Goal: Task Accomplishment & Management: Manage account settings

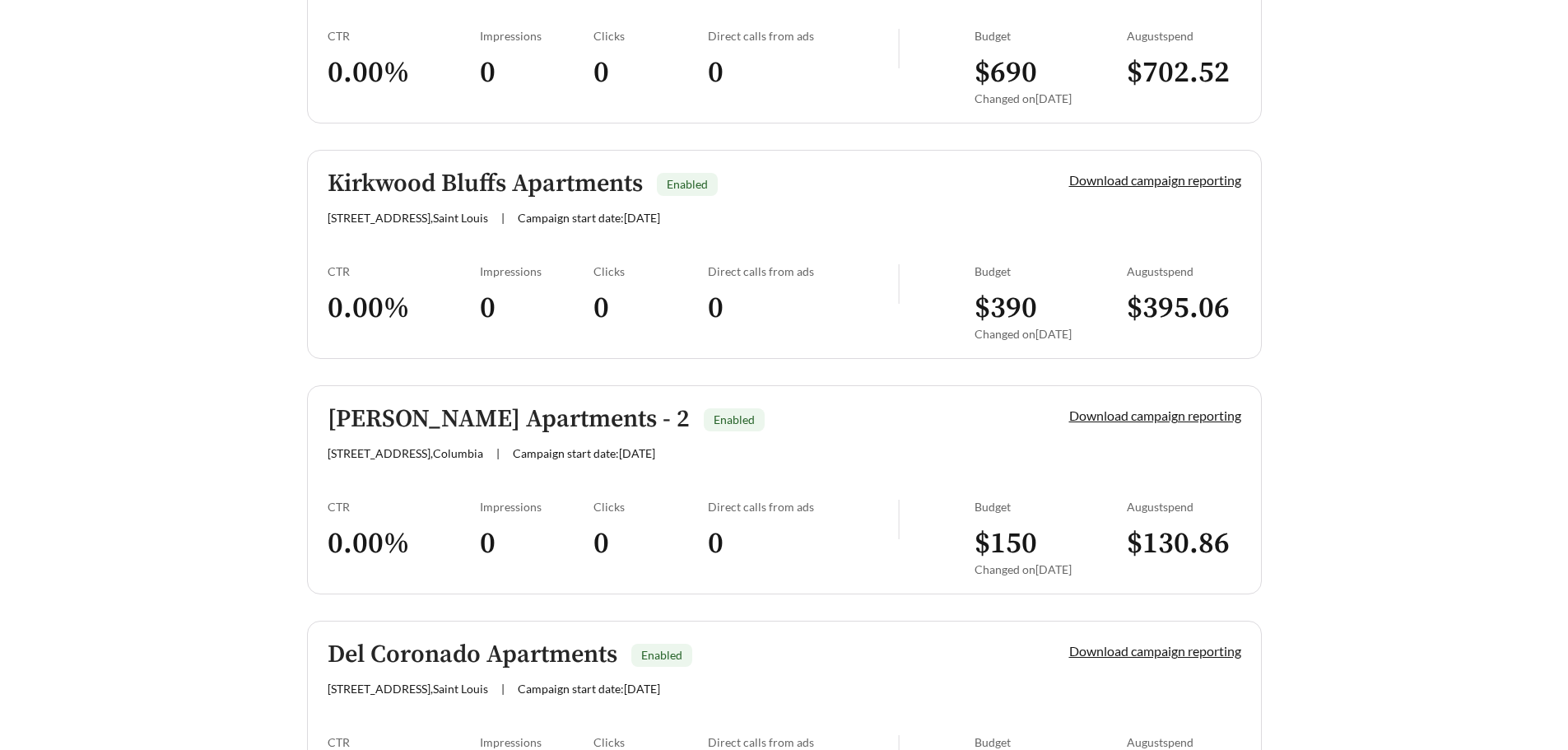
scroll to position [3951, 0]
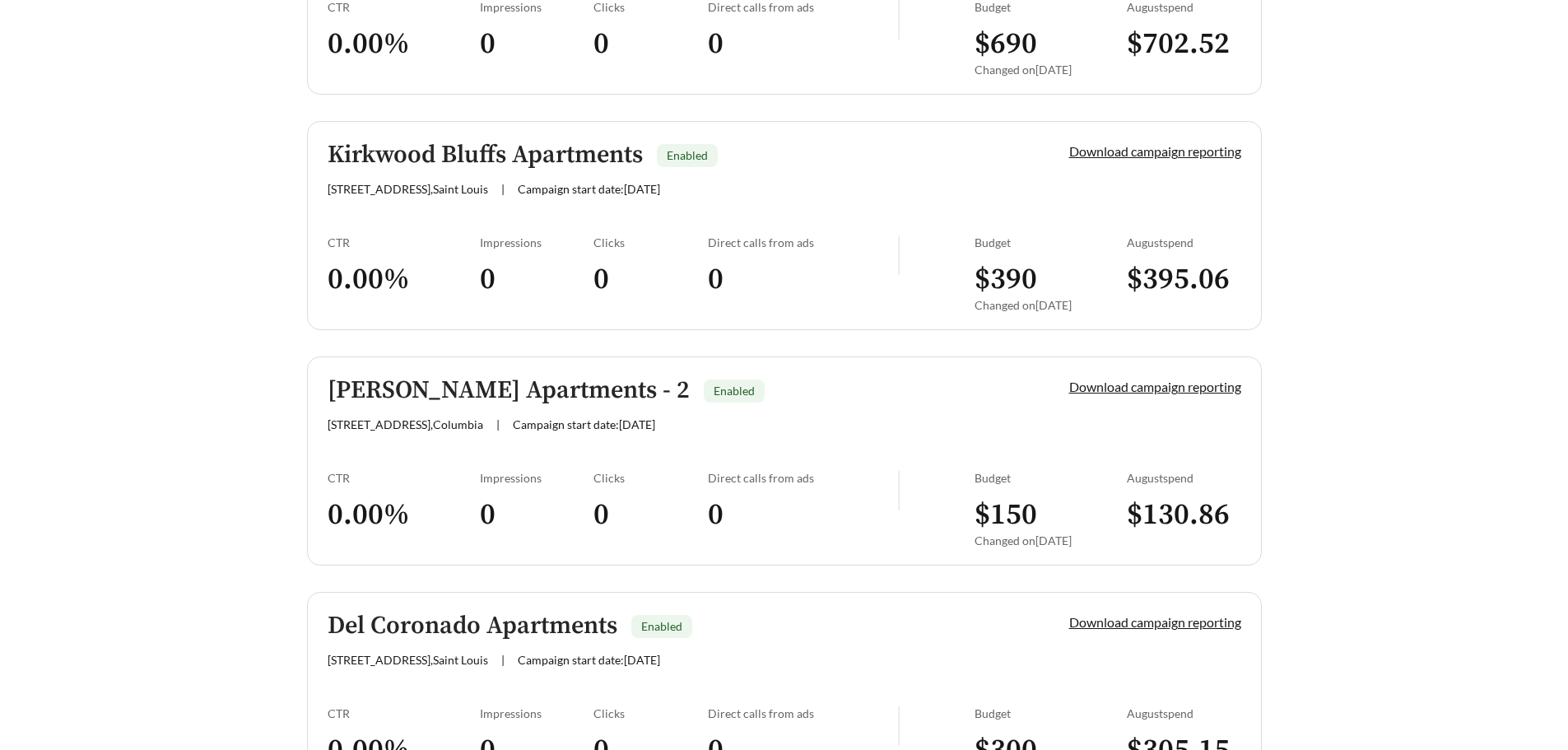
click at [479, 191] on span "[STREET_ADDRESS]" at bounding box center [407, 188] width 160 height 14
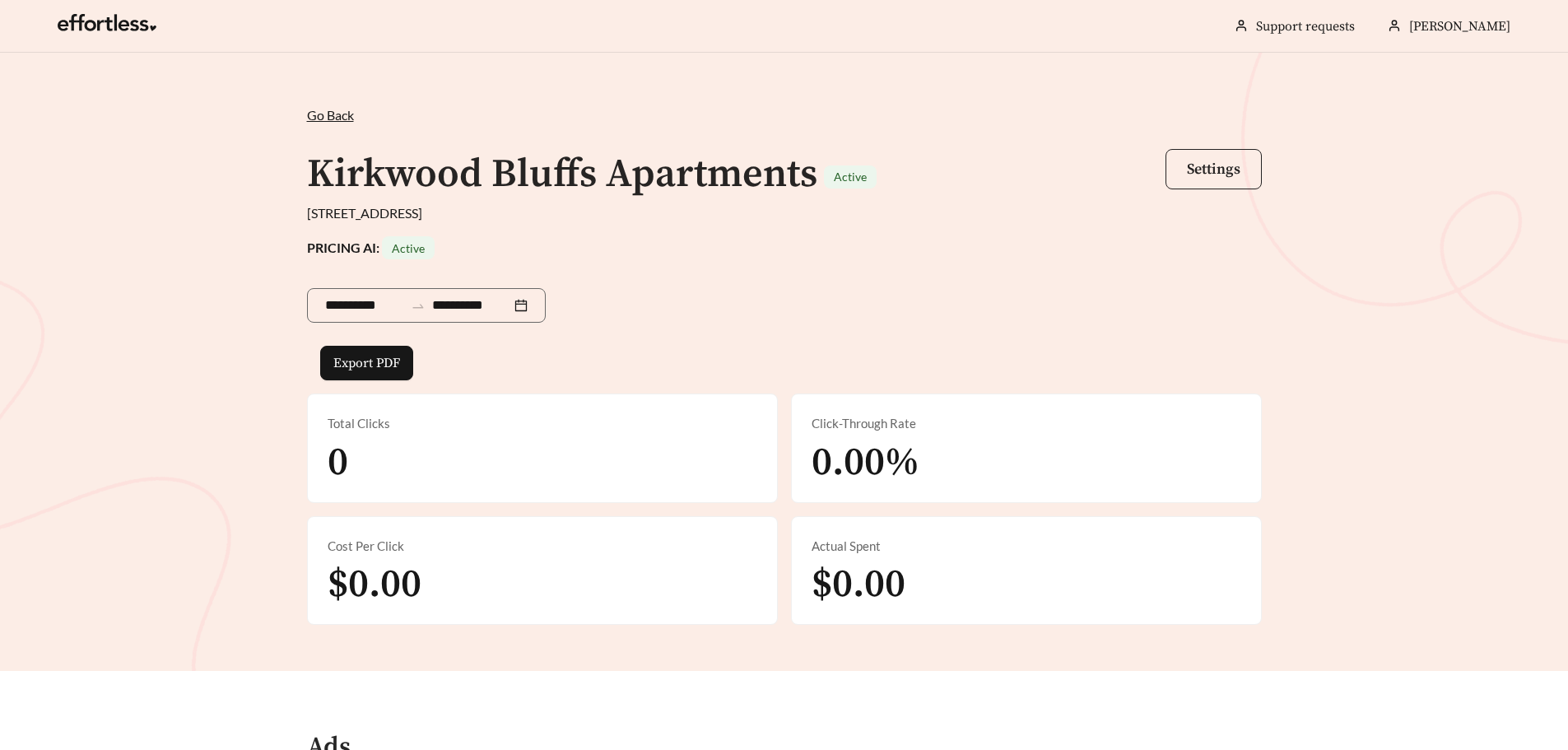
click at [1198, 181] on button "Settings" at bounding box center [1214, 169] width 97 height 41
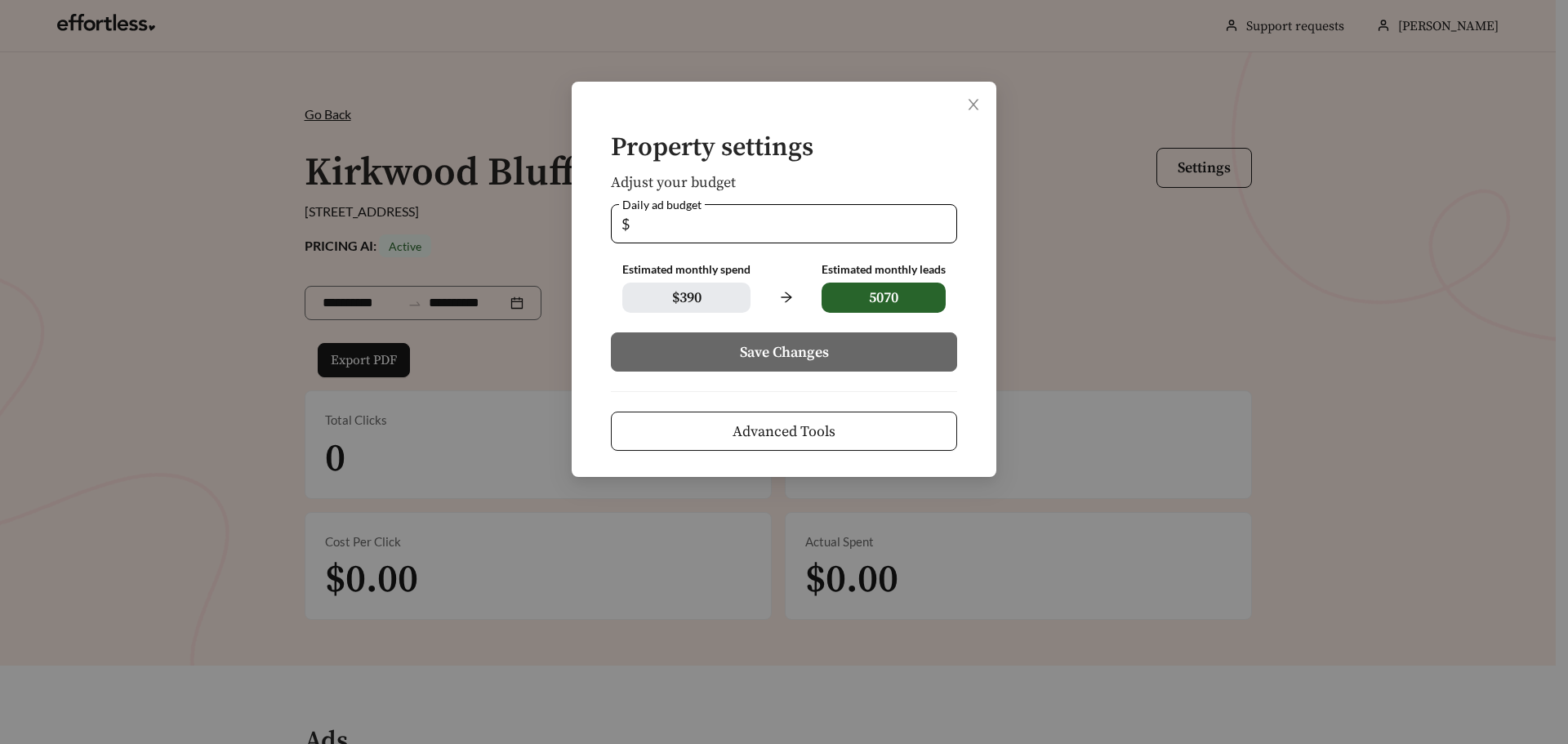
click at [793, 425] on span "Advanced Tools" at bounding box center [784, 431] width 102 height 22
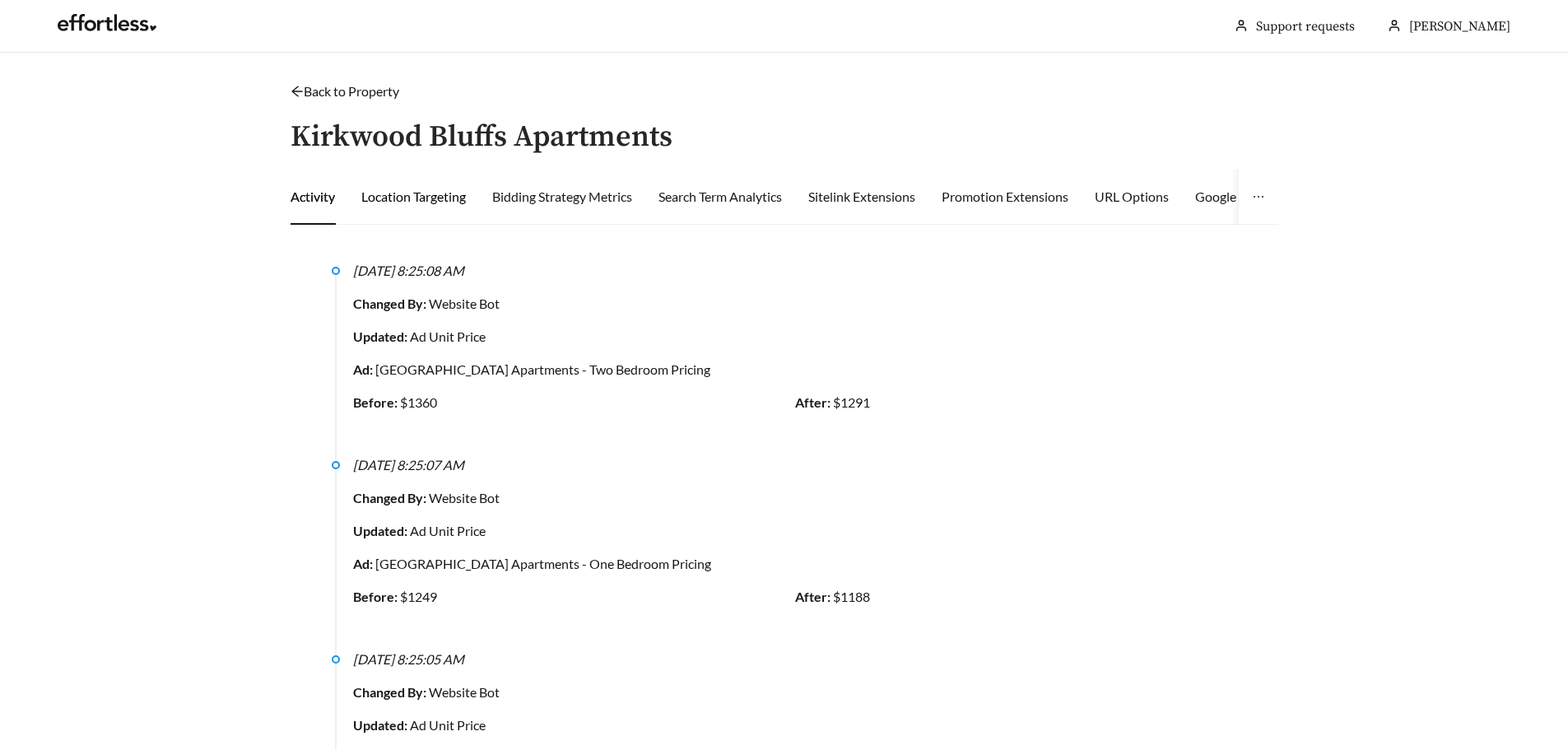
click at [421, 193] on div "Location Targeting" at bounding box center [413, 197] width 104 height 19
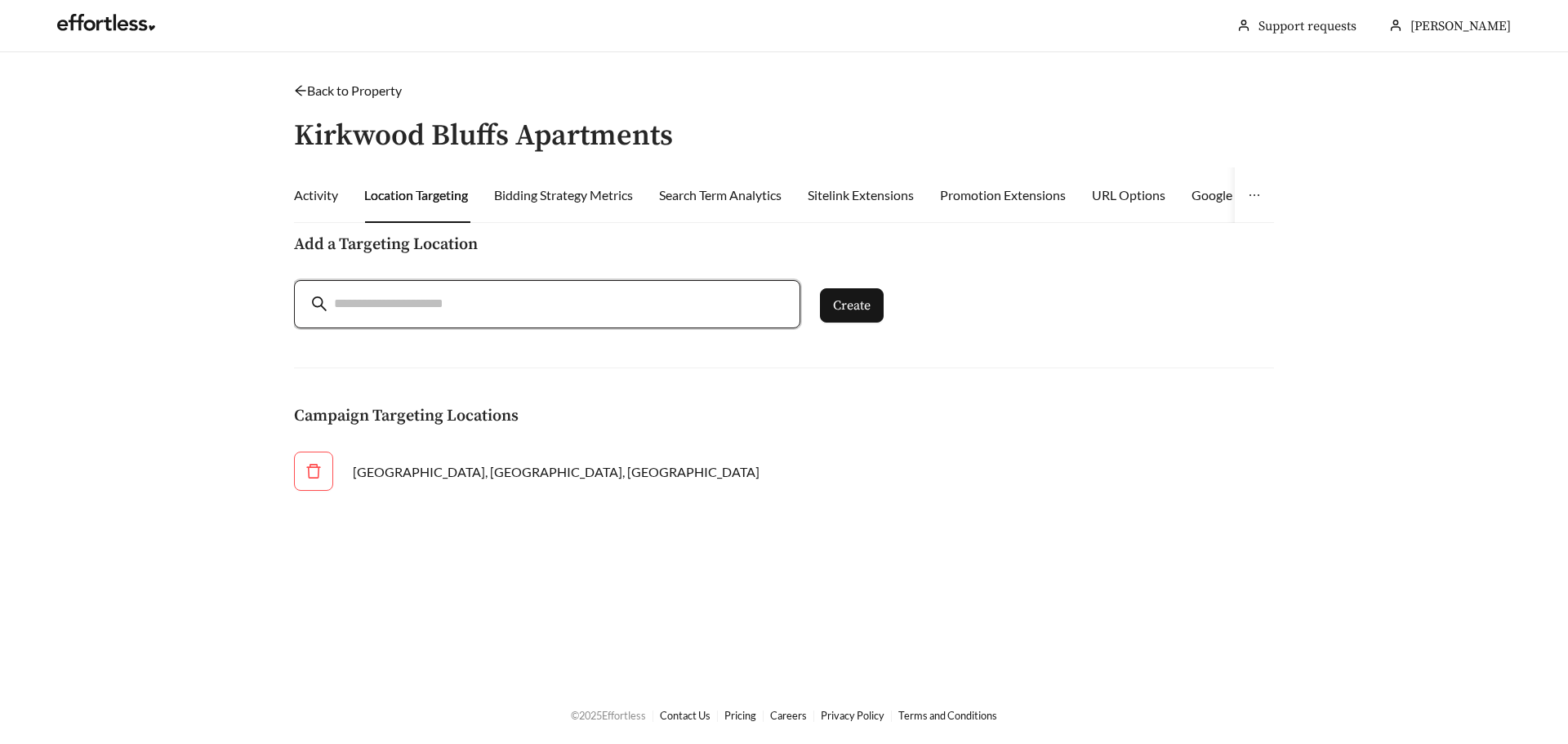
click at [464, 301] on input "search" at bounding box center [558, 304] width 449 height 22
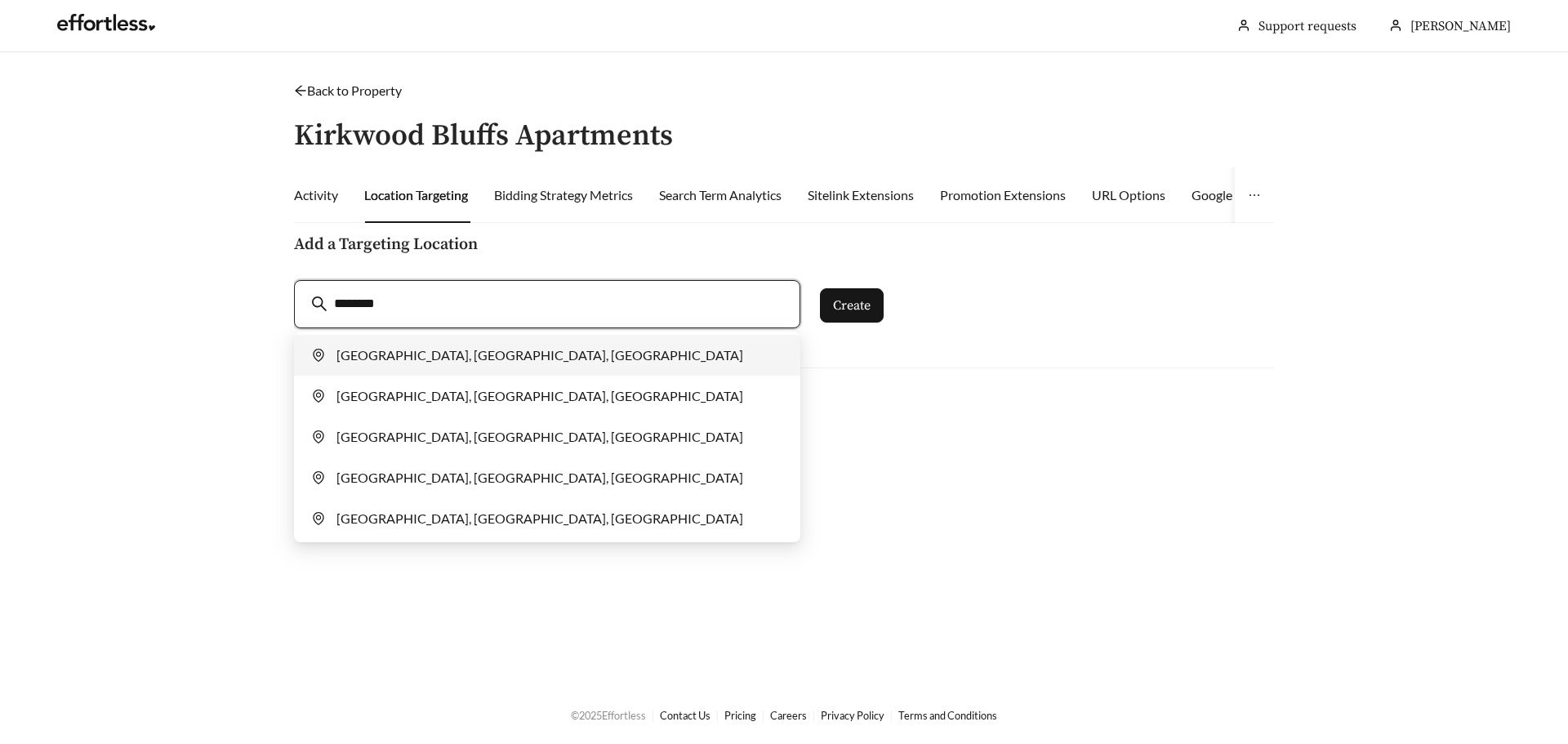
click at [432, 355] on div "[GEOGRAPHIC_DATA], [GEOGRAPHIC_DATA], [GEOGRAPHIC_DATA]" at bounding box center [547, 355] width 470 height 33
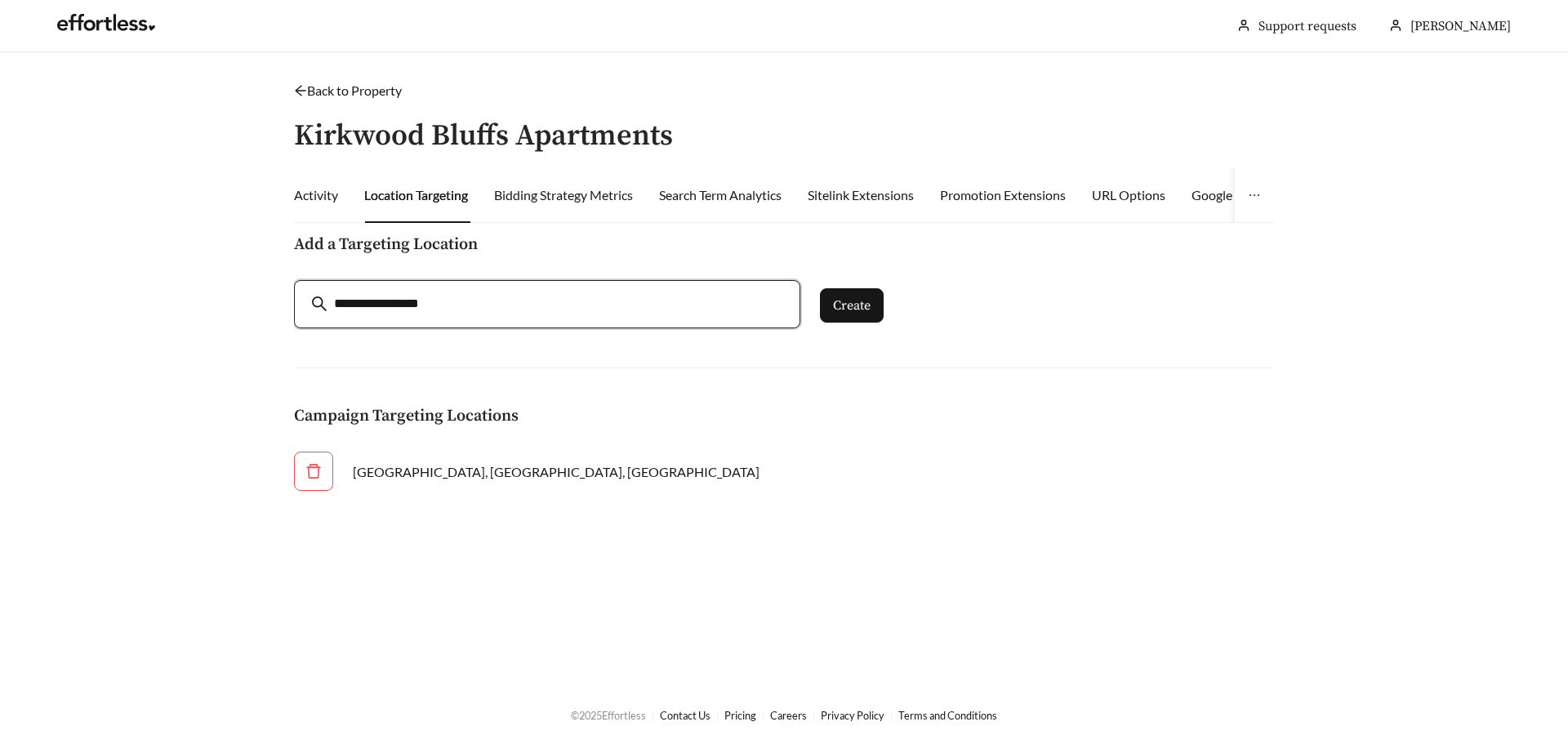
type input "**********"
click at [851, 314] on span "Create" at bounding box center [852, 305] width 37 height 19
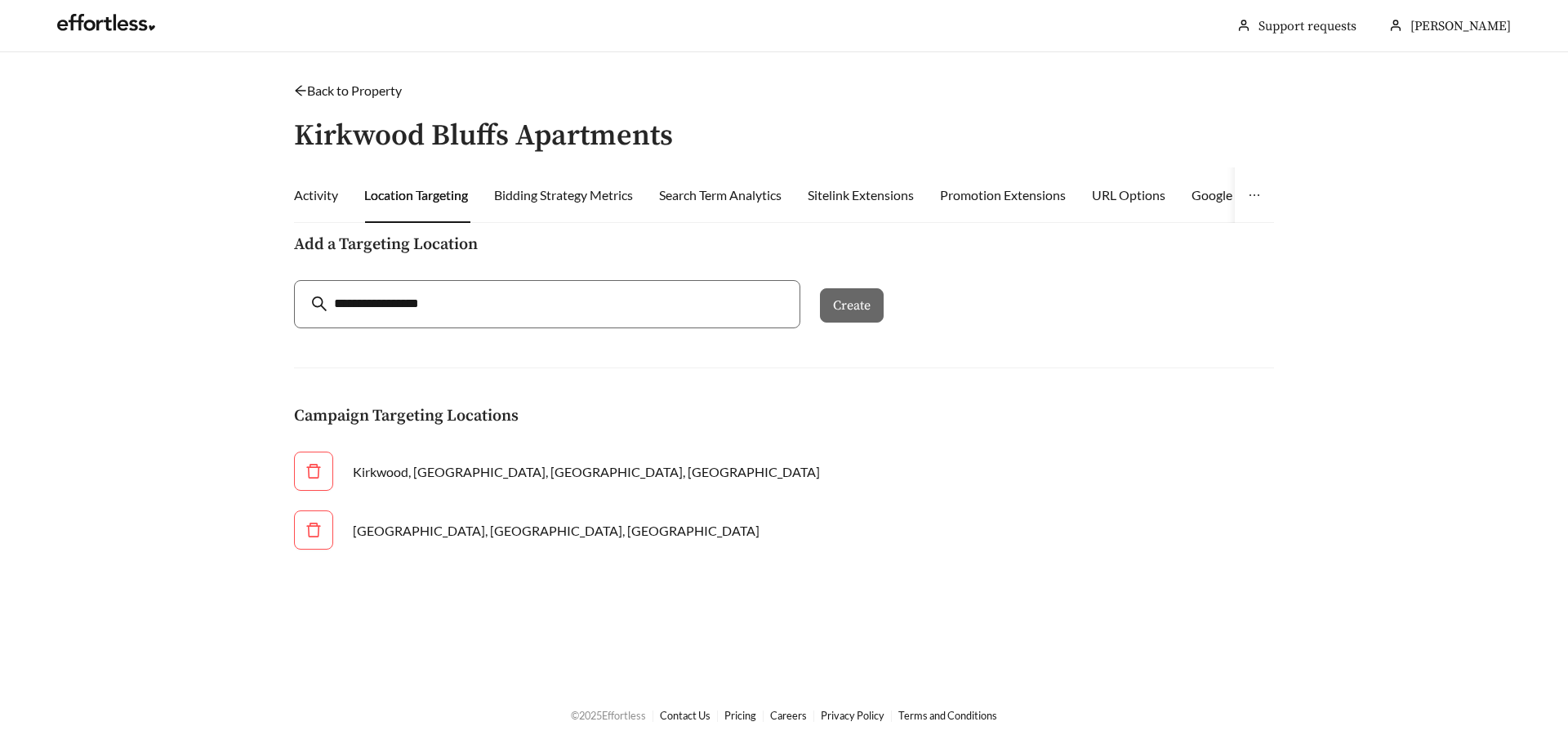
click at [579, 183] on div "Bidding Strategy Metrics" at bounding box center [563, 195] width 139 height 56
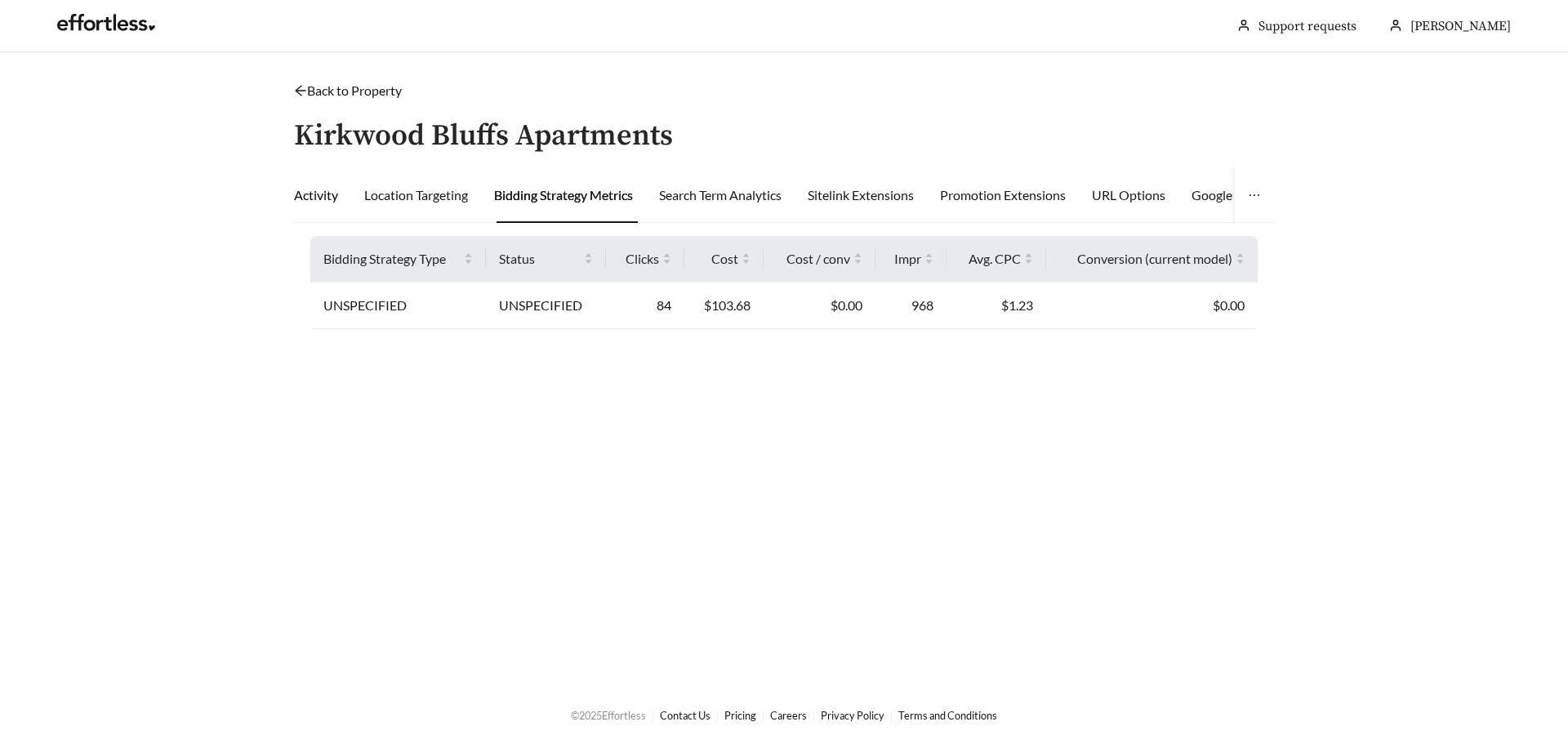
click at [335, 193] on div "Activity" at bounding box center [316, 195] width 44 height 19
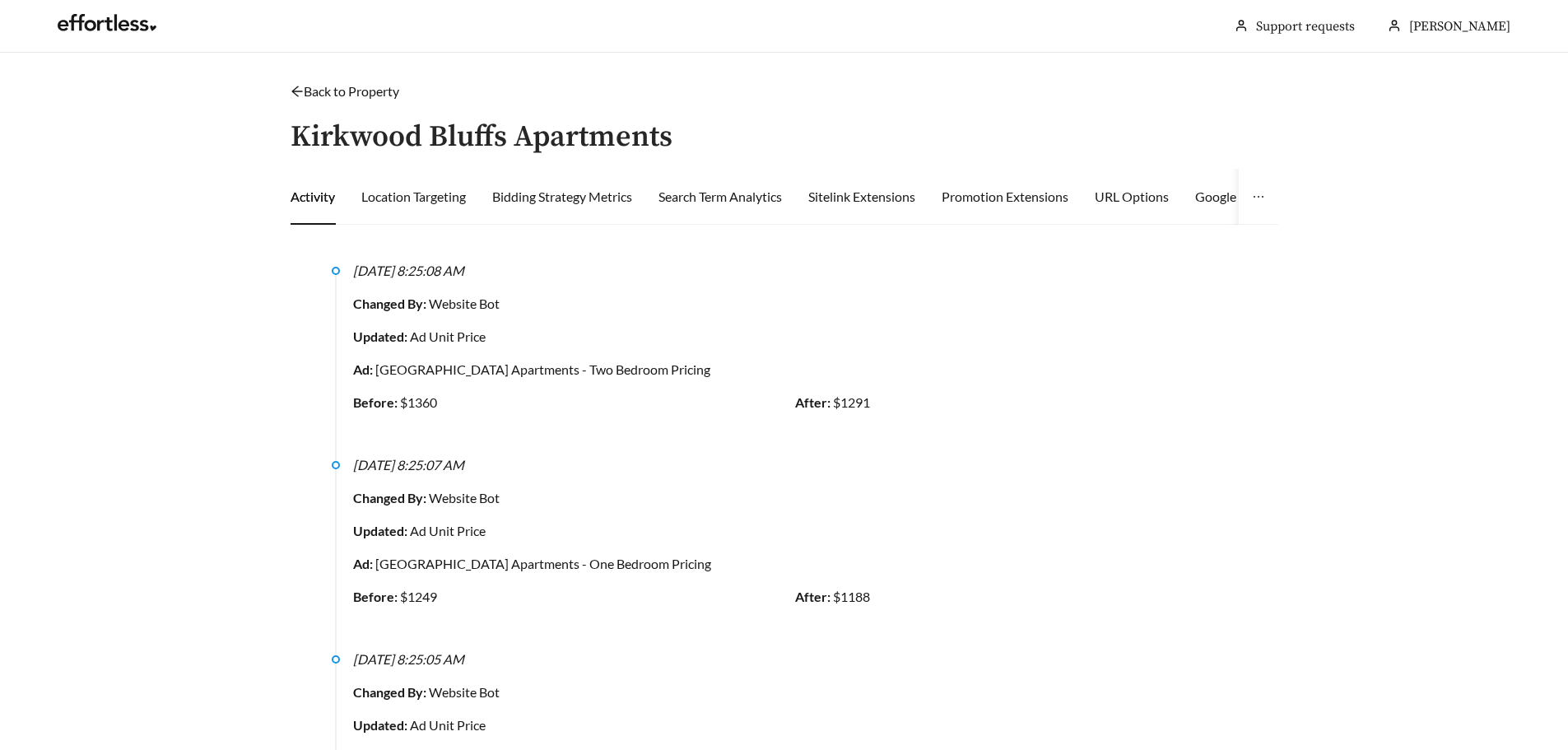
click at [316, 89] on link "Back to Property" at bounding box center [345, 91] width 109 height 15
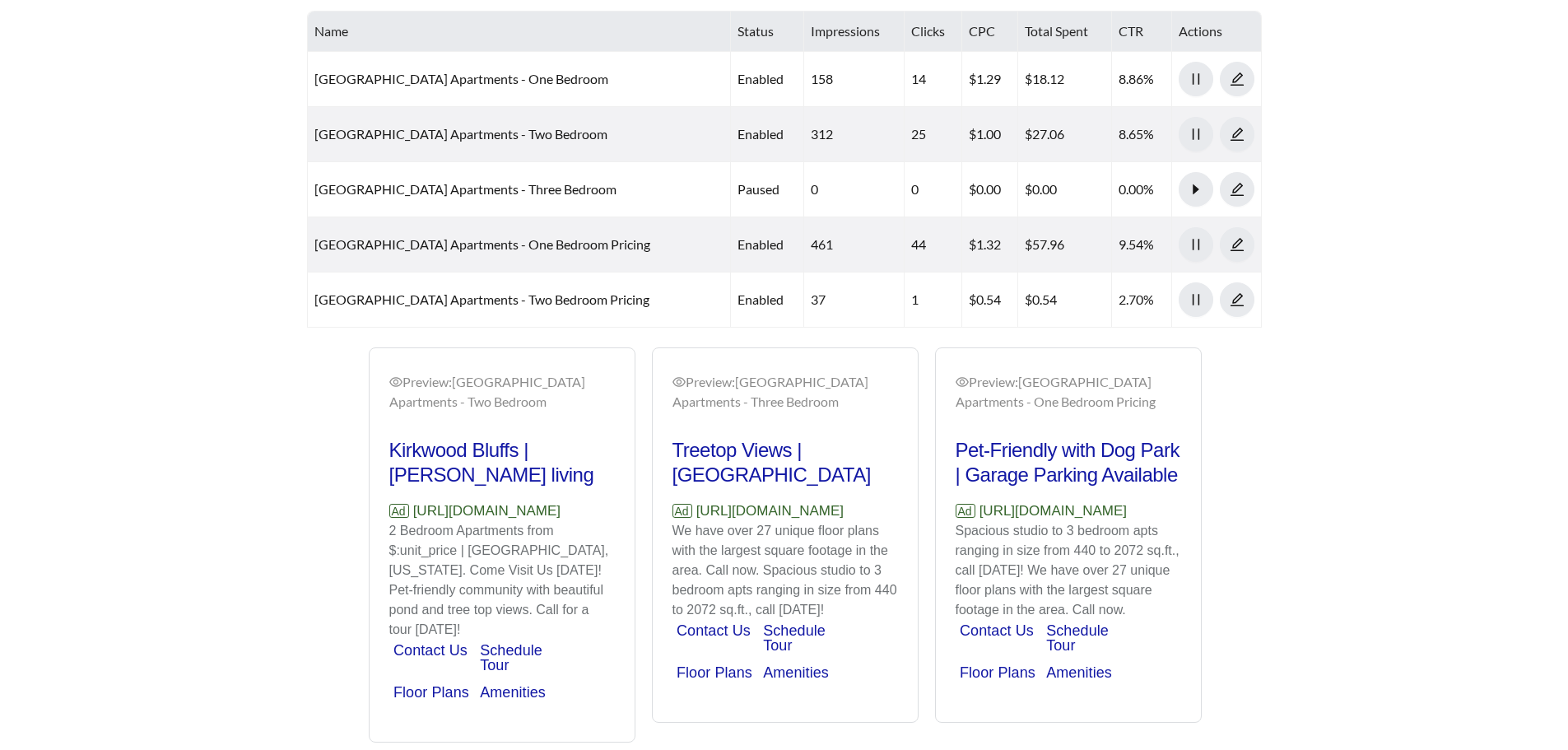
scroll to position [852, 0]
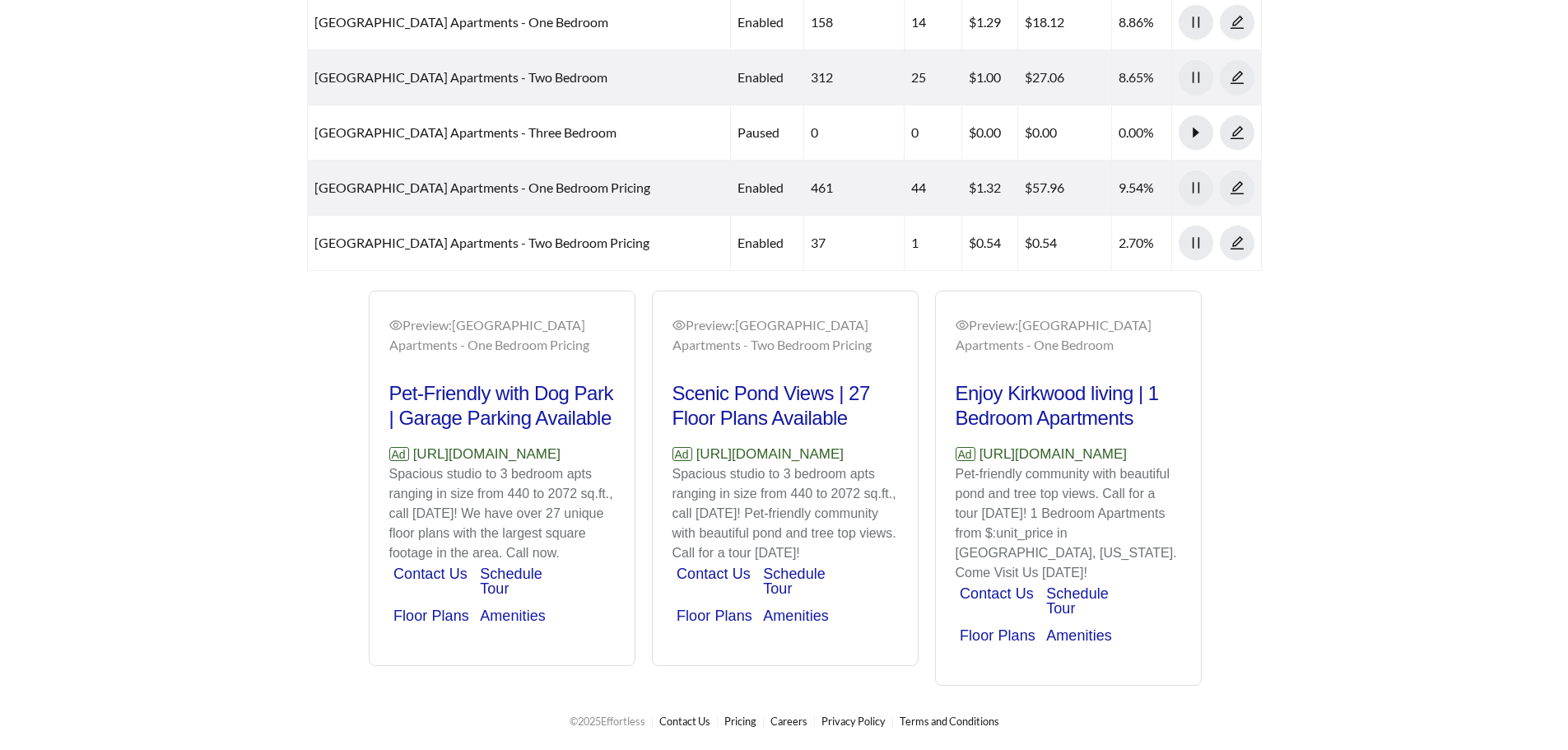
click at [729, 616] on link "Floor Plans" at bounding box center [714, 615] width 75 height 16
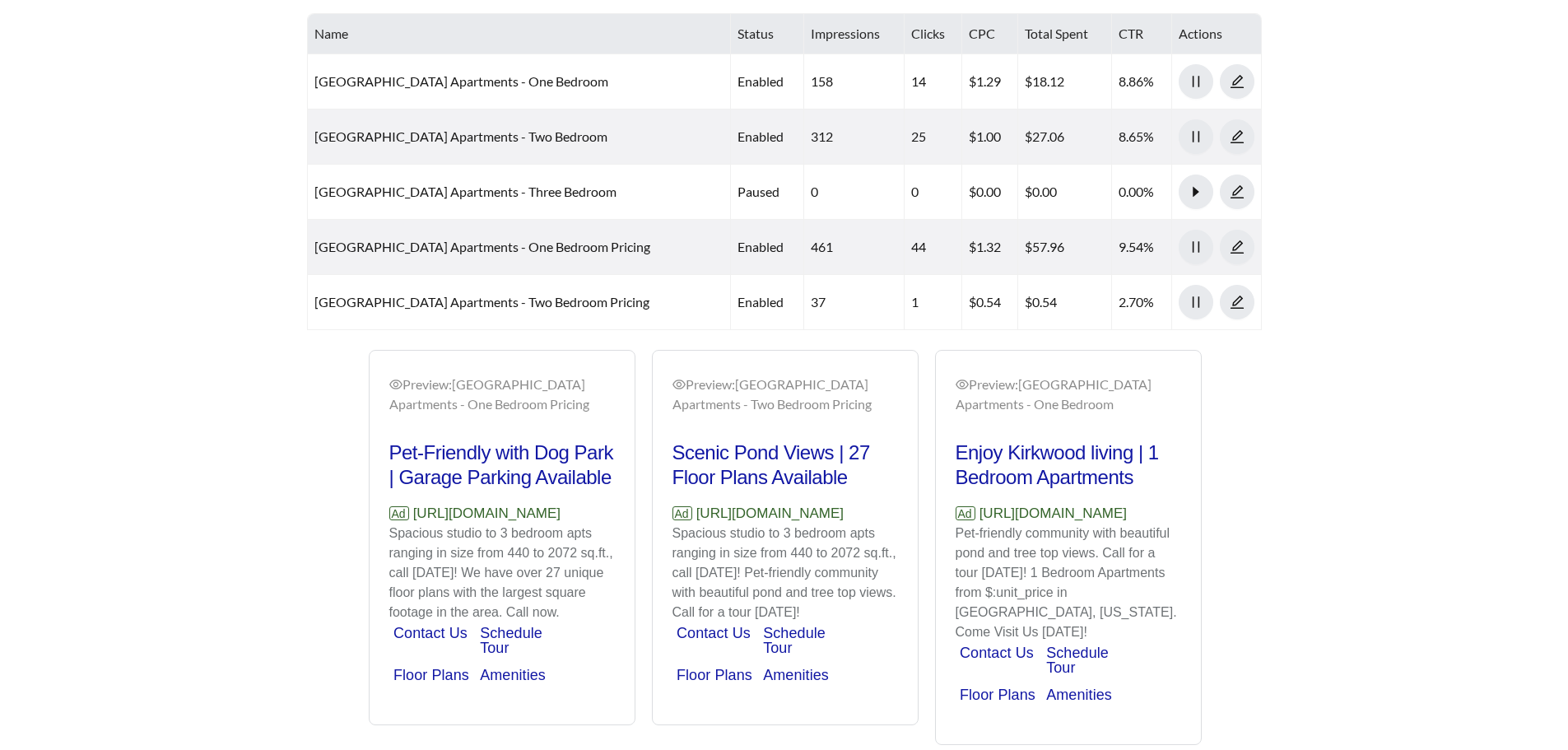
scroll to position [770, 0]
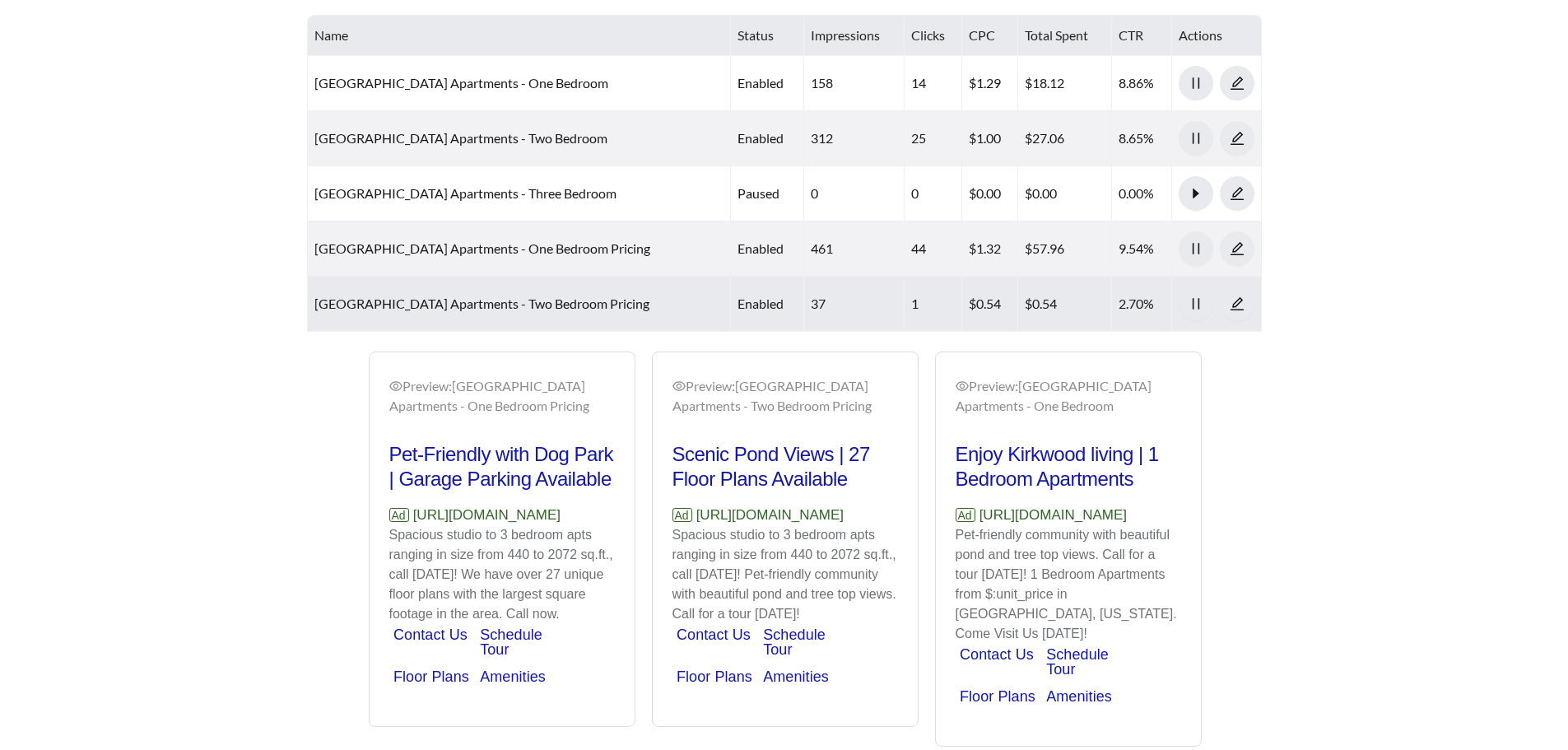
click at [560, 296] on link "[GEOGRAPHIC_DATA] Apartments - Two Bedroom Pricing" at bounding box center [482, 303] width 335 height 15
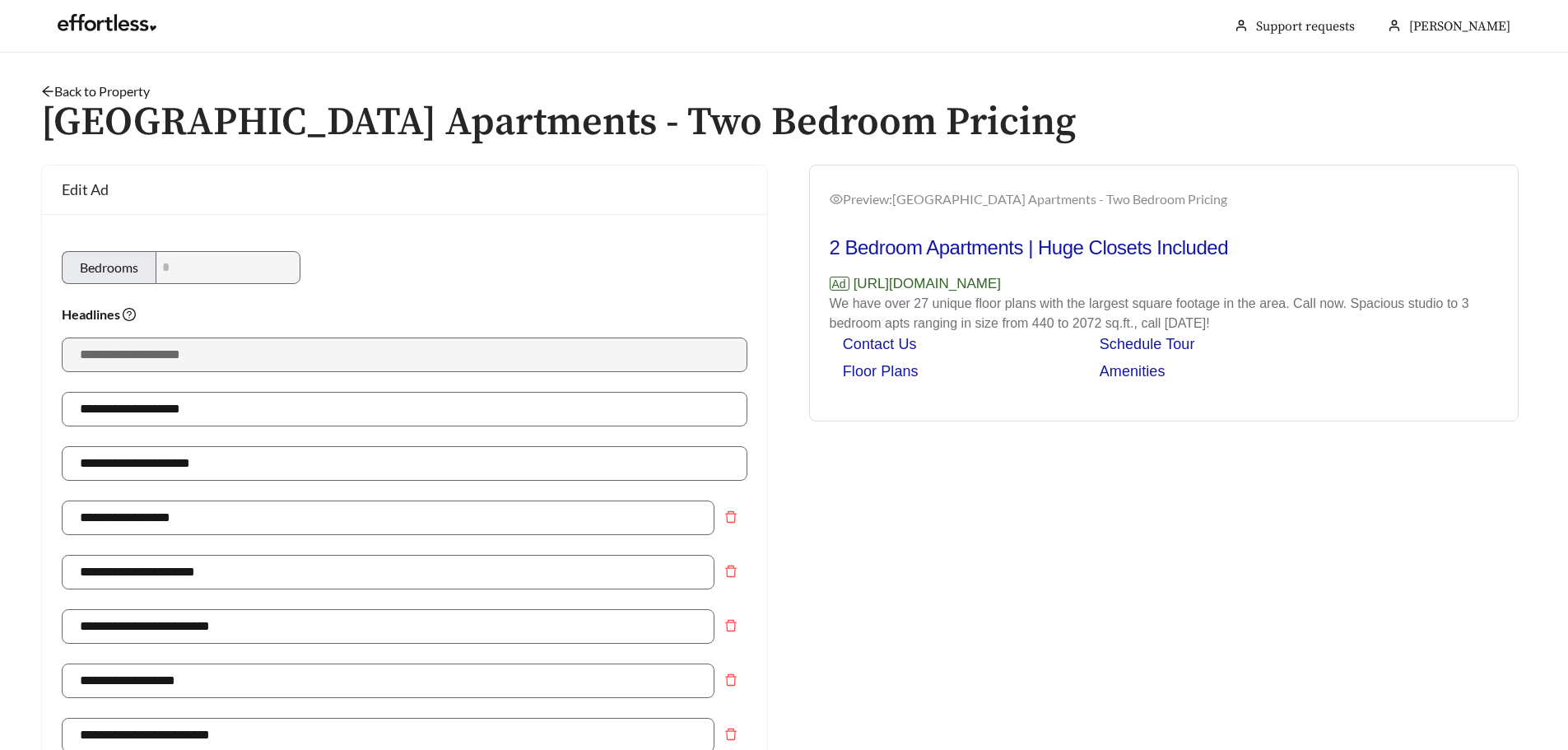
click at [100, 85] on link "Back to Property" at bounding box center [96, 91] width 109 height 15
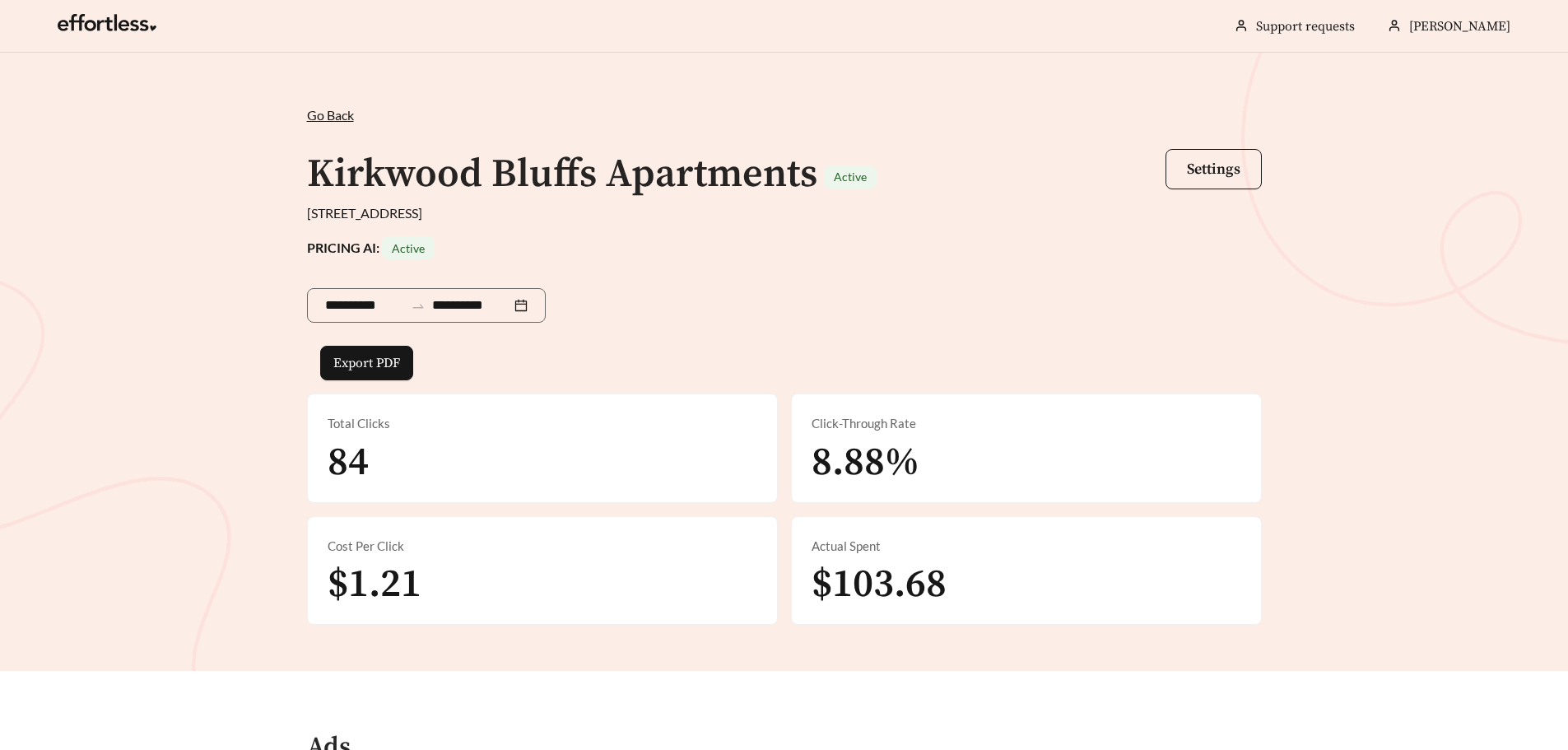
click at [331, 115] on span "Go Back" at bounding box center [330, 115] width 47 height 15
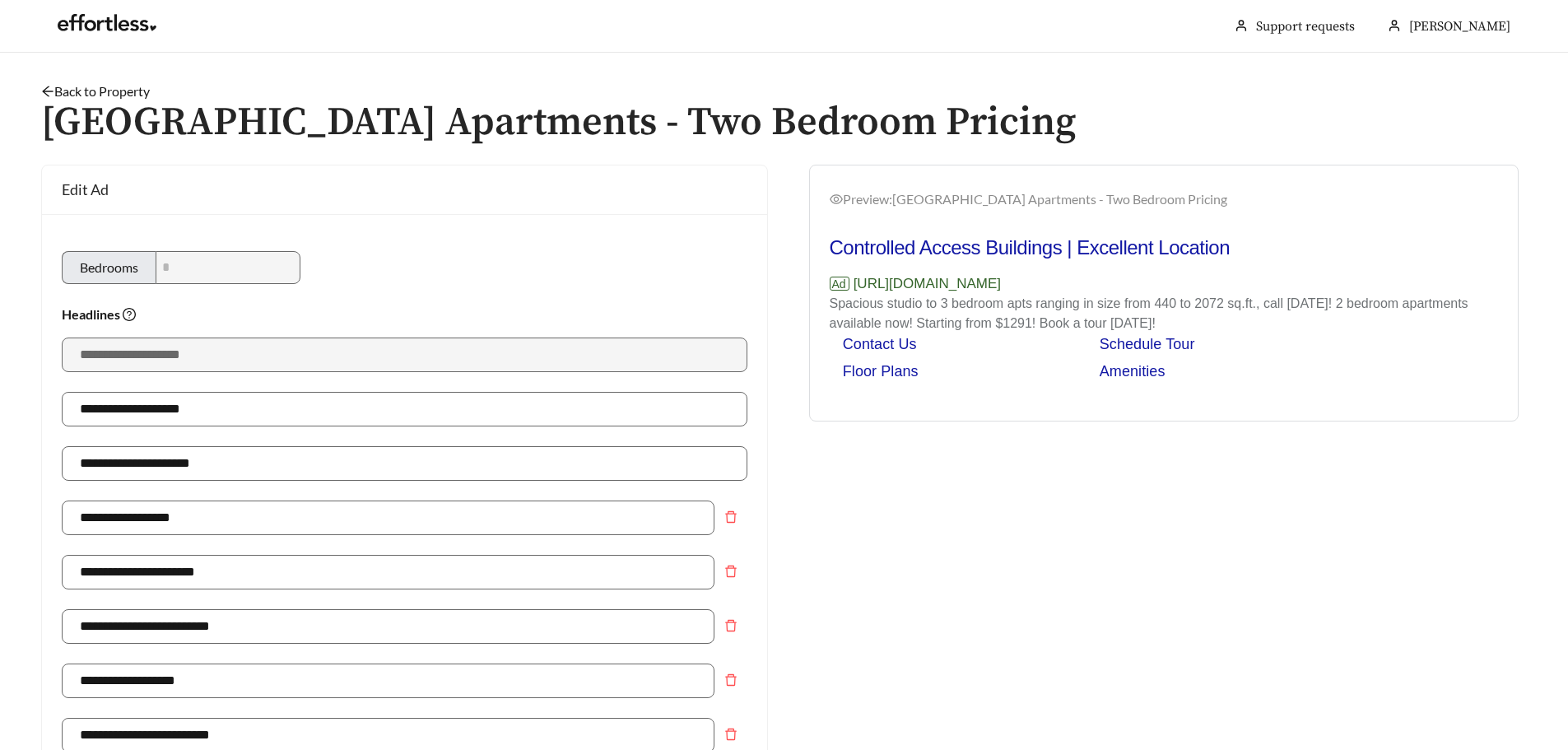
click at [84, 92] on link "Back to Property" at bounding box center [96, 91] width 109 height 15
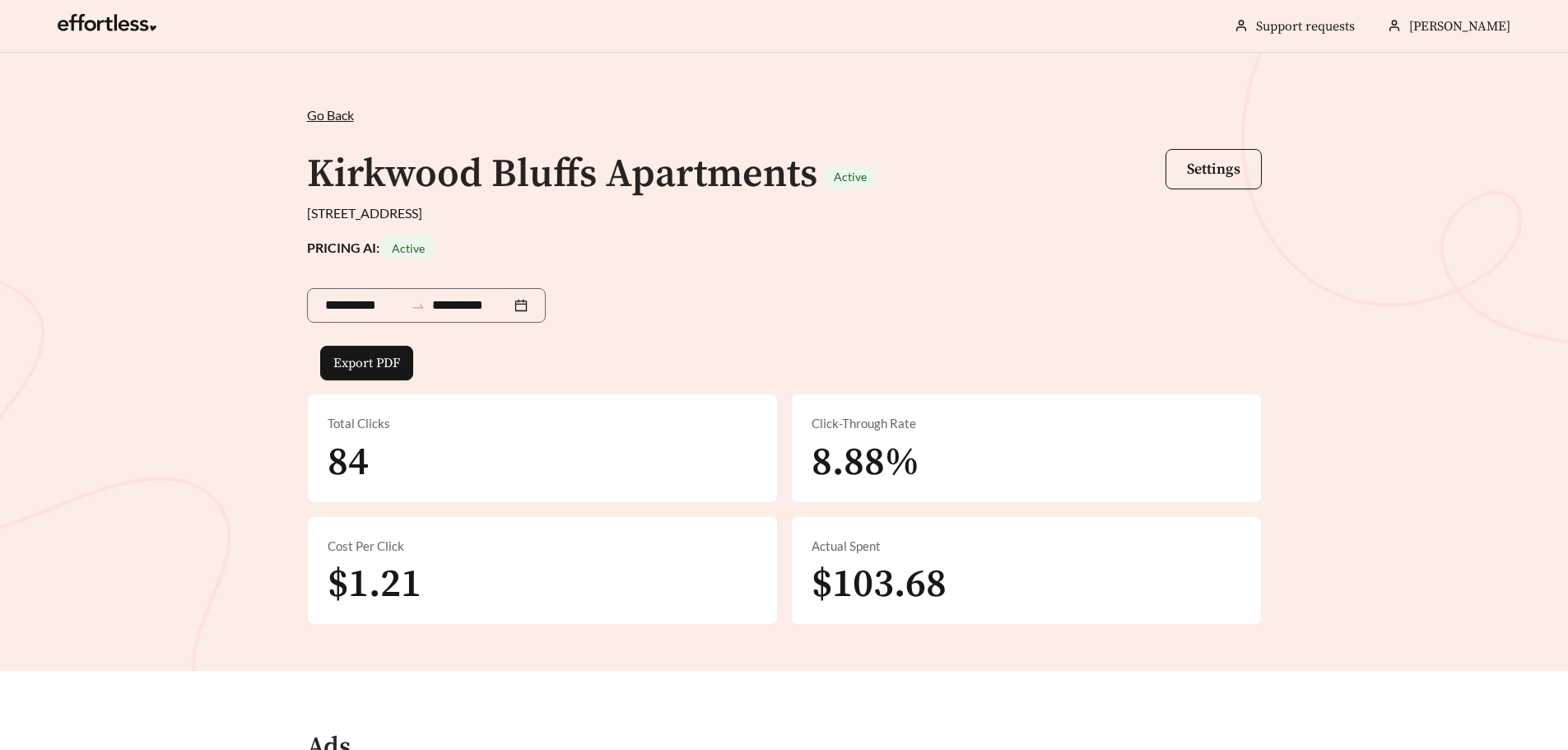
click at [316, 108] on span "Go Back" at bounding box center [330, 115] width 47 height 15
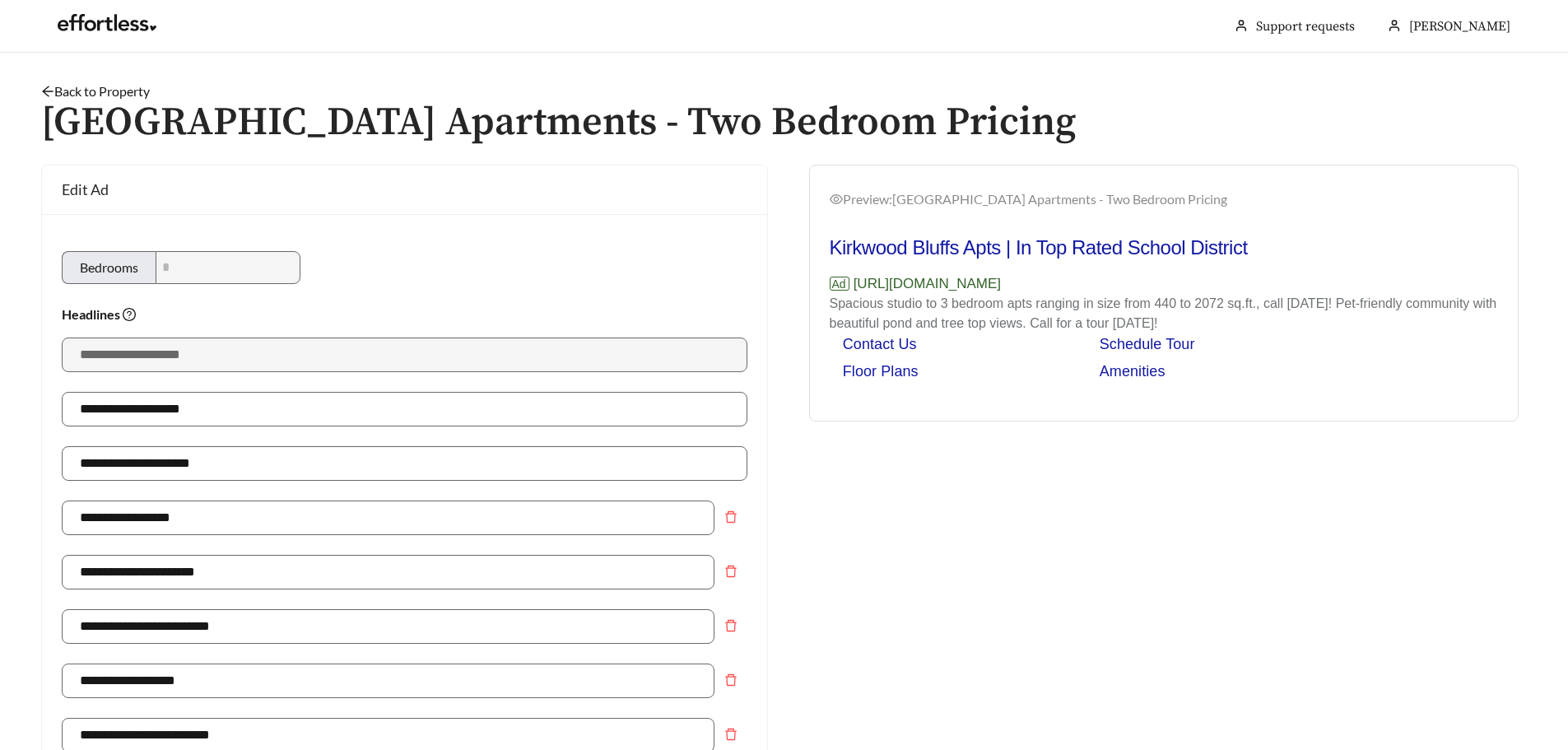
click at [111, 101] on h1 "[GEOGRAPHIC_DATA] Apartments - Two Bedroom Pricing" at bounding box center [784, 123] width 1486 height 43
click at [99, 93] on link "Back to Property" at bounding box center [96, 91] width 109 height 15
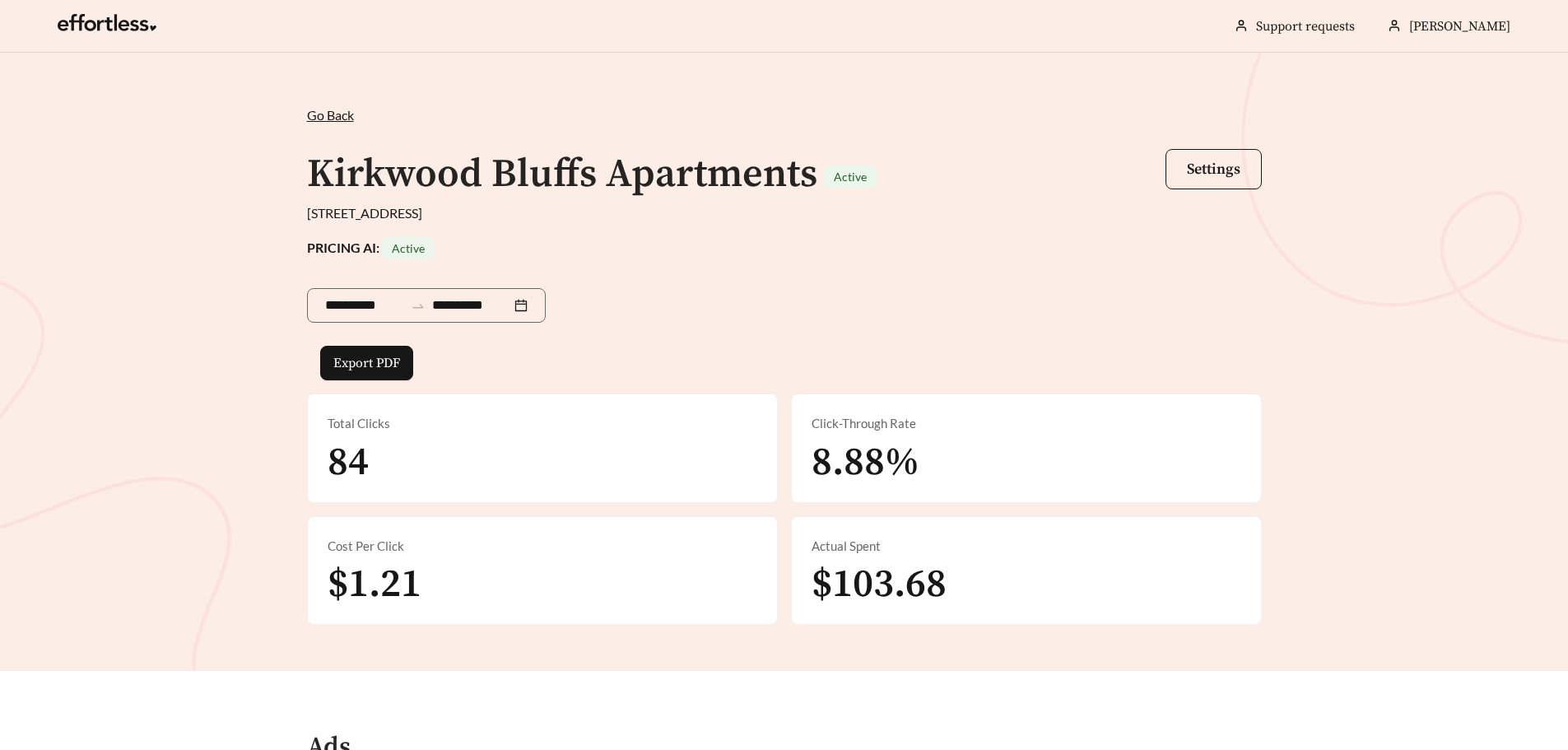
click at [325, 117] on span "Go Back" at bounding box center [330, 115] width 47 height 15
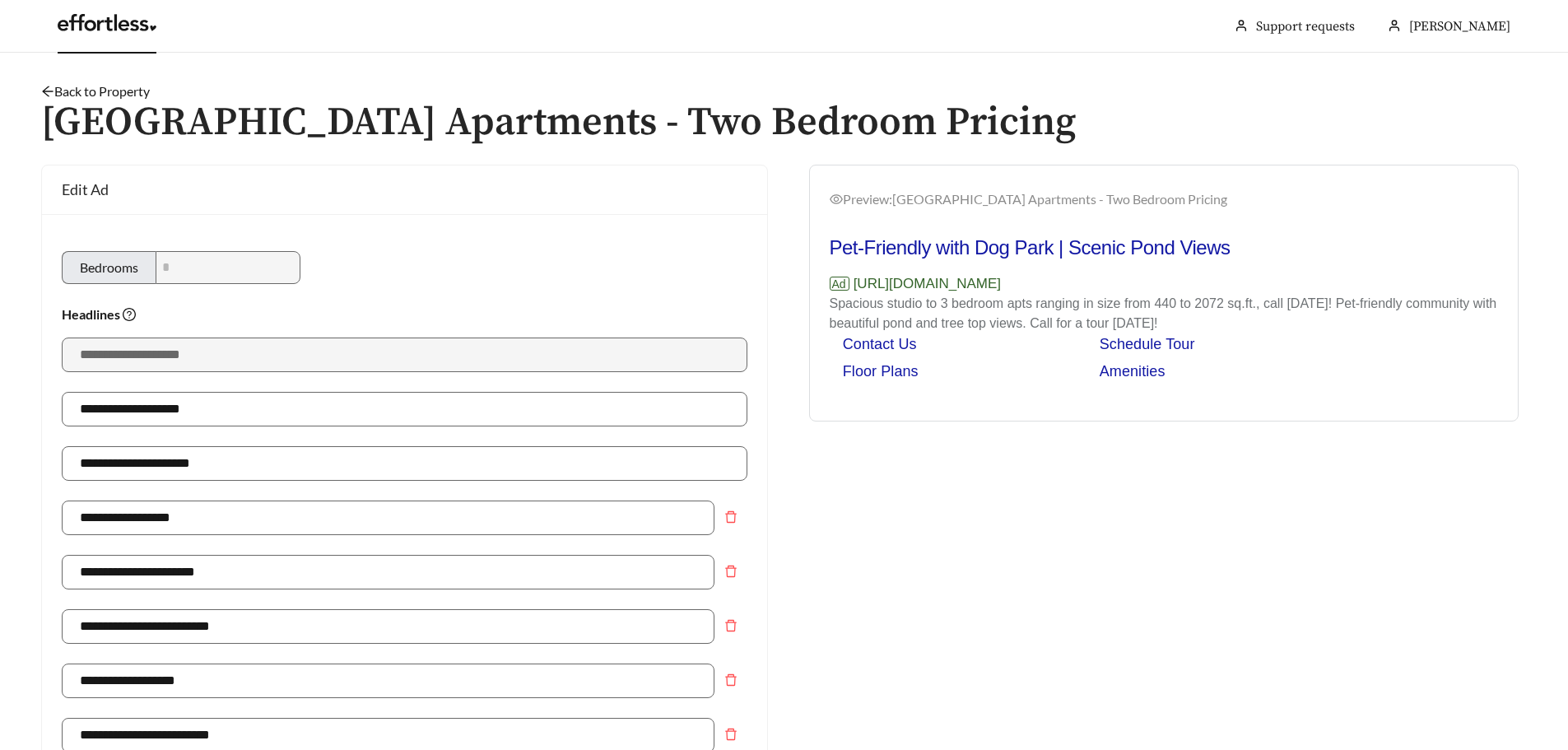
click at [104, 21] on link at bounding box center [107, 27] width 98 height 16
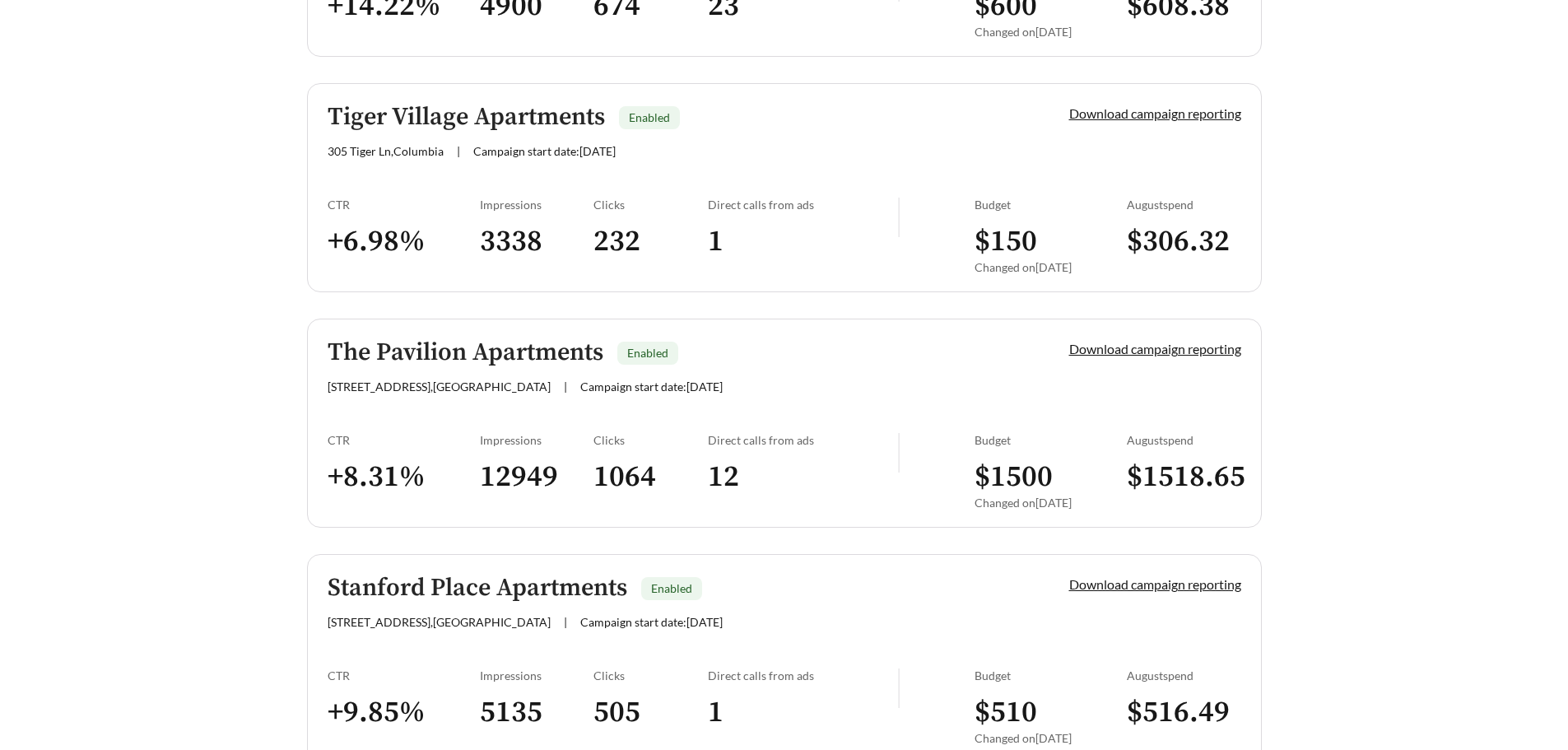
scroll to position [1893, 0]
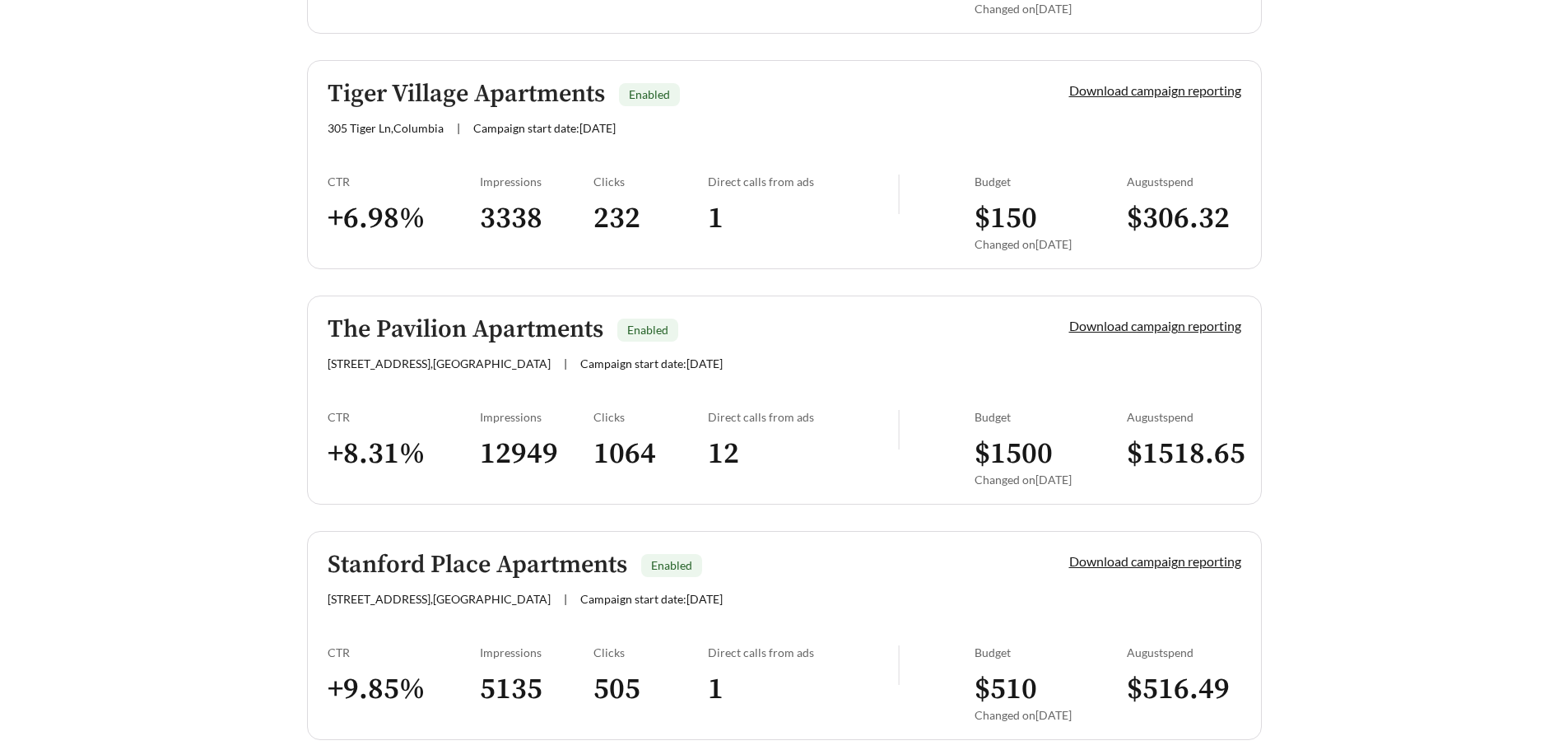
click at [567, 221] on h3 "3338" at bounding box center [537, 218] width 115 height 37
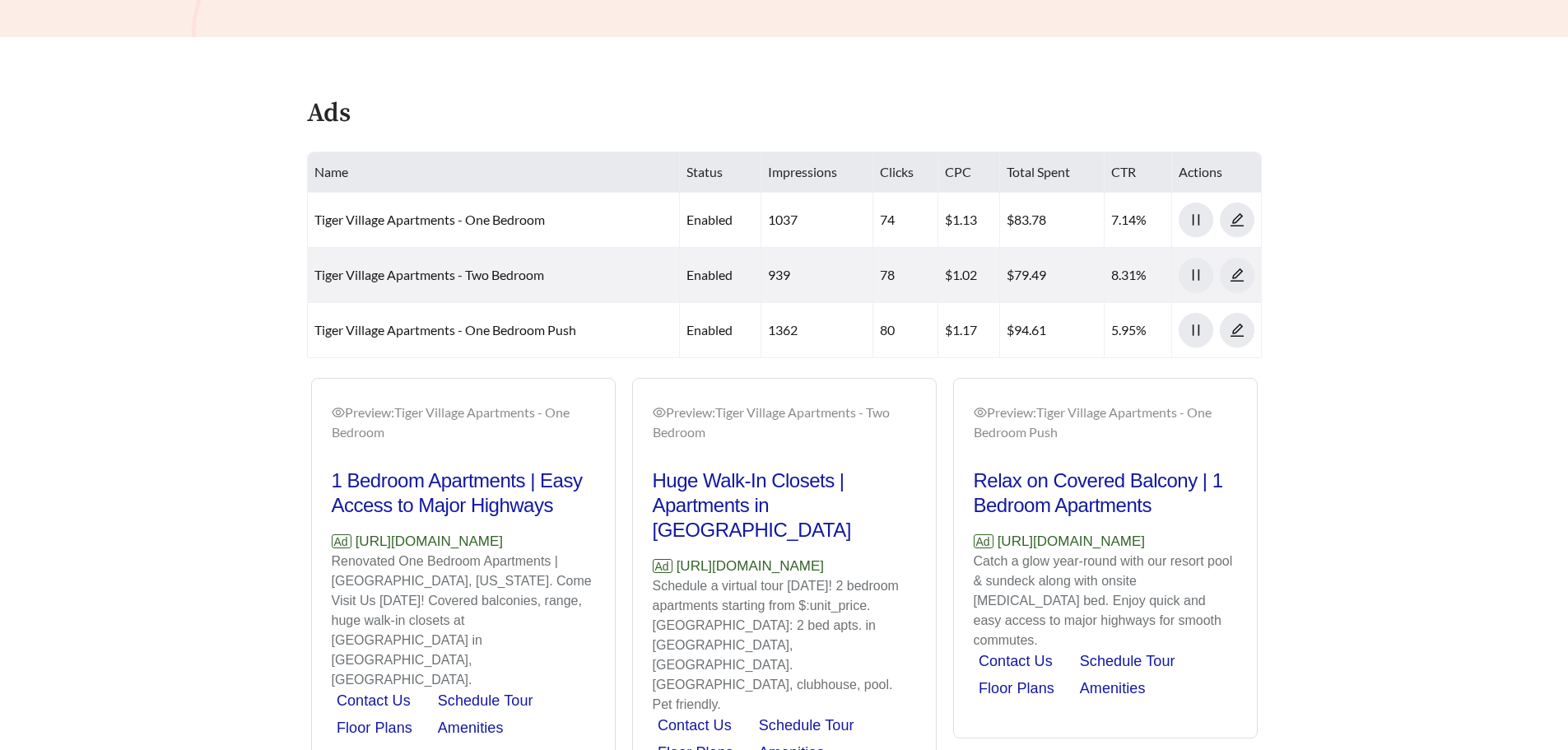
scroll to position [662, 0]
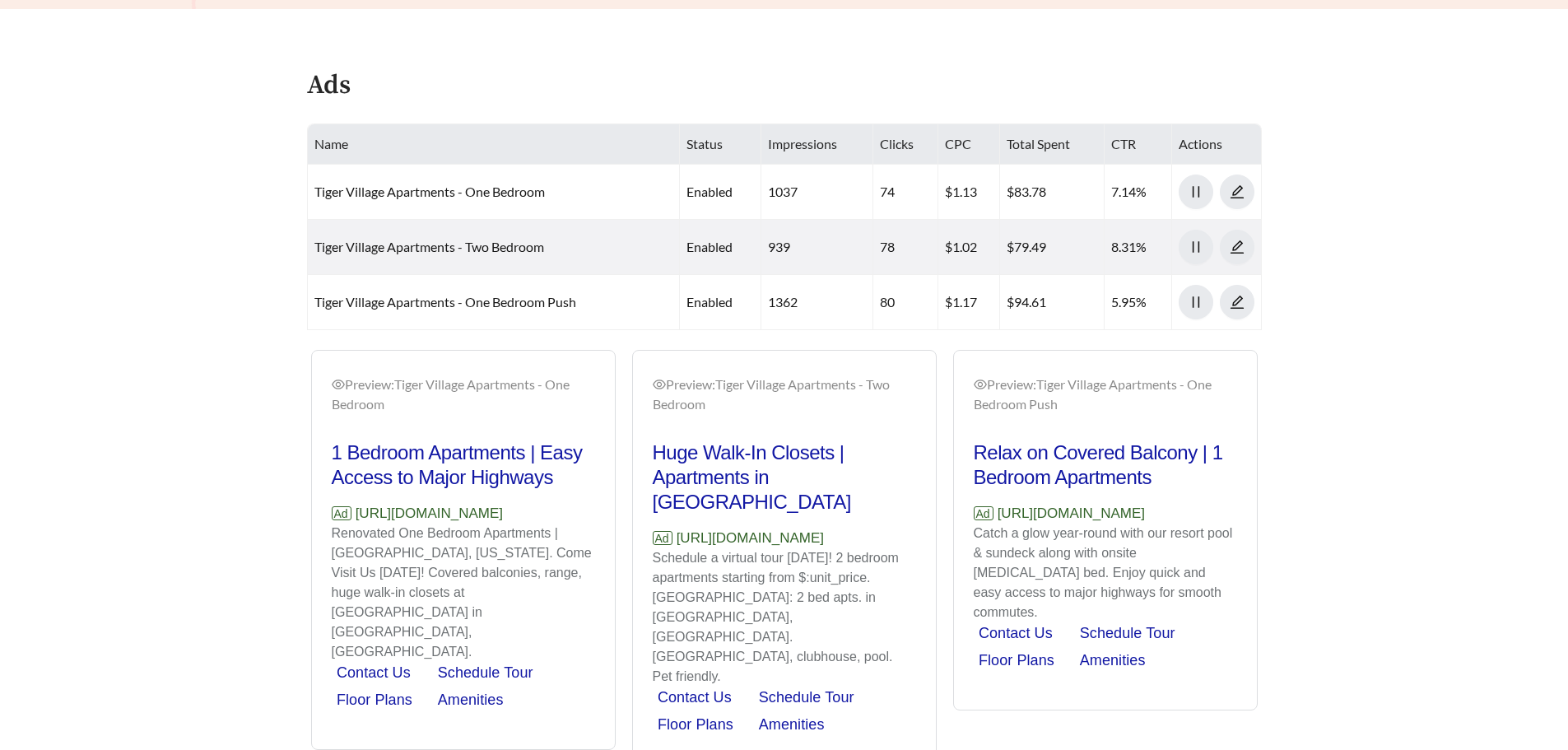
click at [798, 472] on h2 "Huge Walk-In Closets | Apartments in [GEOGRAPHIC_DATA]" at bounding box center [784, 477] width 264 height 74
click at [786, 458] on h2 "Huge Walk-In Closets | Apartments in [GEOGRAPHIC_DATA]" at bounding box center [784, 477] width 264 height 74
click at [1232, 239] on icon "edit" at bounding box center [1237, 246] width 14 height 14
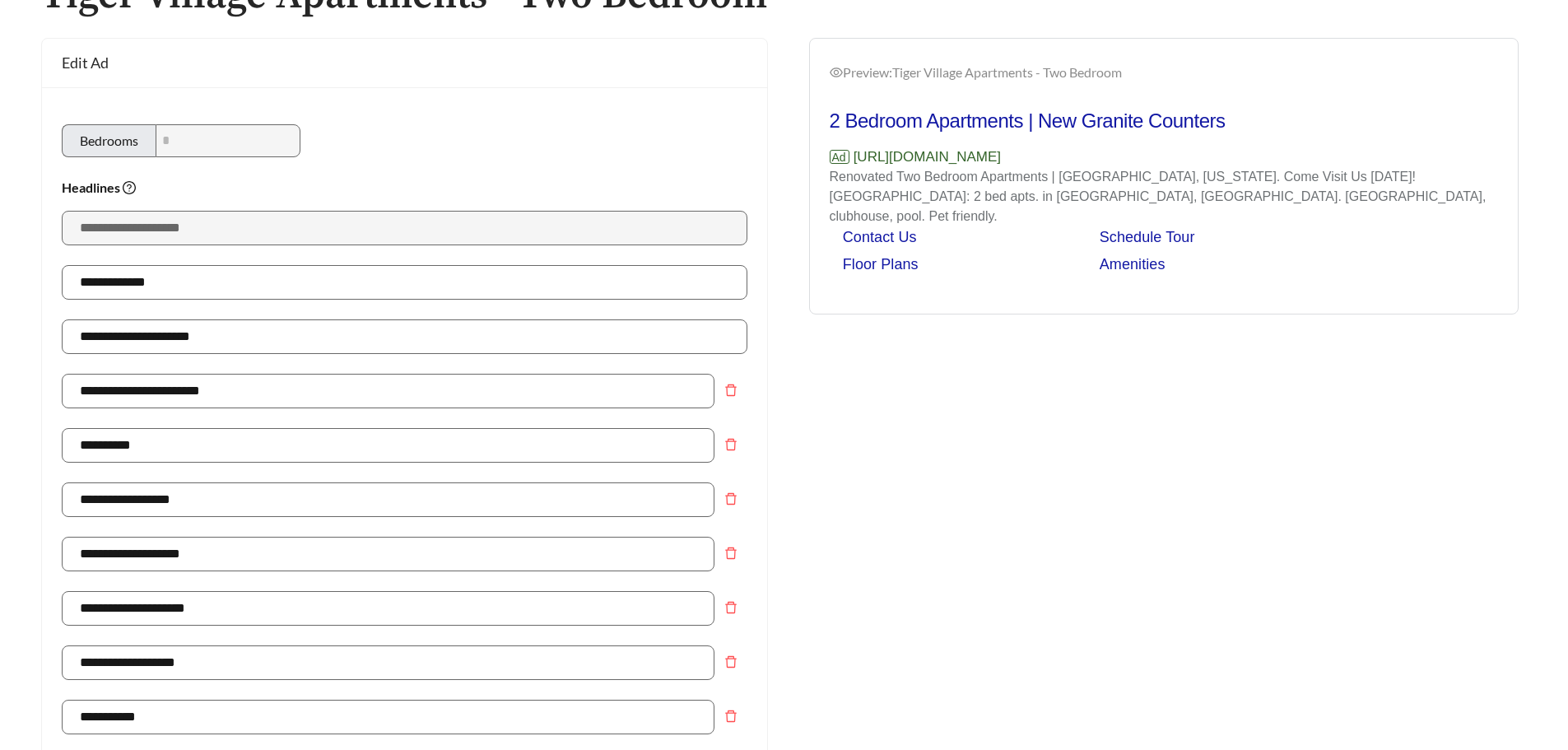
scroll to position [125, 0]
click at [727, 392] on icon "delete" at bounding box center [731, 391] width 14 height 14
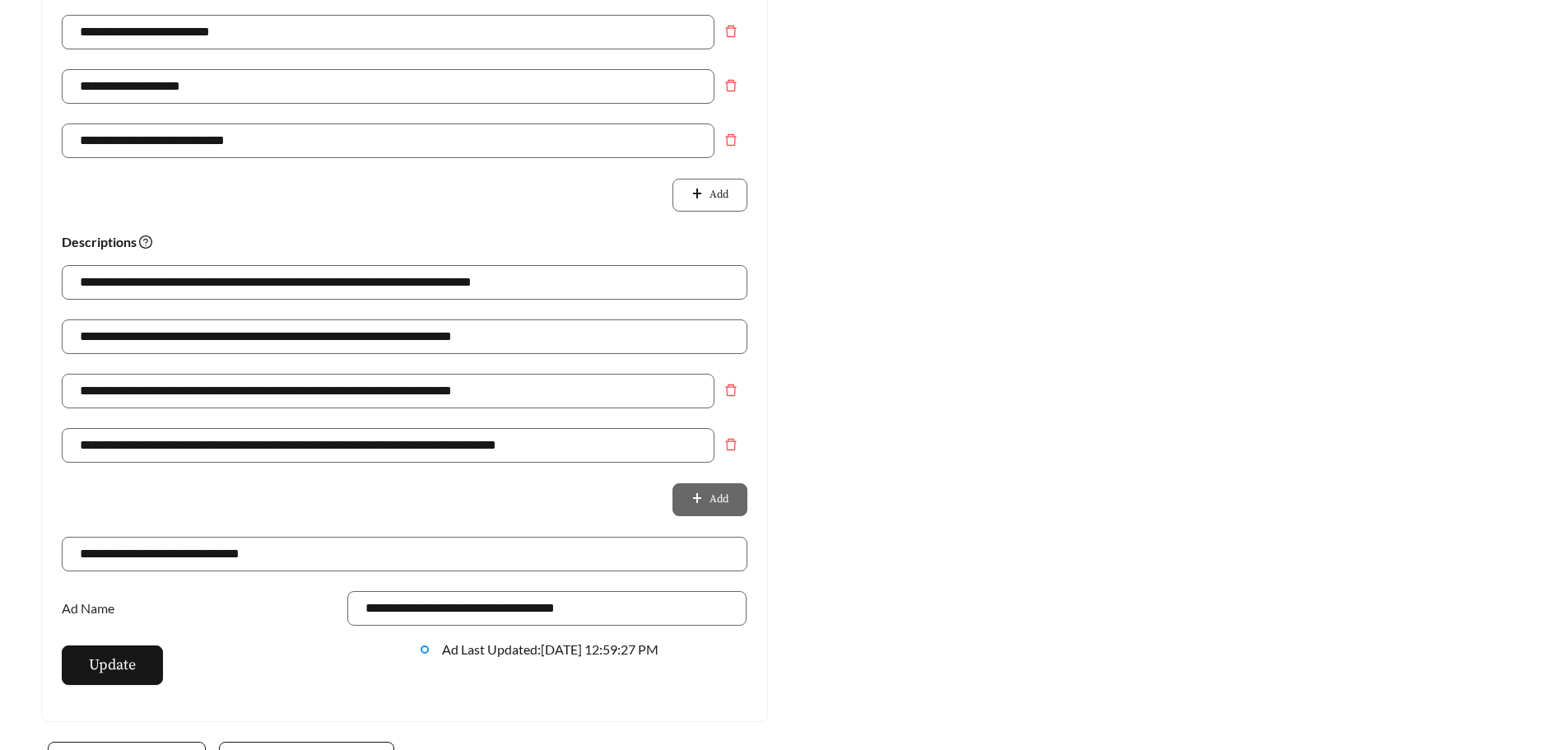
scroll to position [949, 0]
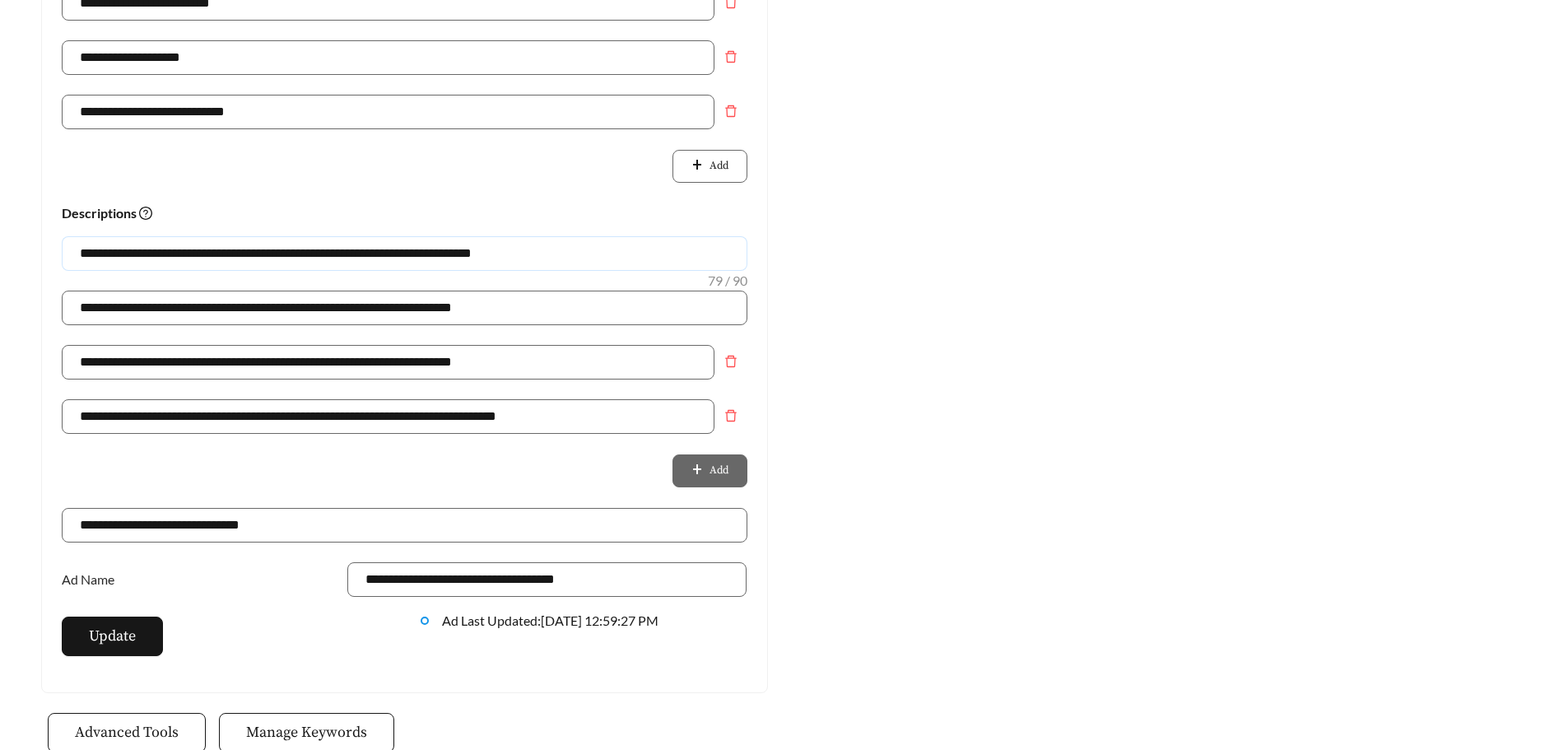
drag, startPoint x: 574, startPoint y: 254, endPoint x: 195, endPoint y: 264, distance: 379.1
click at [195, 264] on input "**********" at bounding box center [405, 254] width 686 height 35
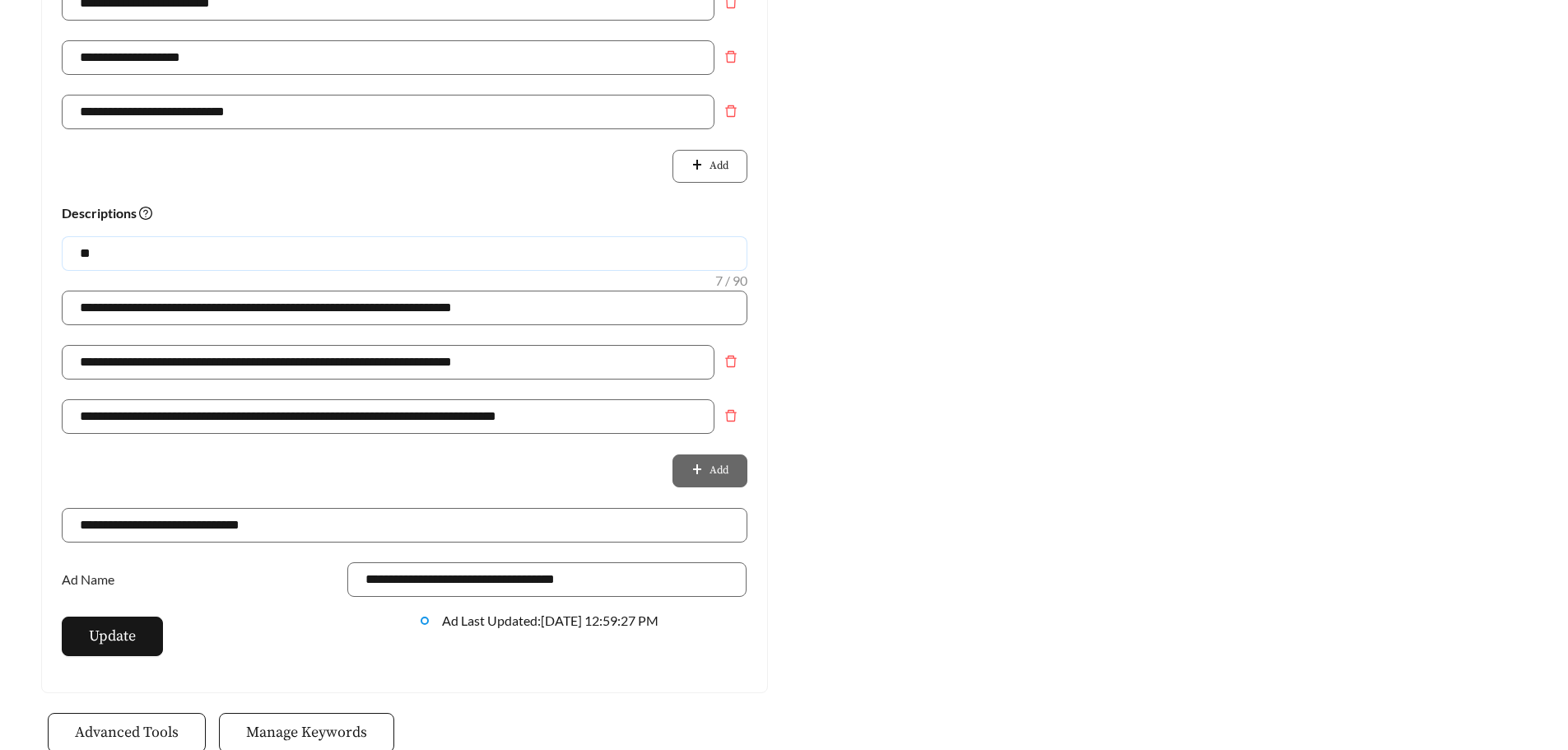
type input "*"
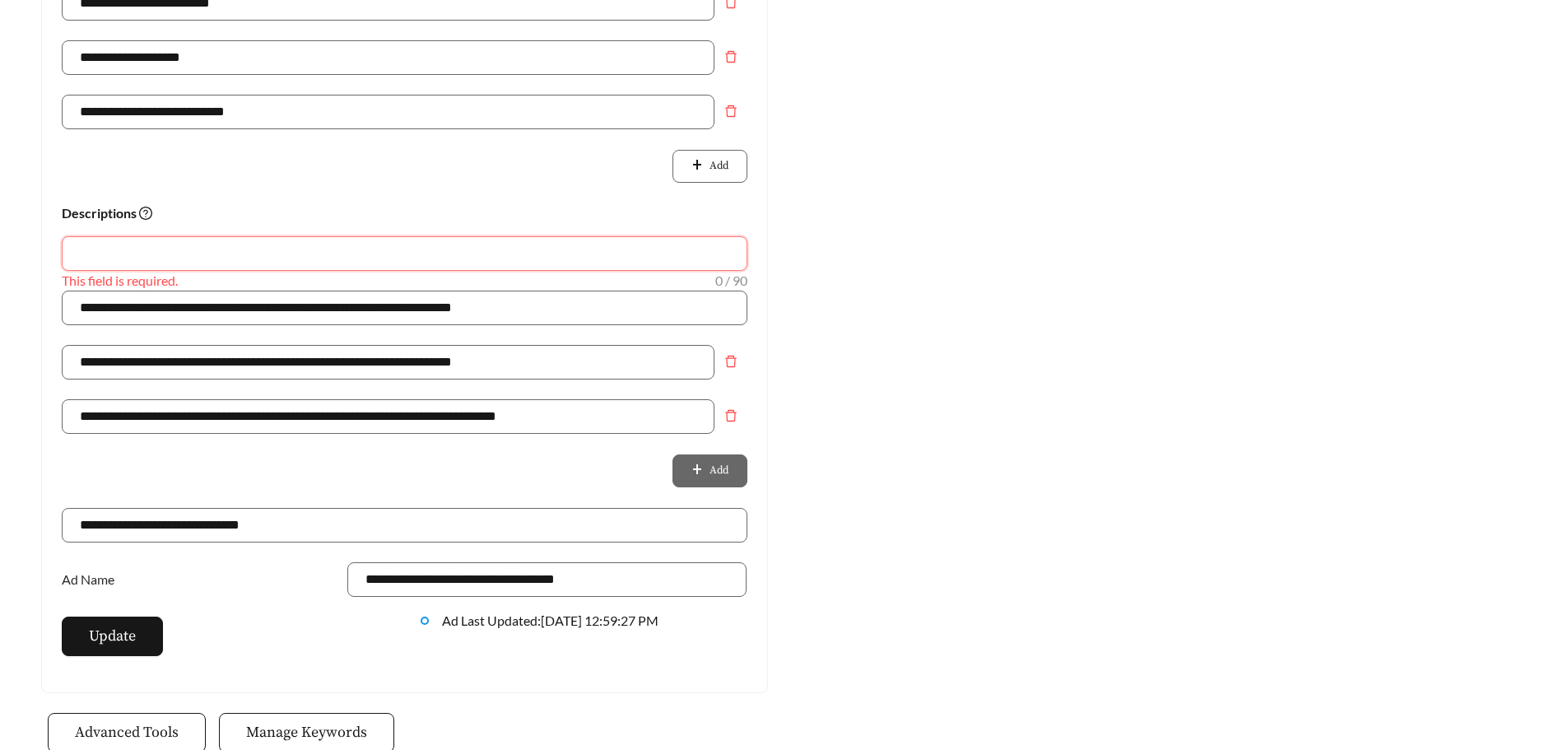
click at [266, 253] on input "text" at bounding box center [405, 254] width 686 height 35
click at [114, 629] on span "Update" at bounding box center [112, 635] width 47 height 22
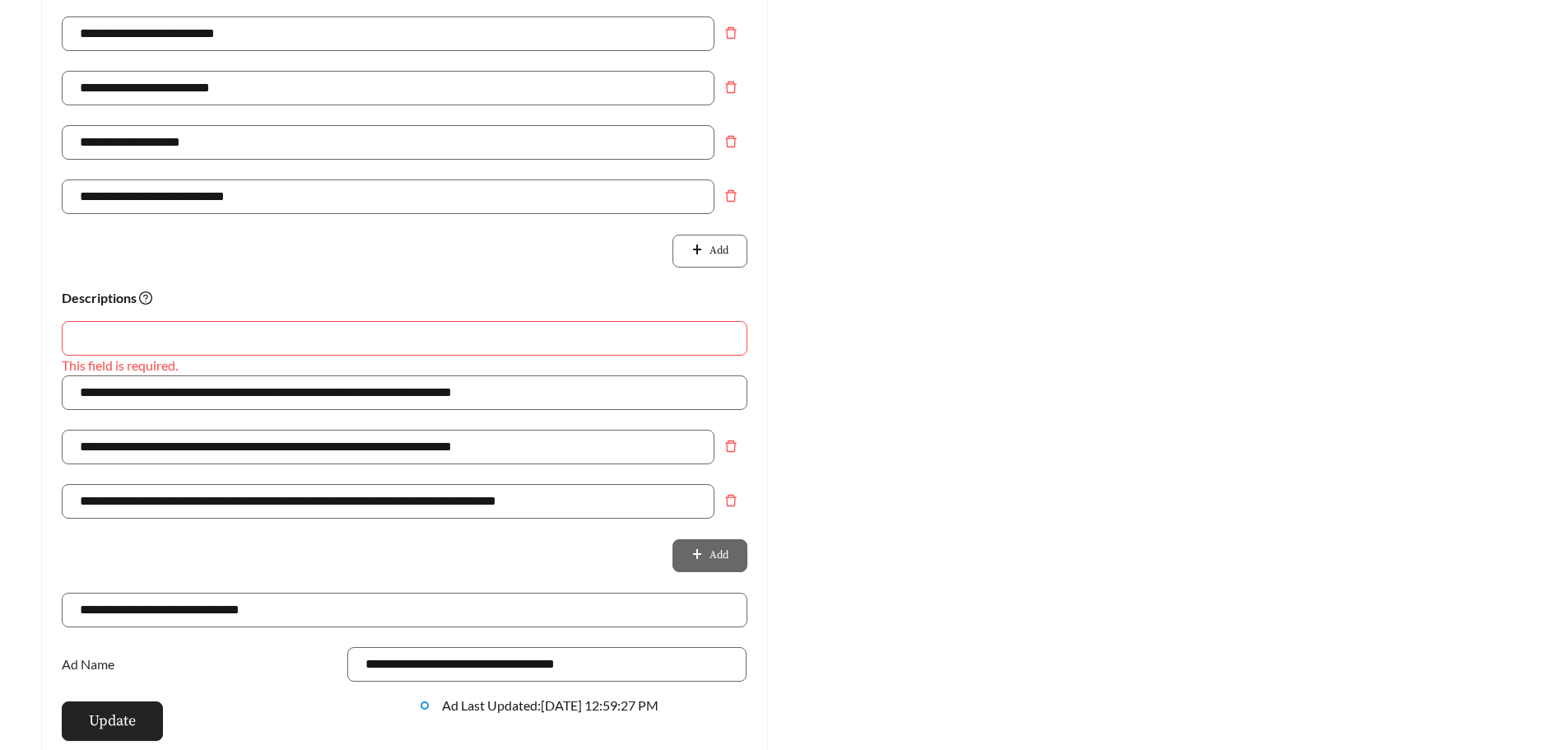
scroll to position [1034, 0]
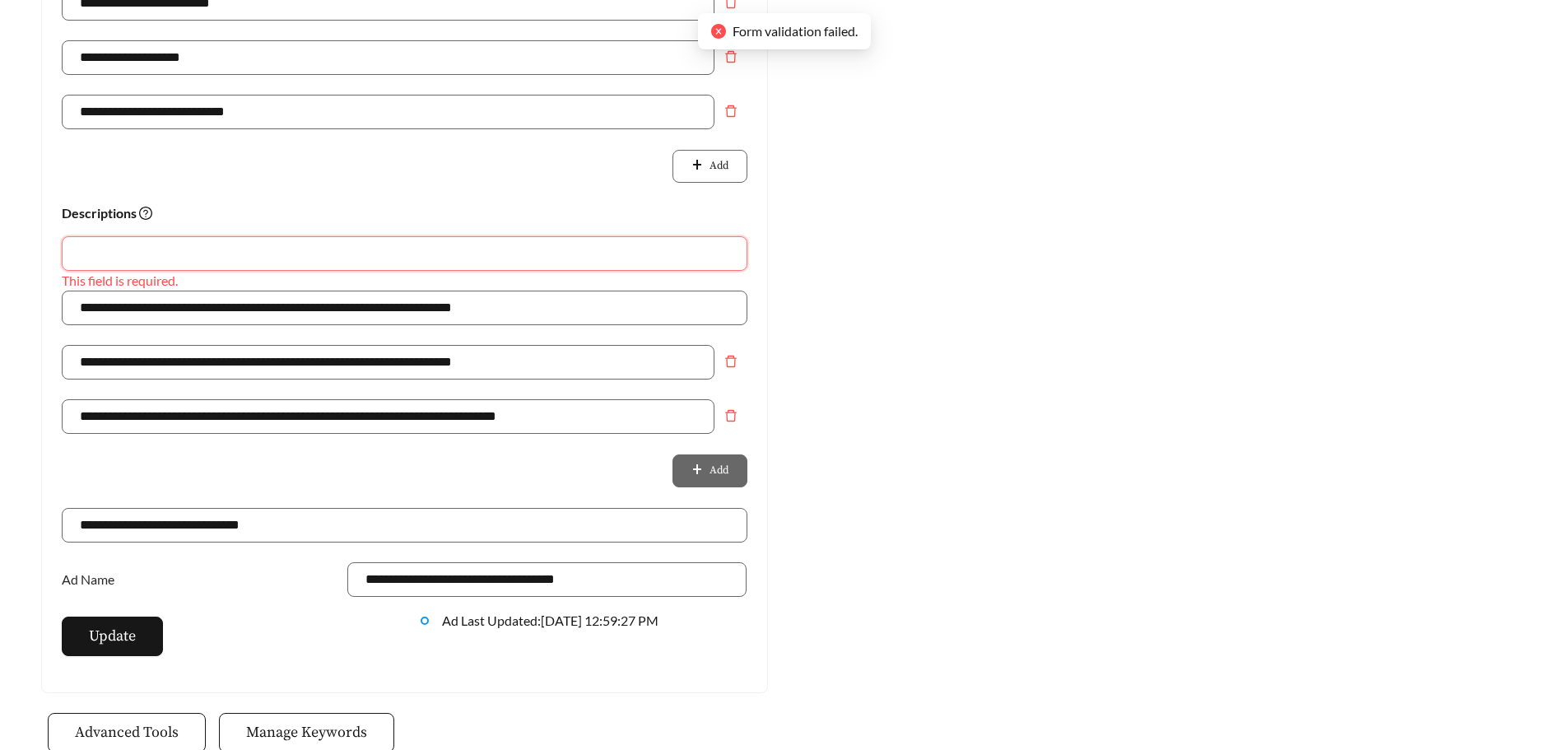
click at [221, 242] on input "text" at bounding box center [405, 254] width 686 height 35
click at [480, 310] on input "**********" at bounding box center [405, 308] width 686 height 35
click at [356, 256] on input "text" at bounding box center [405, 254] width 686 height 35
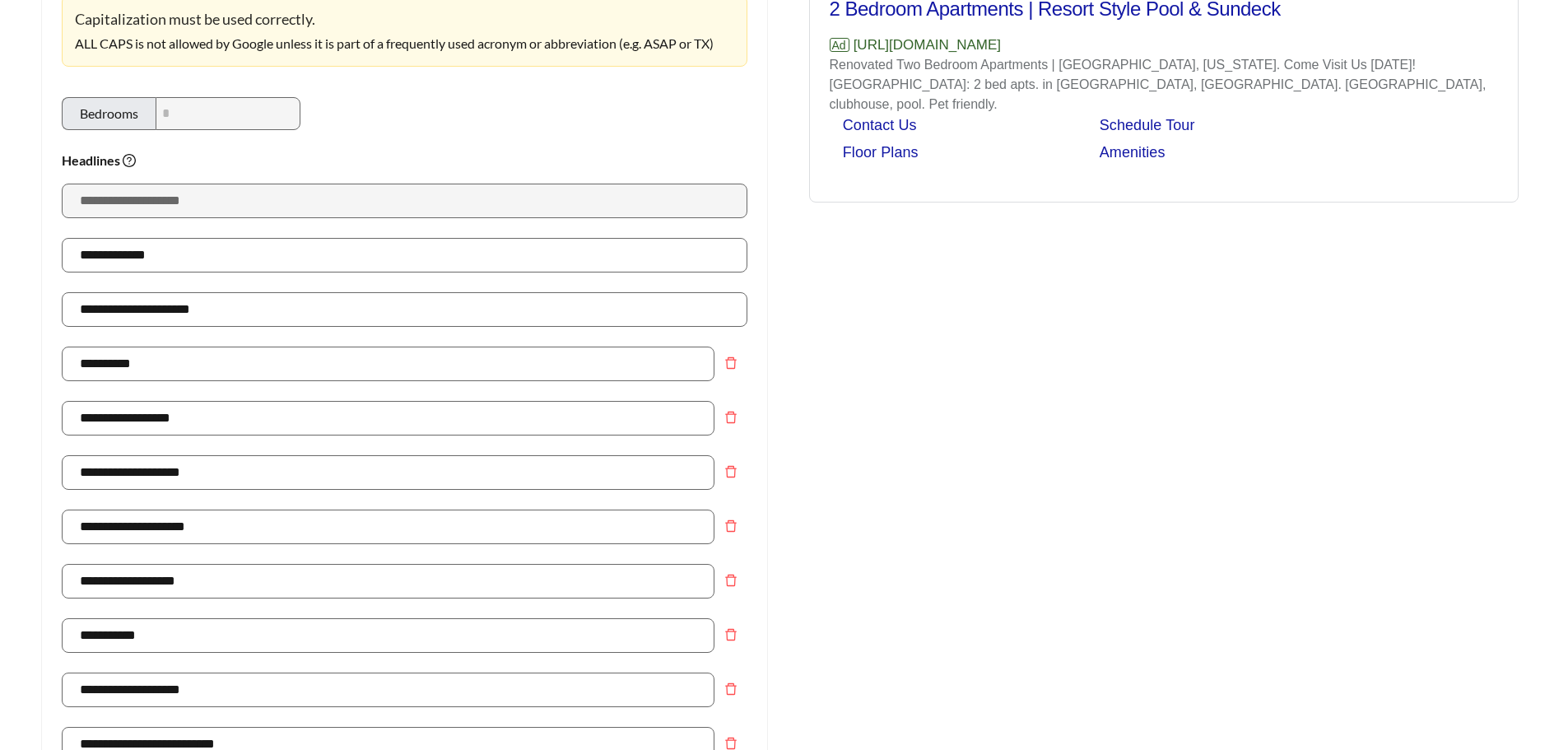
scroll to position [0, 0]
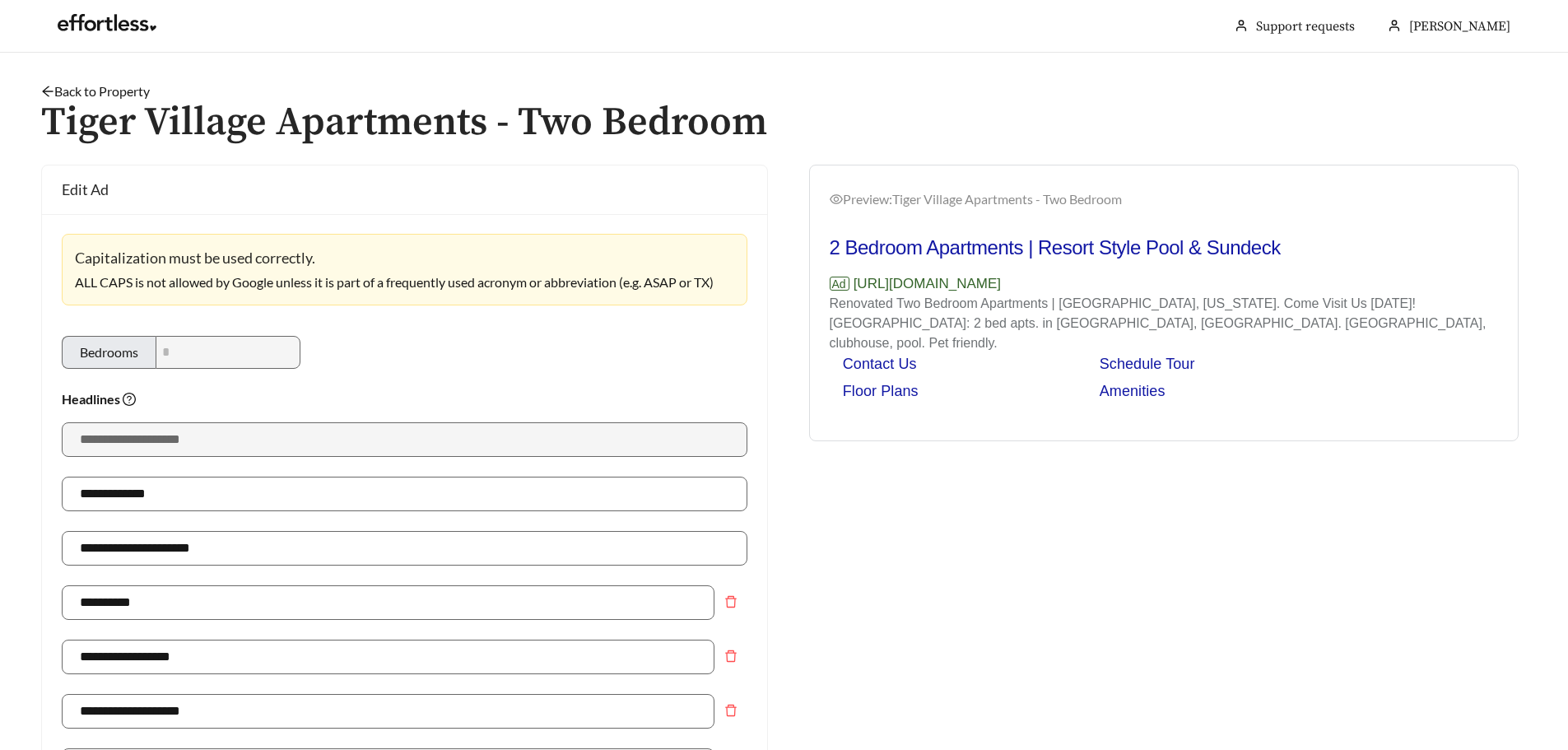
click at [87, 93] on link "Back to Property" at bounding box center [96, 91] width 109 height 15
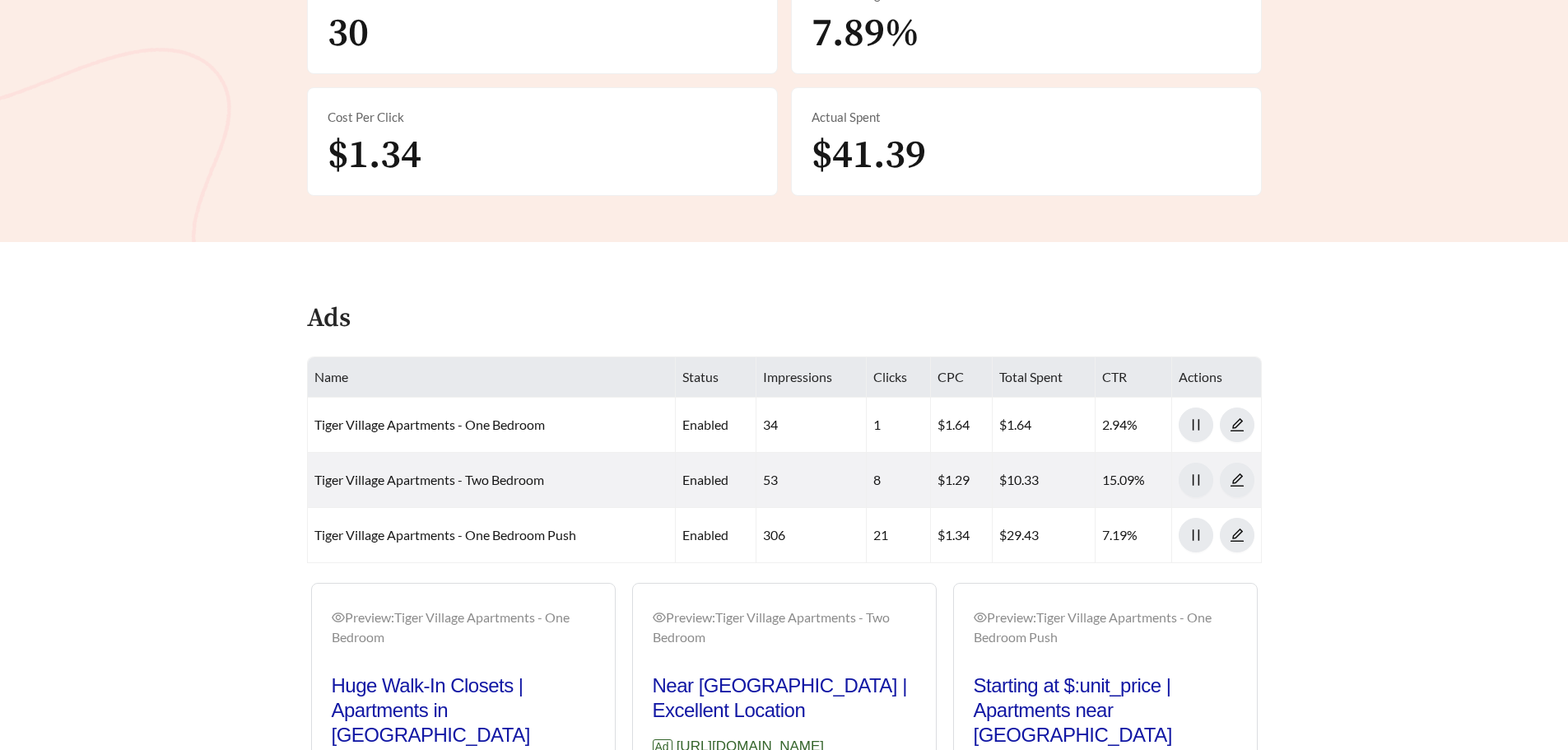
scroll to position [658, 0]
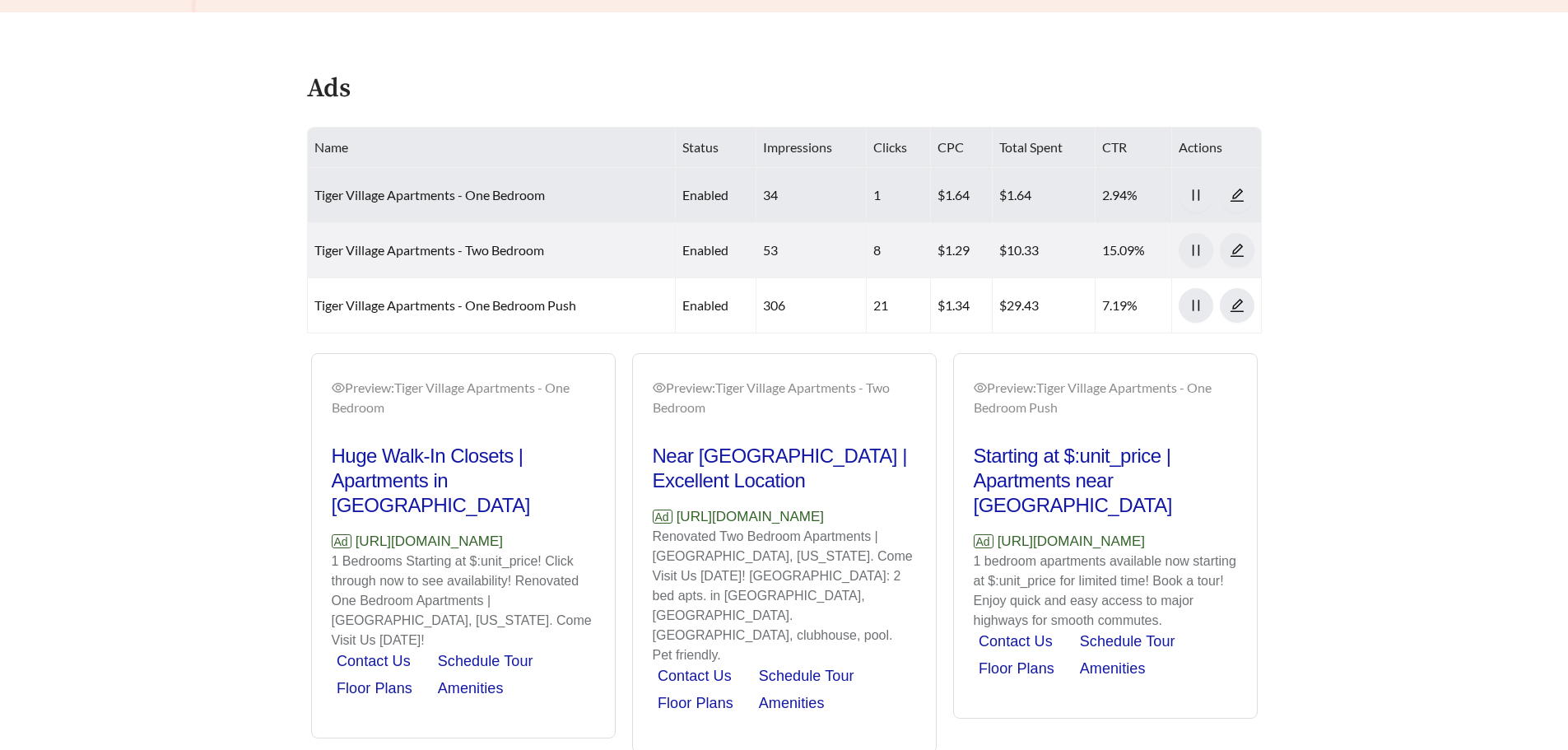
click at [556, 204] on td "Tiger Village Apartments - One Bedroom" at bounding box center [492, 195] width 369 height 55
click at [1194, 191] on icon "pause" at bounding box center [1195, 194] width 14 height 14
click at [1198, 196] on icon "caret-right" at bounding box center [1195, 194] width 14 height 14
click at [1239, 192] on icon "edit" at bounding box center [1237, 194] width 14 height 14
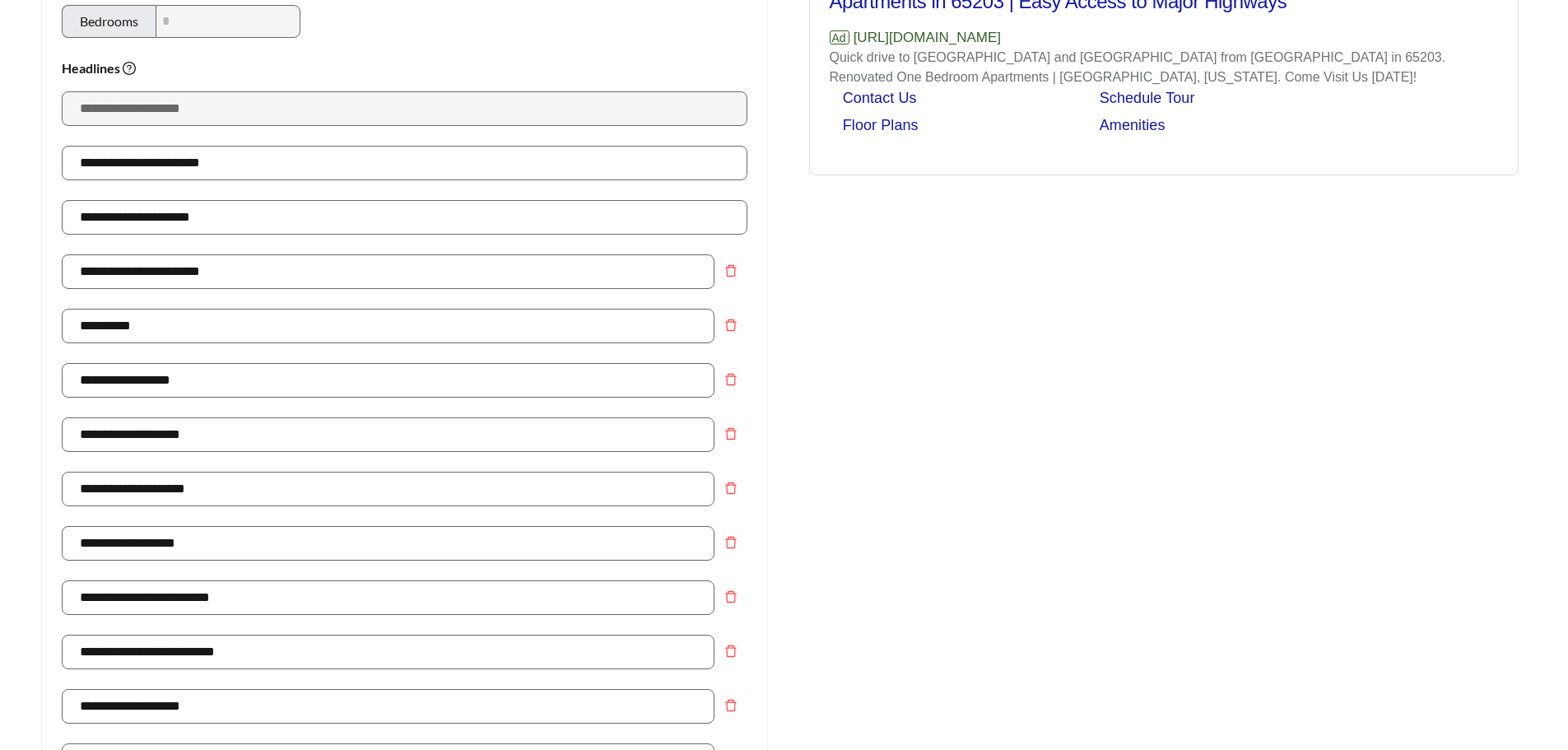
scroll to position [247, 0]
click at [733, 270] on icon "delete" at bounding box center [731, 270] width 14 height 14
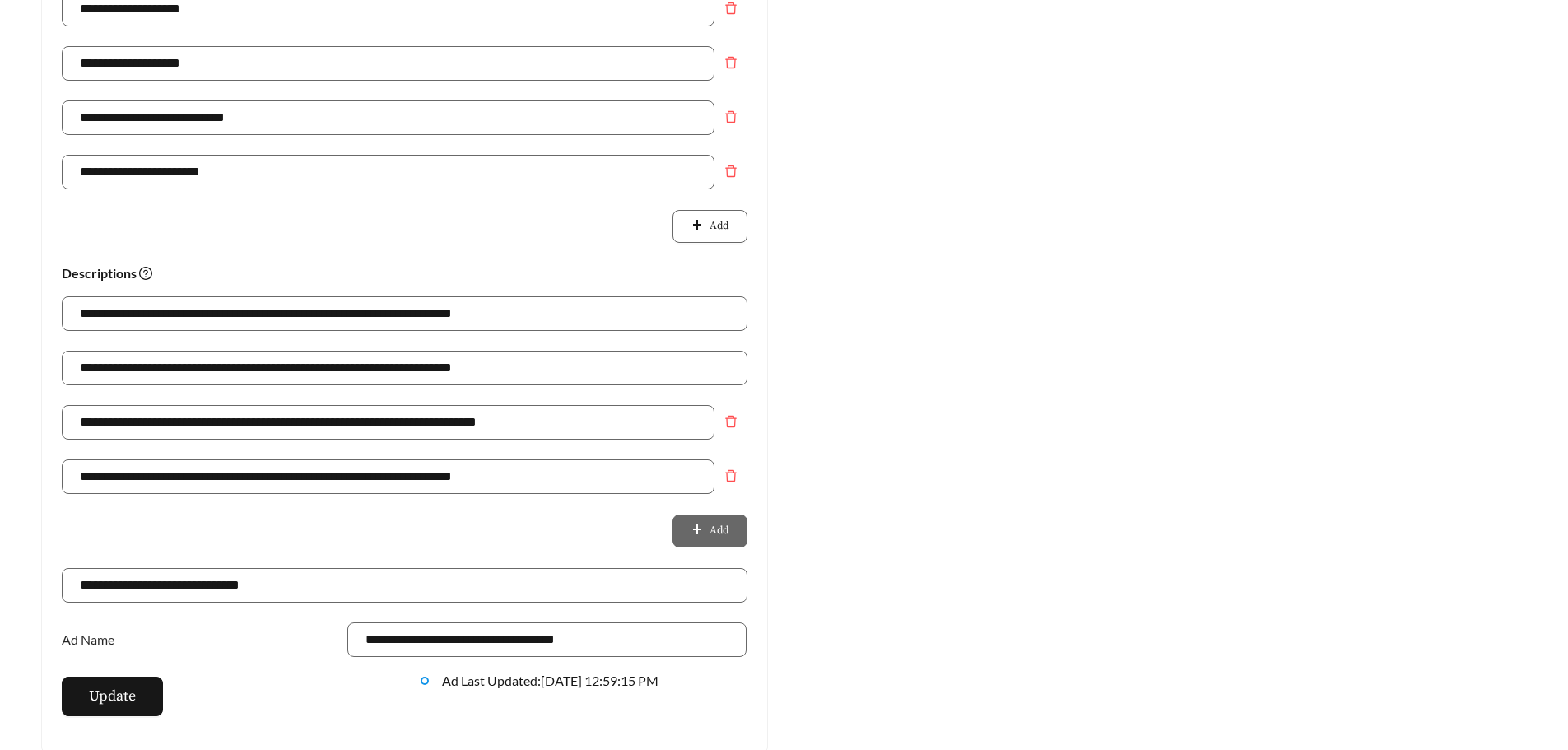
scroll to position [905, 0]
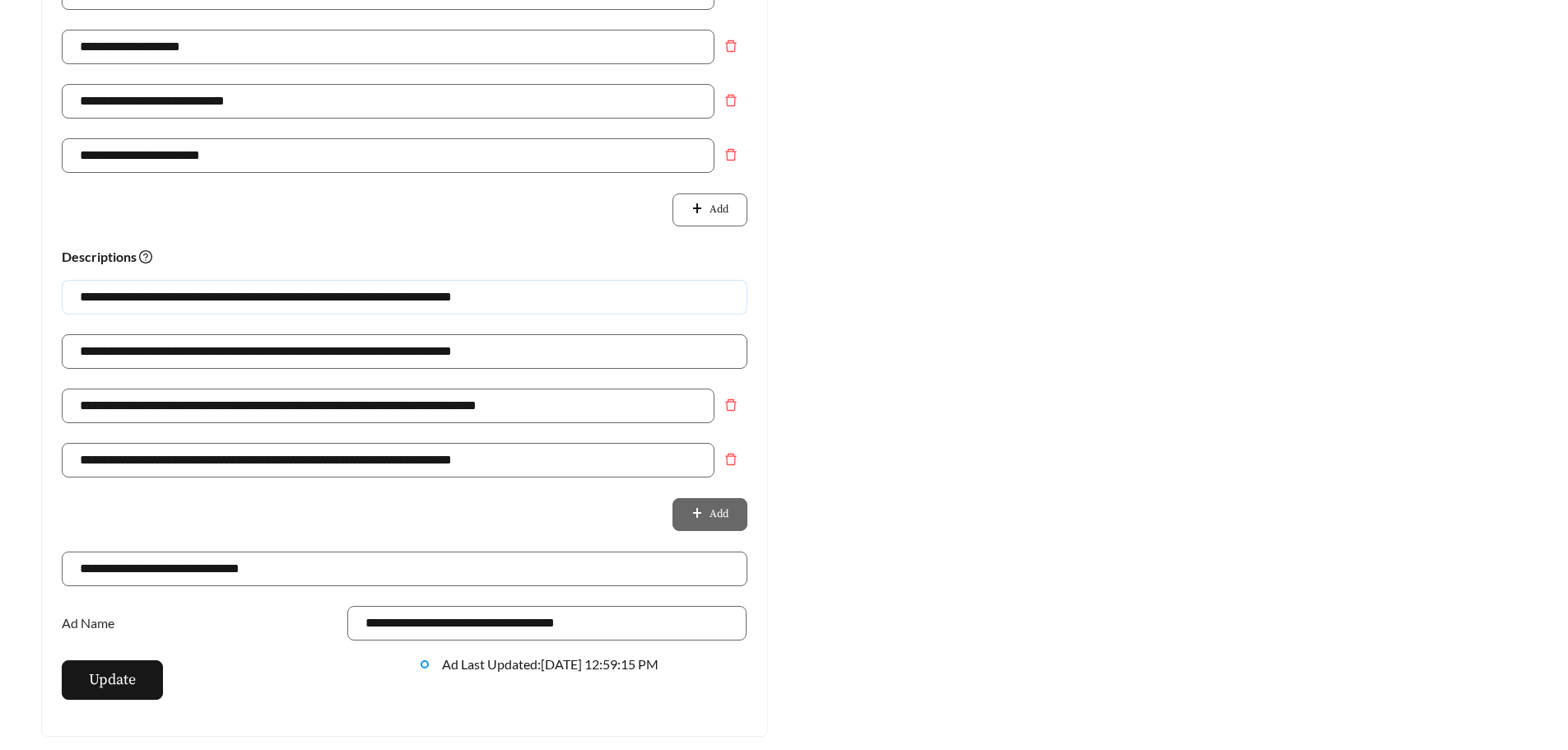
click at [291, 292] on input "**********" at bounding box center [405, 297] width 686 height 35
type input "**********"
click at [115, 677] on span "Update" at bounding box center [112, 679] width 47 height 22
click at [103, 672] on span "Update" at bounding box center [112, 679] width 47 height 22
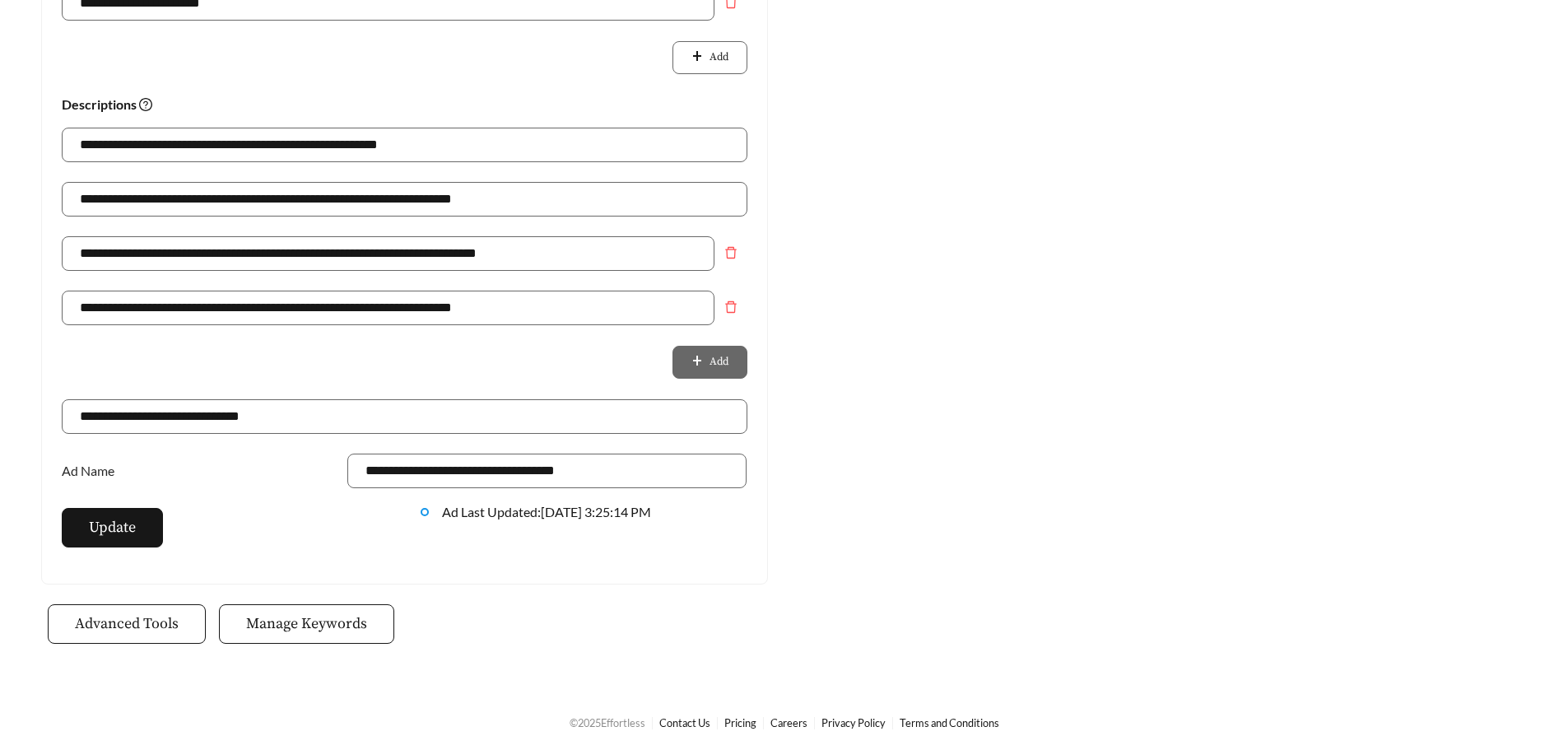
scroll to position [1144, 0]
click at [108, 526] on span "Update" at bounding box center [112, 525] width 47 height 22
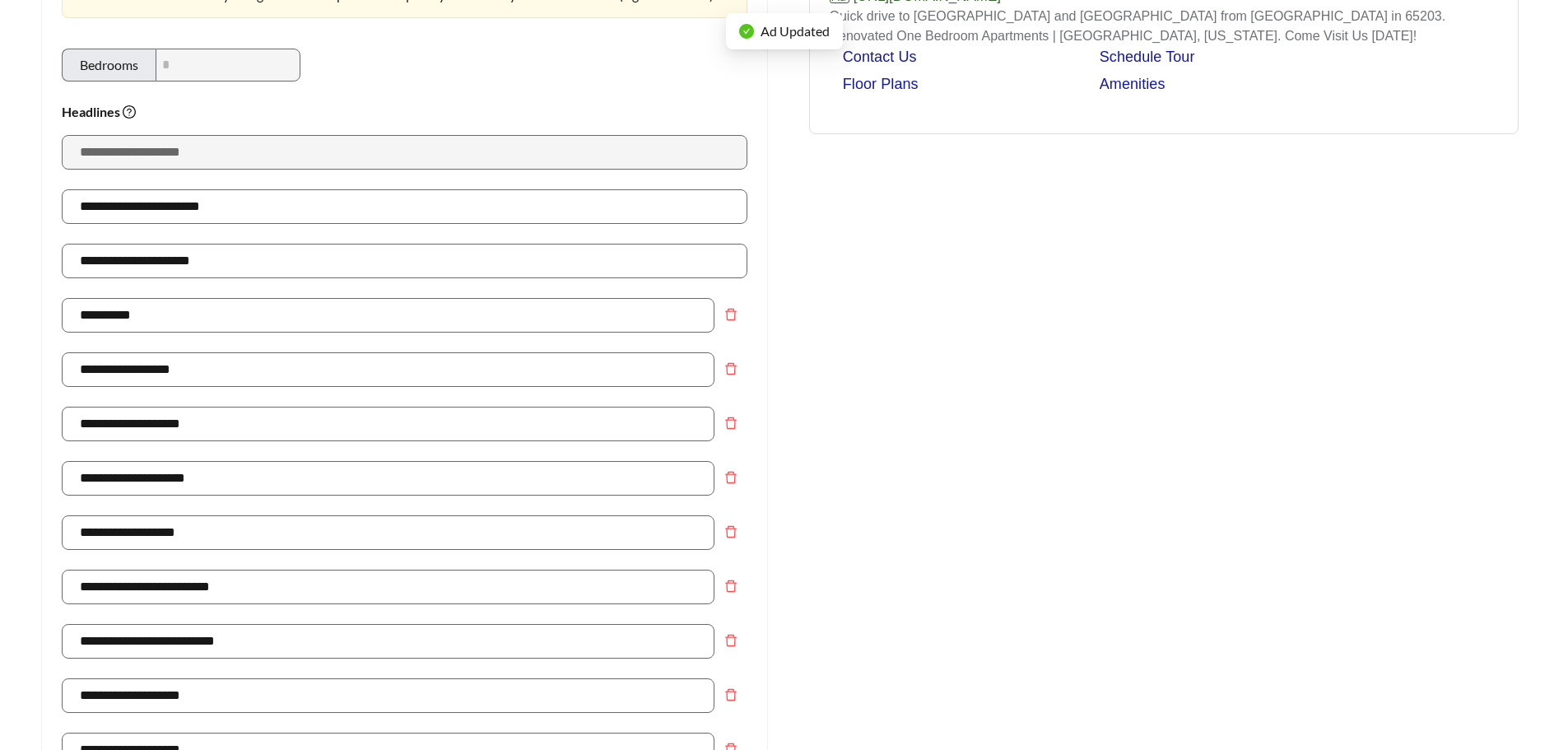
scroll to position [74, 0]
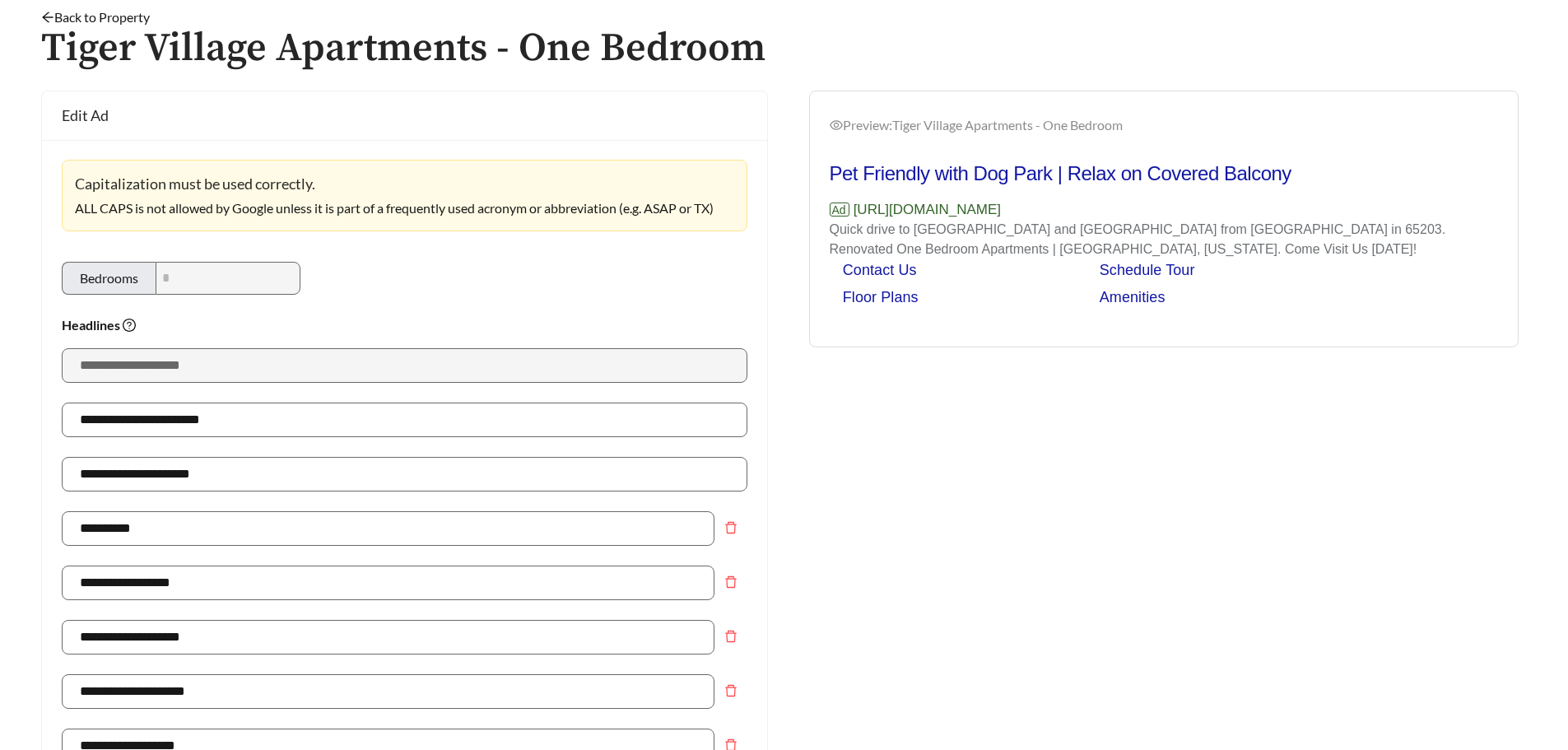
click at [71, 19] on link "Back to Property" at bounding box center [96, 16] width 109 height 15
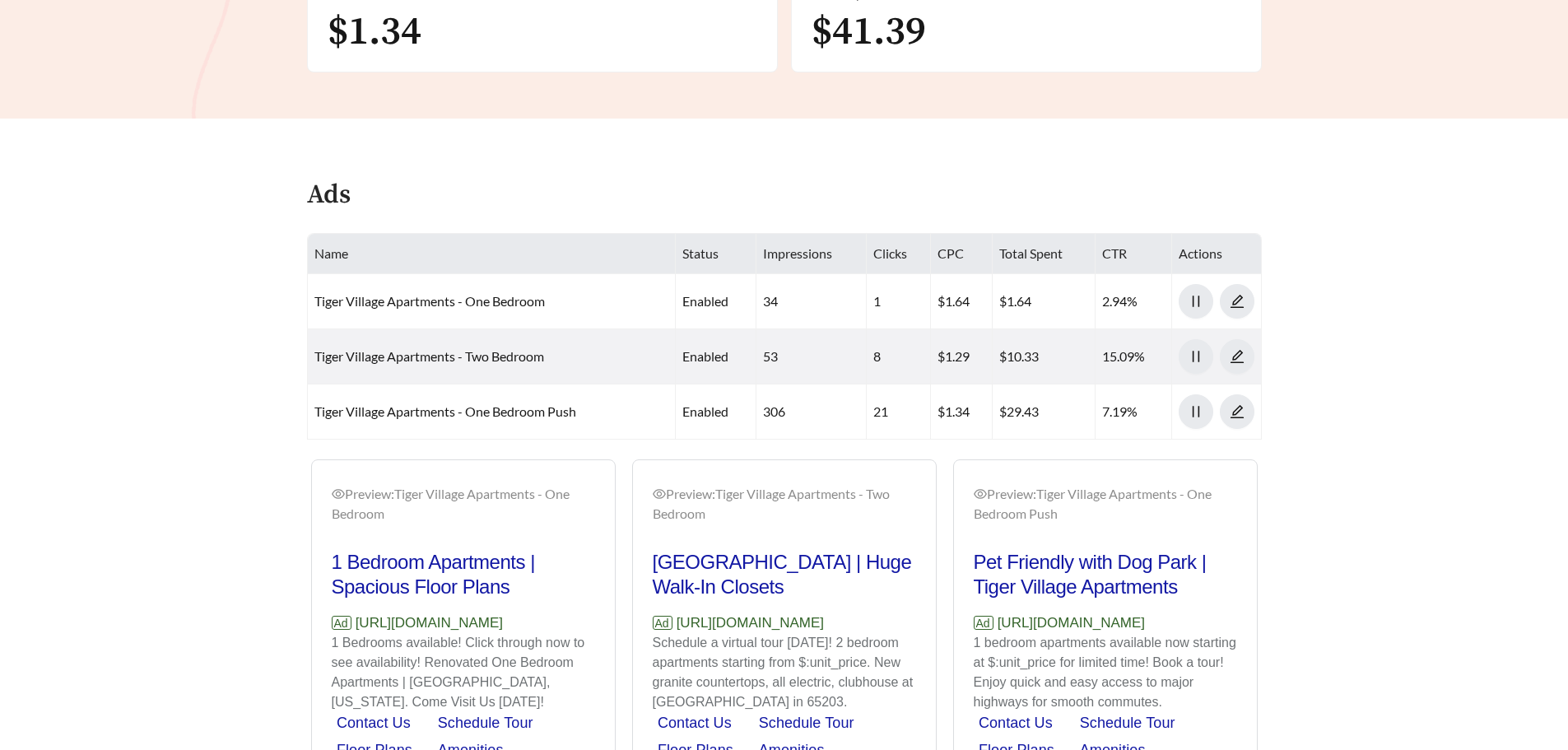
scroll to position [576, 0]
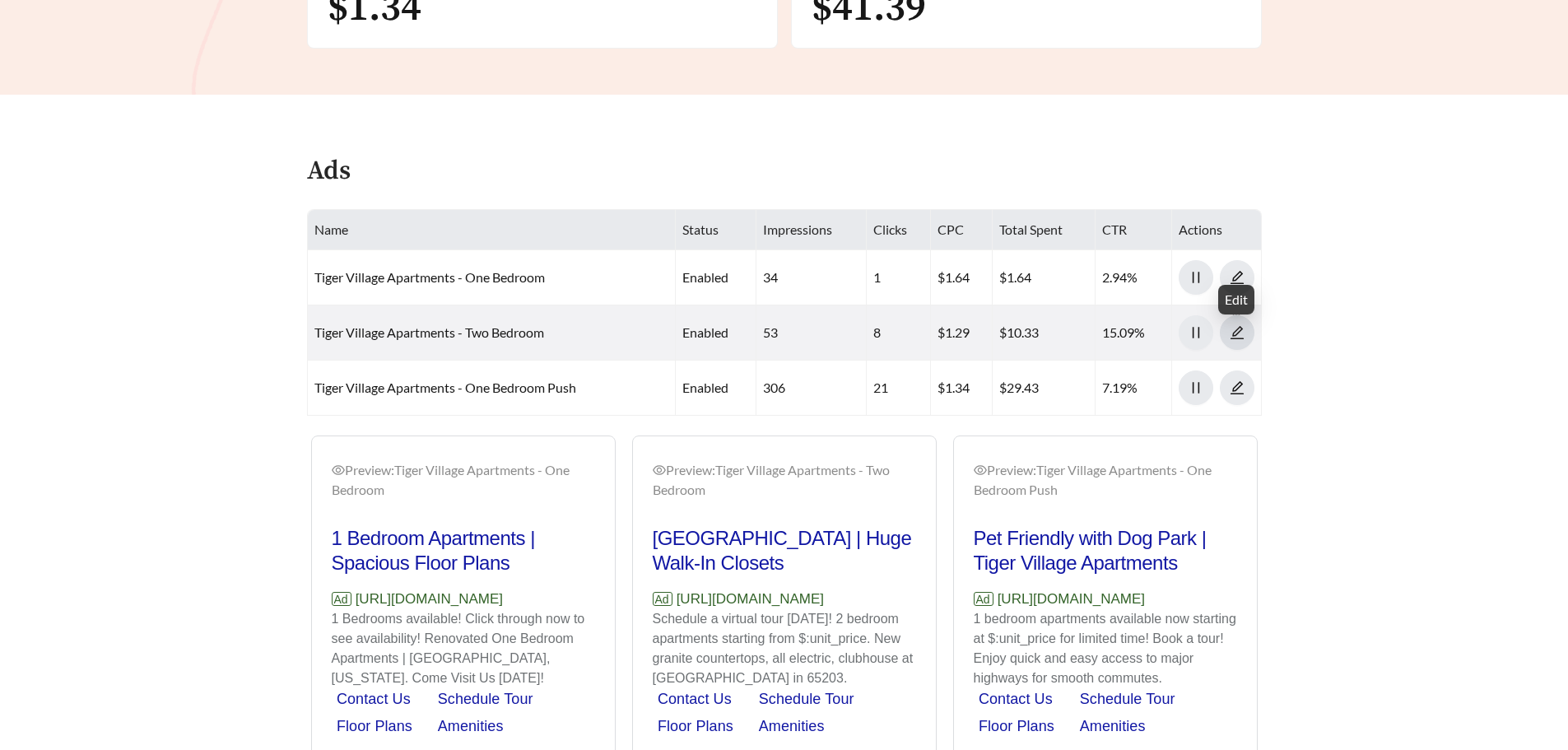
click at [1239, 336] on icon "edit" at bounding box center [1237, 332] width 14 height 14
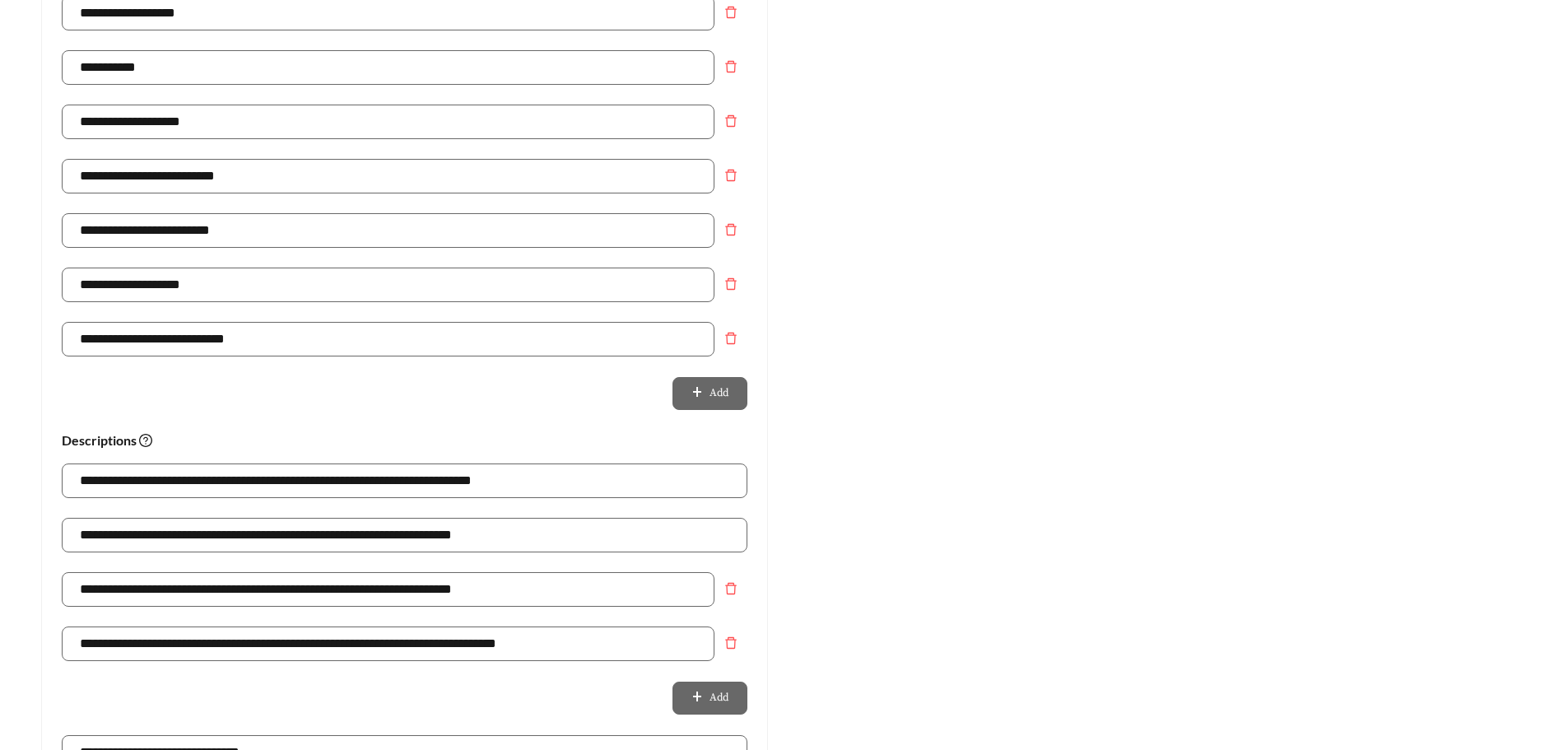
scroll to position [823, 0]
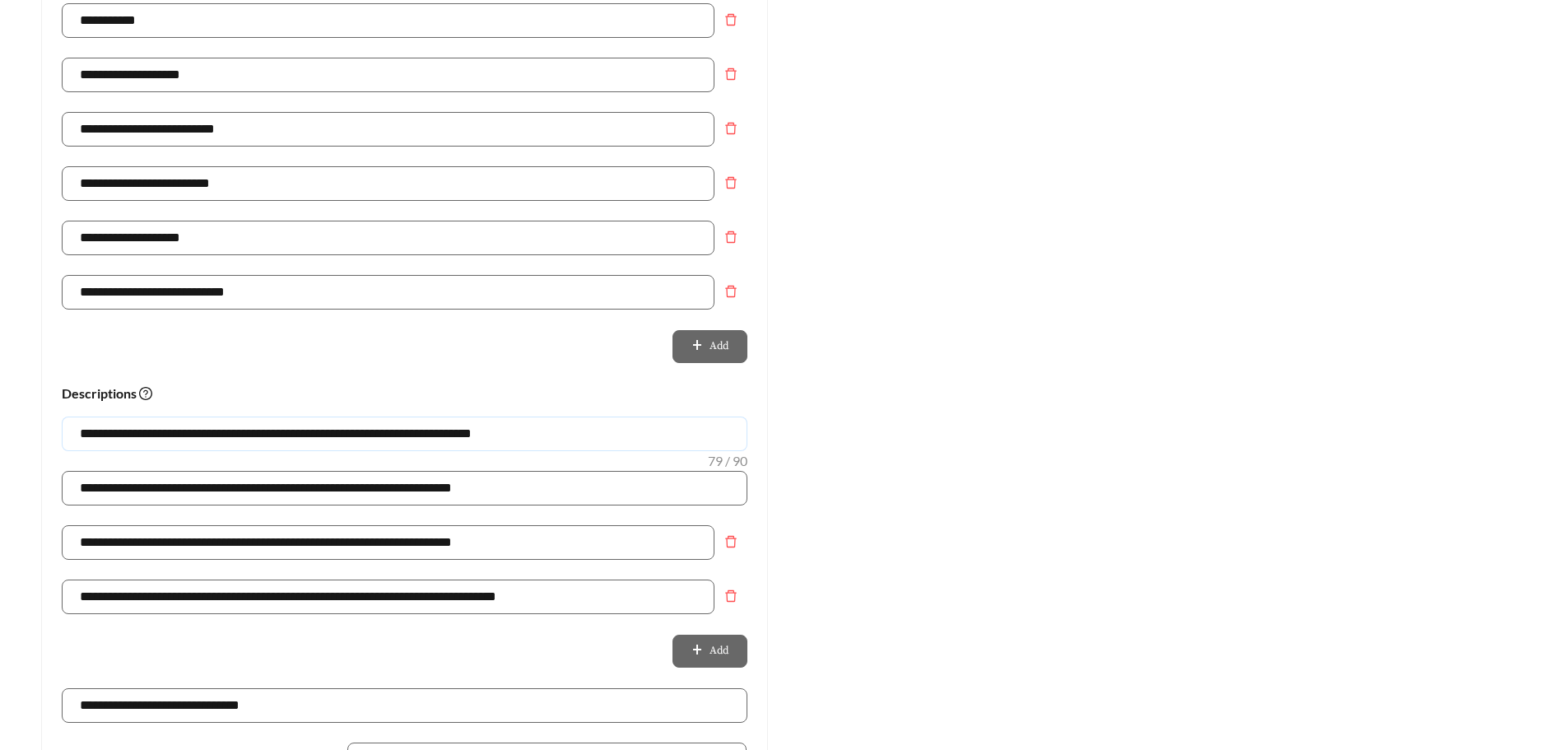
click at [587, 436] on input "**********" at bounding box center [405, 433] width 686 height 35
drag, startPoint x: 587, startPoint y: 436, endPoint x: 253, endPoint y: 433, distance: 334.0
click at [253, 433] on input "**********" at bounding box center [405, 433] width 686 height 35
click at [182, 428] on input "**********" at bounding box center [405, 433] width 686 height 35
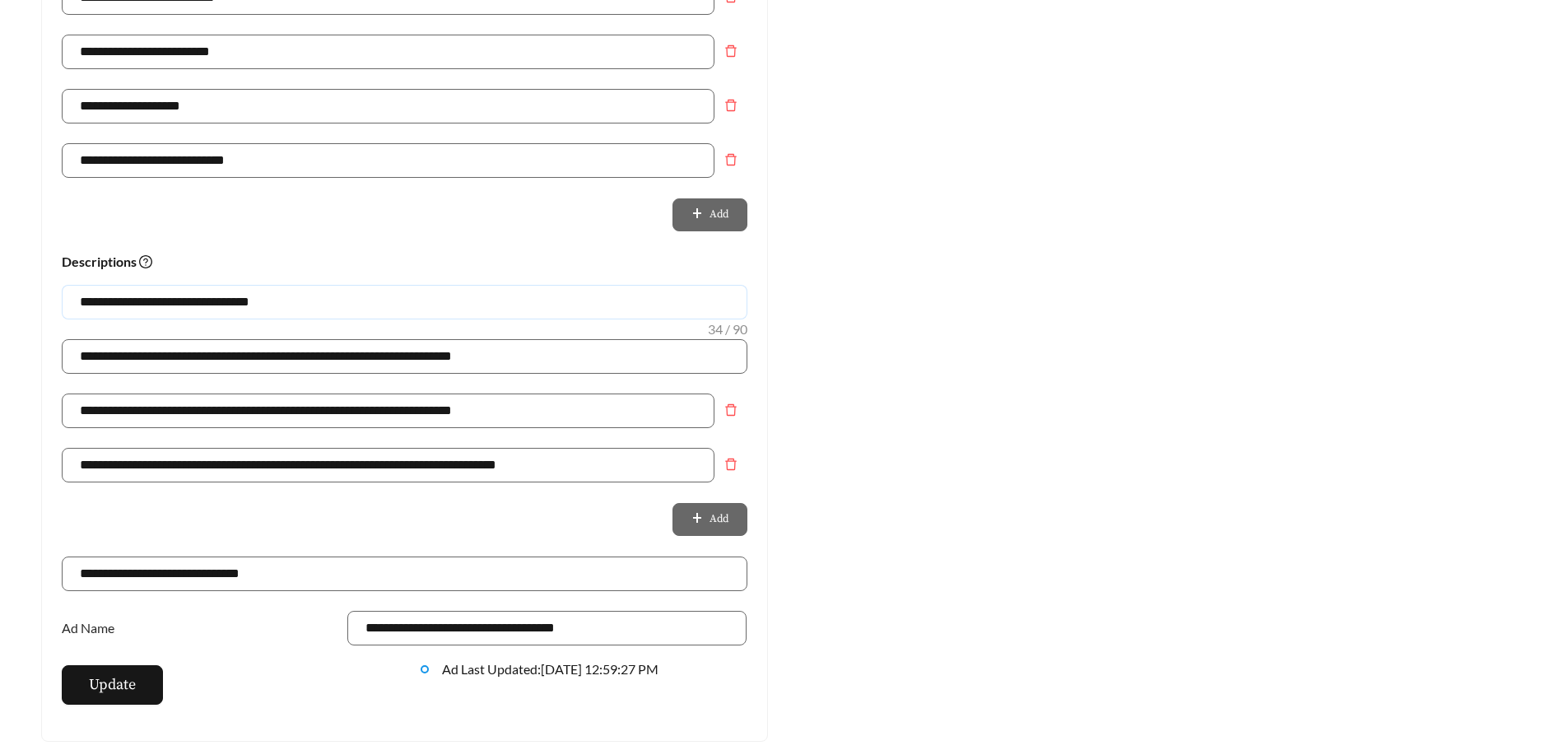
scroll to position [987, 0]
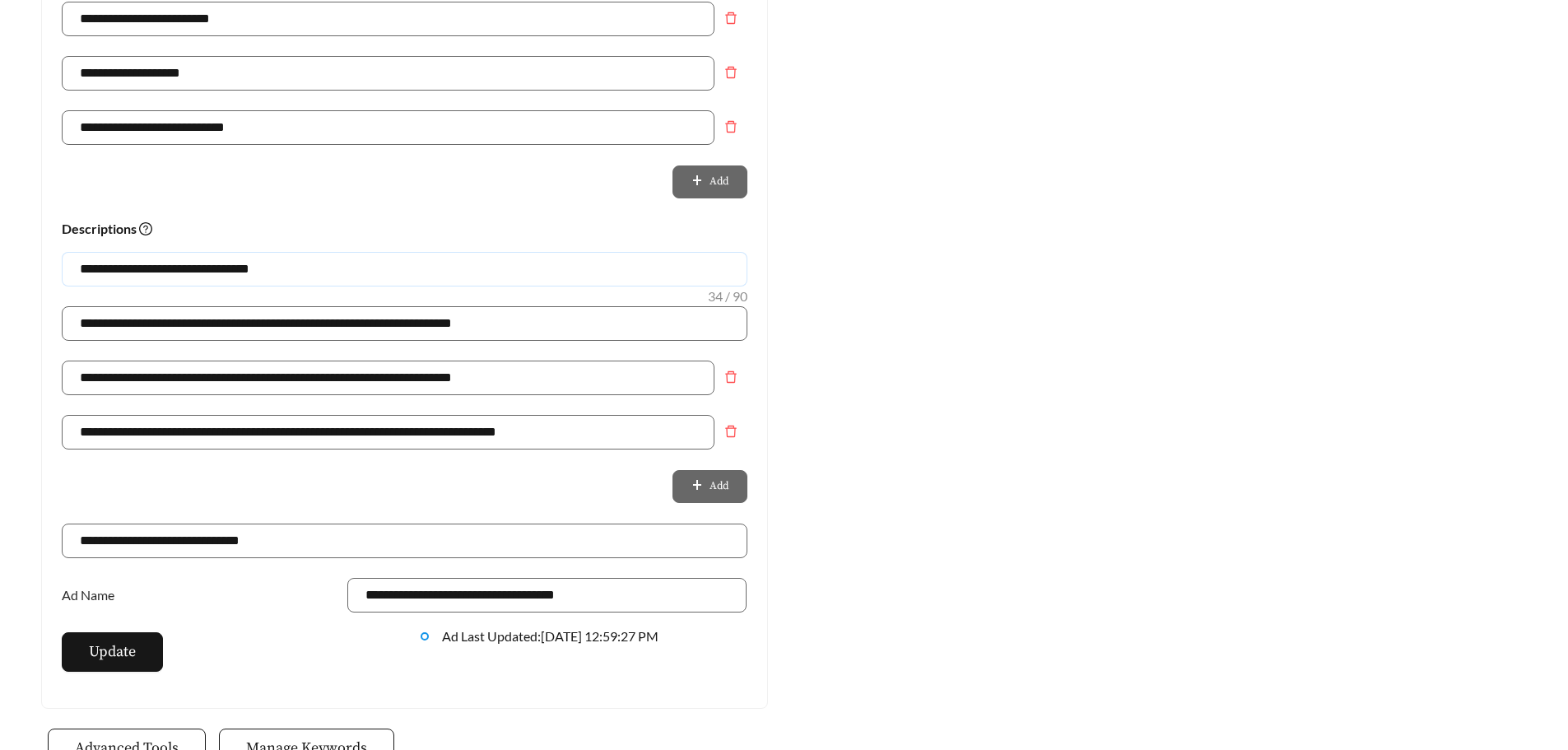
type input "**********"
click at [102, 649] on span "Update" at bounding box center [112, 651] width 47 height 22
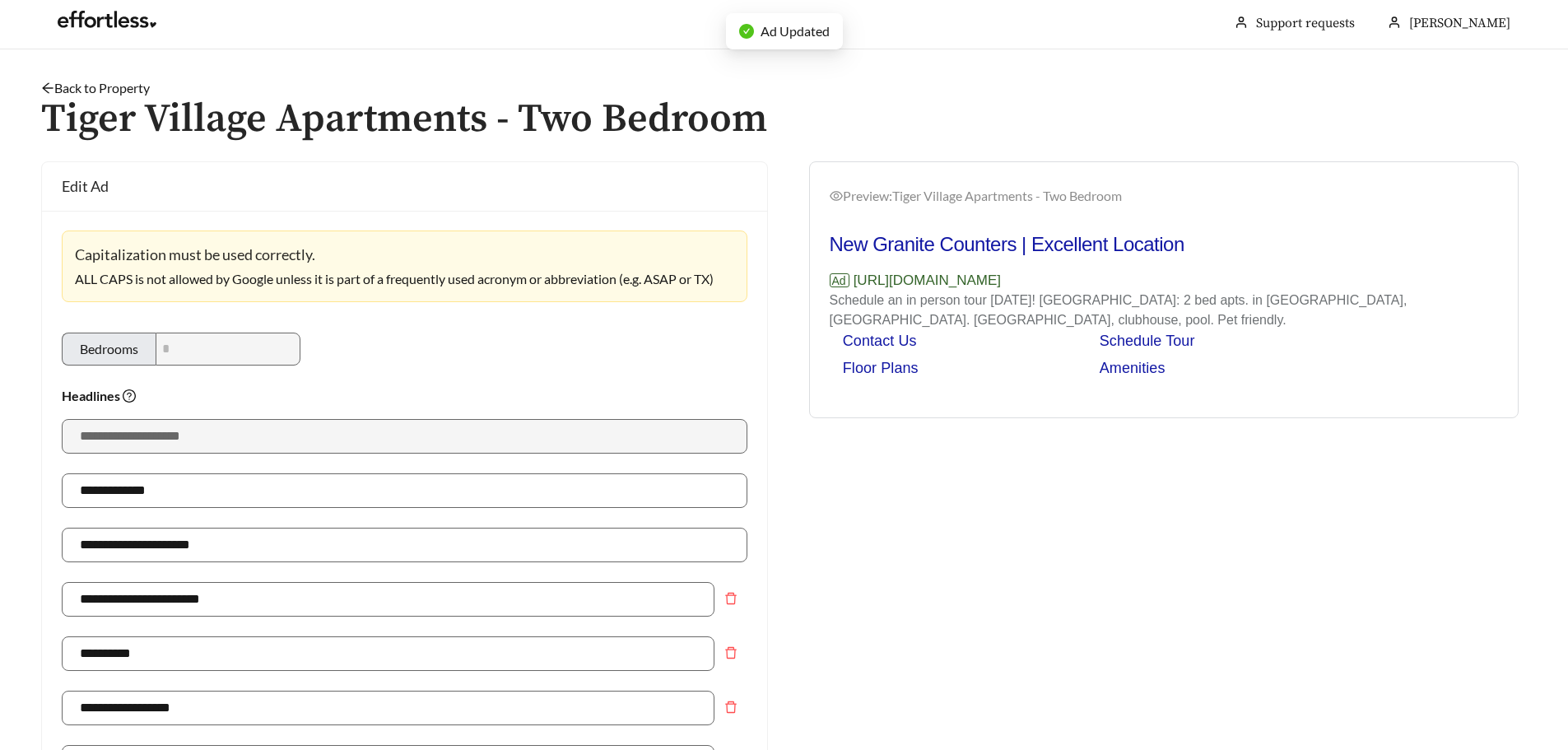
scroll to position [0, 0]
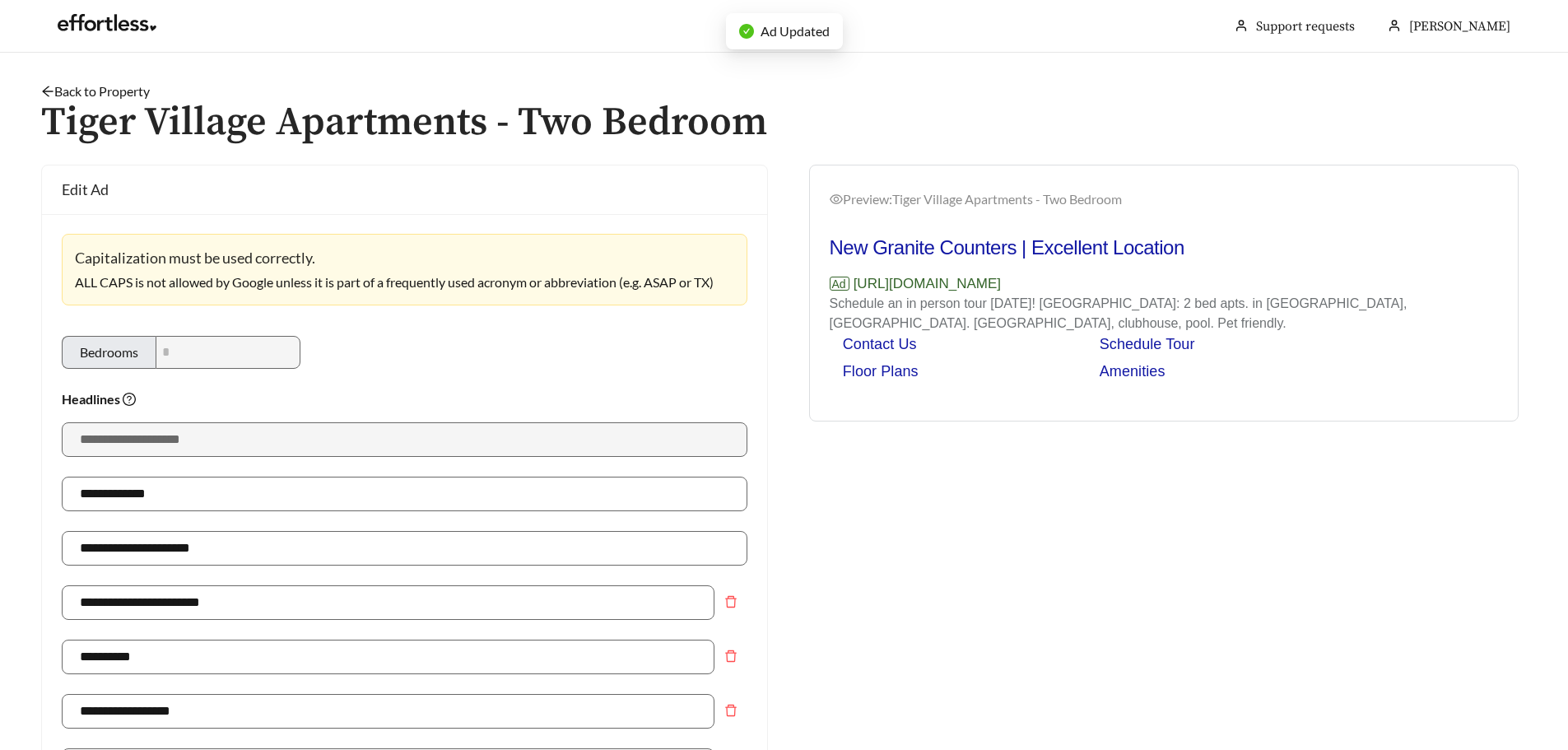
click at [103, 93] on link "Back to Property" at bounding box center [96, 91] width 109 height 15
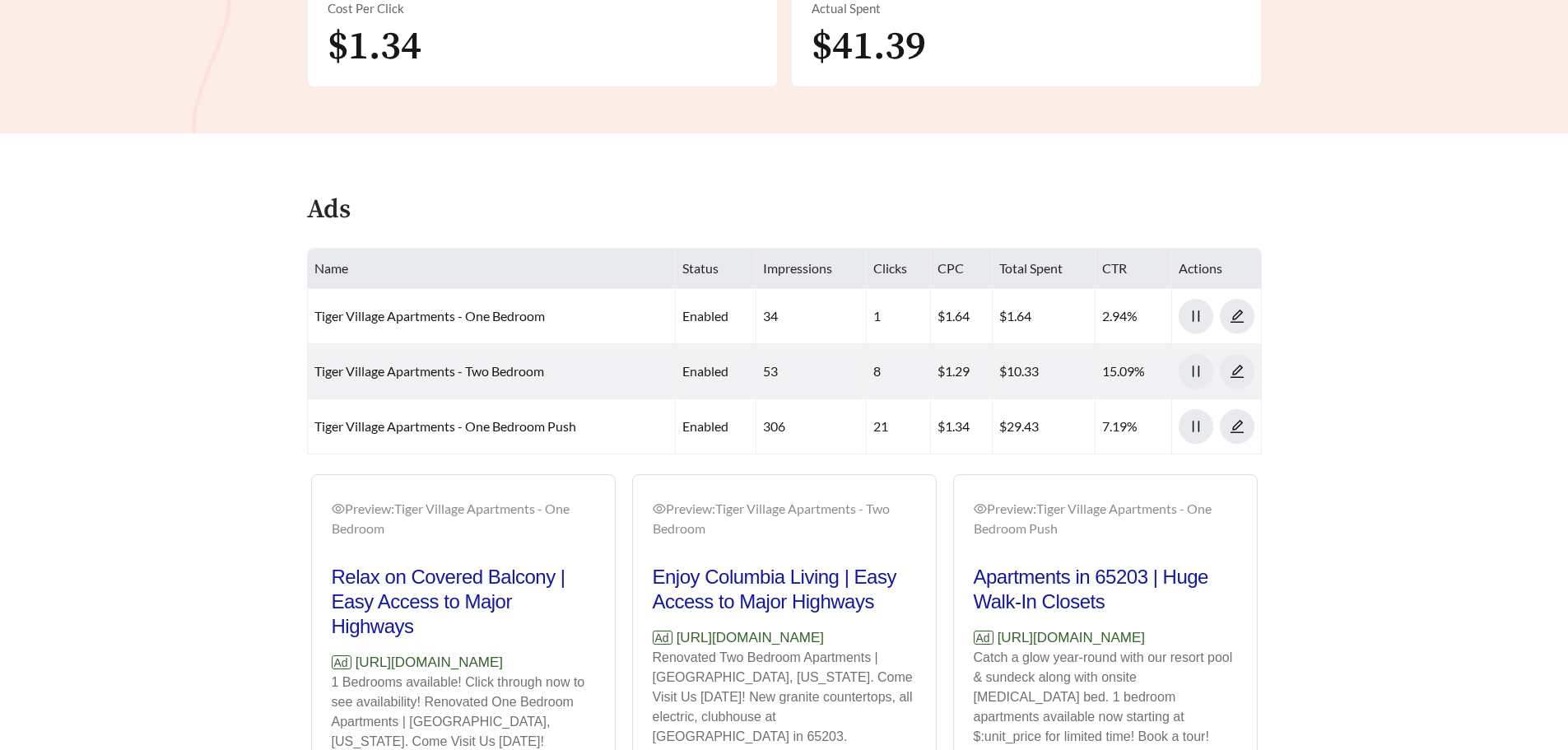
scroll to position [576, 0]
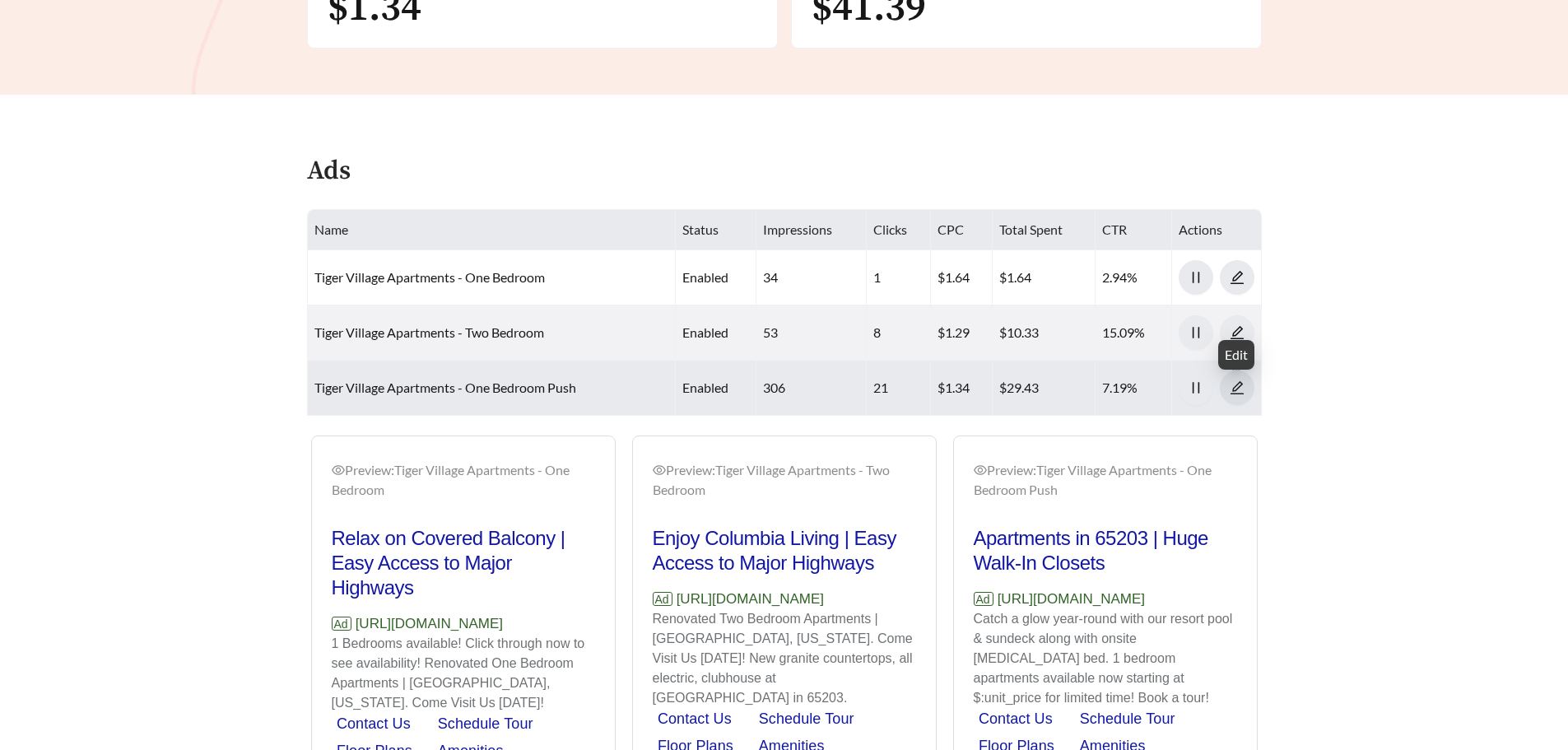
click at [1234, 383] on icon "edit" at bounding box center [1237, 387] width 14 height 14
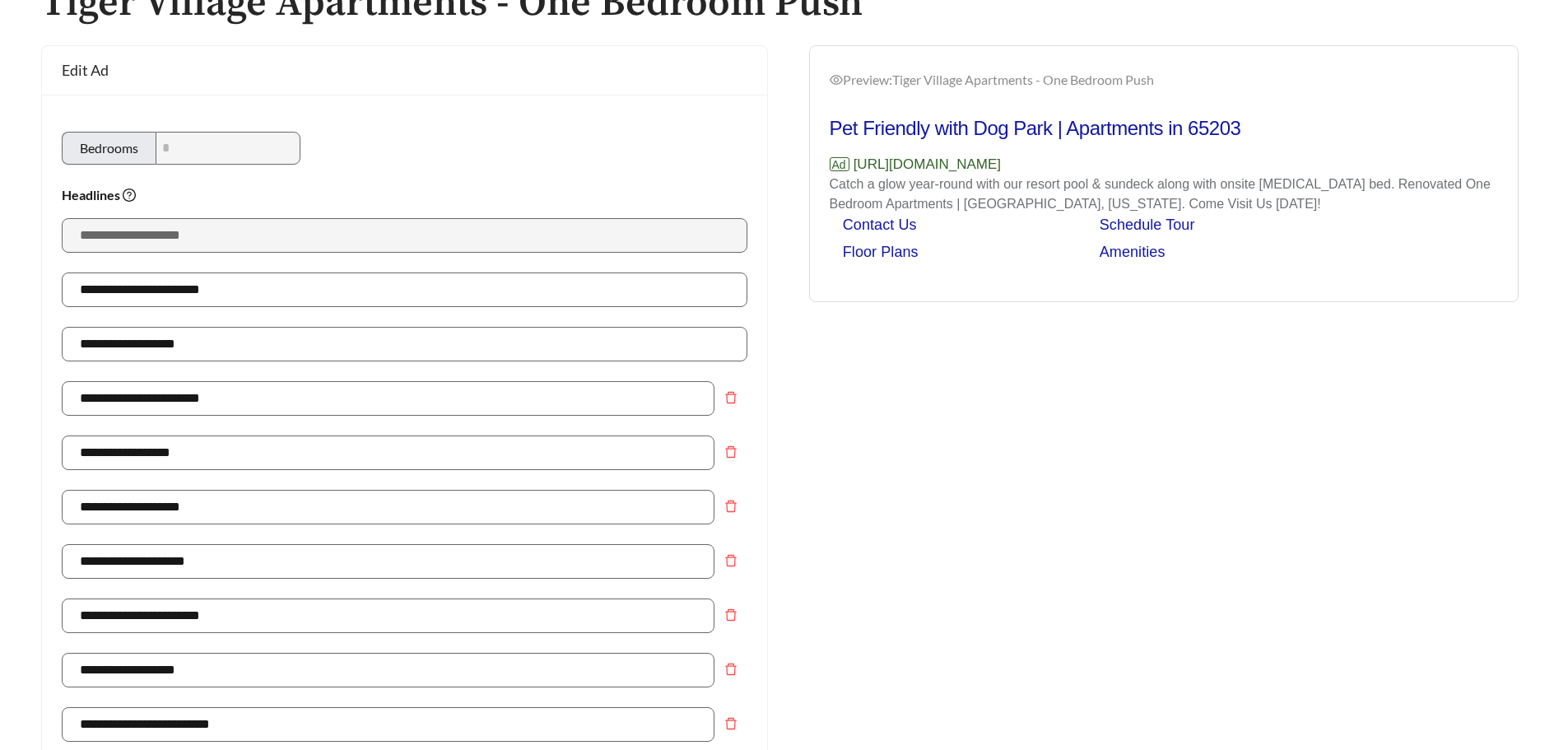
scroll to position [165, 0]
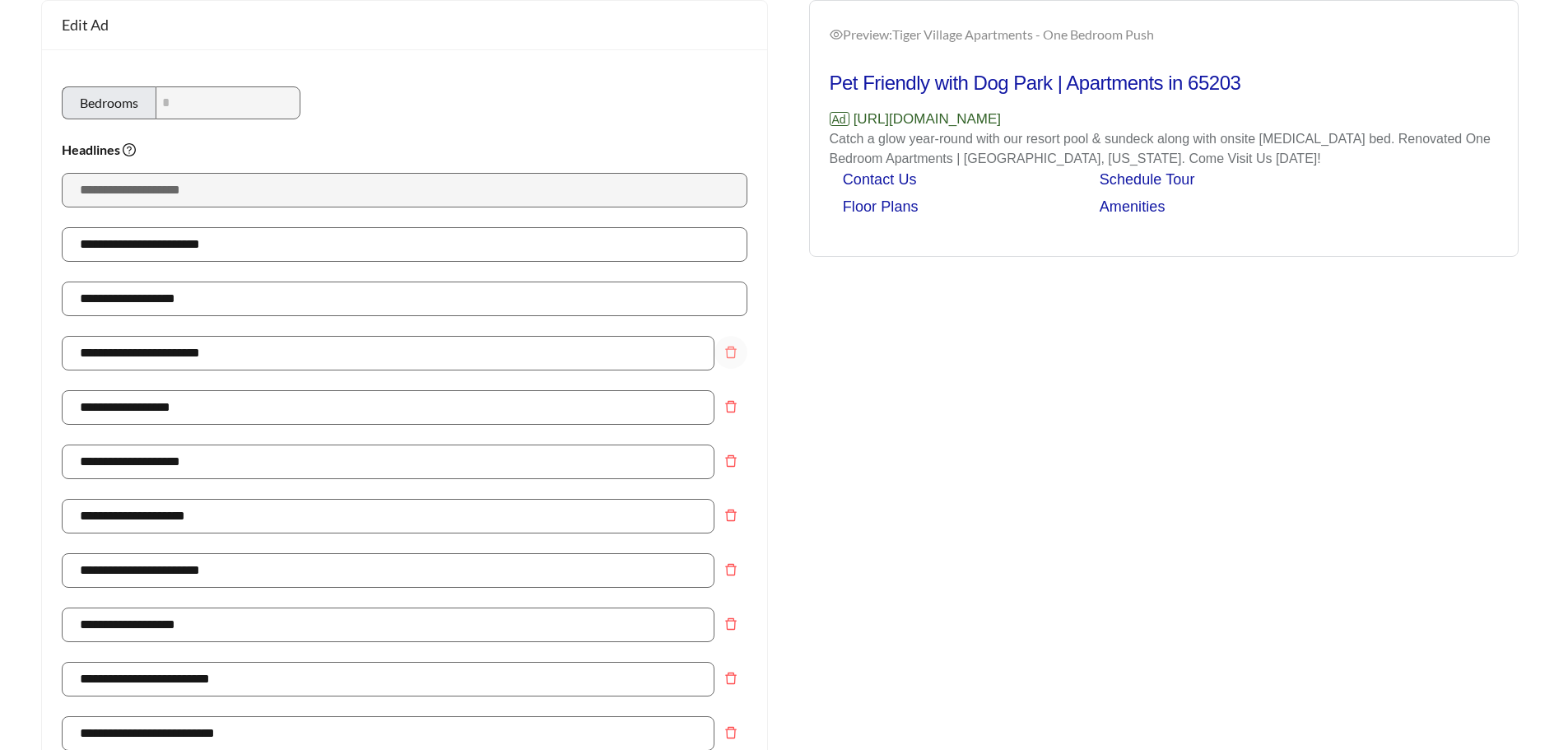
click at [732, 354] on icon "delete" at bounding box center [731, 352] width 14 height 14
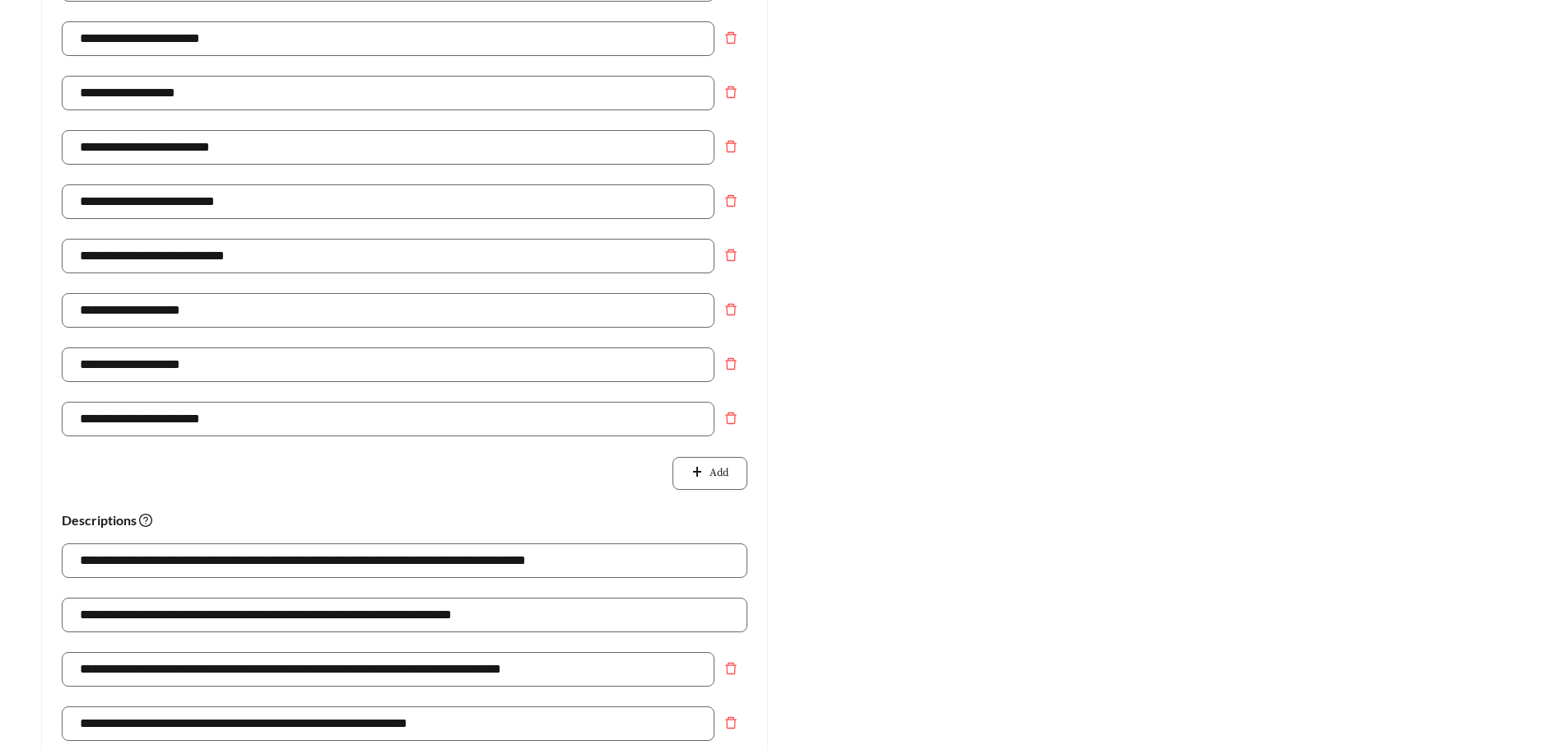
scroll to position [823, 0]
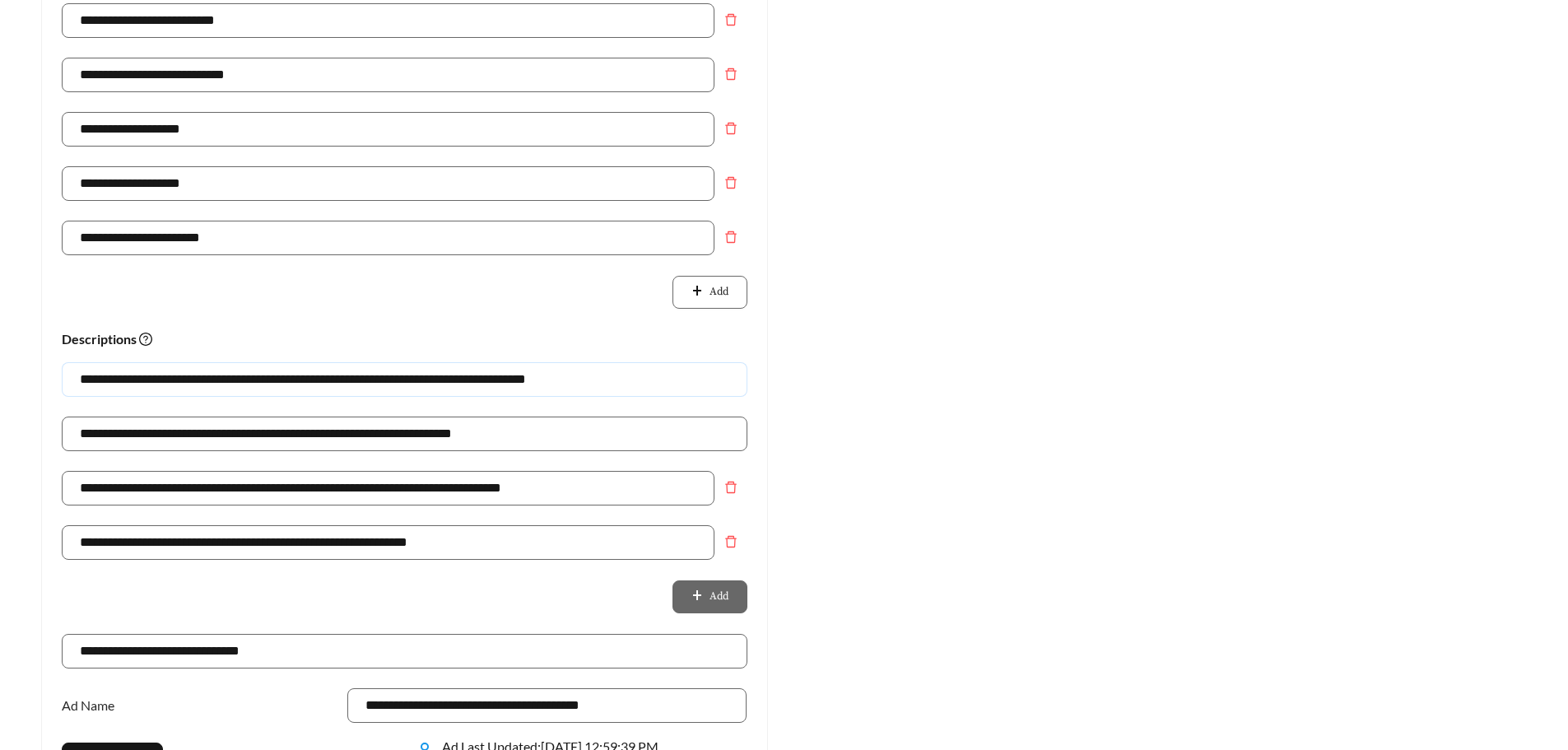
click at [519, 377] on input "**********" at bounding box center [405, 379] width 686 height 35
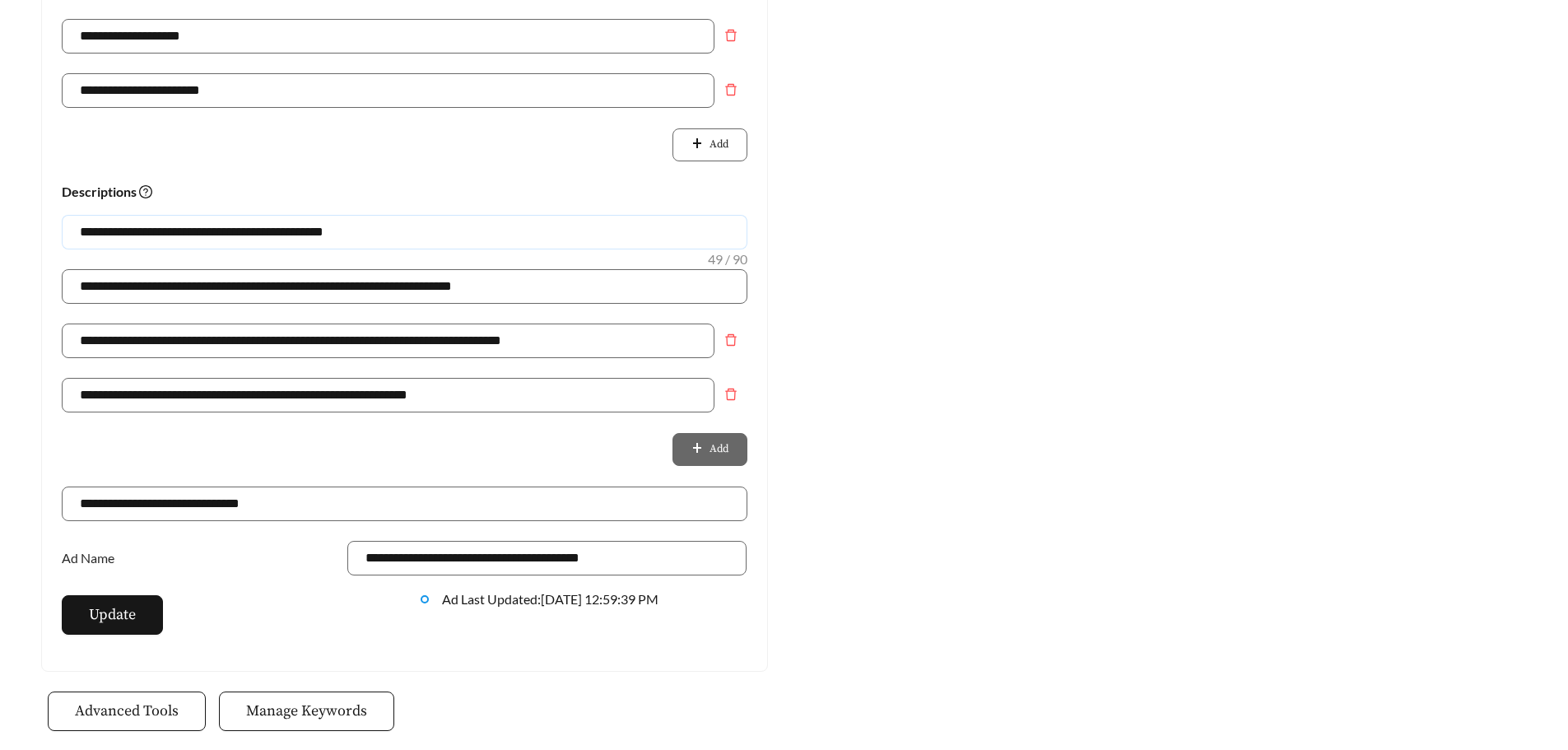
scroll to position [987, 0]
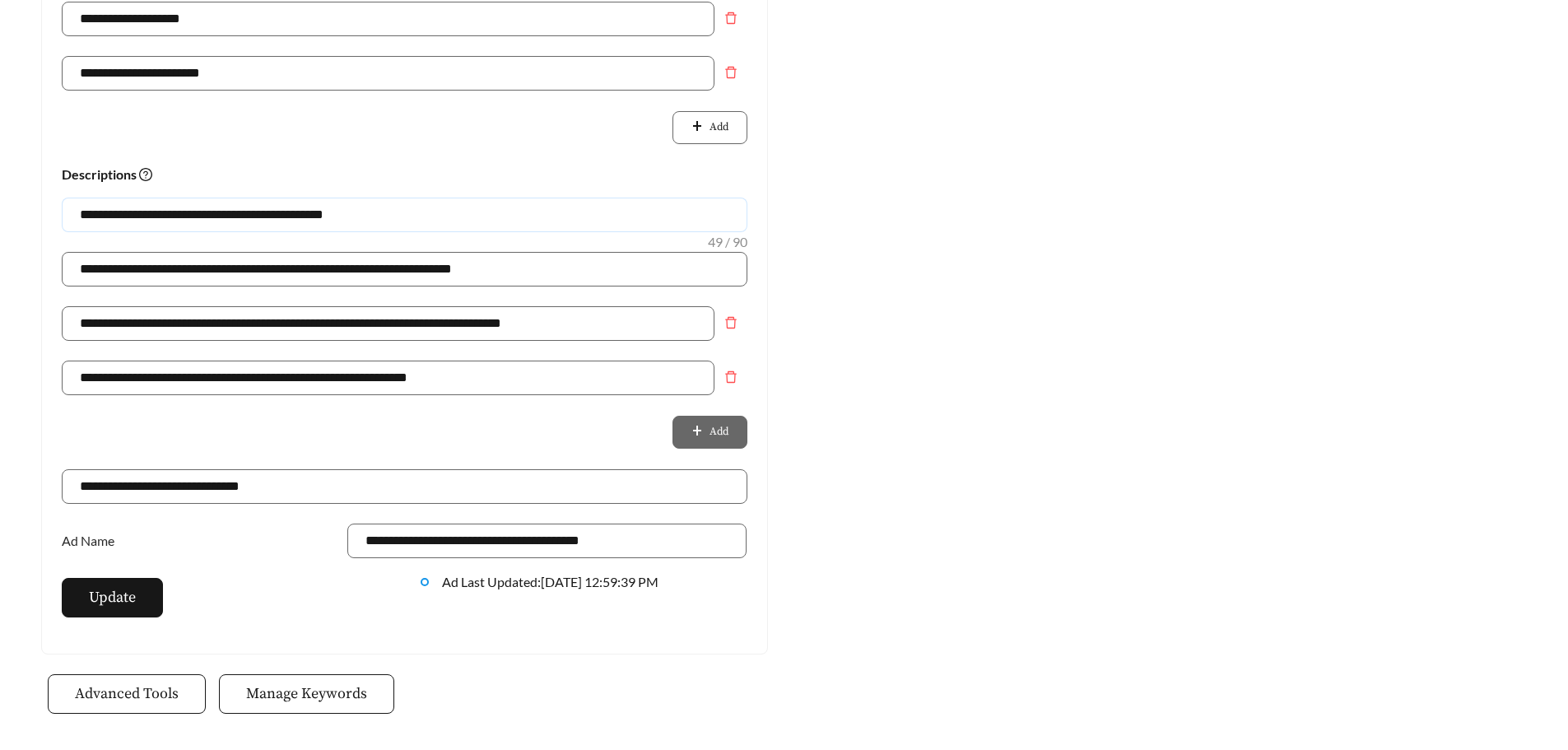
type input "**********"
click at [122, 600] on span "Update" at bounding box center [112, 597] width 47 height 22
click at [110, 599] on span "Update" at bounding box center [112, 597] width 47 height 22
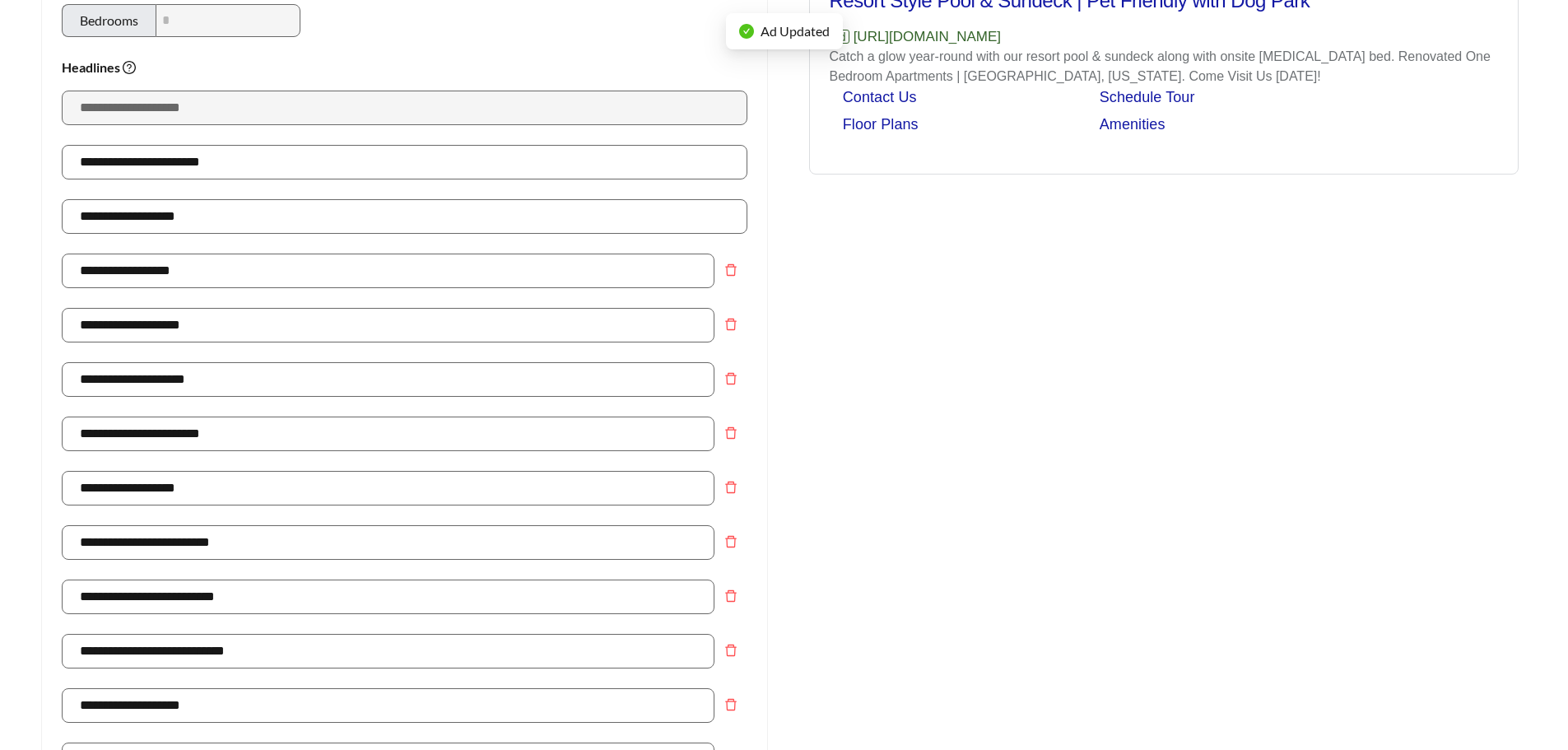
scroll to position [0, 0]
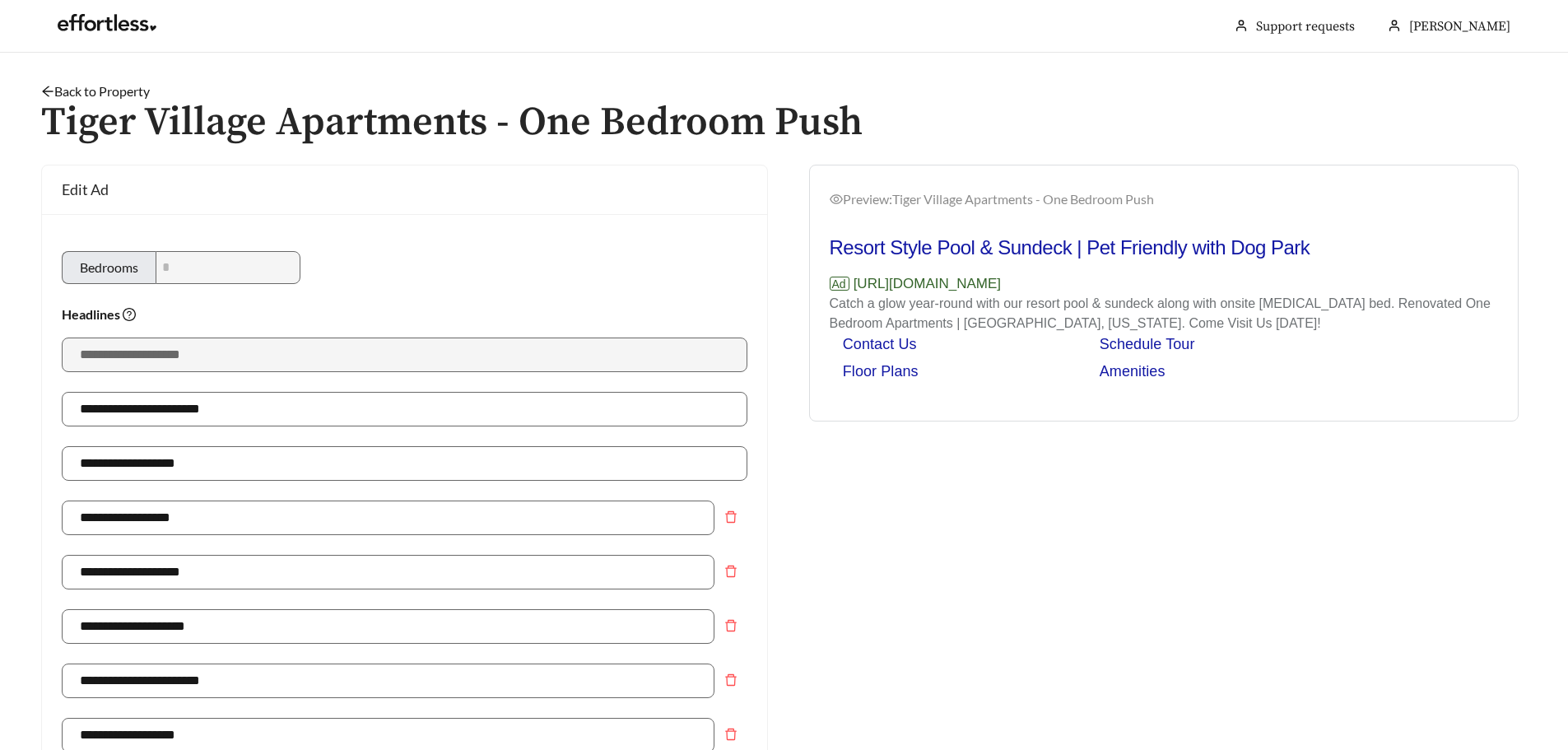
click at [107, 97] on link "Back to Property" at bounding box center [96, 91] width 109 height 15
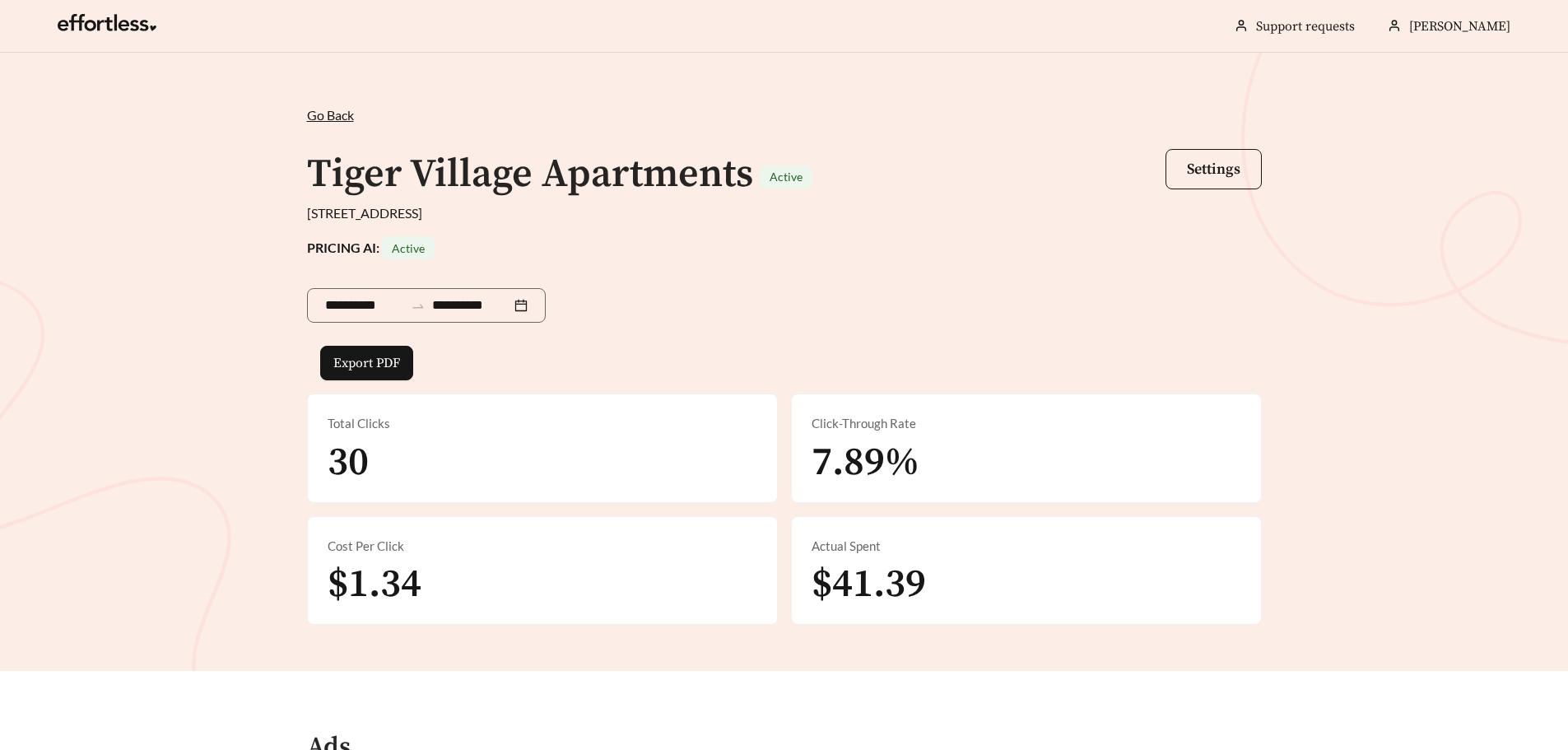
click at [336, 109] on span "Go Back" at bounding box center [330, 115] width 47 height 15
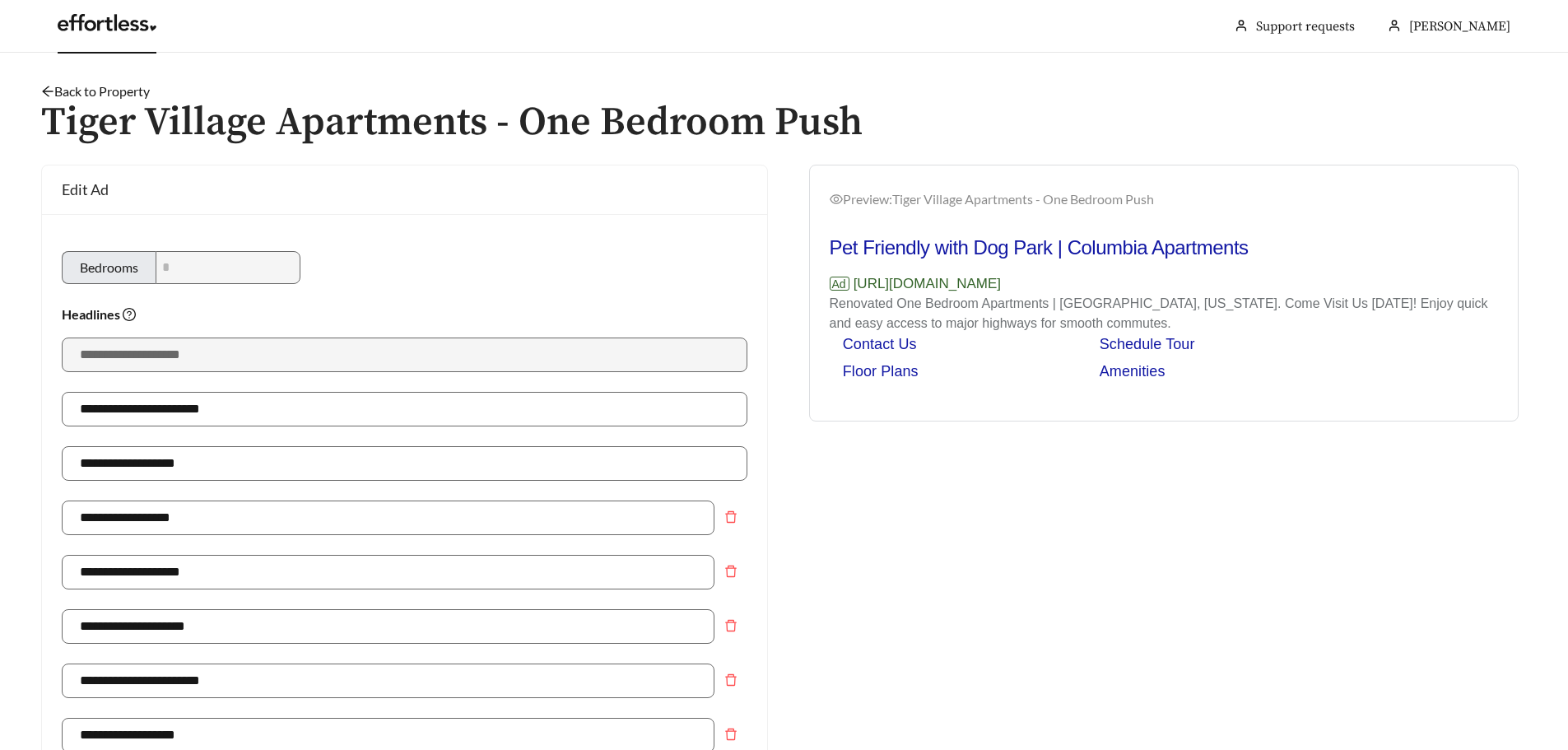
drag, startPoint x: 115, startPoint y: 33, endPoint x: 144, endPoint y: 36, distance: 29.2
click at [115, 33] on link at bounding box center [107, 27] width 98 height 16
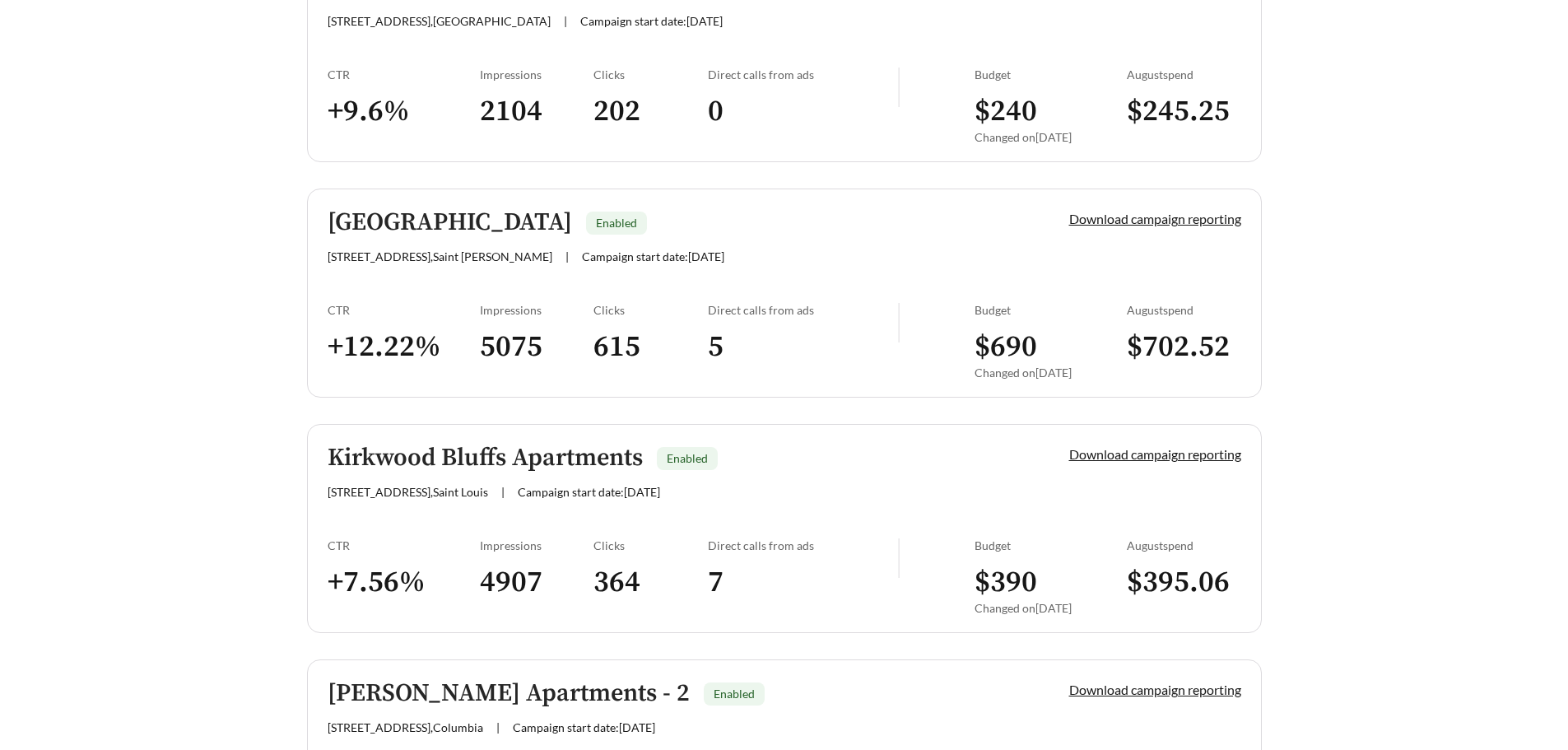
scroll to position [3458, 0]
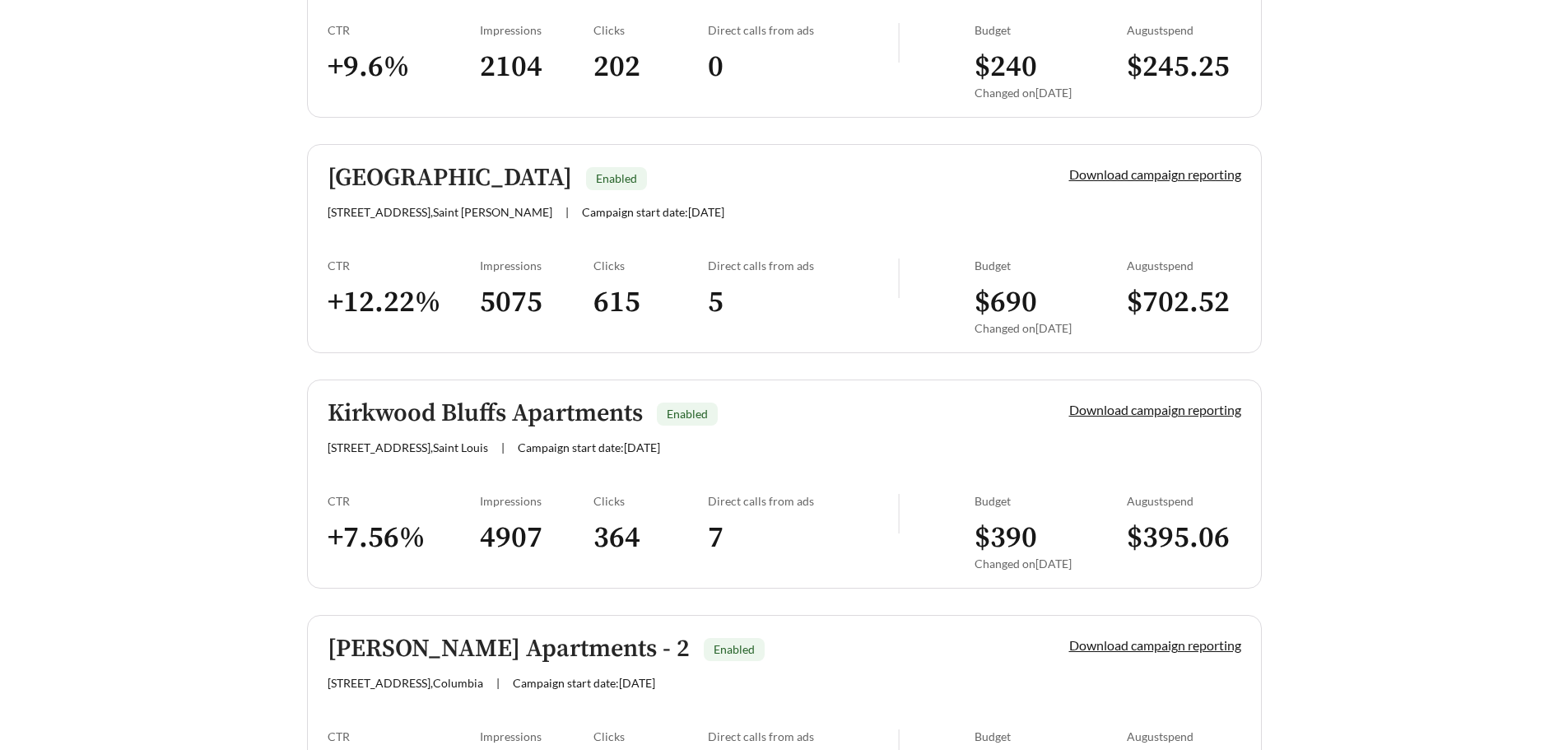
click at [533, 448] on span "Campaign start date: [DATE]" at bounding box center [589, 447] width 143 height 14
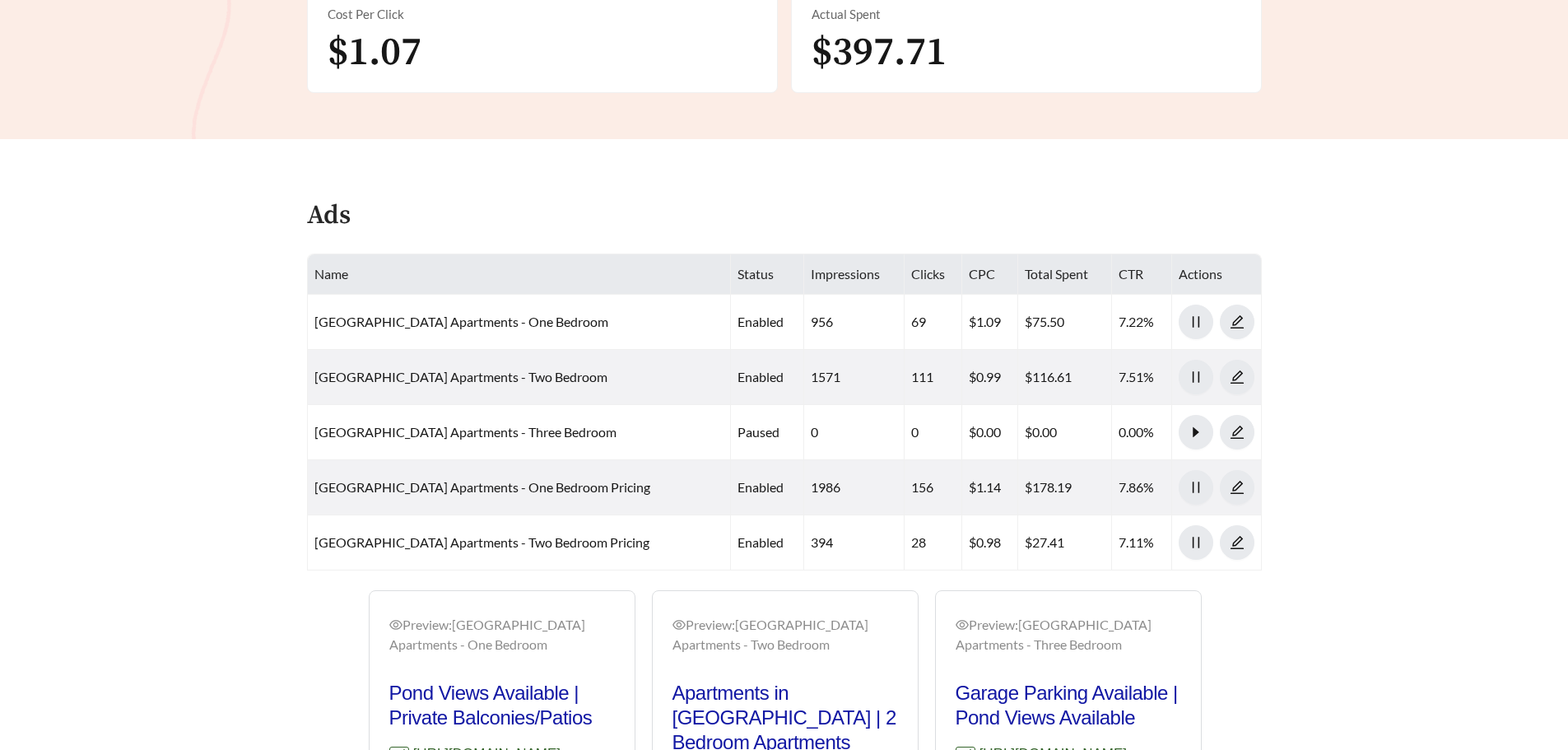
scroll to position [523, 0]
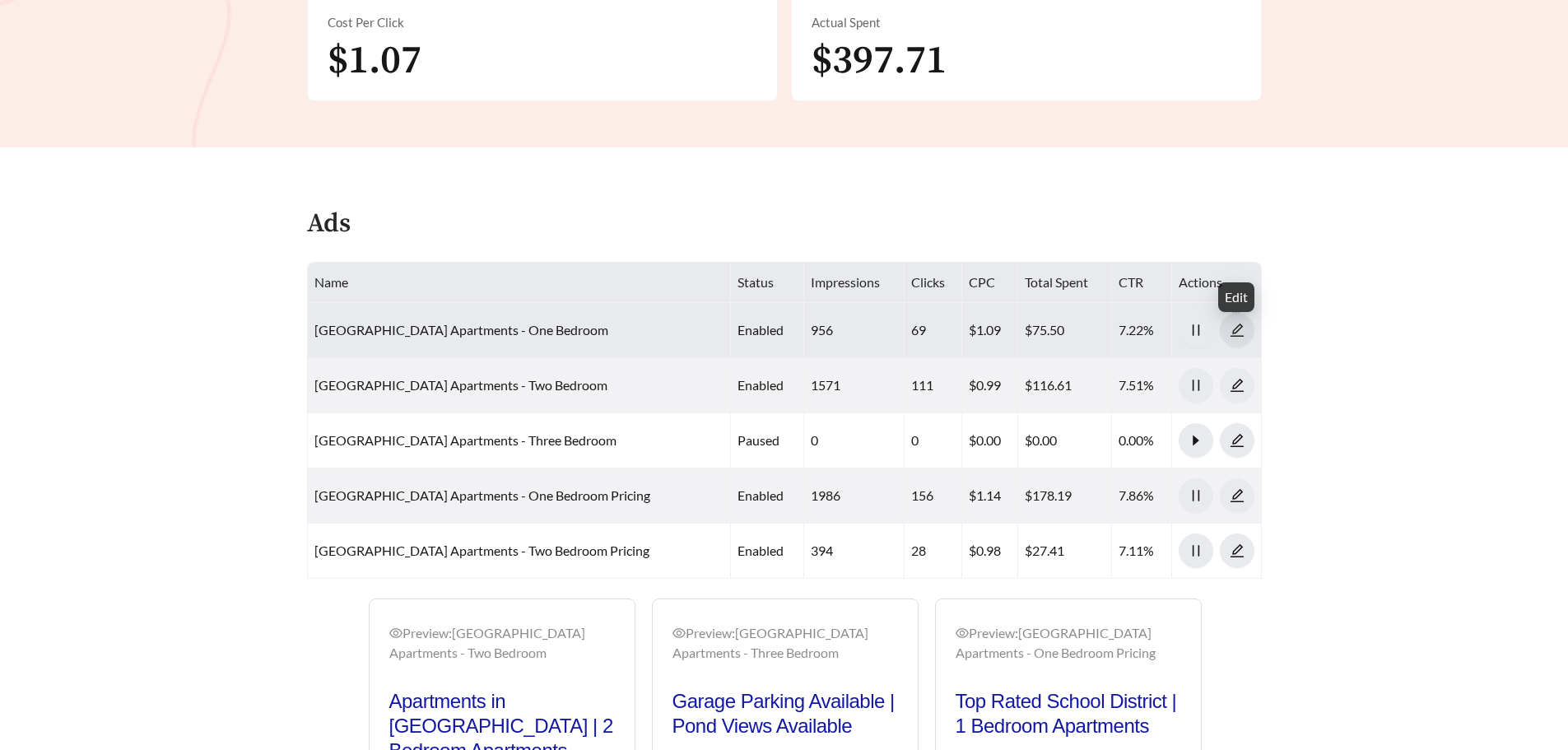
click at [1234, 327] on icon "edit" at bounding box center [1237, 329] width 14 height 14
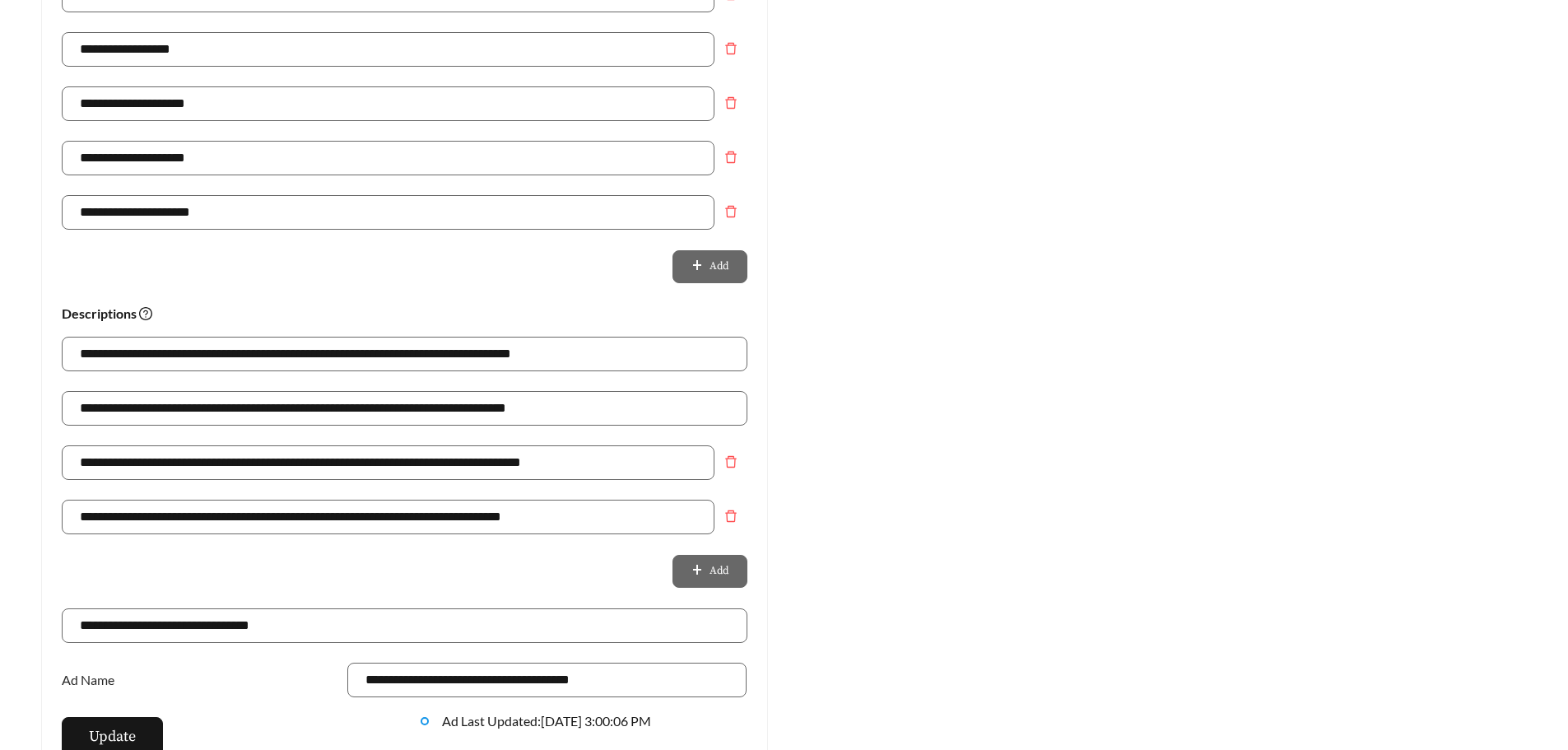
scroll to position [905, 0]
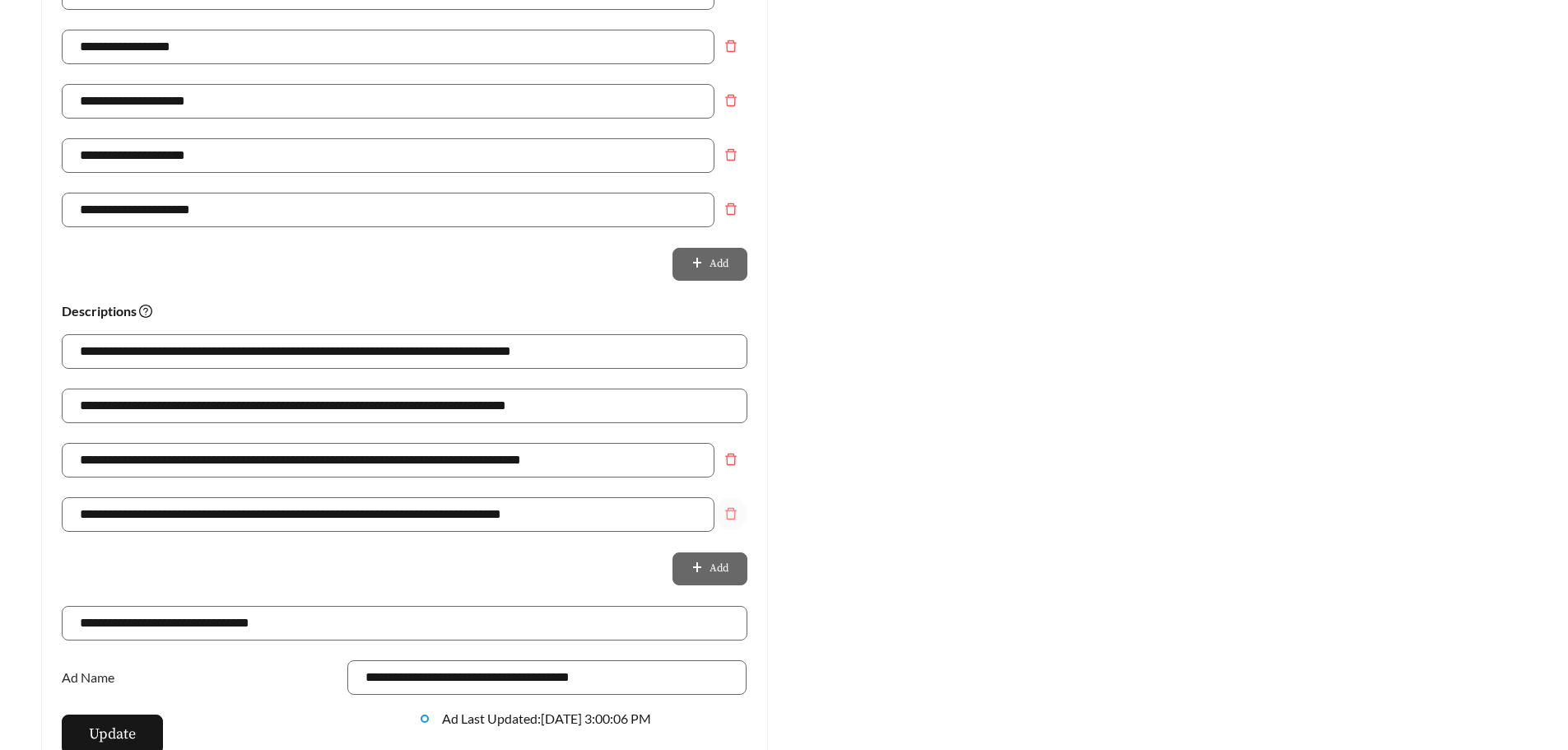
click at [731, 519] on icon "delete" at bounding box center [731, 514] width 14 height 14
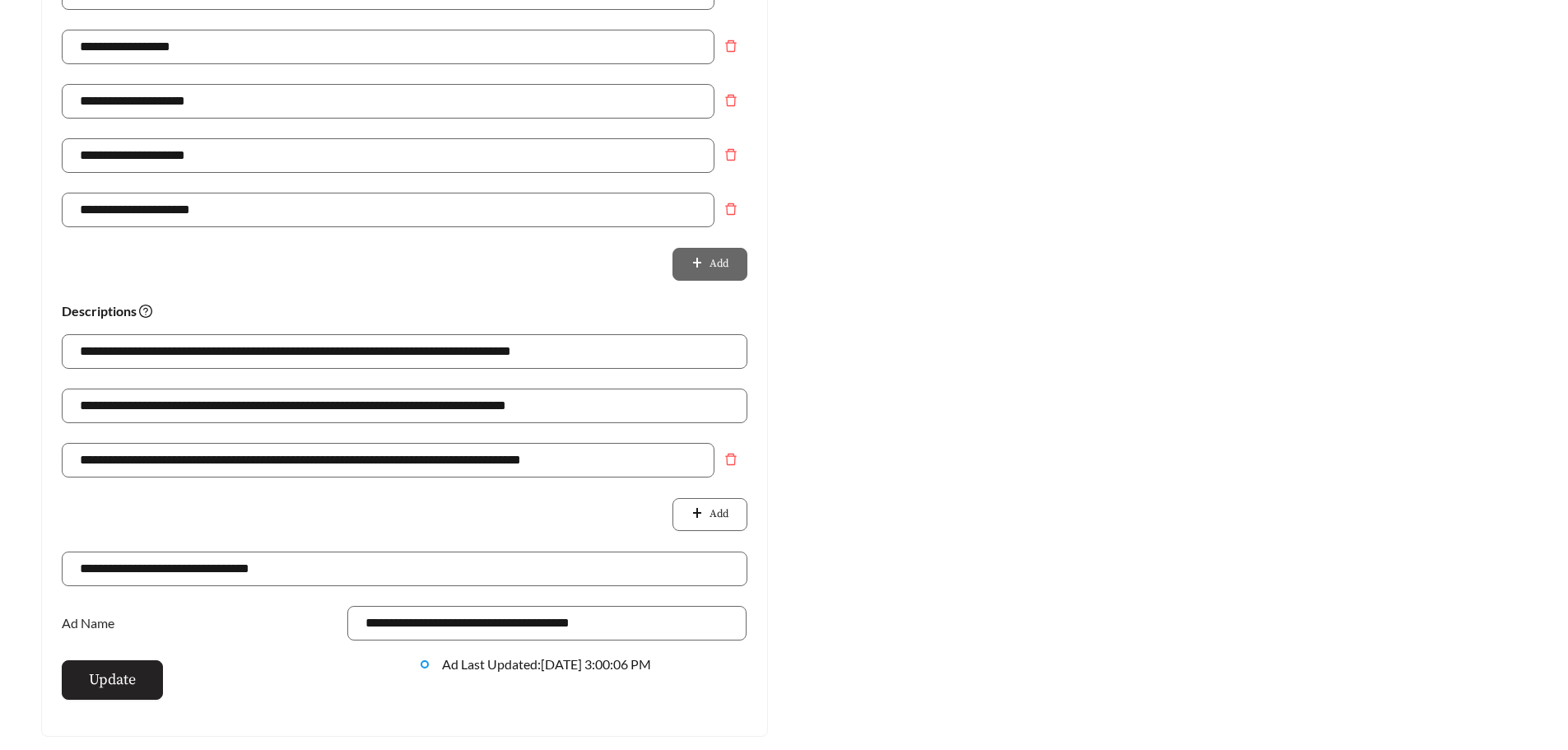
click at [129, 683] on span "Update" at bounding box center [112, 679] width 47 height 22
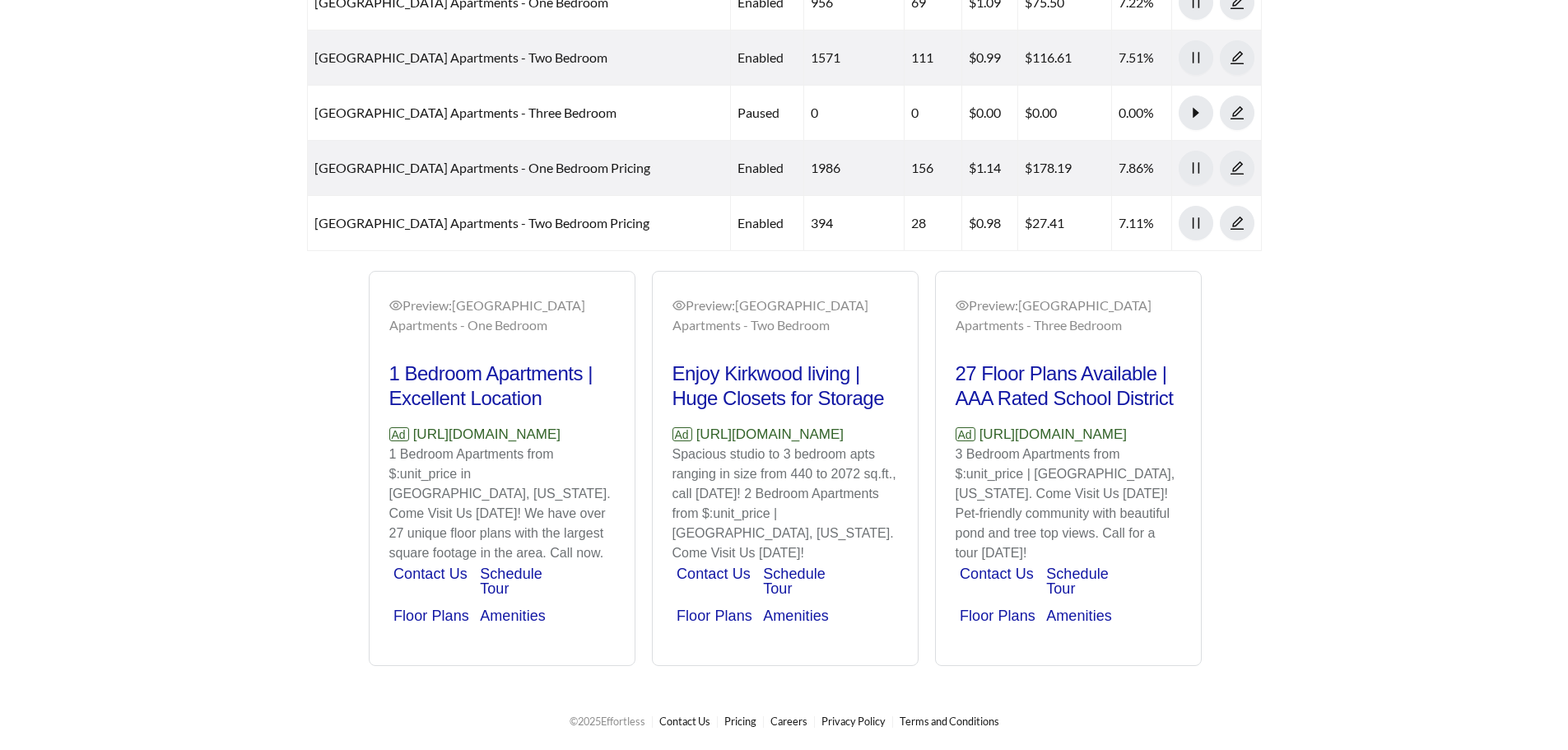
scroll to position [523, 0]
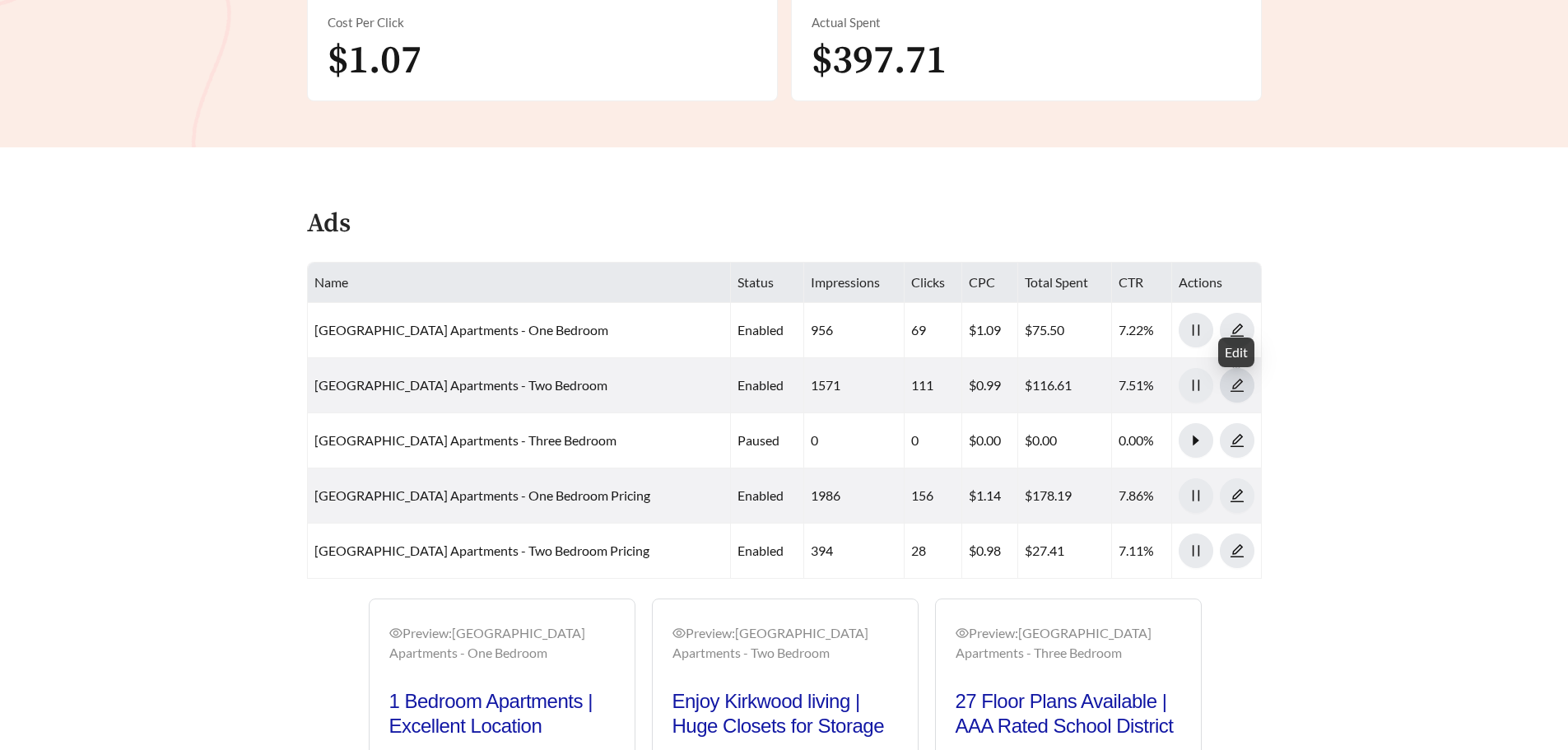
click at [1239, 388] on icon "edit" at bounding box center [1237, 384] width 14 height 14
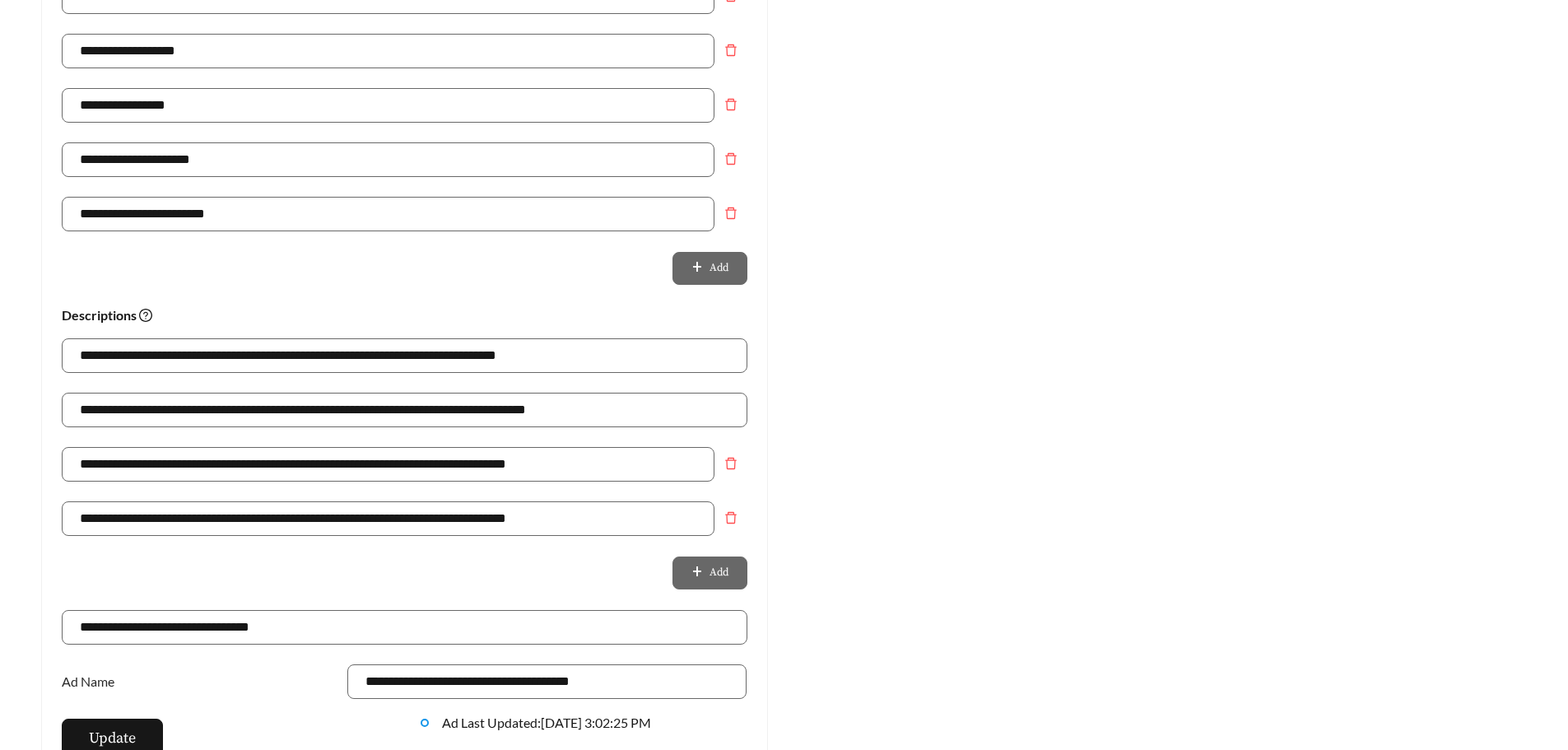
scroll to position [905, 0]
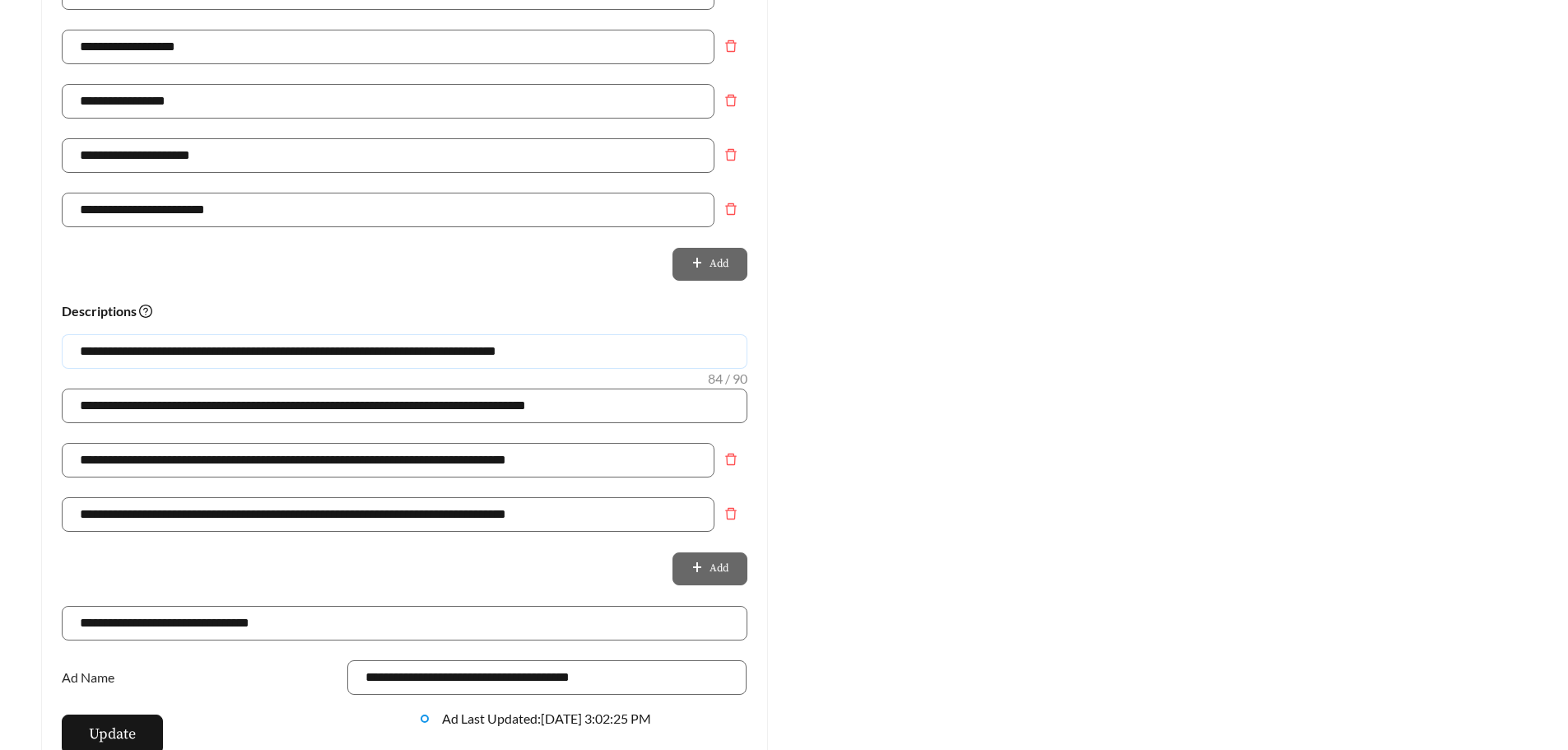
click at [318, 352] on input "**********" at bounding box center [405, 351] width 686 height 35
click at [334, 347] on input "**********" at bounding box center [405, 351] width 686 height 35
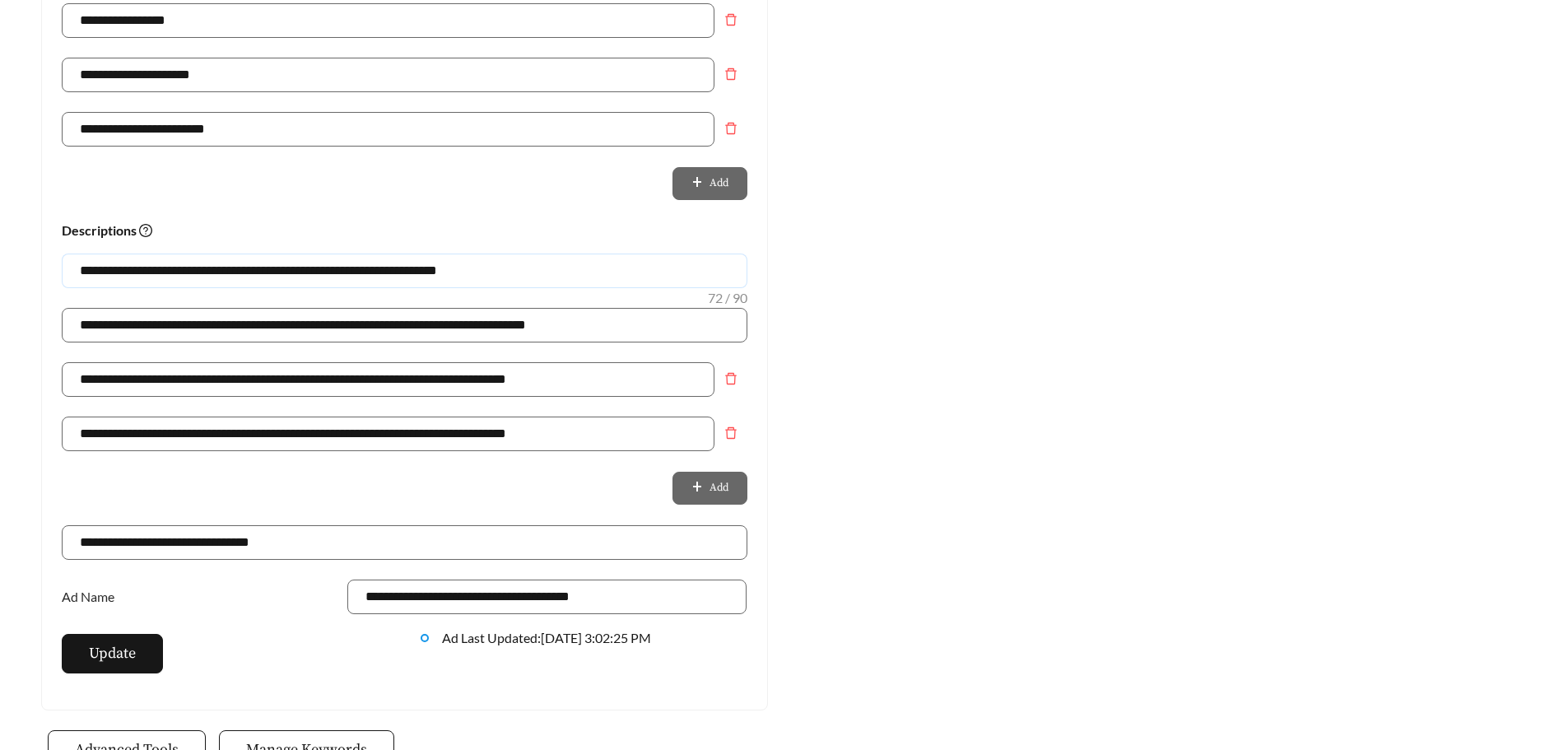
scroll to position [987, 0]
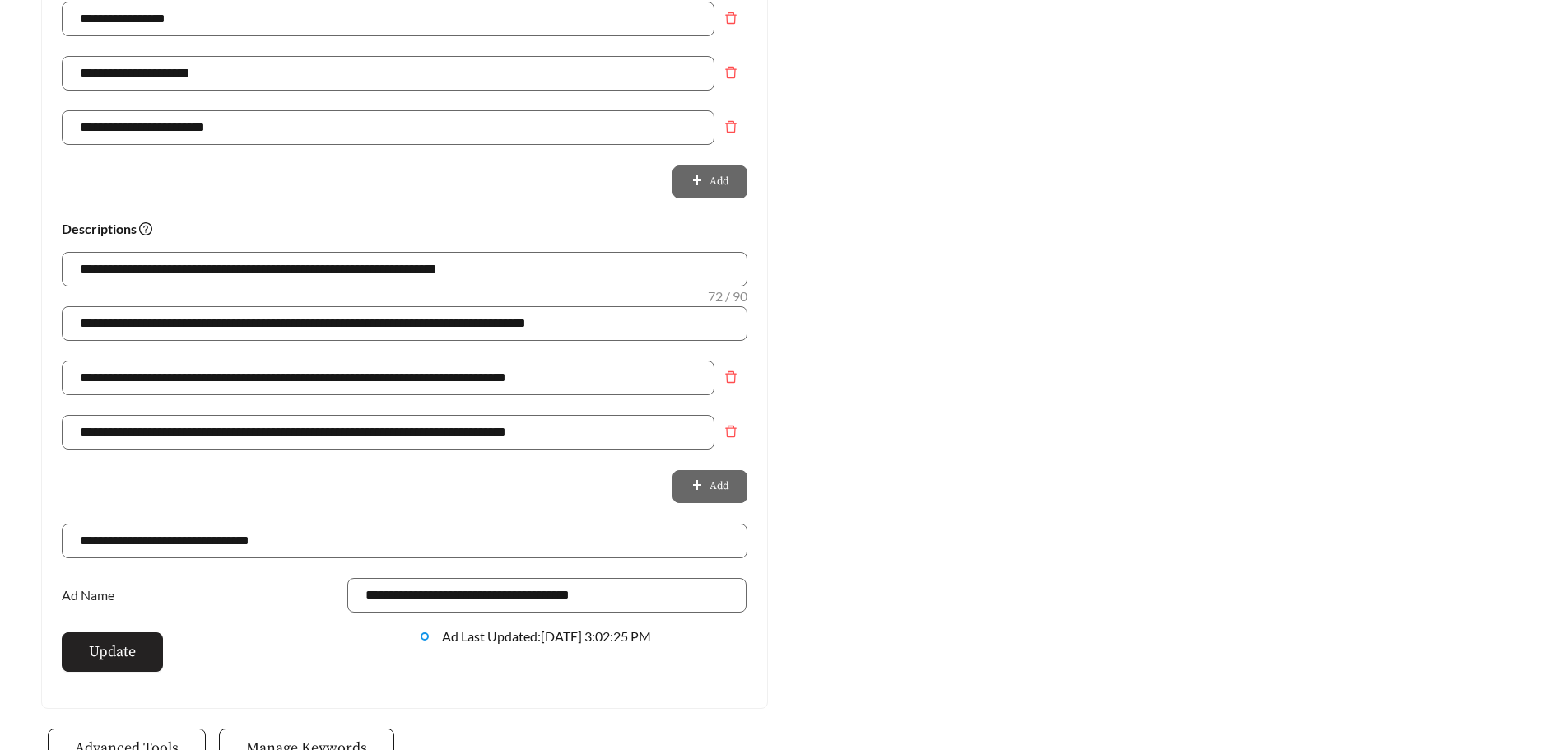
click at [110, 640] on span "Update" at bounding box center [112, 651] width 47 height 22
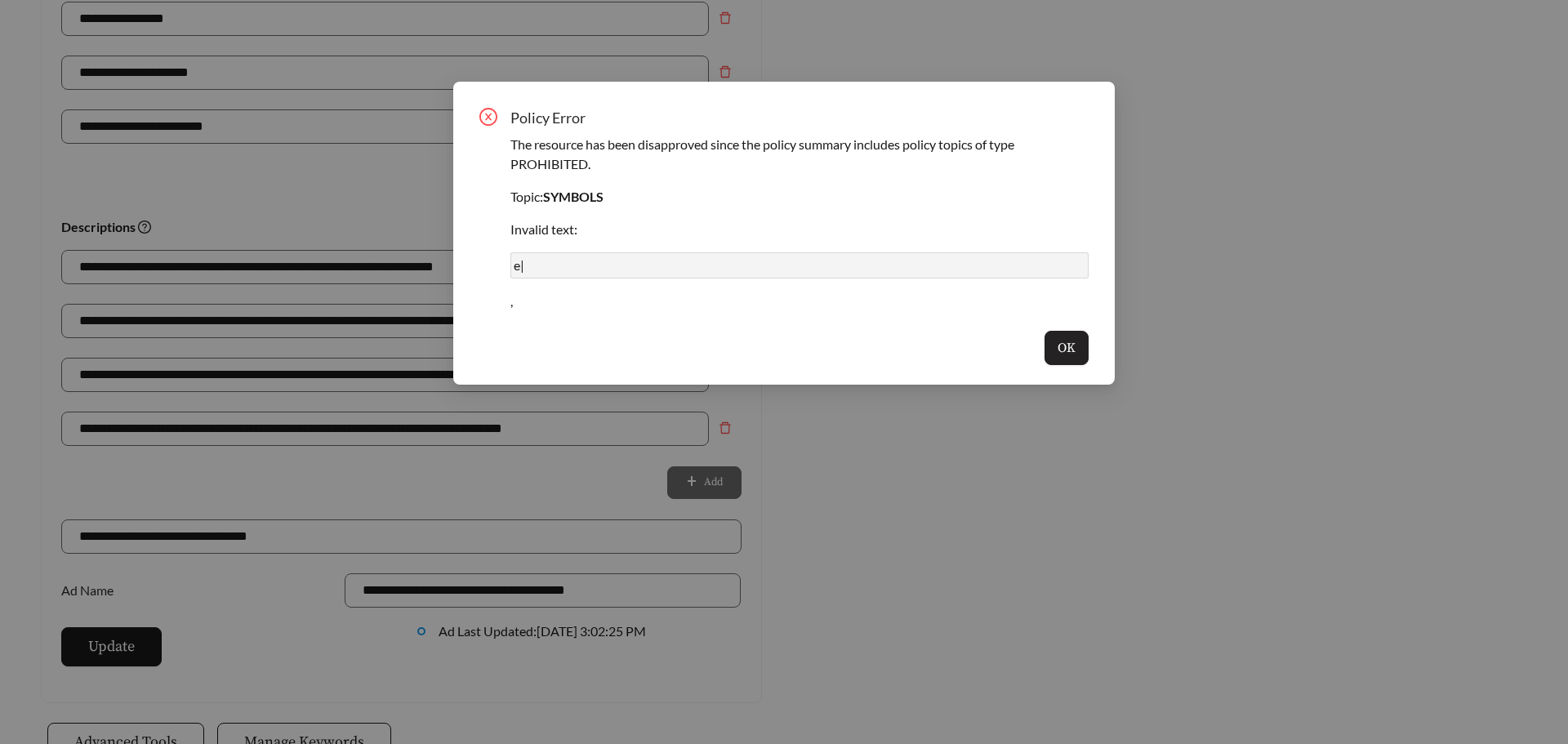
click at [1075, 349] on span "OK" at bounding box center [1066, 348] width 18 height 19
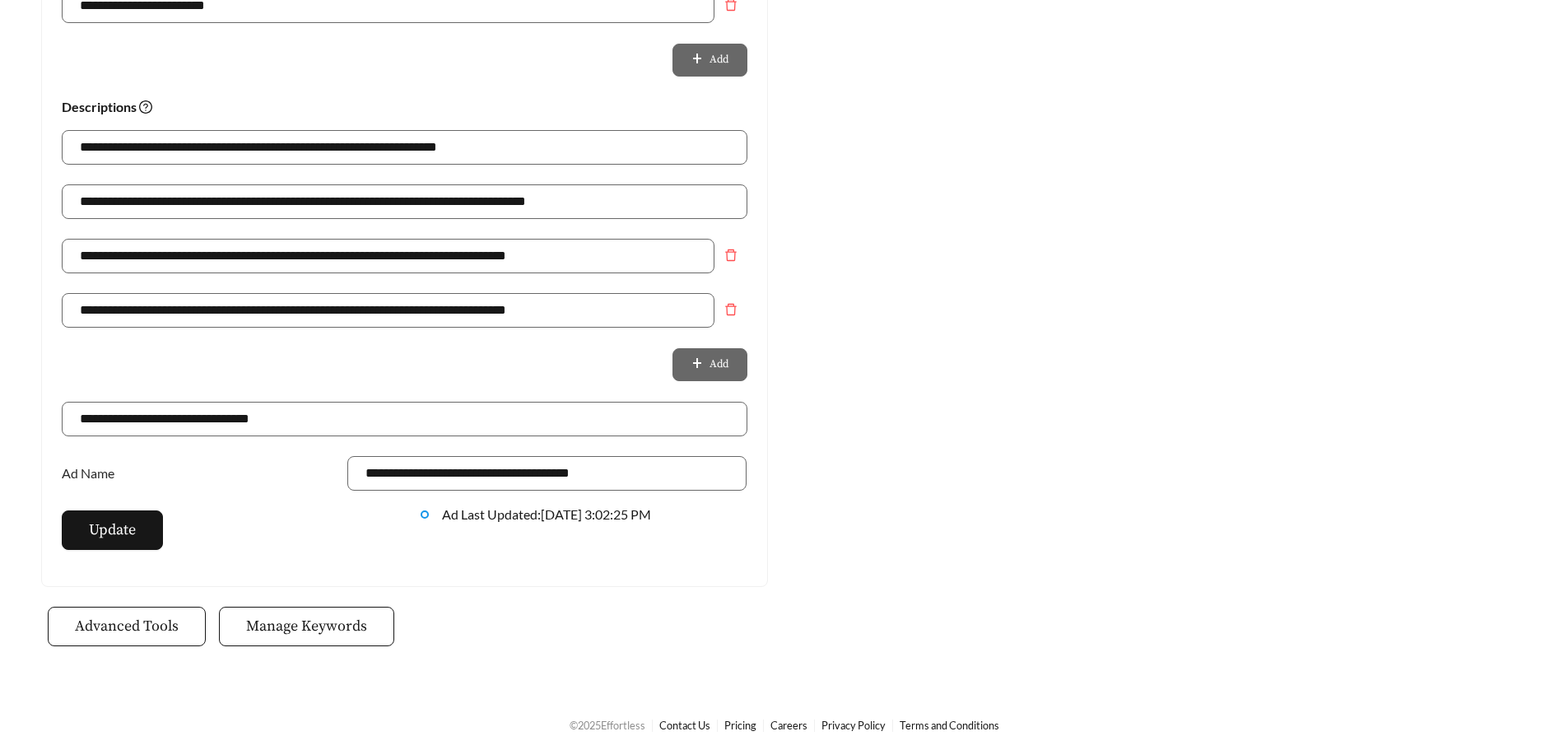
scroll to position [1114, 0]
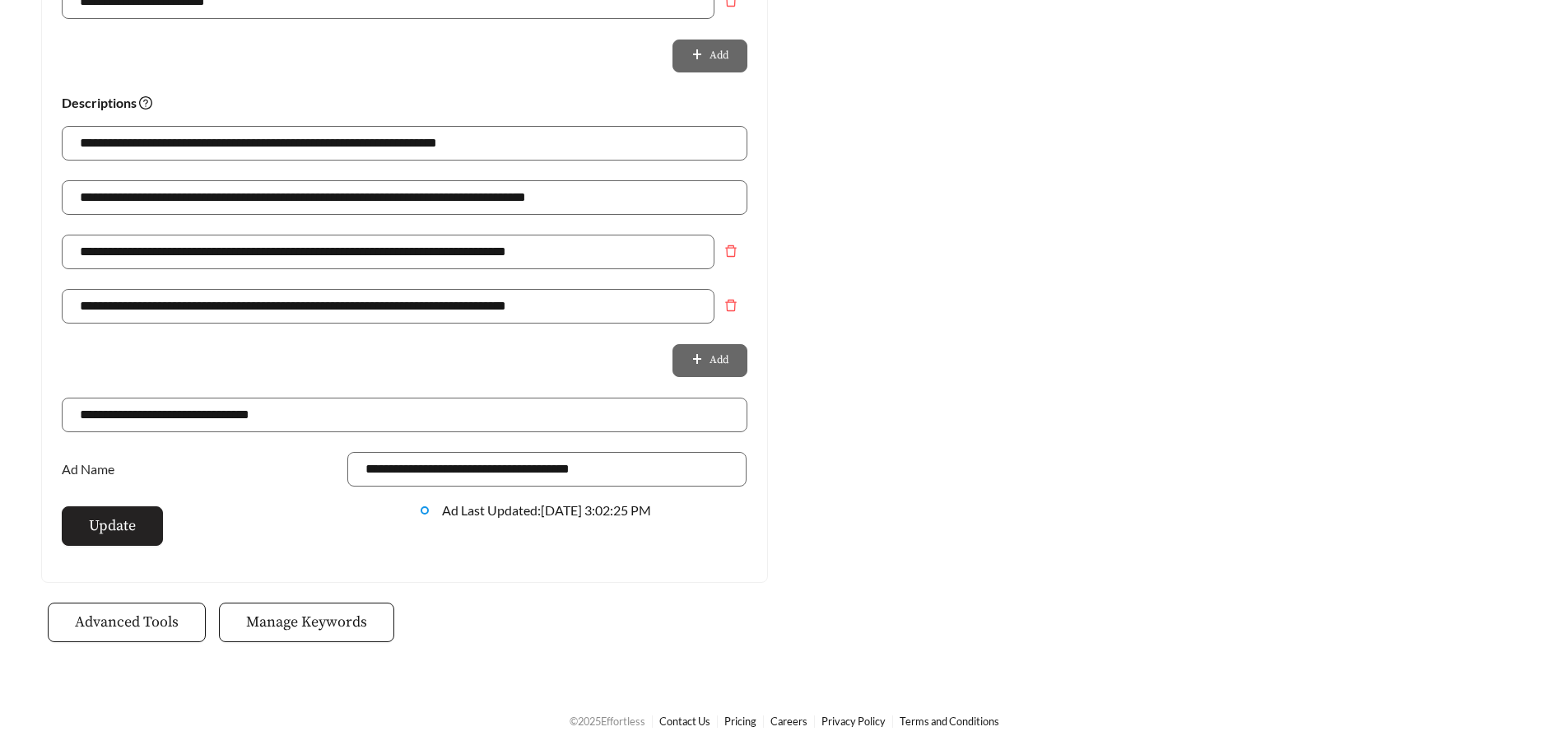
click at [99, 526] on span "Update" at bounding box center [112, 525] width 47 height 22
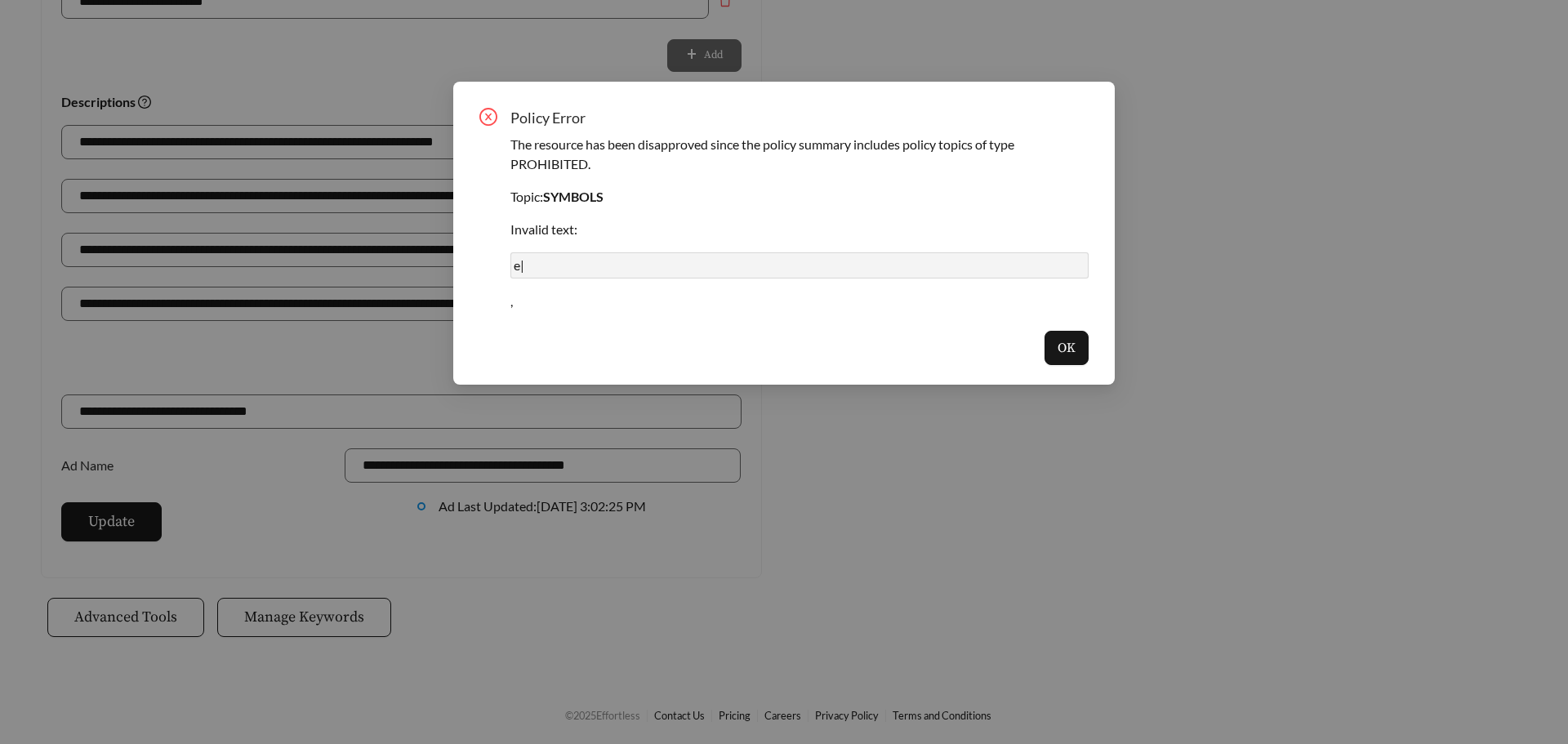
click at [1069, 341] on span "OK" at bounding box center [1066, 348] width 18 height 19
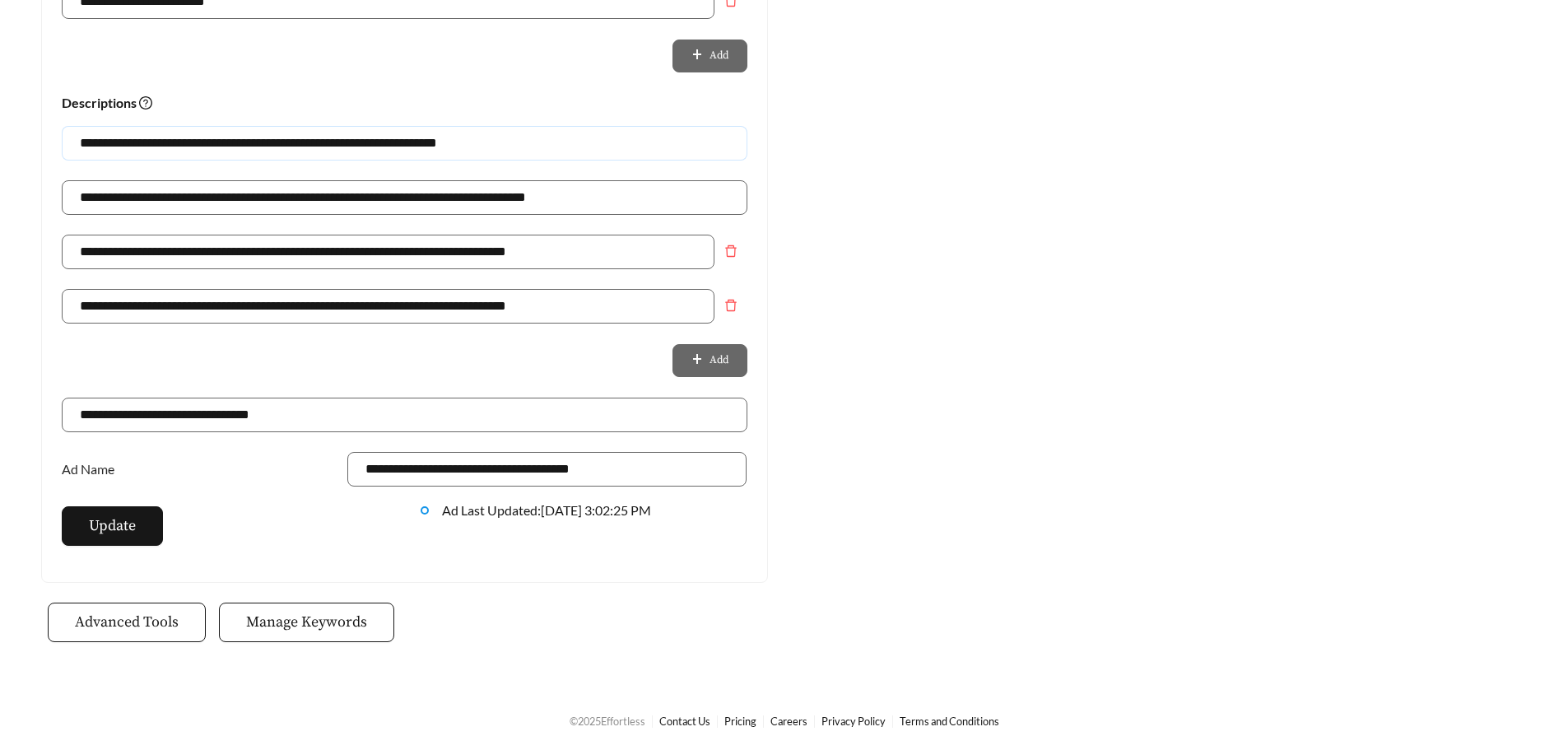
click at [273, 139] on input "**********" at bounding box center [405, 143] width 686 height 35
type input "**********"
click at [128, 527] on span "Update" at bounding box center [112, 525] width 47 height 22
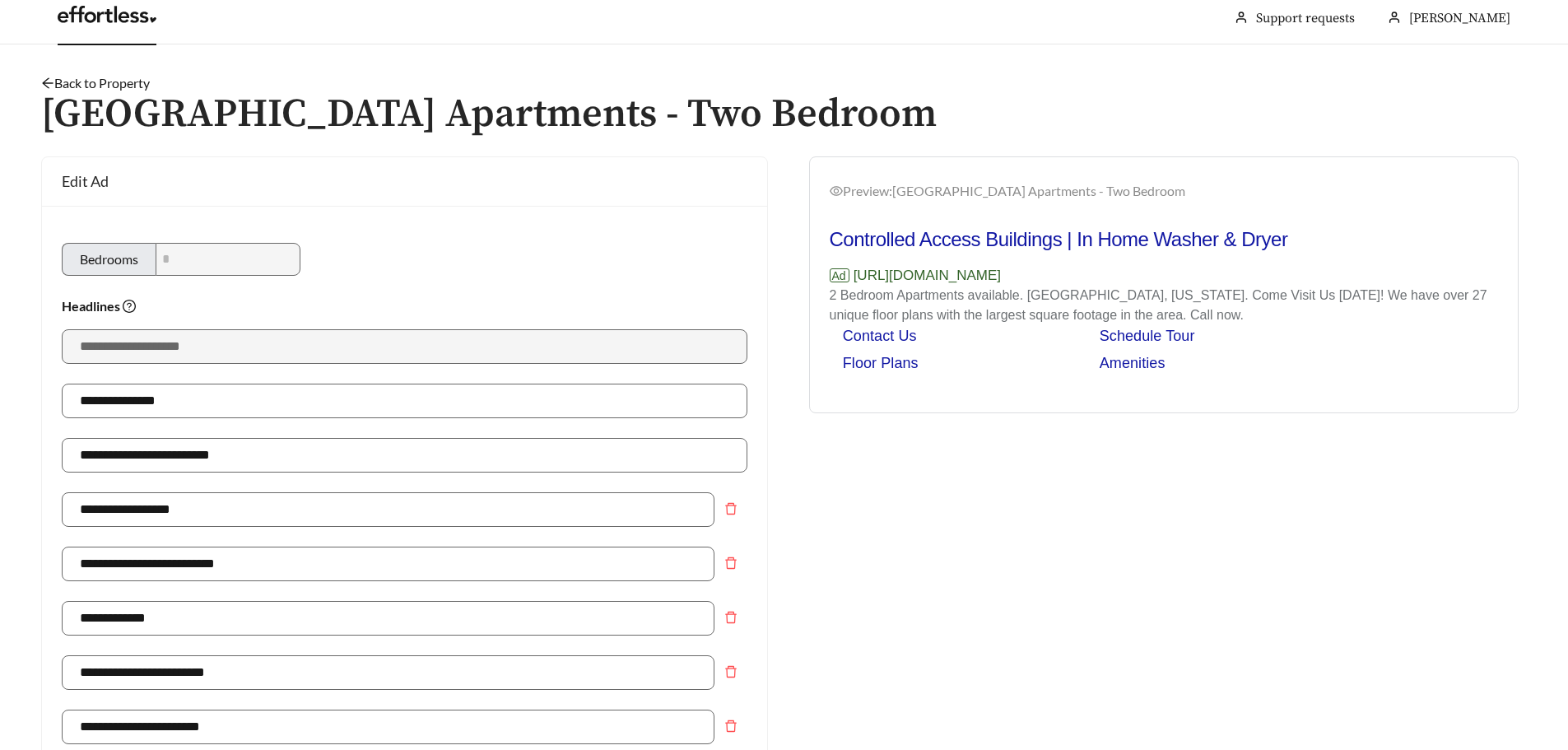
scroll to position [0, 0]
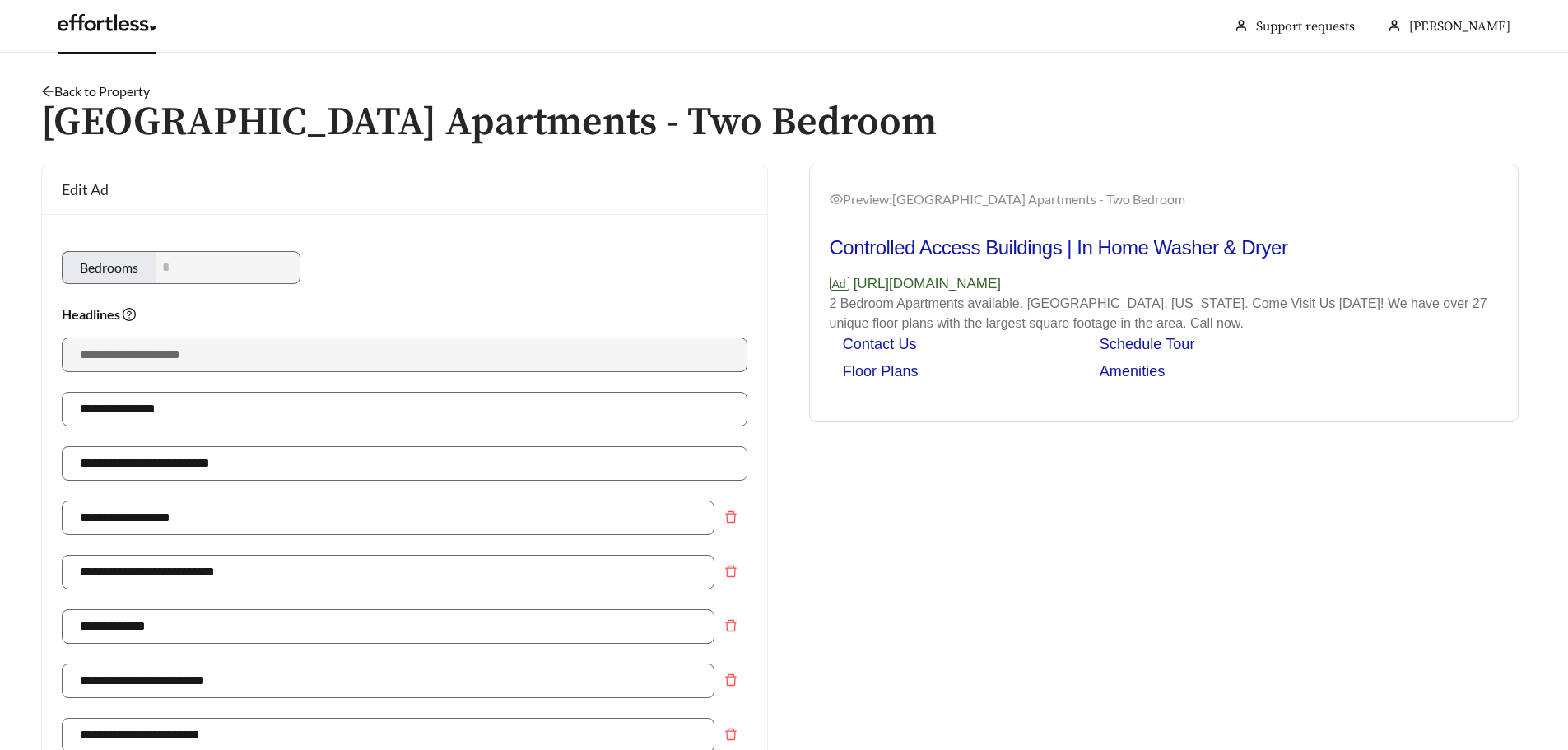
click at [98, 91] on link "Back to Property" at bounding box center [96, 91] width 109 height 15
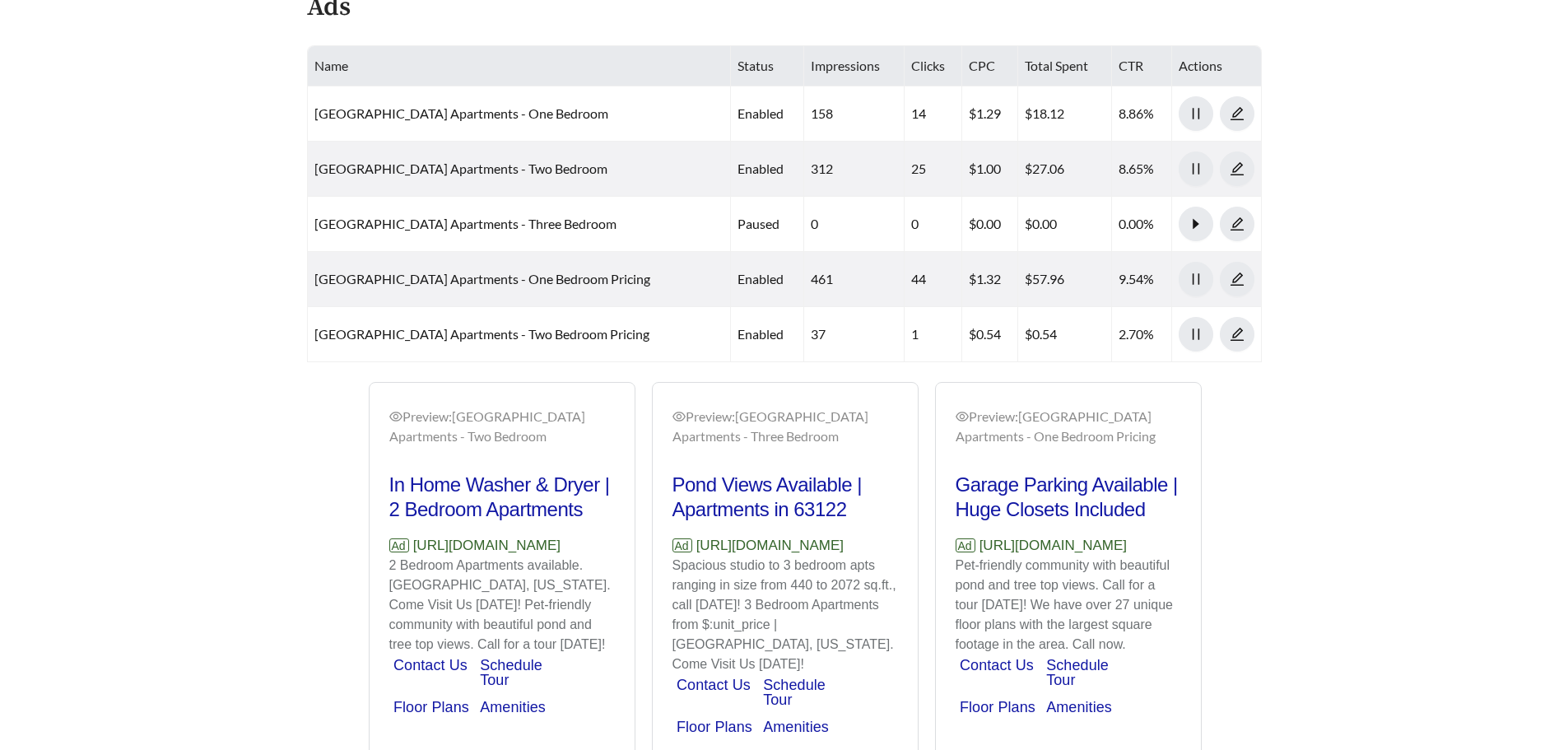
scroll to position [740, 0]
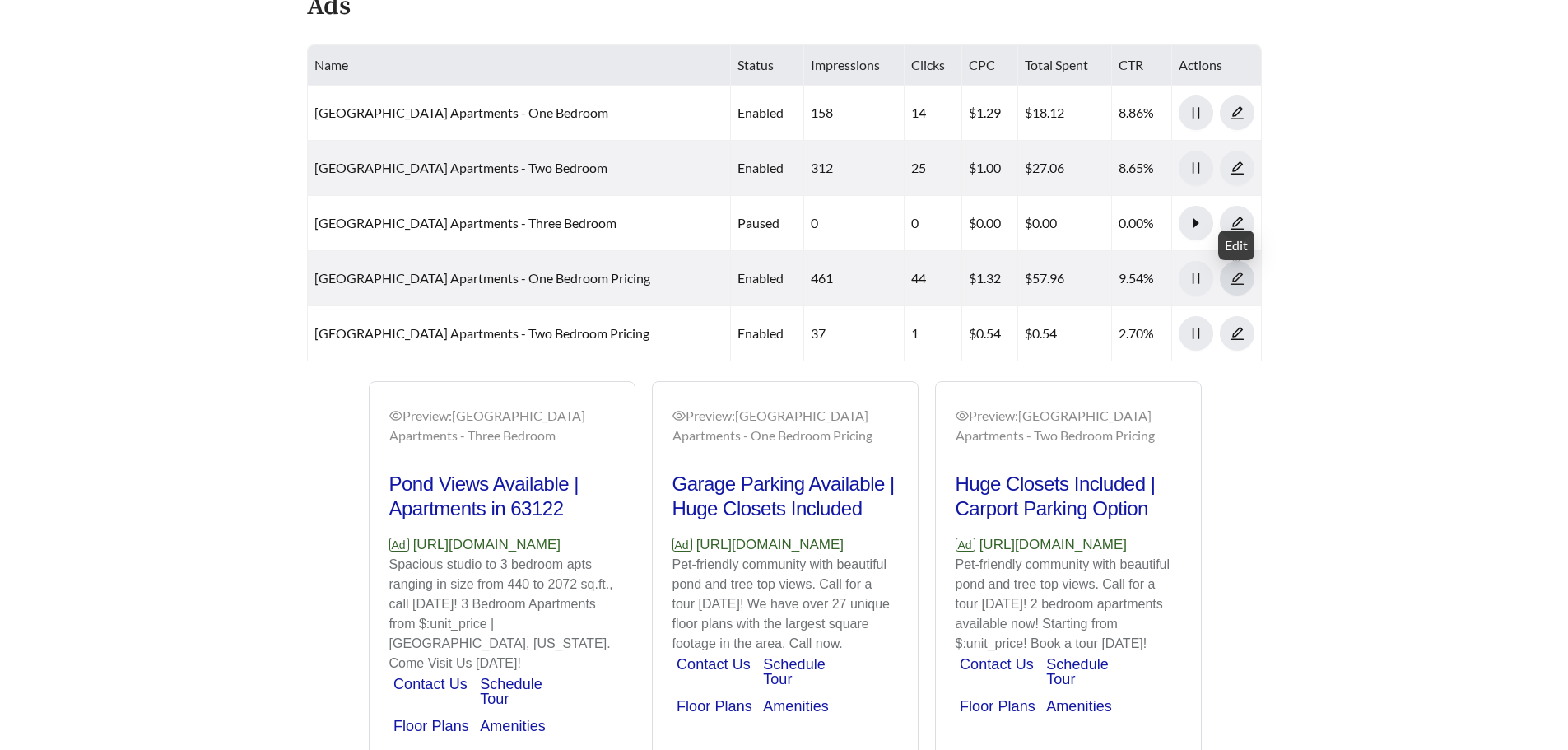
click at [1238, 282] on icon "edit" at bounding box center [1237, 278] width 14 height 14
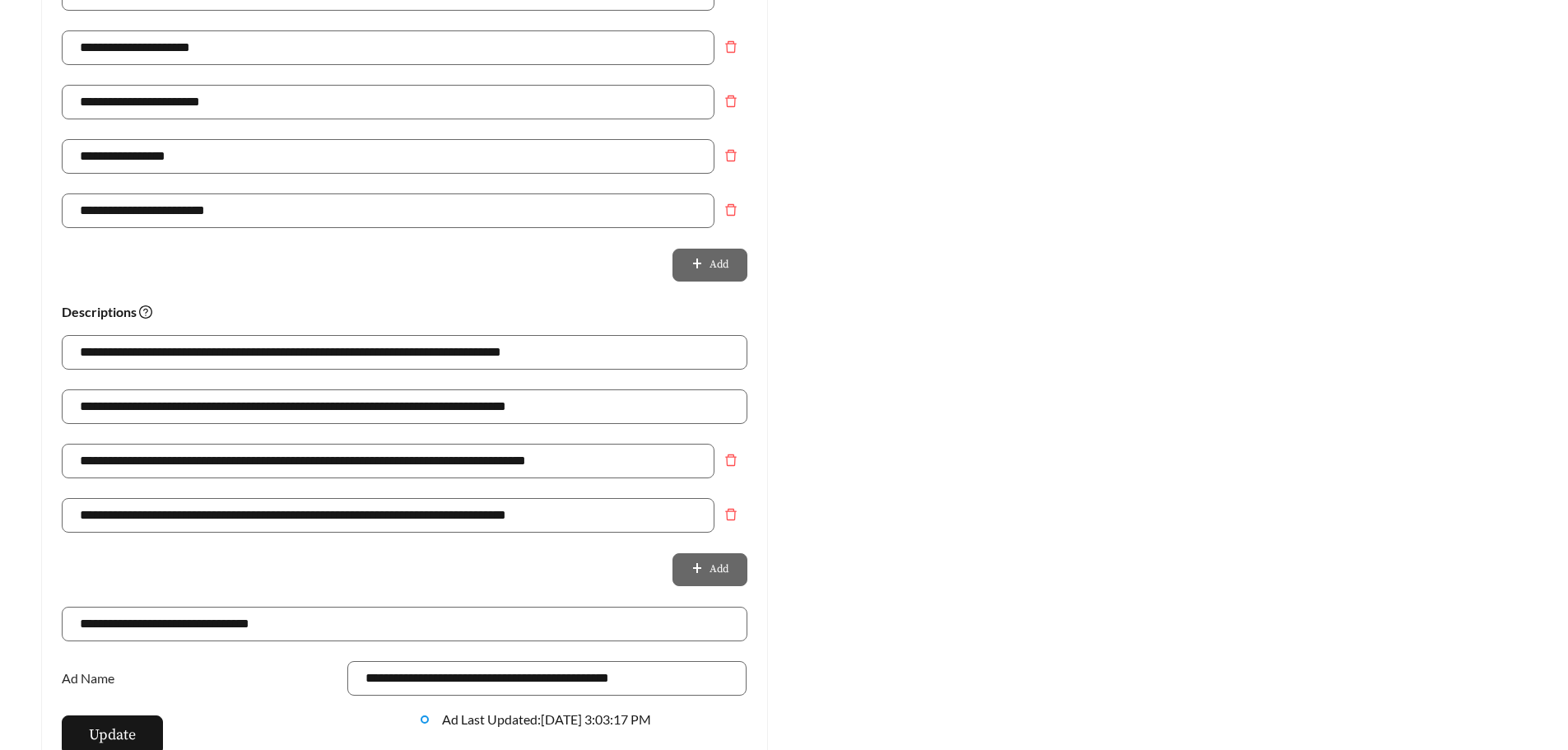
scroll to position [905, 0]
click at [470, 344] on input "**********" at bounding box center [405, 351] width 686 height 35
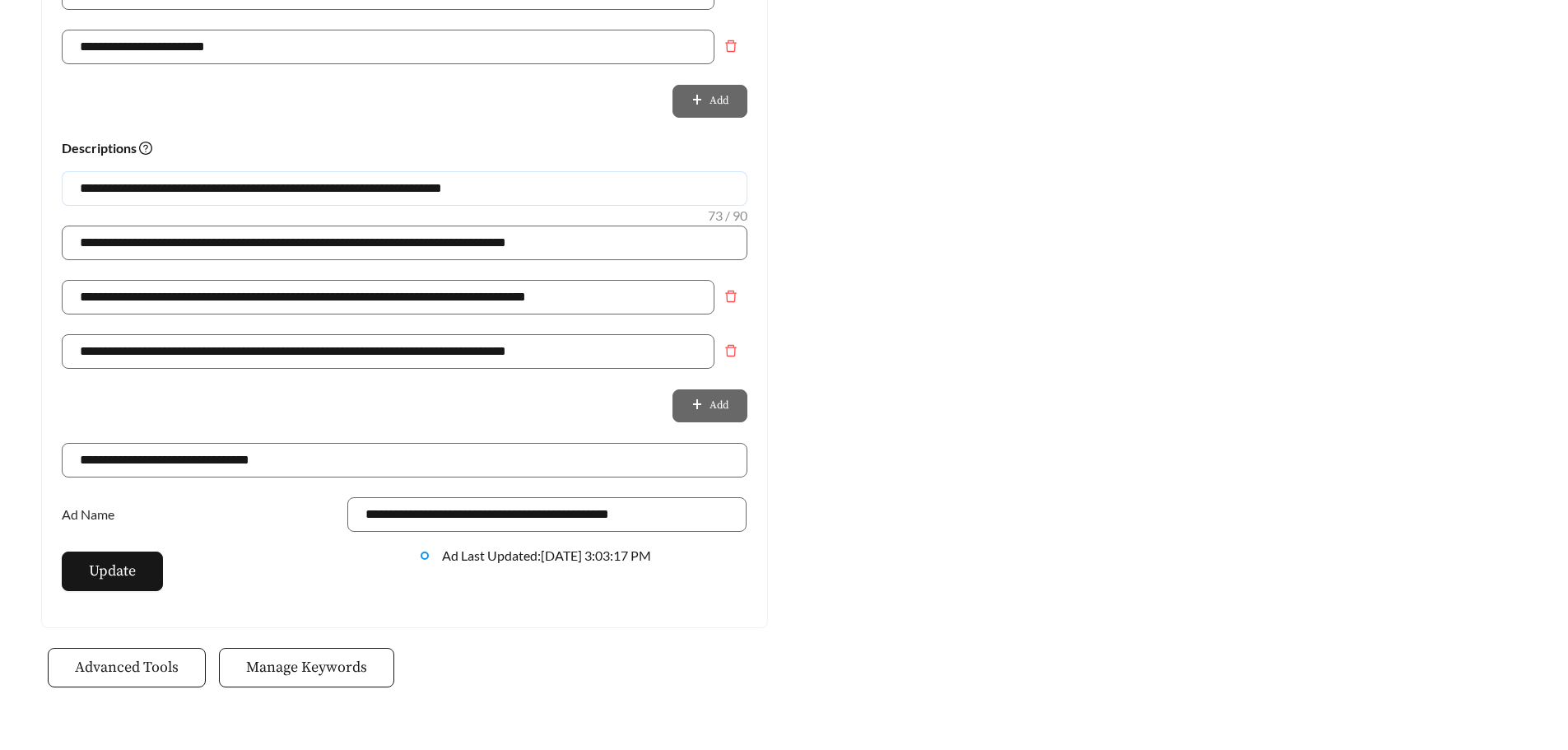
scroll to position [1154, 0]
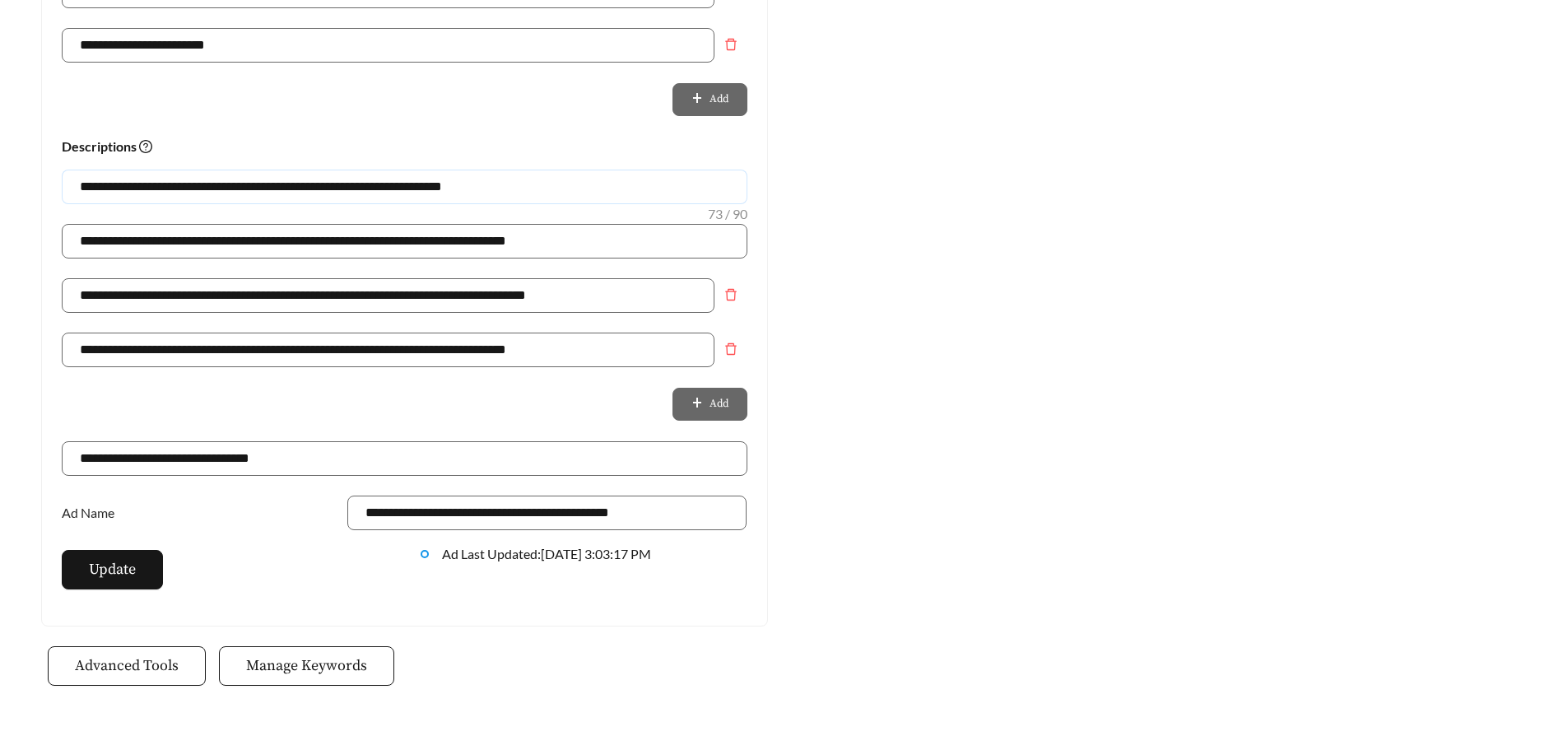
type input "**********"
click at [99, 573] on span "Update" at bounding box center [112, 569] width 47 height 22
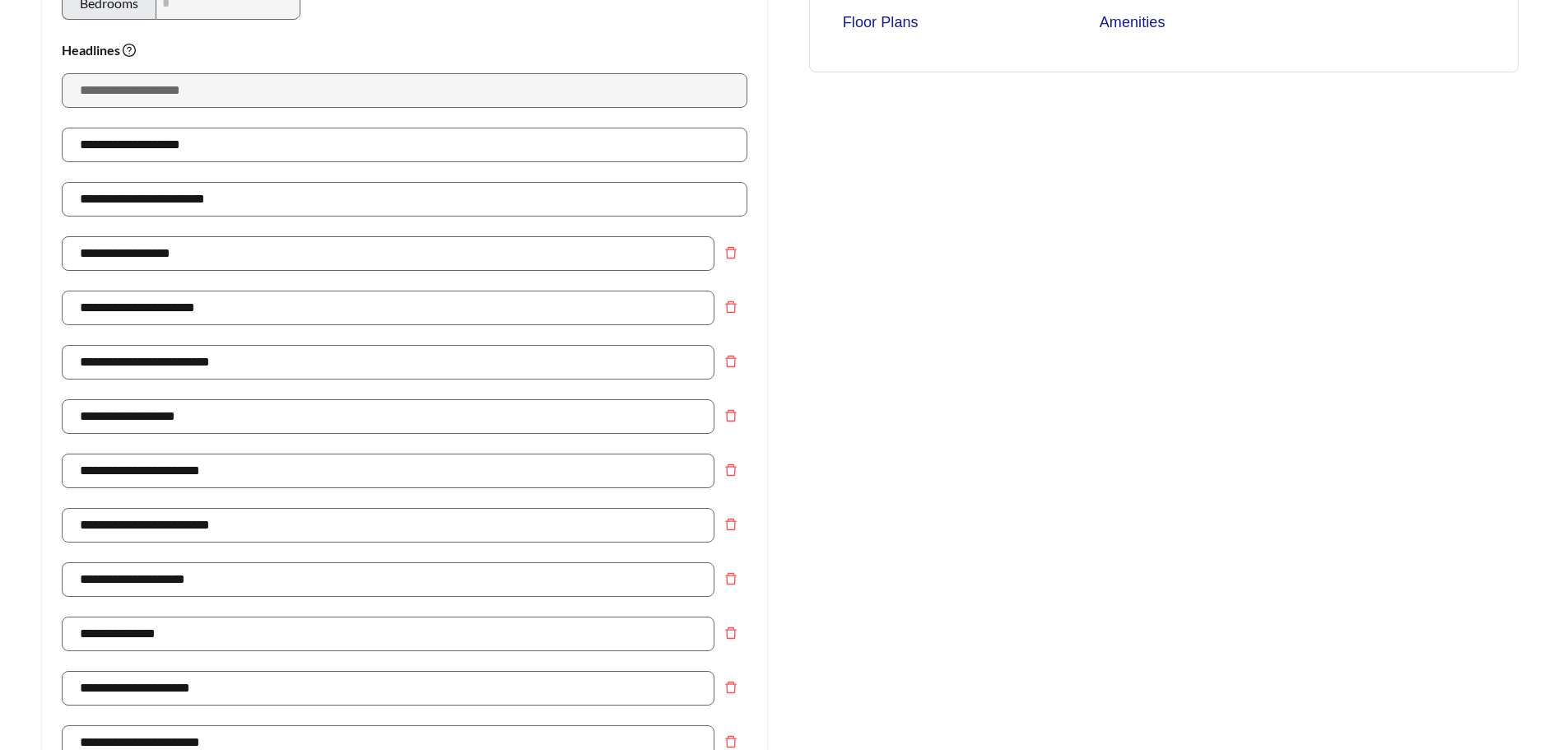
scroll to position [82, 0]
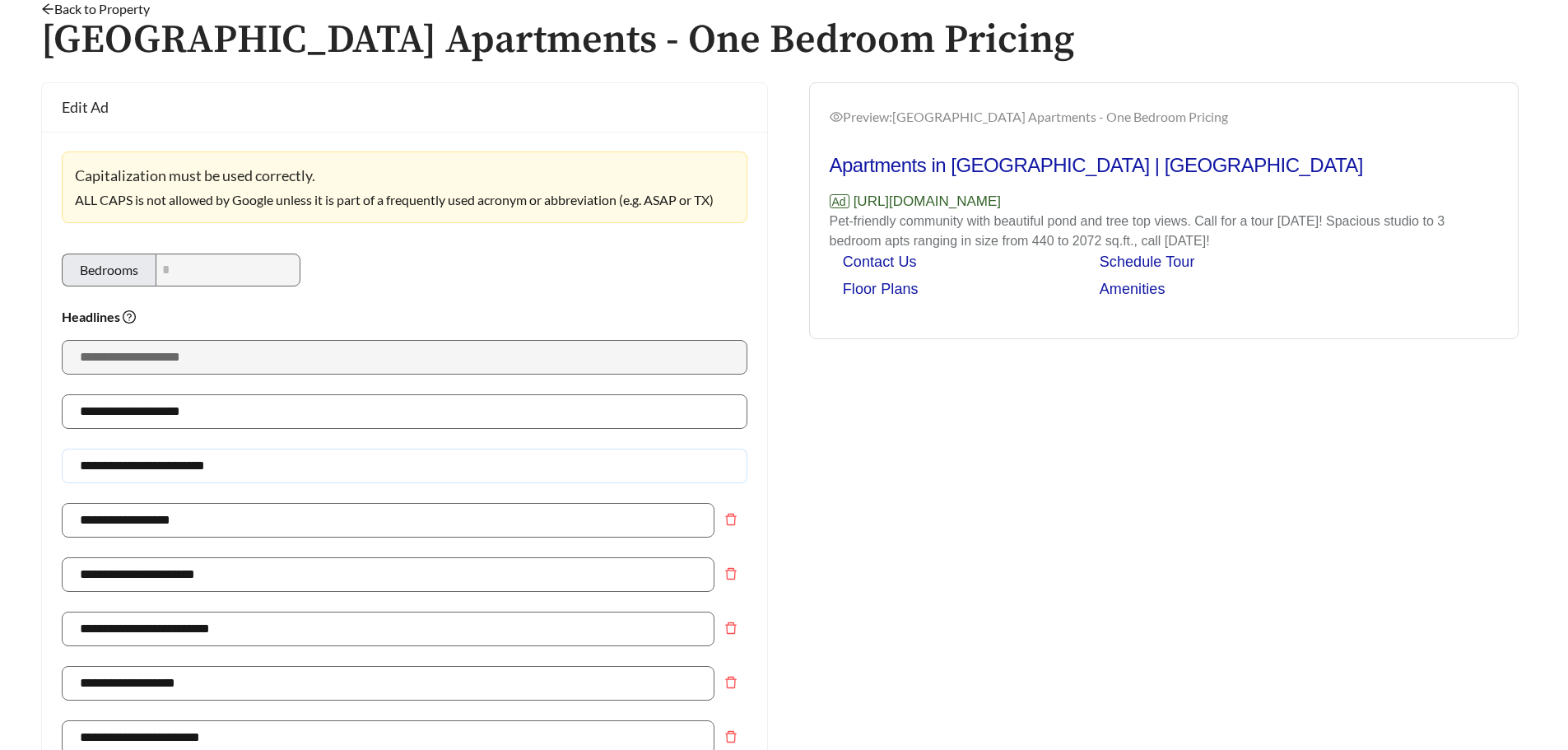
click at [343, 464] on input "**********" at bounding box center [405, 466] width 686 height 35
type input "**********"
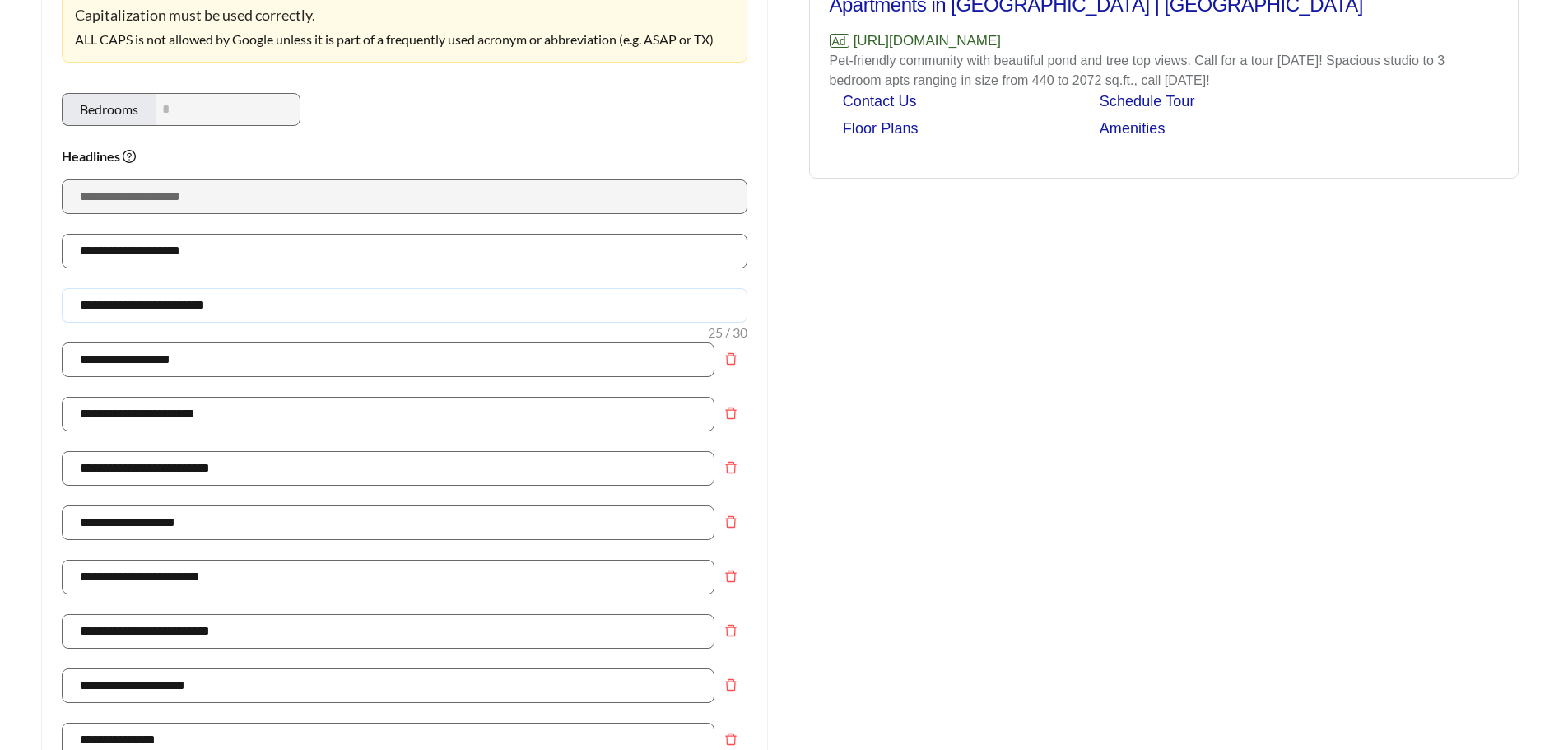
scroll to position [247, 0]
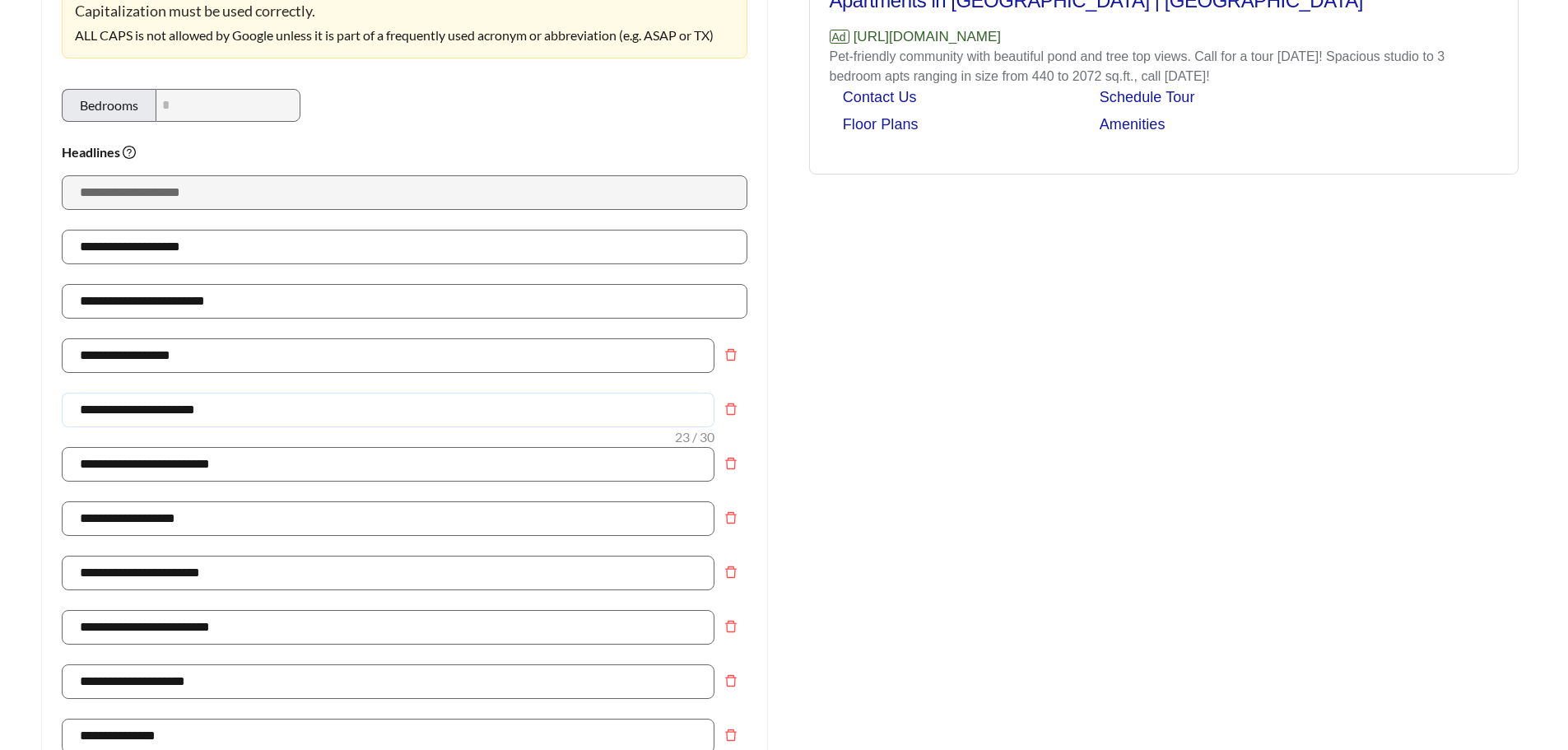
click at [358, 410] on input "**********" at bounding box center [388, 410] width 653 height 35
type input "**********"
click at [1043, 274] on div "Preview: [GEOGRAPHIC_DATA] Apartments - One Bedroom Pricing Apartments in [GEOG…" at bounding box center [1164, 726] width 760 height 1617
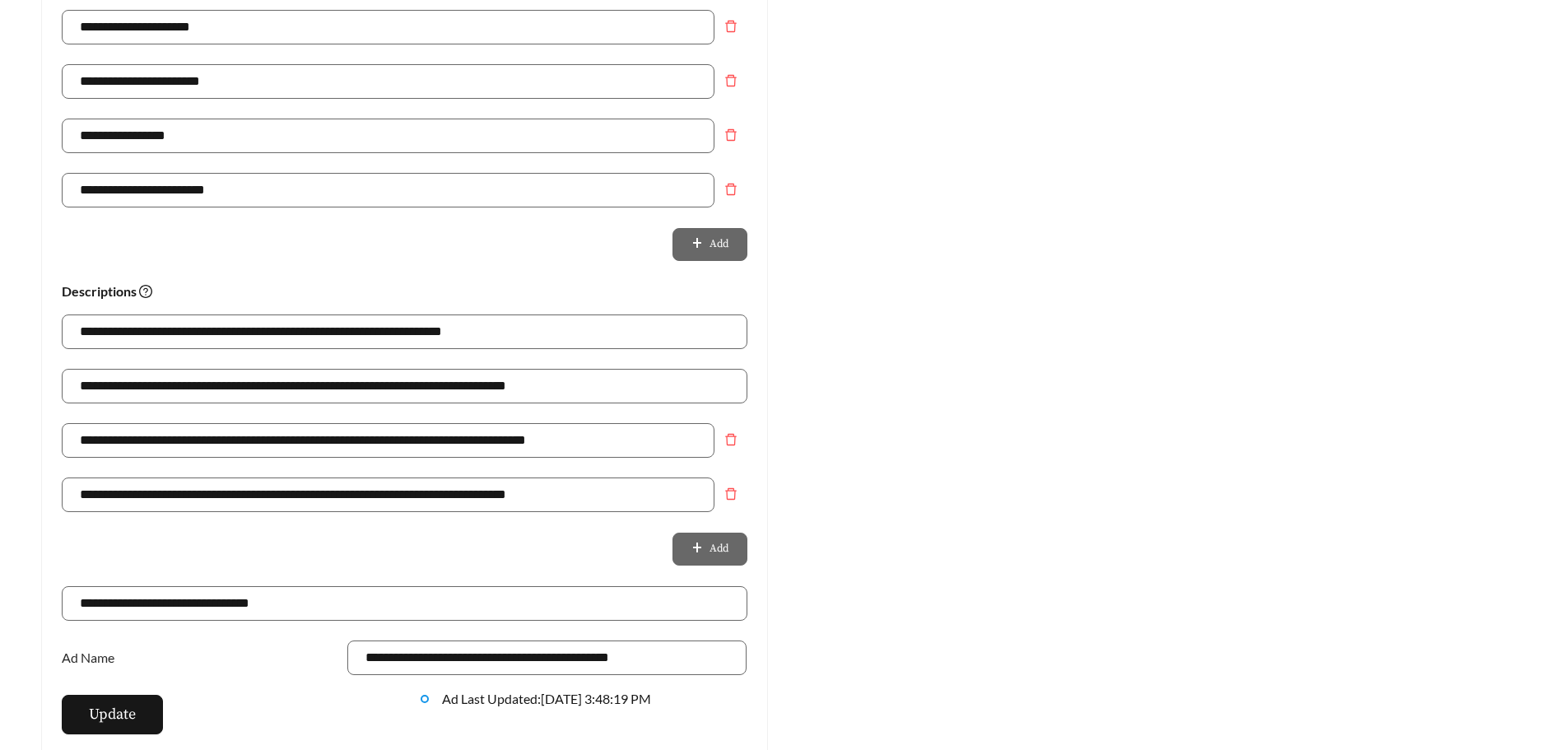
scroll to position [1199, 0]
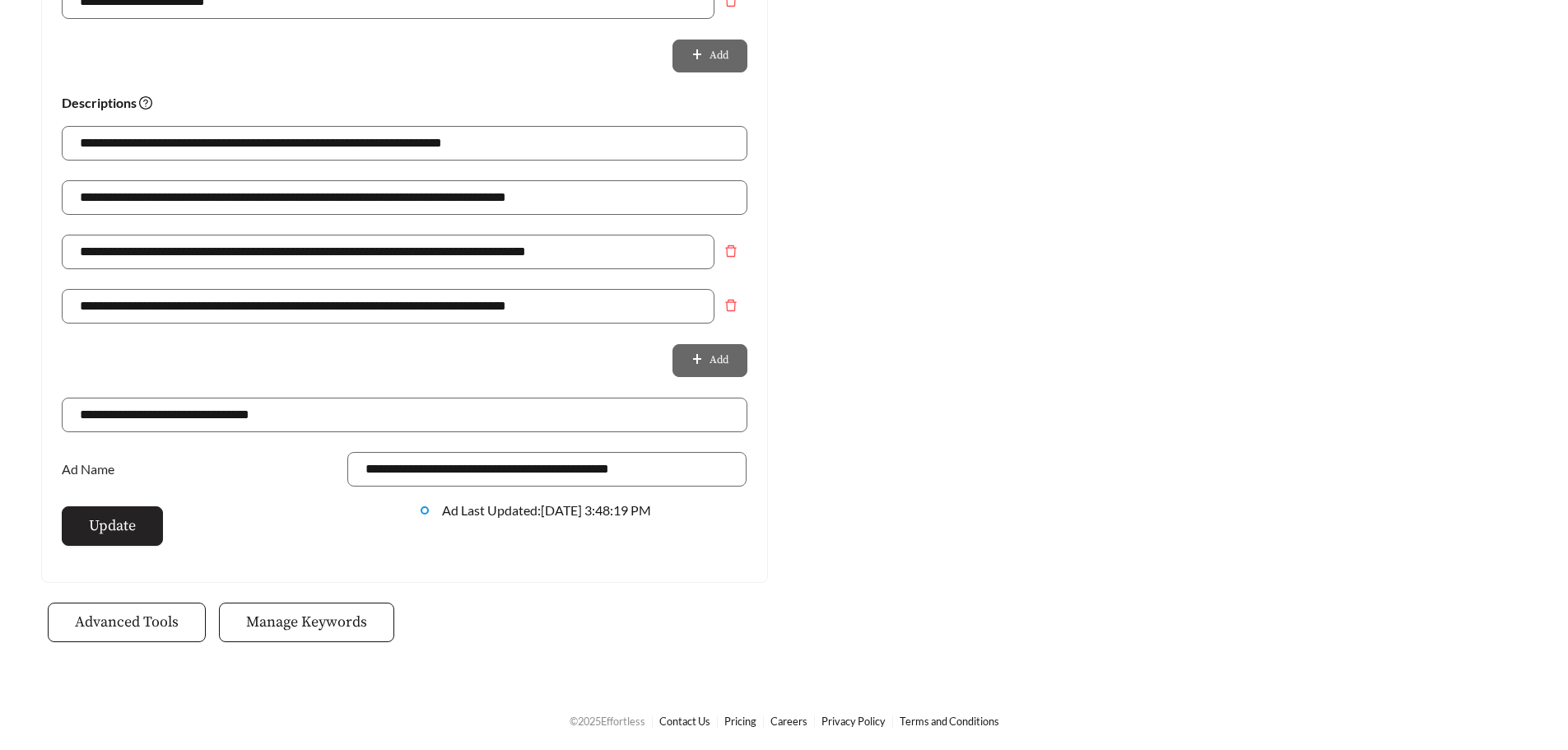
click at [114, 517] on span "Update" at bounding box center [112, 525] width 47 height 22
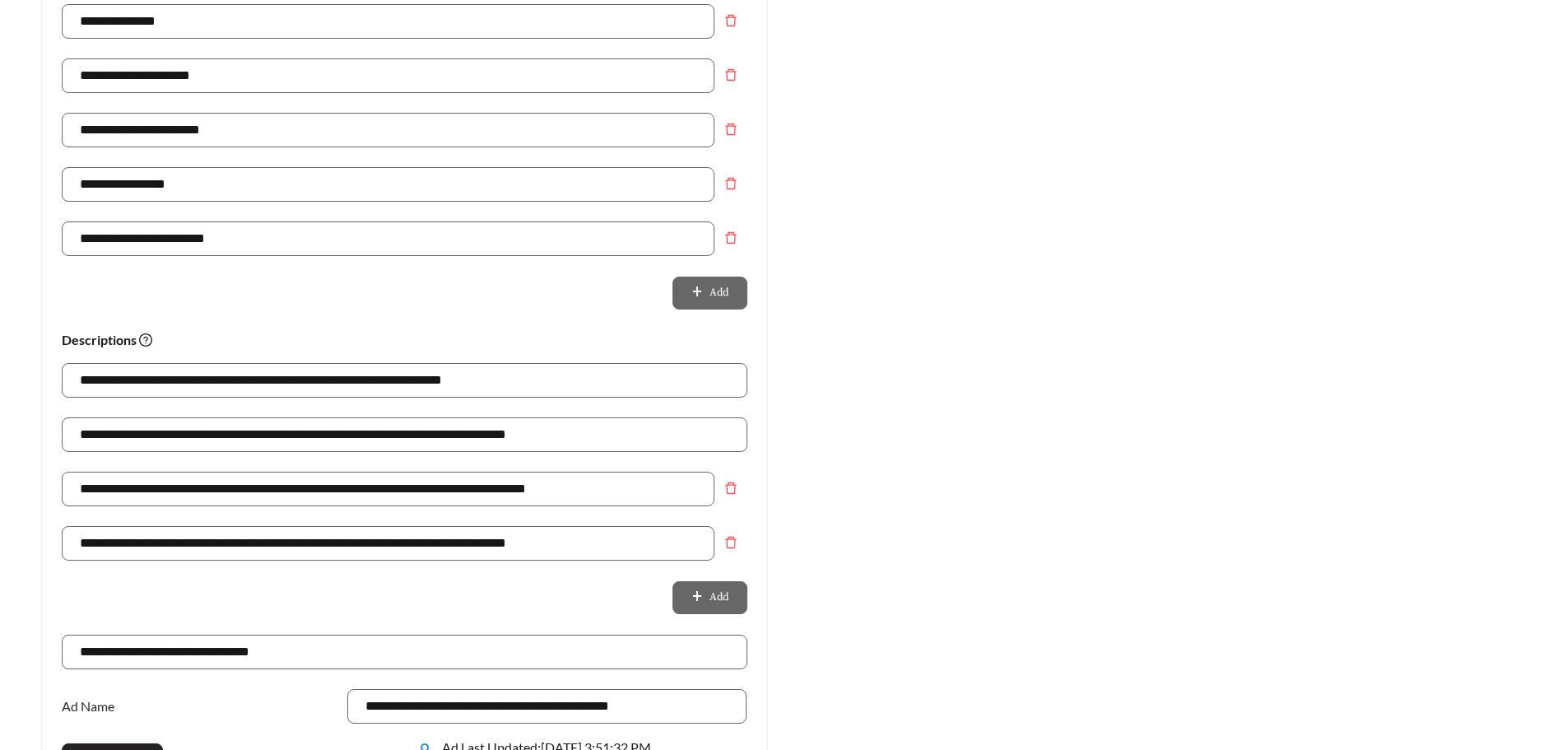
scroll to position [952, 0]
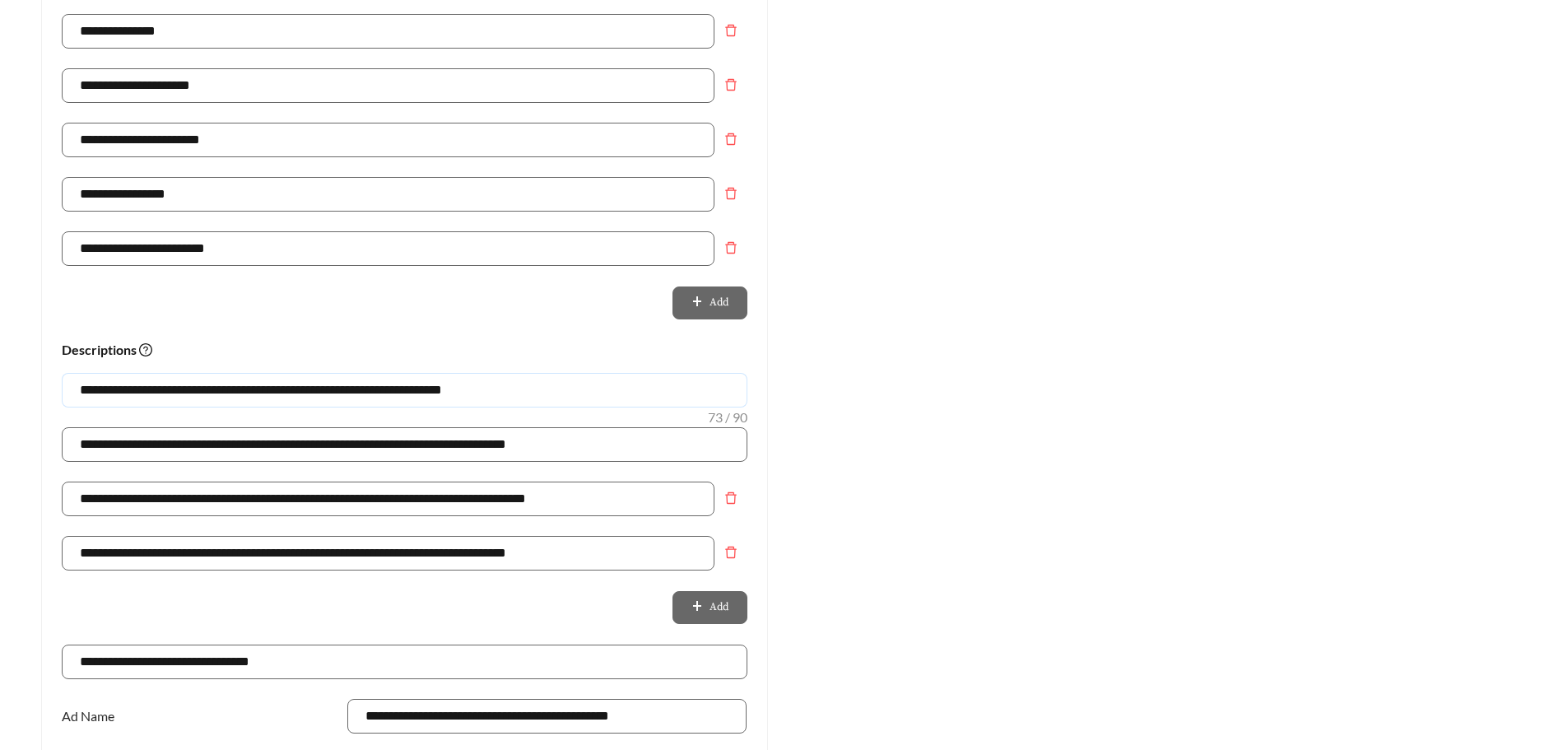
click at [407, 387] on input "**********" at bounding box center [405, 390] width 686 height 35
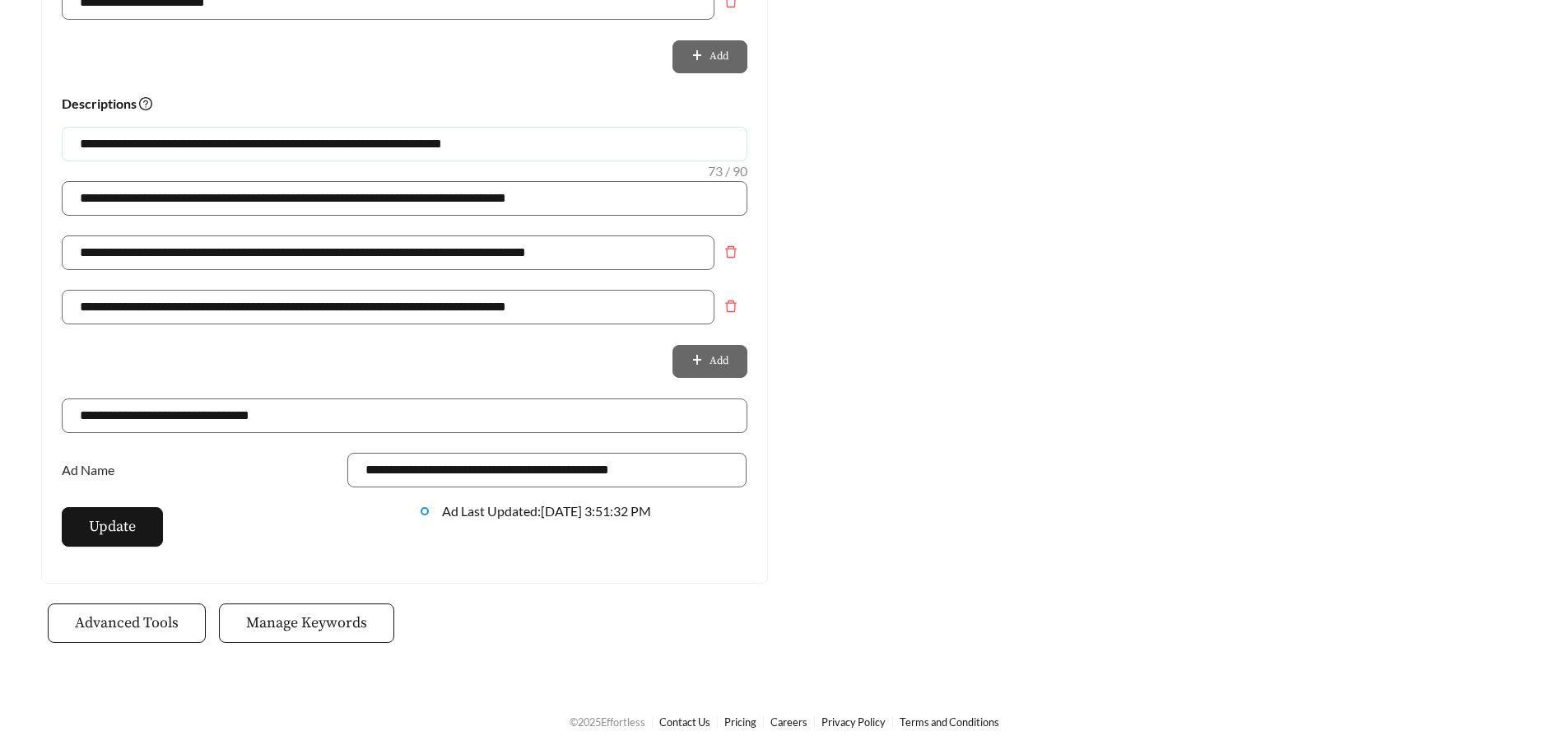
scroll to position [1114, 0]
type input "**********"
click at [111, 528] on span "Update" at bounding box center [112, 525] width 47 height 22
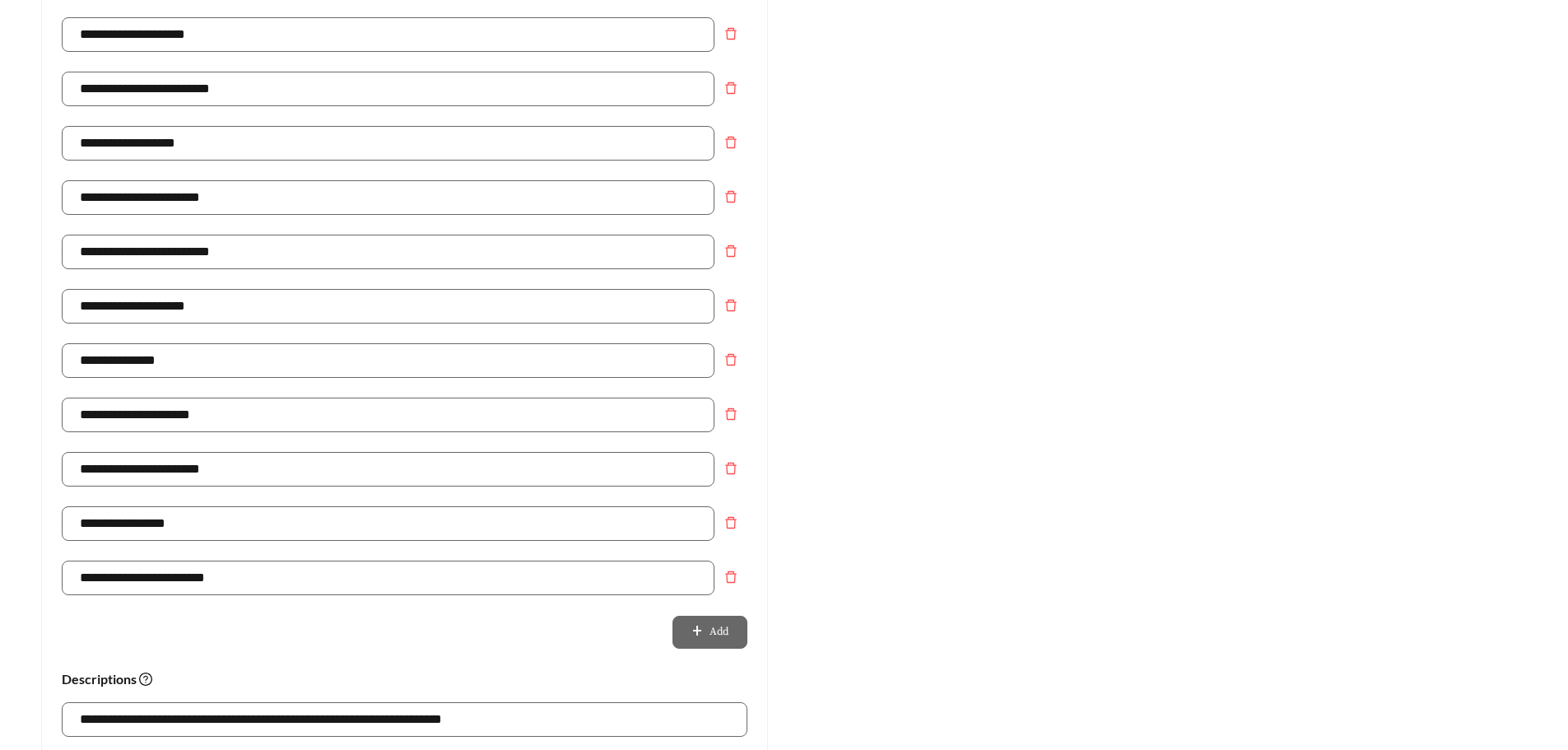
scroll to position [0, 0]
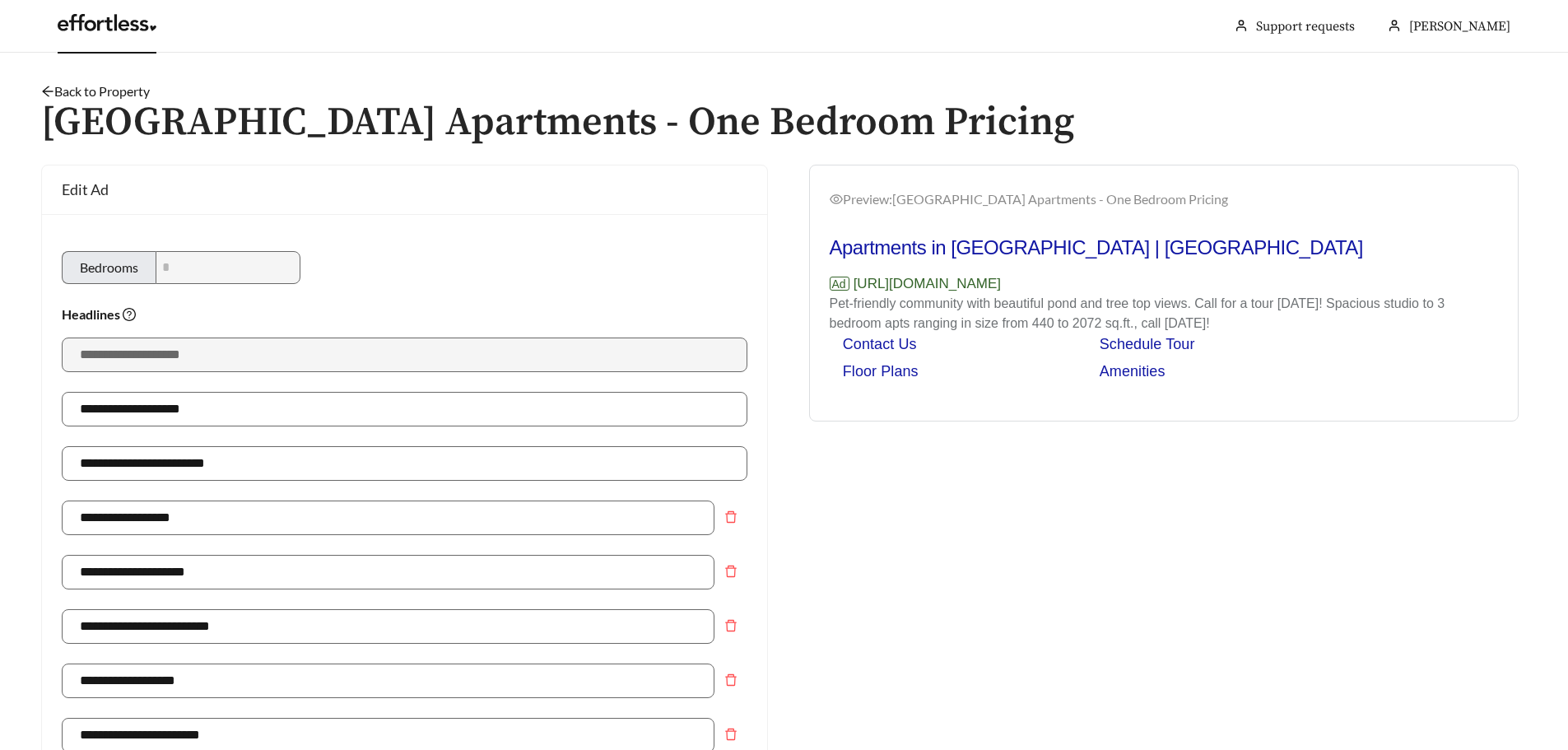
click at [71, 86] on link "Back to Property" at bounding box center [96, 91] width 109 height 15
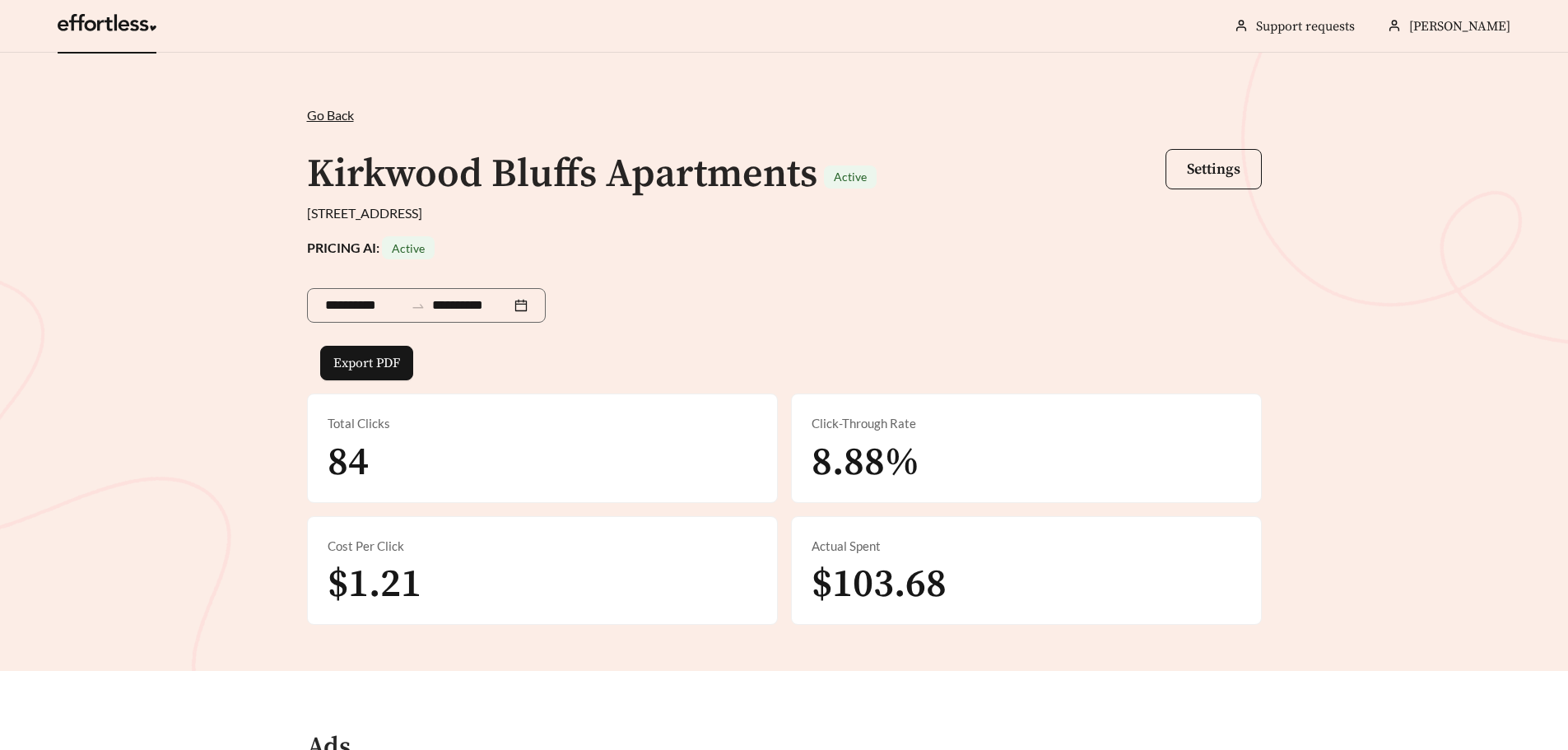
scroll to position [576, 0]
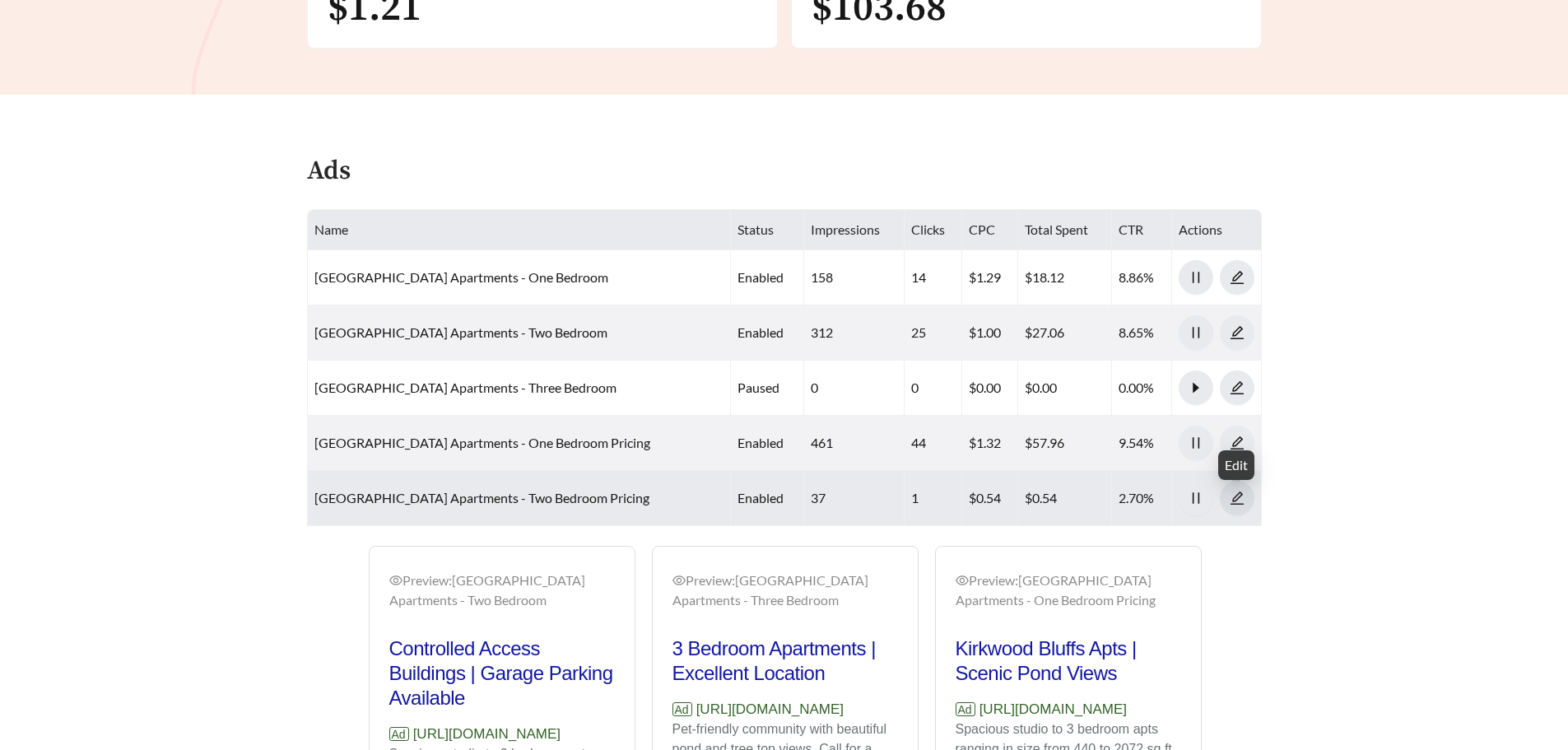
click at [1244, 503] on icon "edit" at bounding box center [1237, 497] width 14 height 14
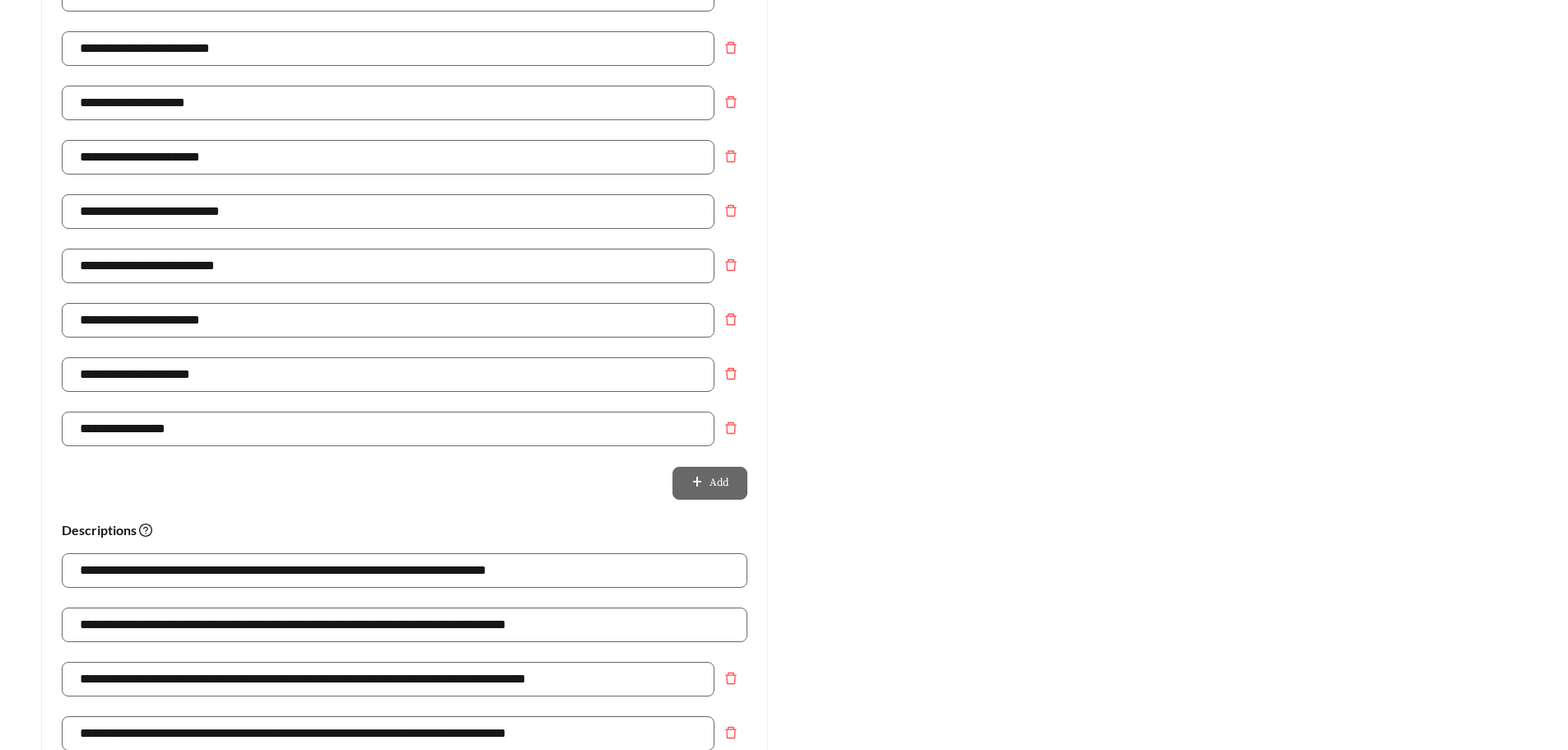
scroll to position [905, 0]
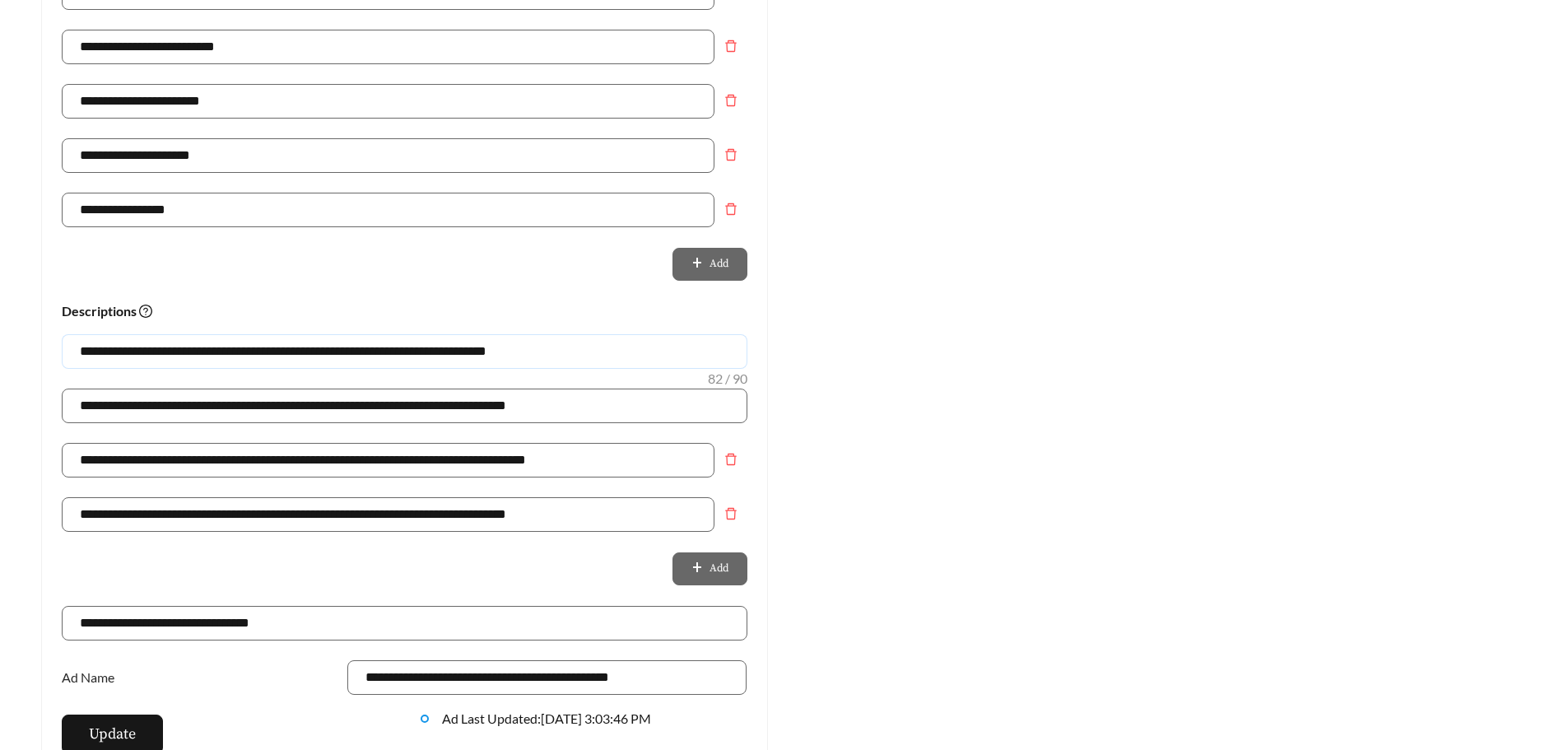
click at [453, 344] on input "**********" at bounding box center [405, 351] width 686 height 35
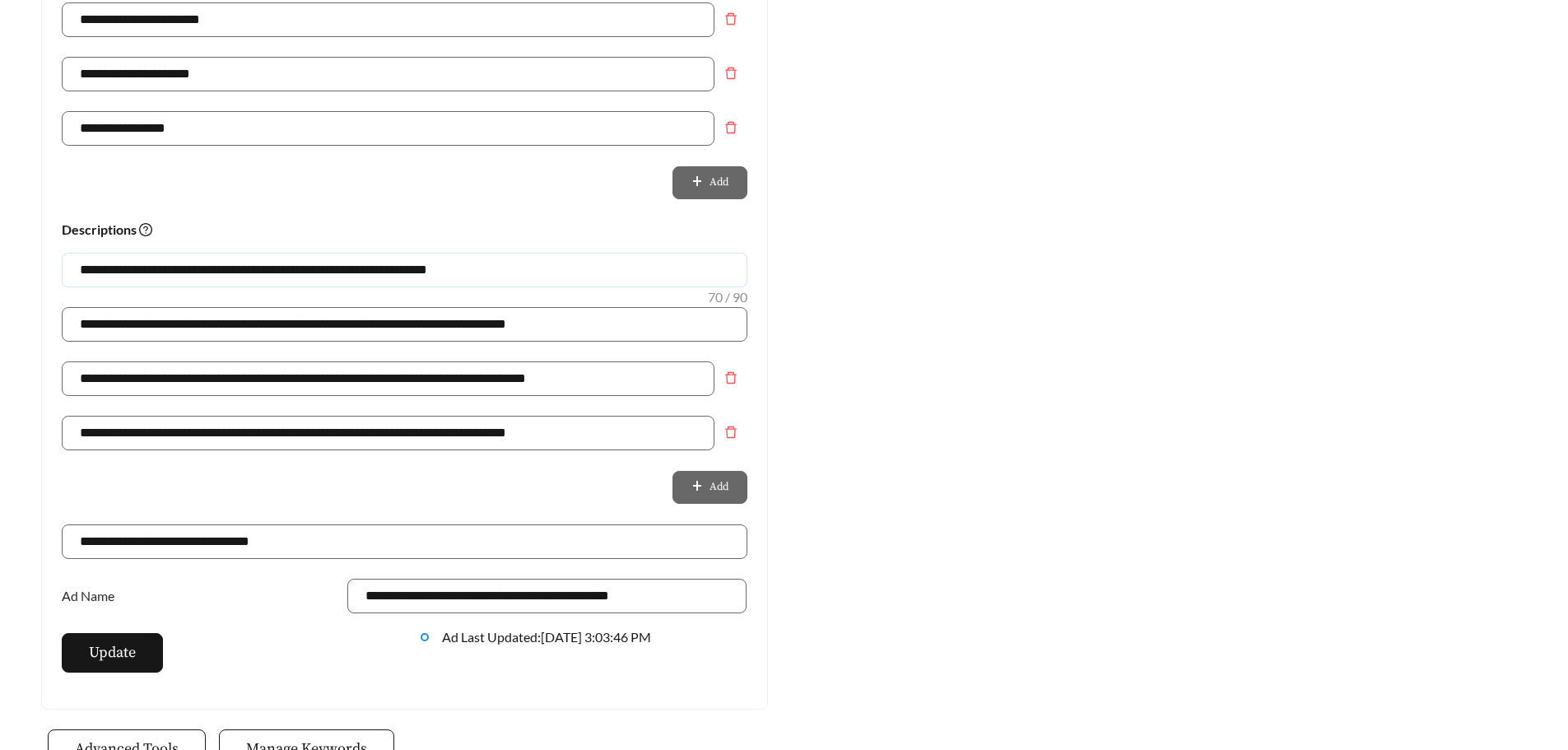
scroll to position [987, 0]
type input "**********"
click at [115, 652] on span "Update" at bounding box center [112, 651] width 47 height 22
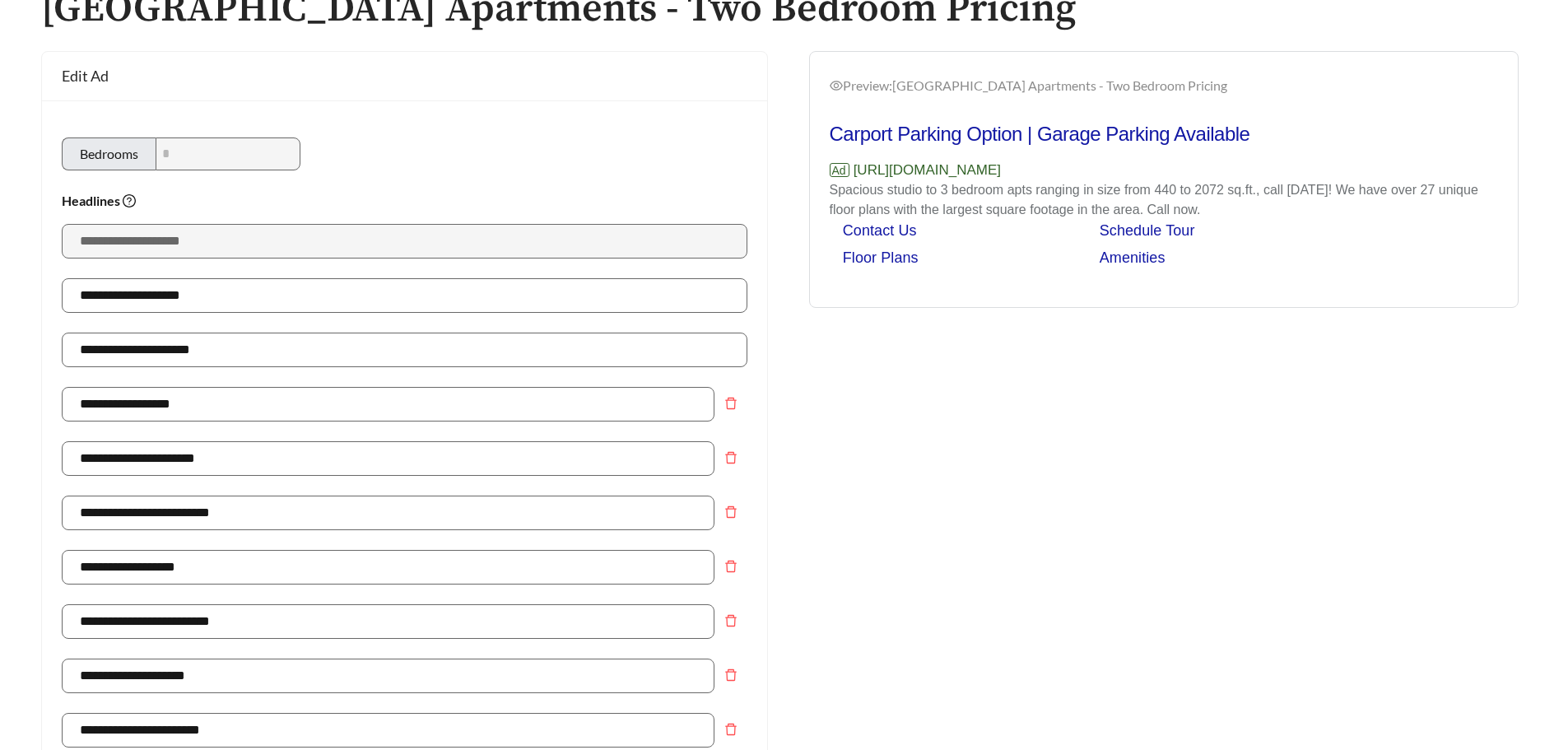
scroll to position [0, 0]
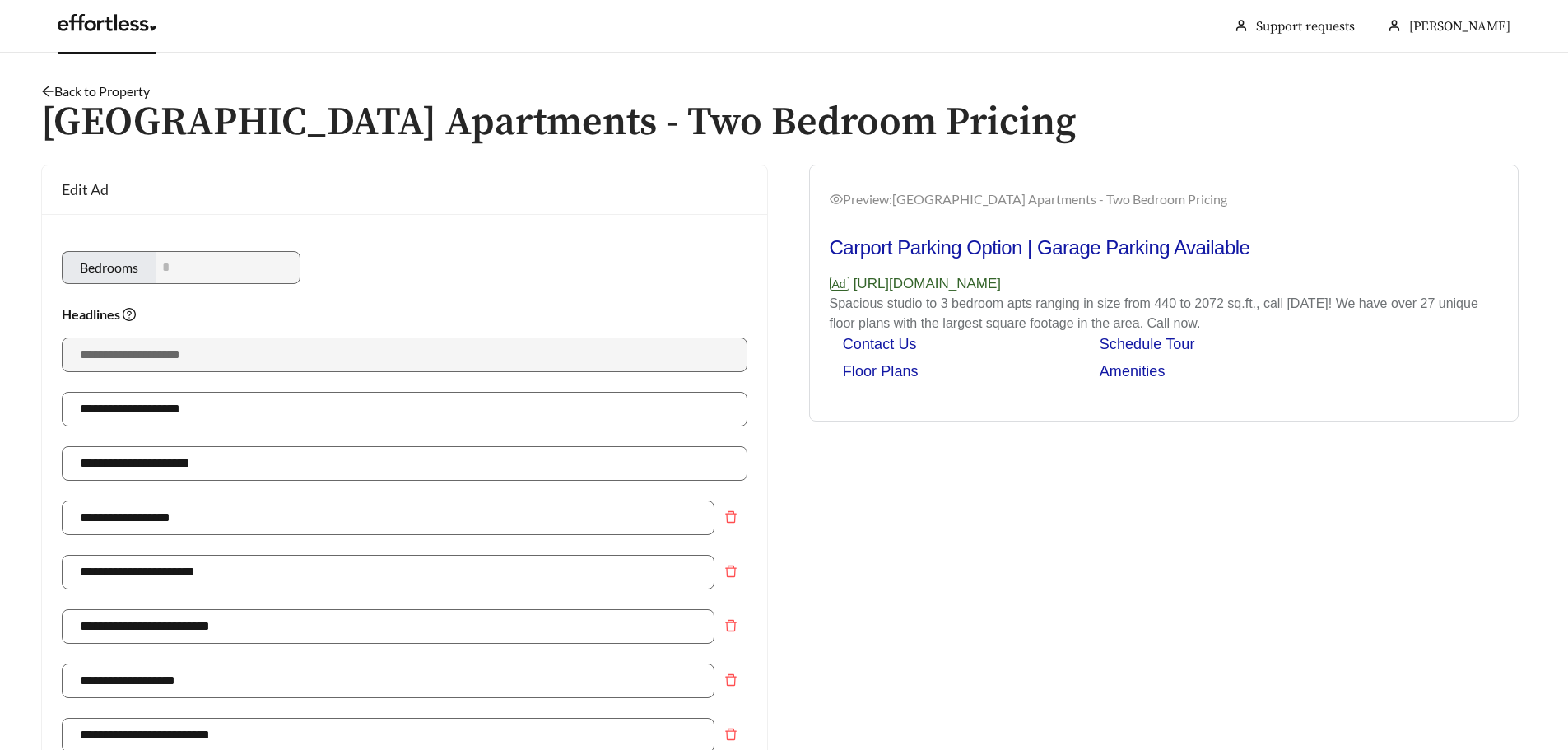
click at [126, 92] on link "Back to Property" at bounding box center [96, 91] width 109 height 15
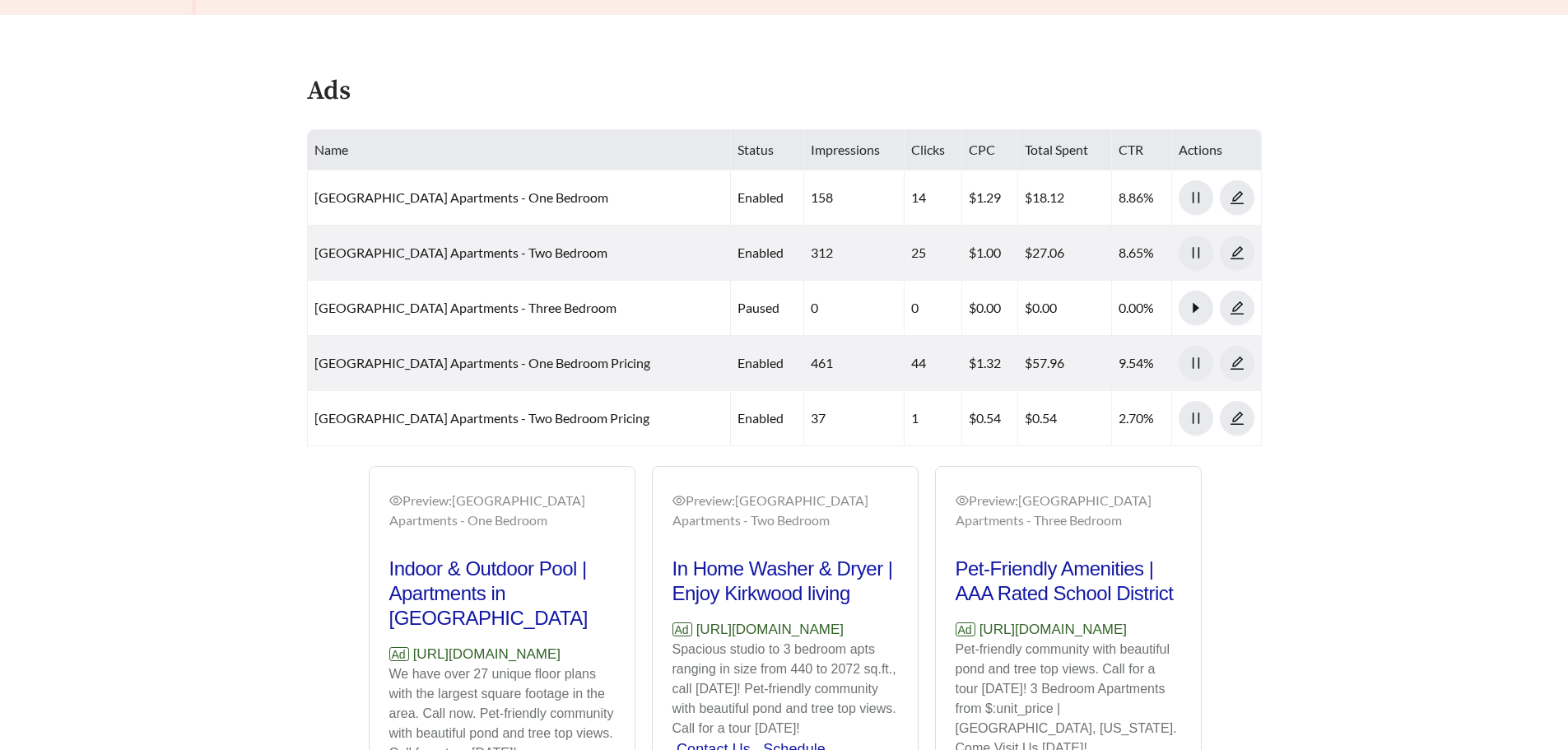
scroll to position [658, 0]
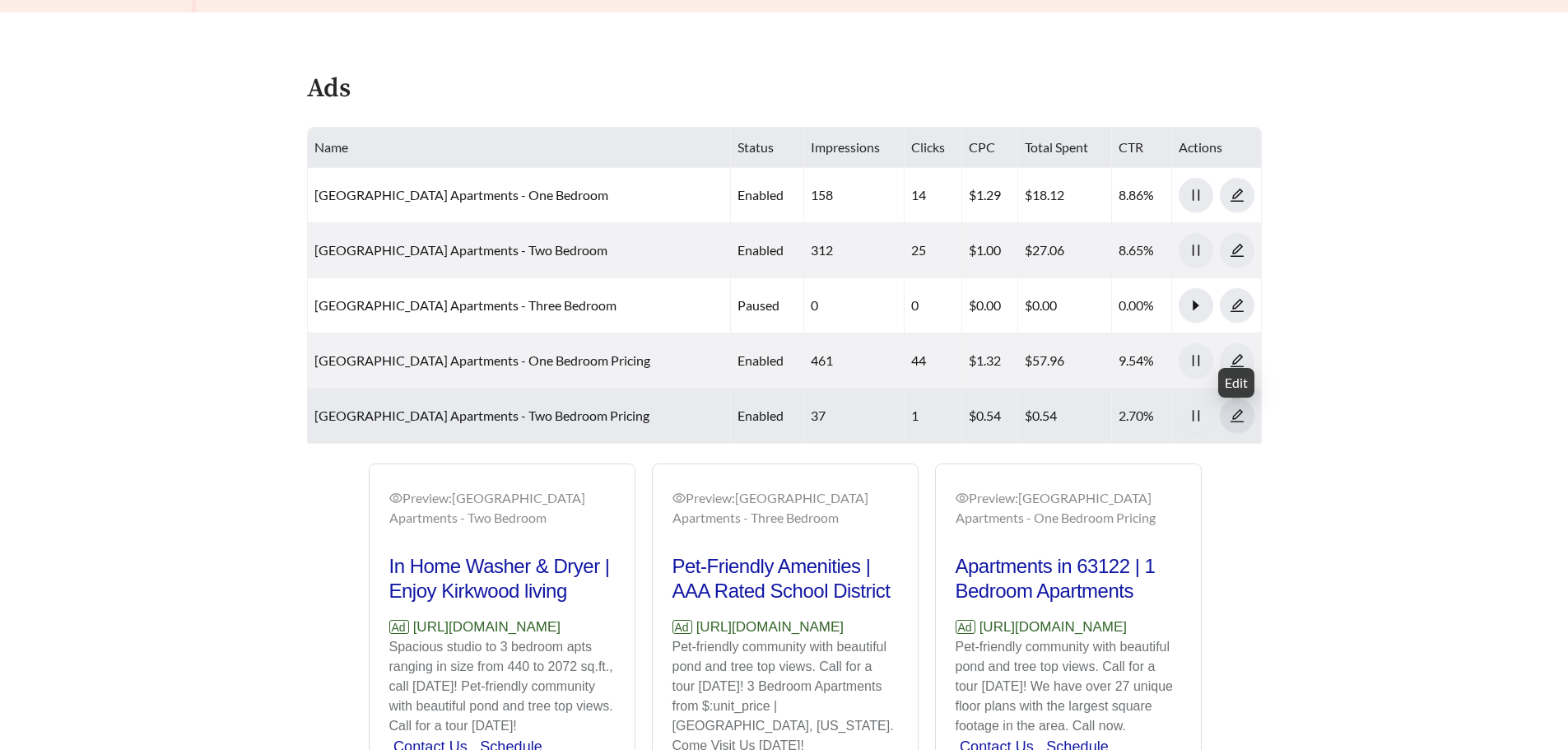
click at [1240, 417] on icon "edit" at bounding box center [1237, 415] width 14 height 14
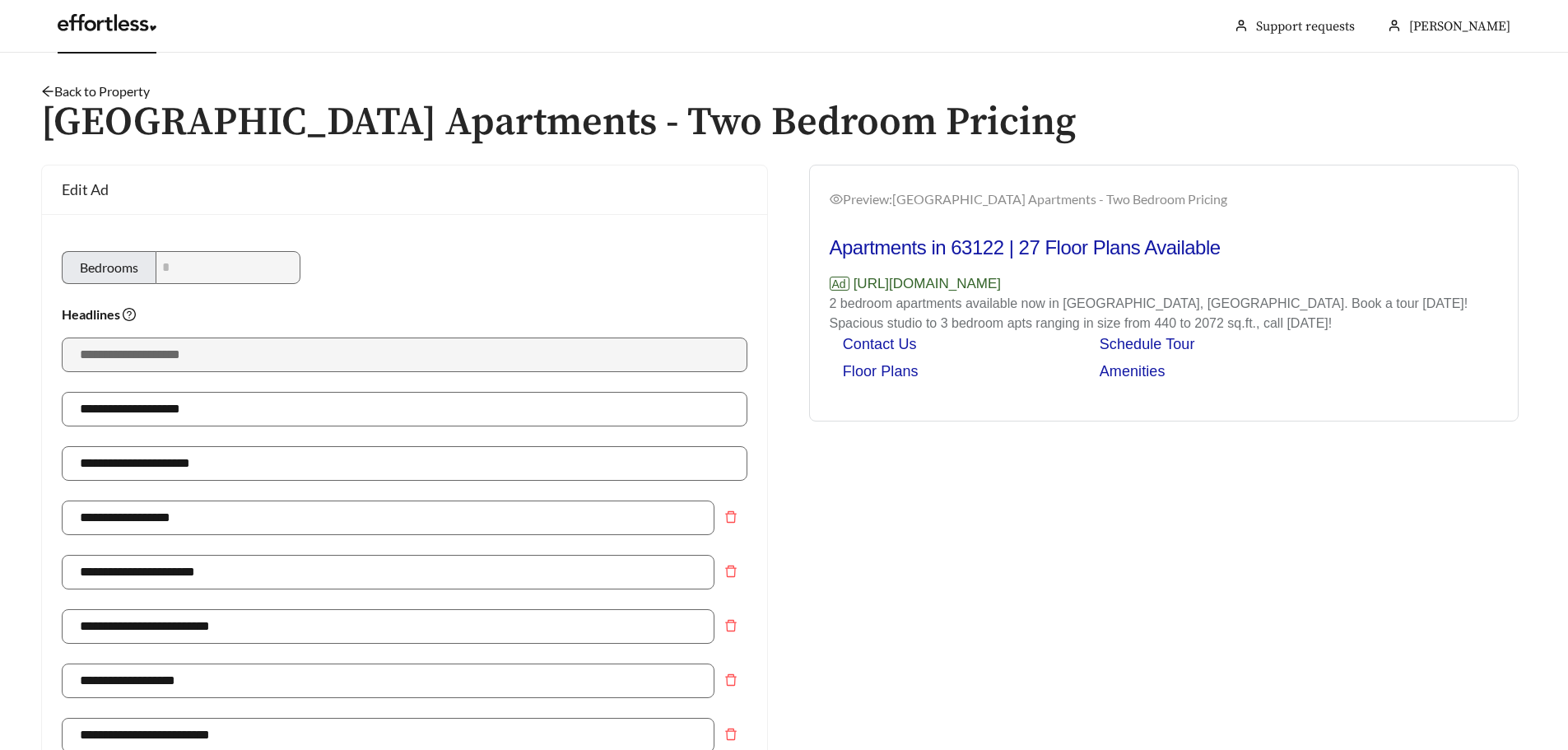
click at [111, 87] on link "Back to Property" at bounding box center [96, 91] width 109 height 15
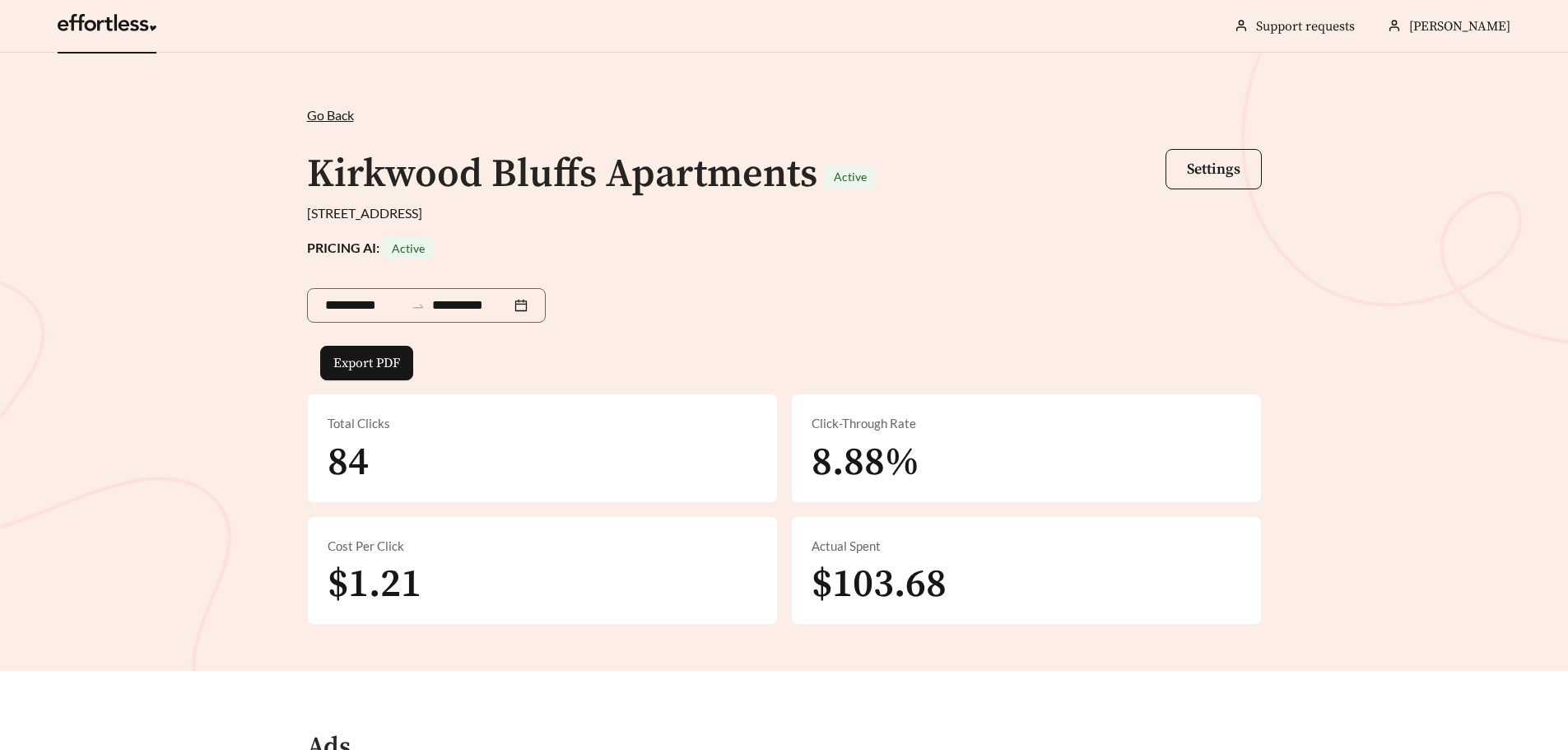
click at [340, 115] on span "Go Back" at bounding box center [330, 115] width 47 height 15
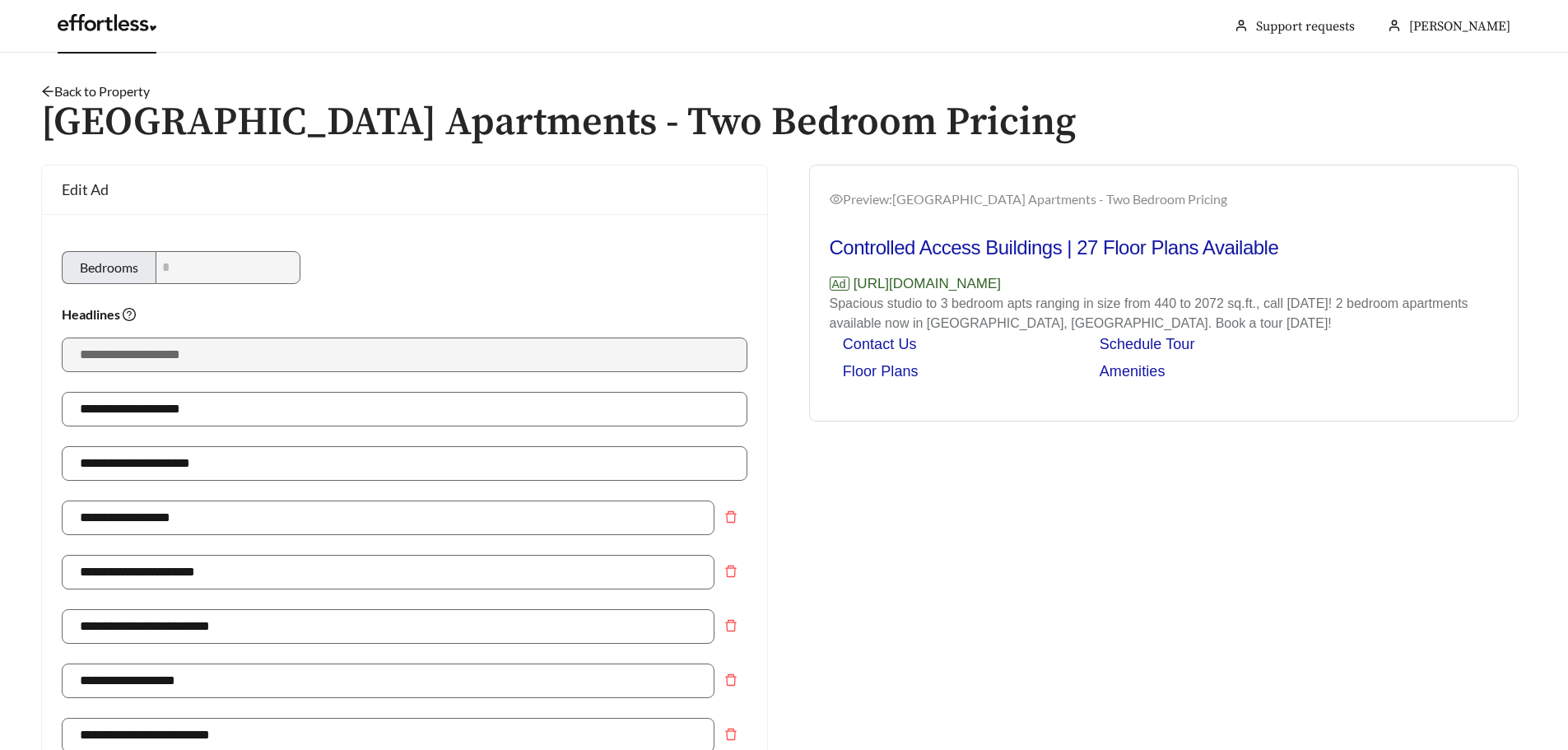
click at [93, 27] on link at bounding box center [107, 27] width 98 height 16
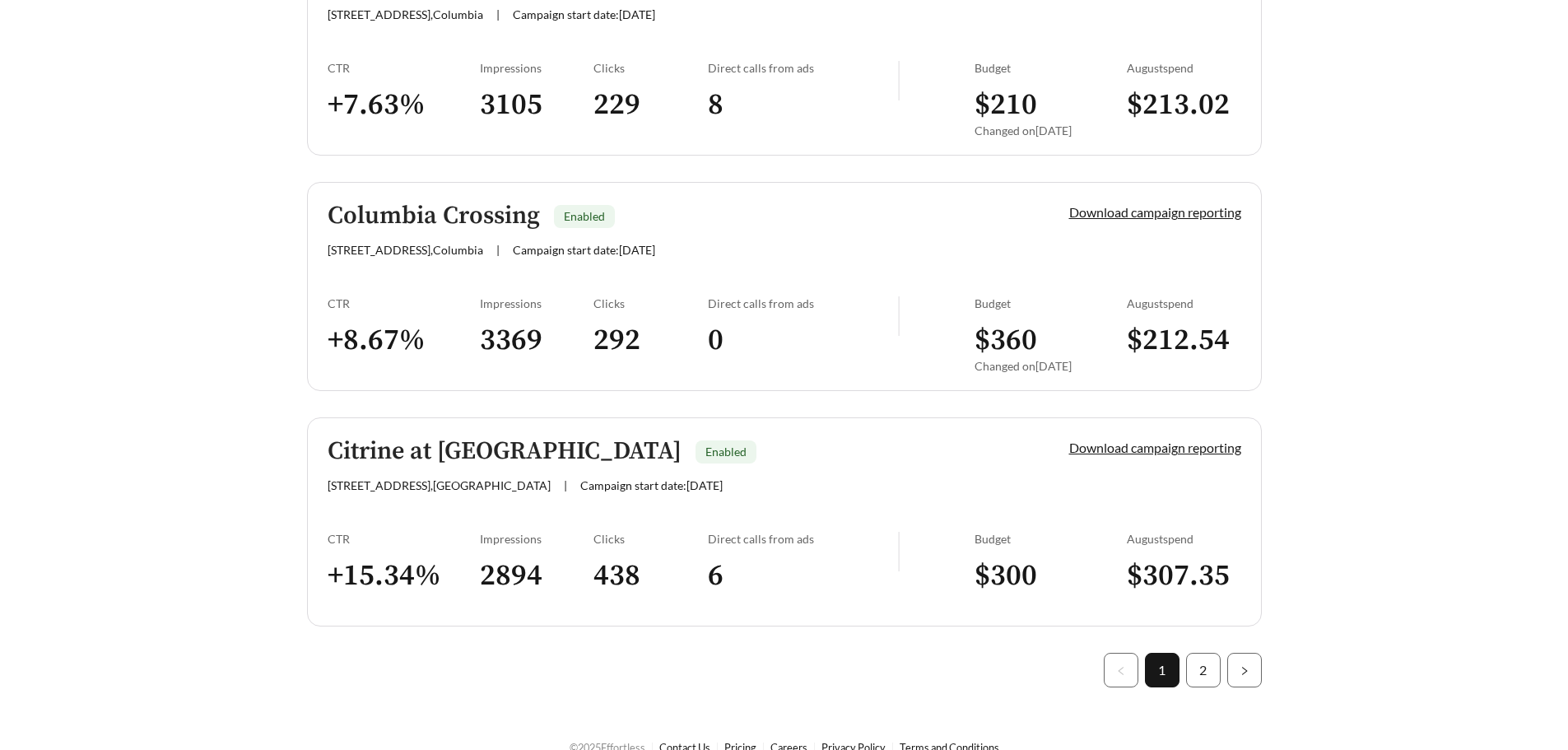
scroll to position [4623, 0]
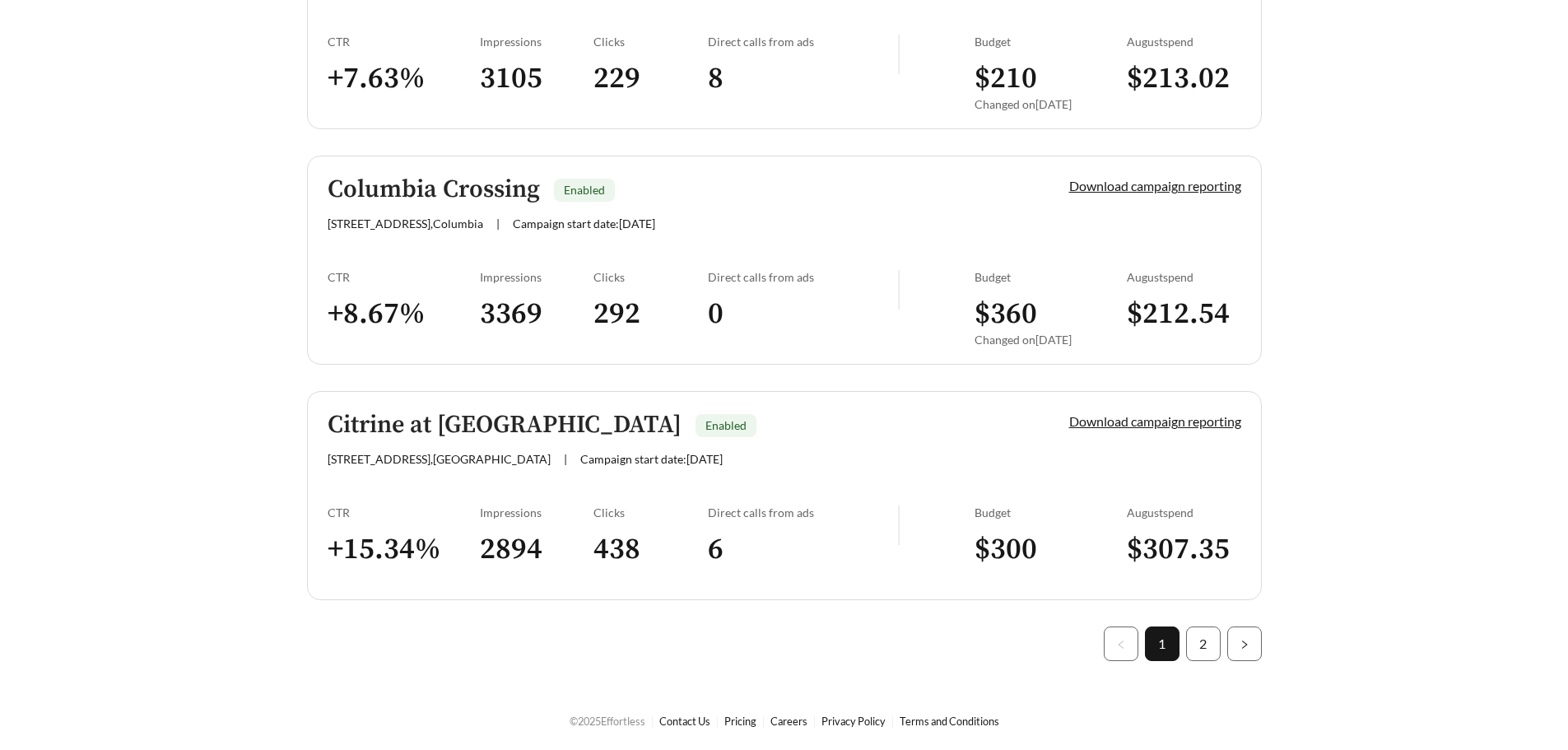
click at [1203, 647] on link "2" at bounding box center [1204, 644] width 33 height 33
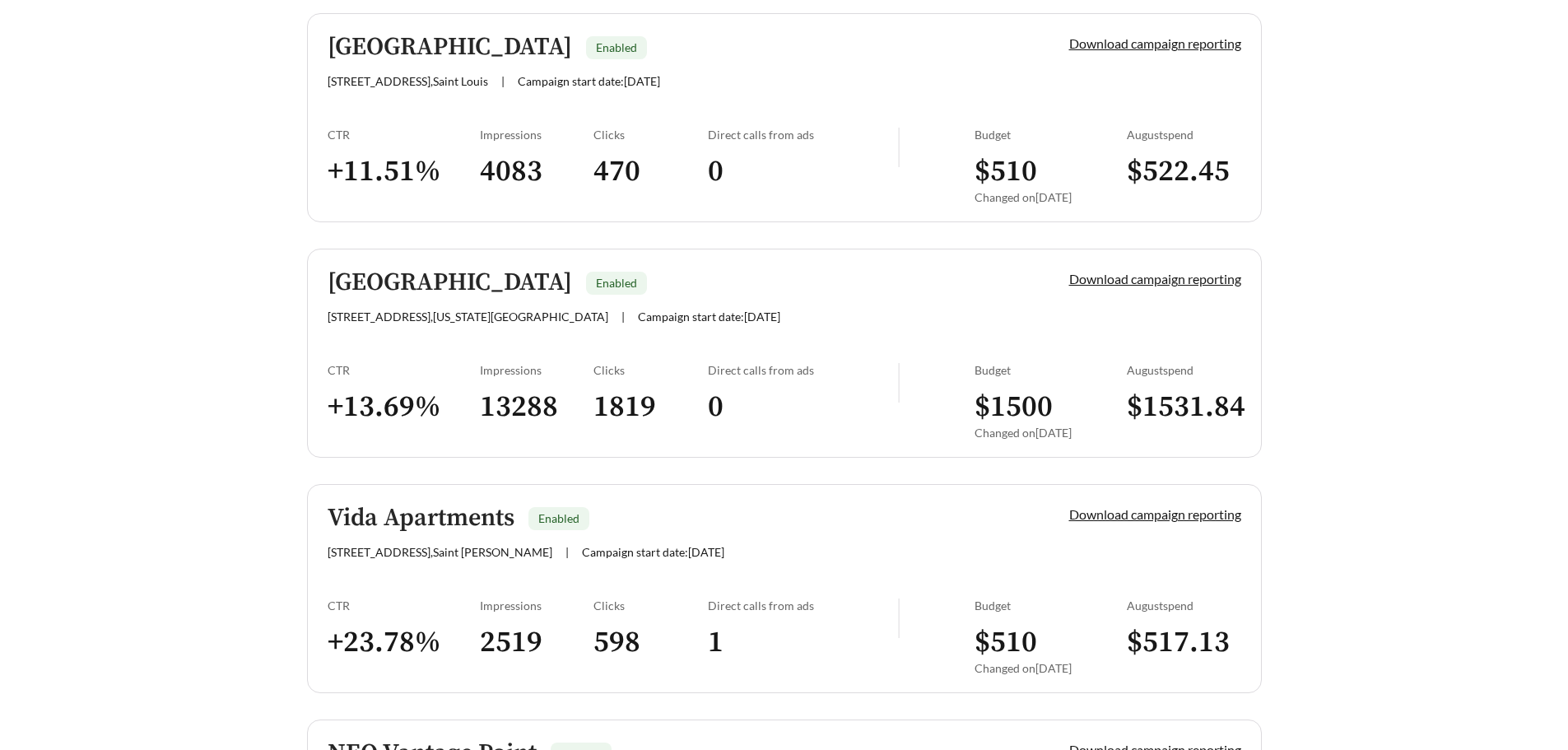
scroll to position [1587, 0]
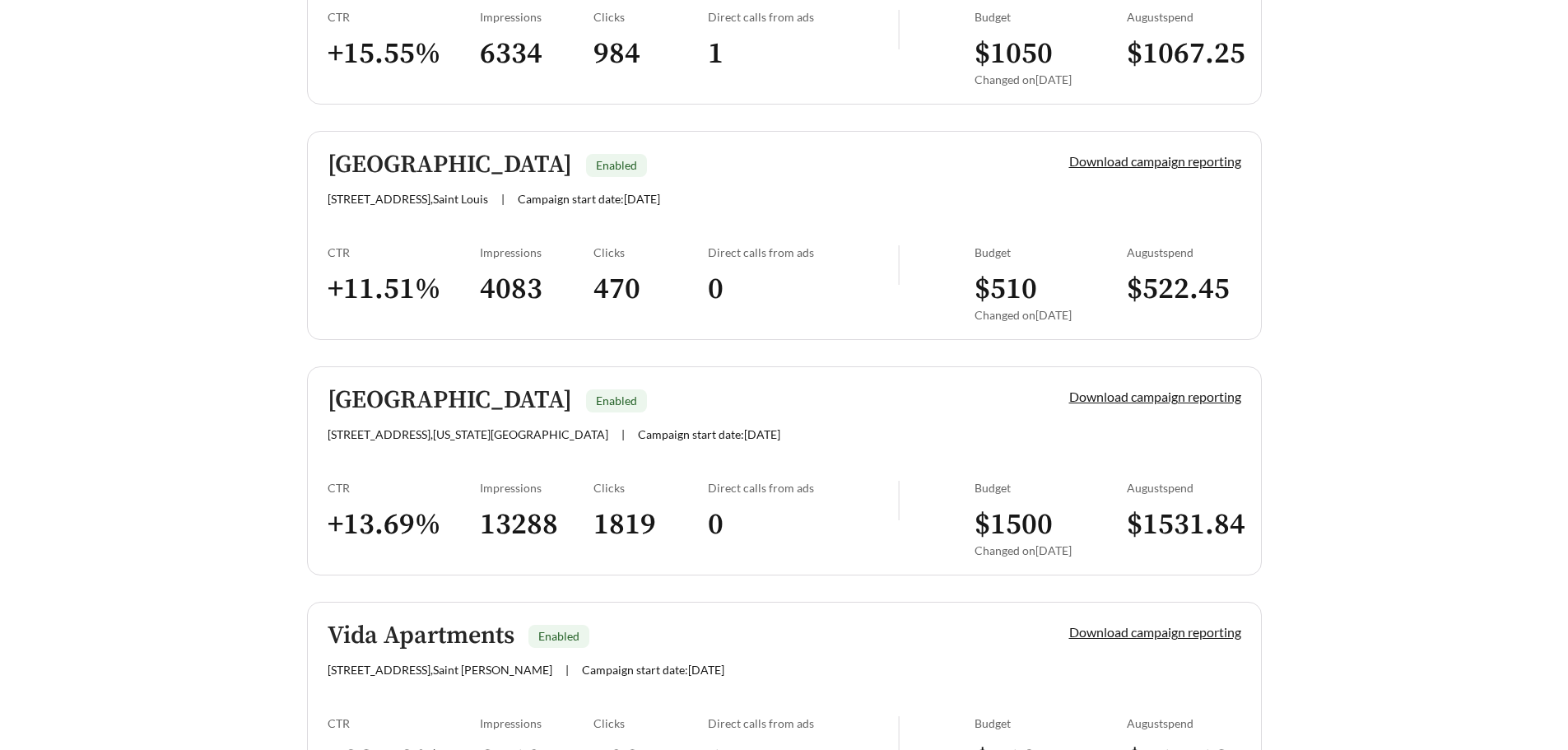
click at [554, 481] on div "Impressions" at bounding box center [537, 487] width 115 height 14
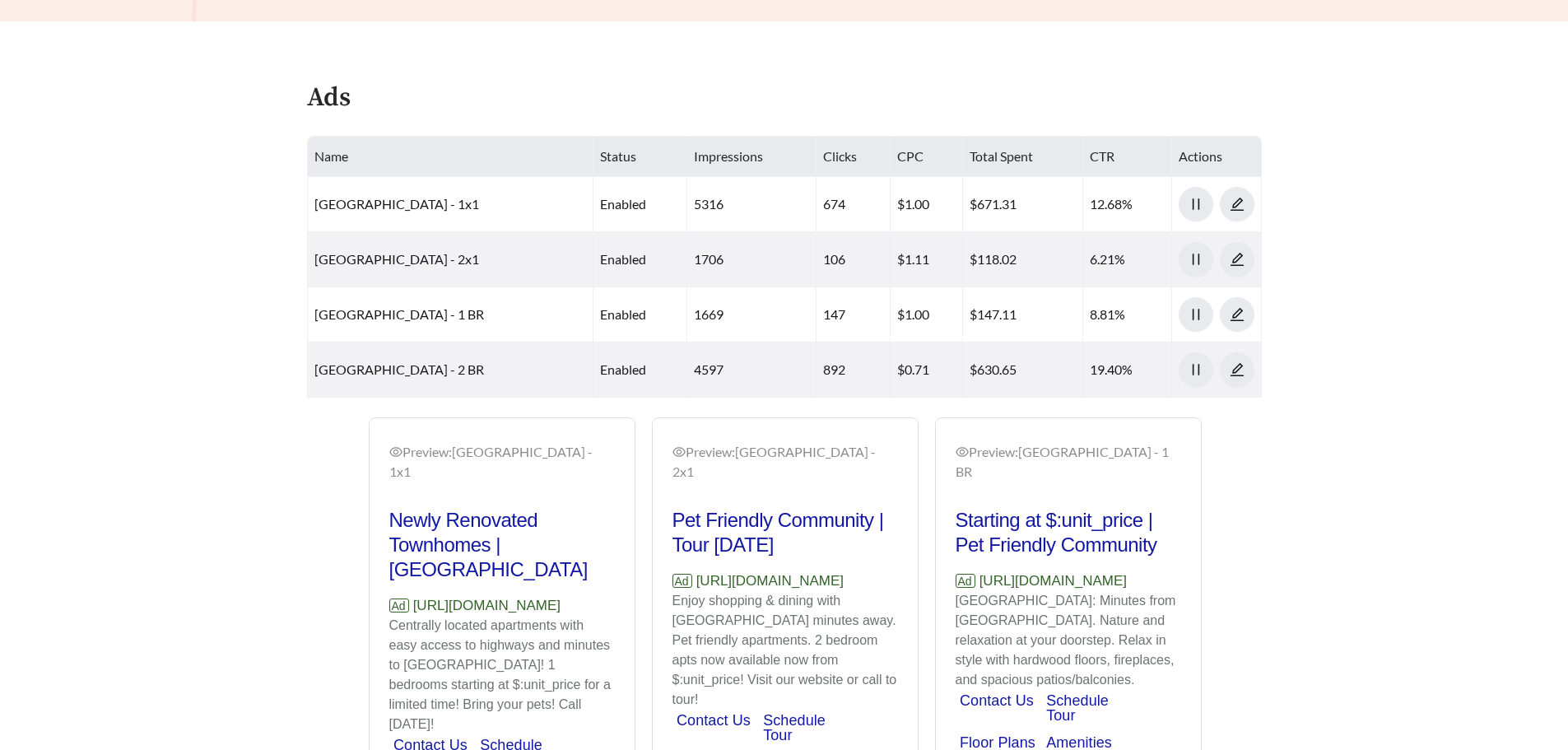
scroll to position [658, 0]
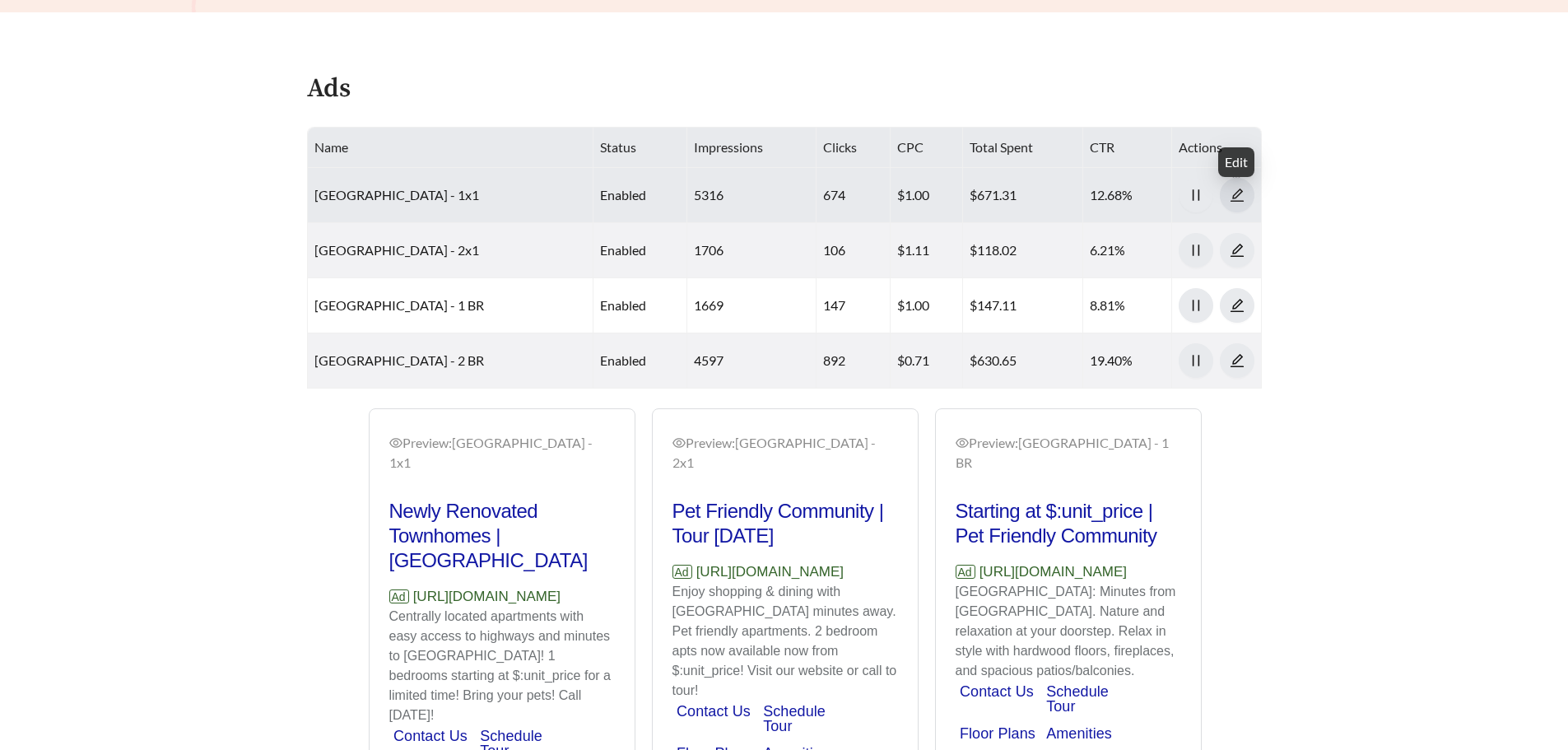
click at [1246, 196] on span "edit" at bounding box center [1238, 194] width 33 height 14
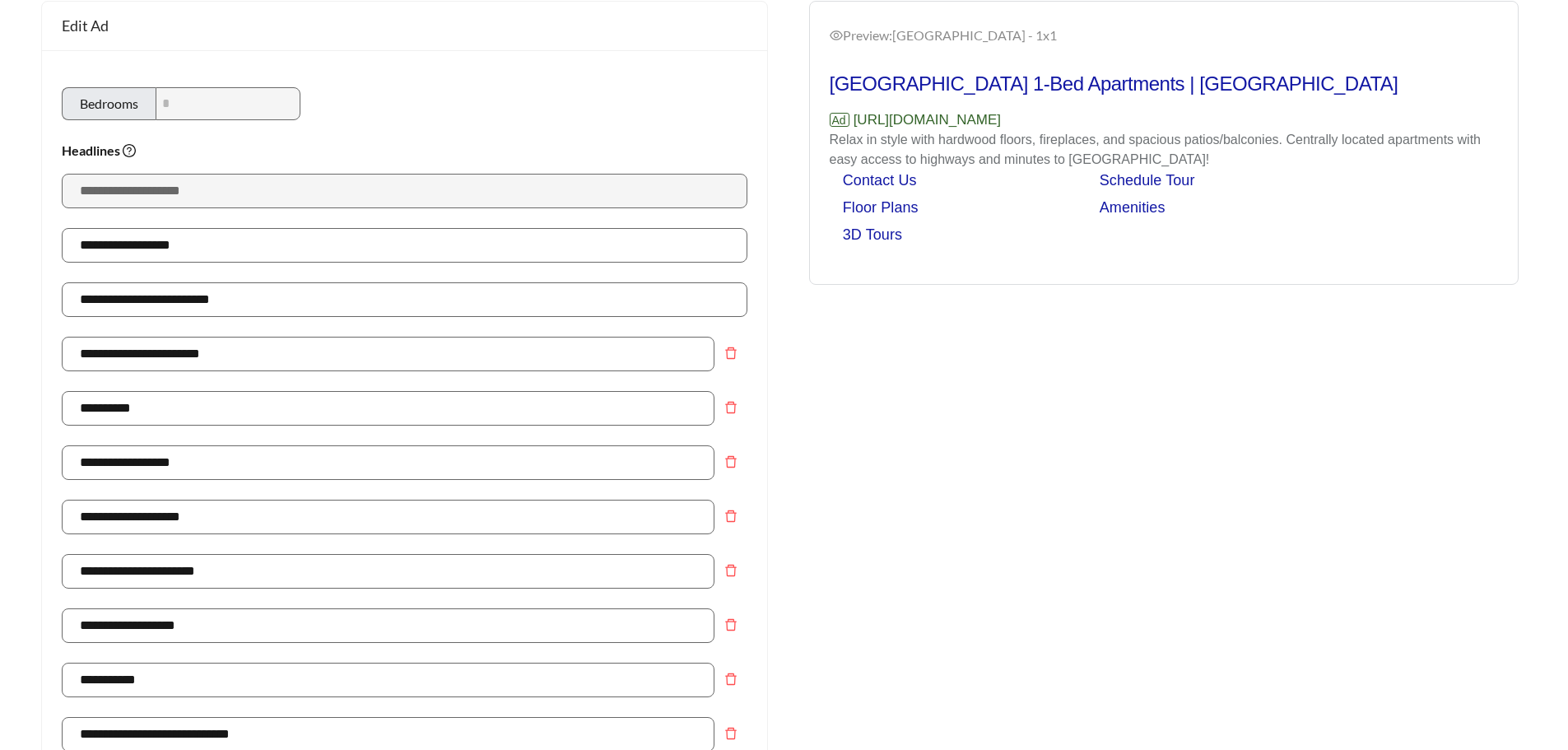
scroll to position [165, 0]
click at [733, 349] on icon "delete" at bounding box center [731, 352] width 14 height 14
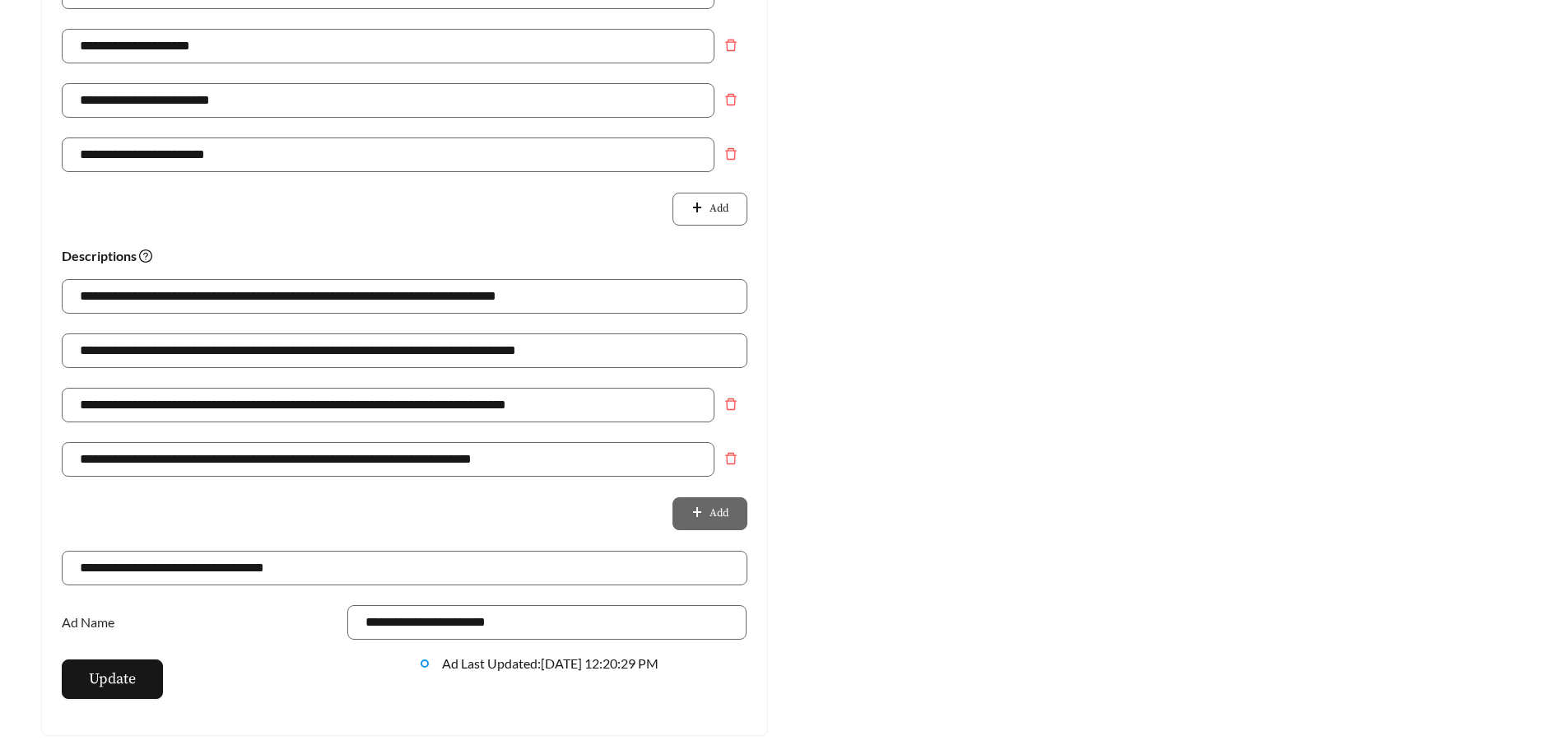
scroll to position [905, 0]
click at [385, 293] on input "**********" at bounding box center [405, 297] width 686 height 35
type input "**********"
click at [102, 676] on span "Update" at bounding box center [112, 679] width 47 height 22
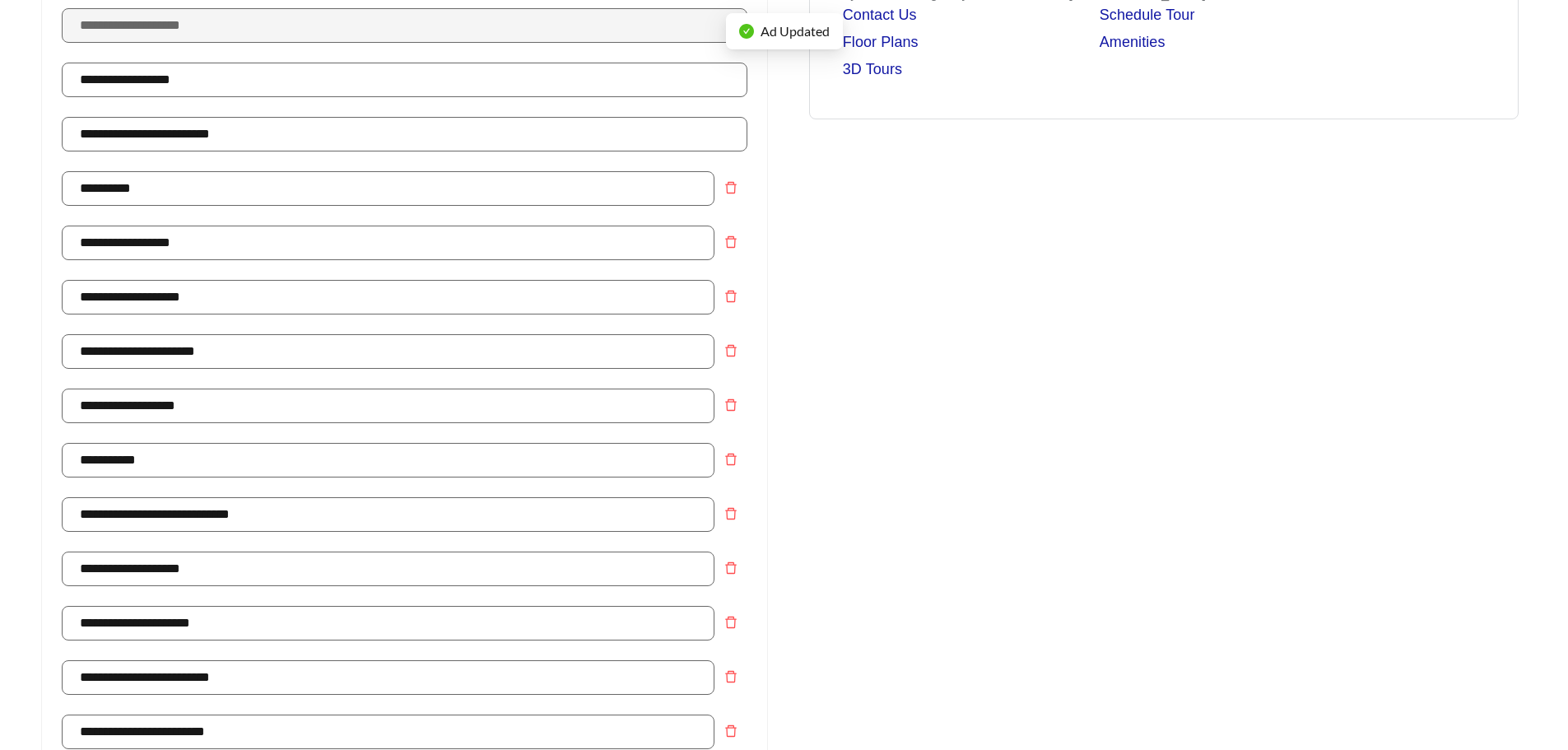
scroll to position [0, 0]
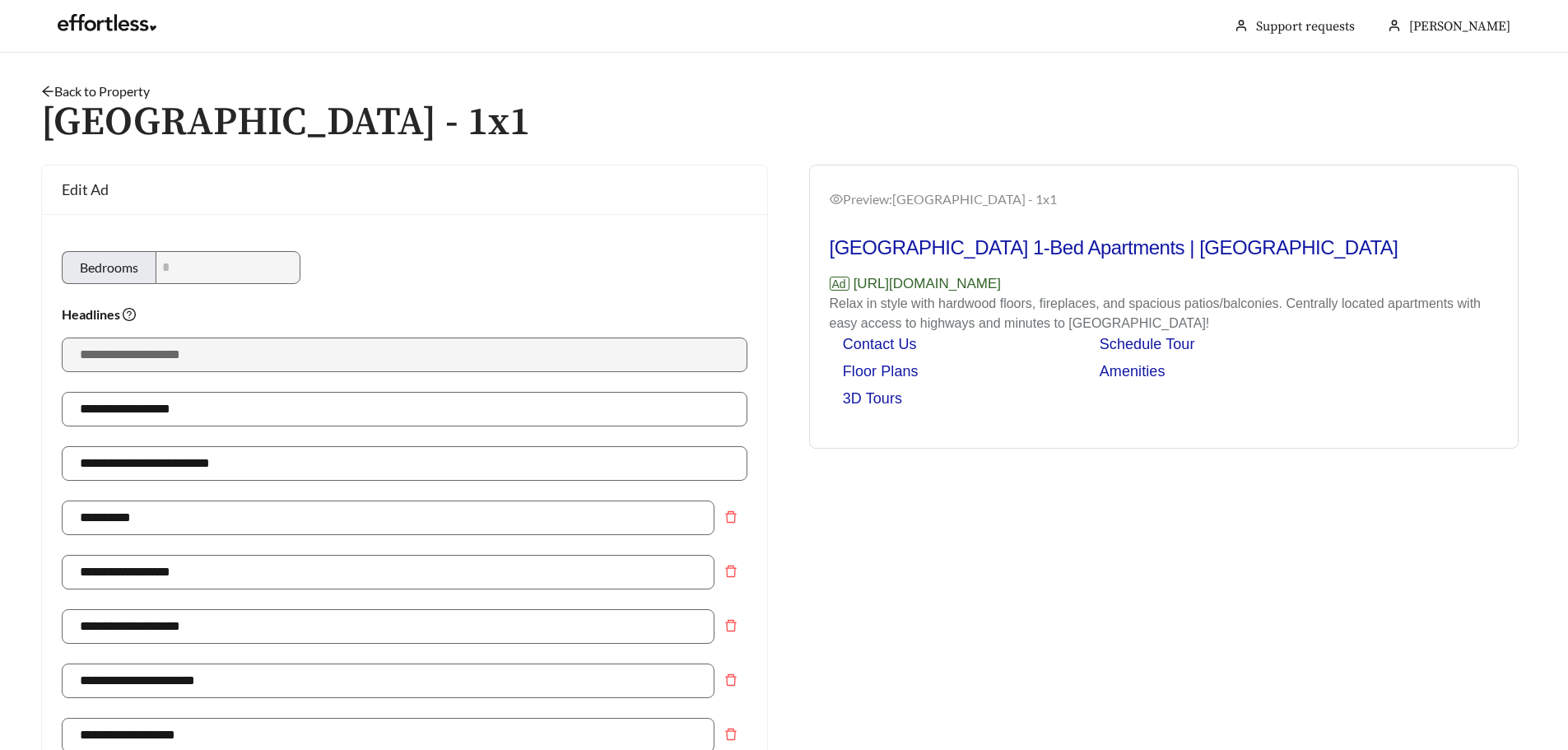
click at [93, 92] on link "Back to Property" at bounding box center [96, 91] width 109 height 15
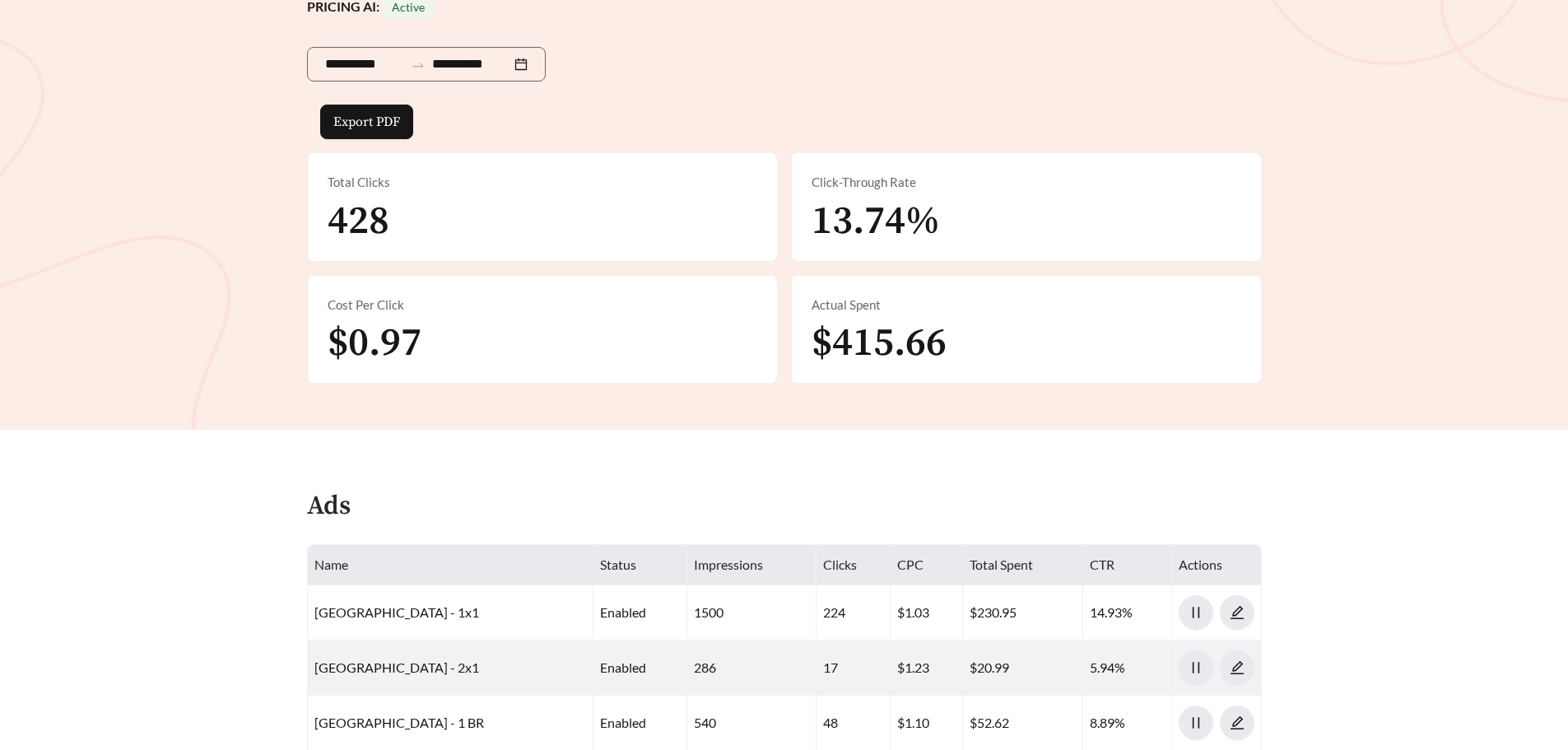
scroll to position [494, 0]
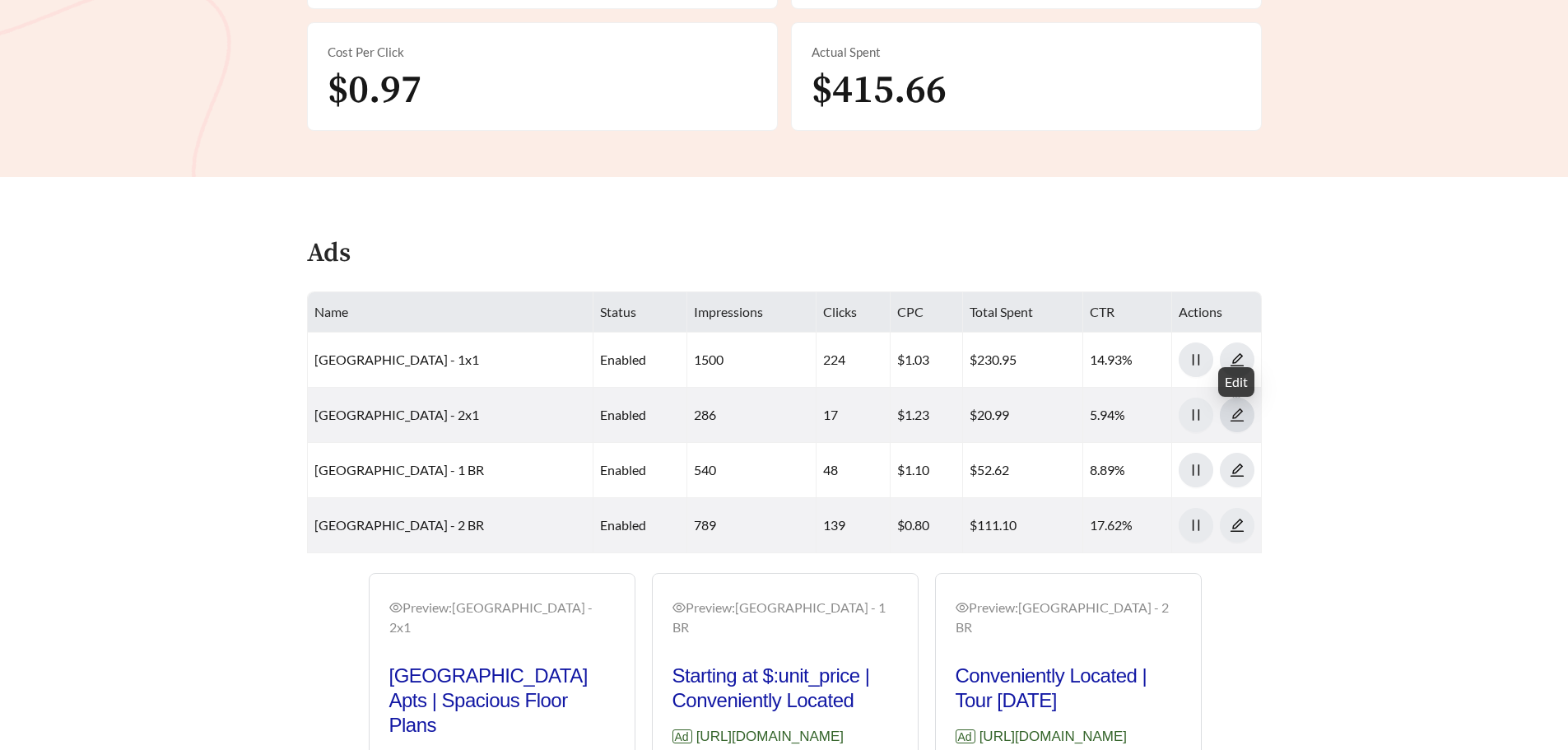
click at [1235, 418] on icon "edit" at bounding box center [1237, 414] width 14 height 14
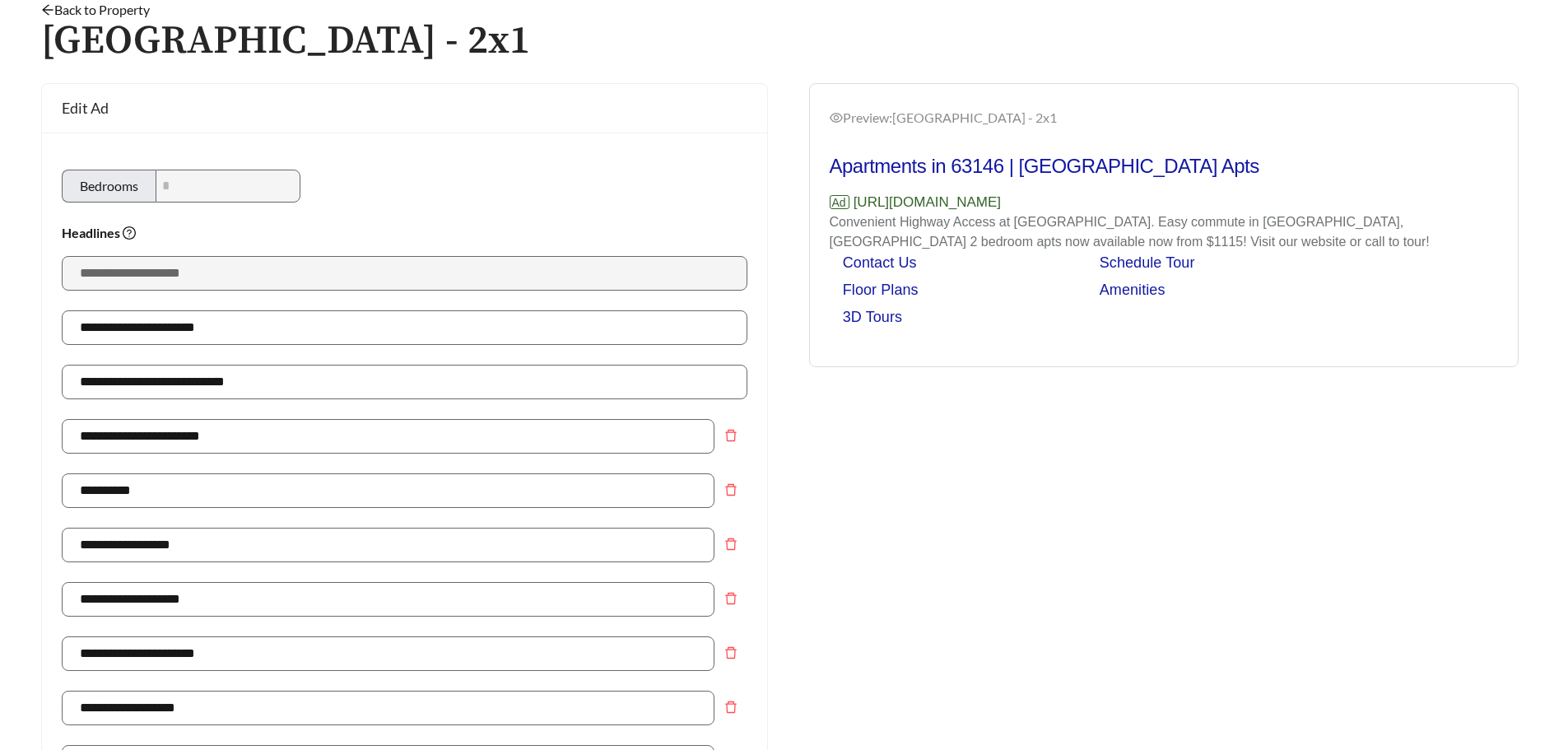
scroll to position [82, 0]
click at [728, 438] on icon "delete" at bounding box center [731, 434] width 14 height 14
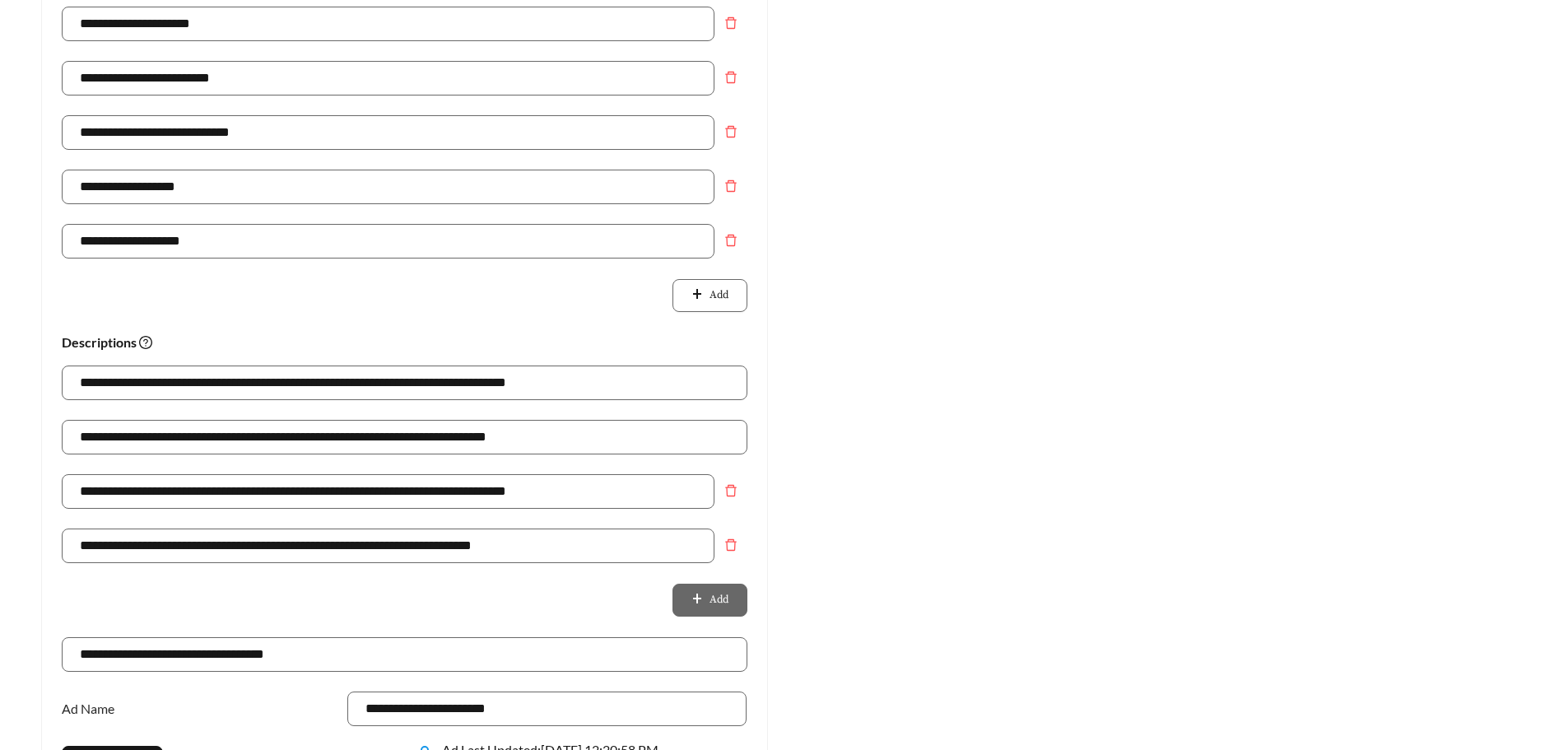
scroll to position [823, 0]
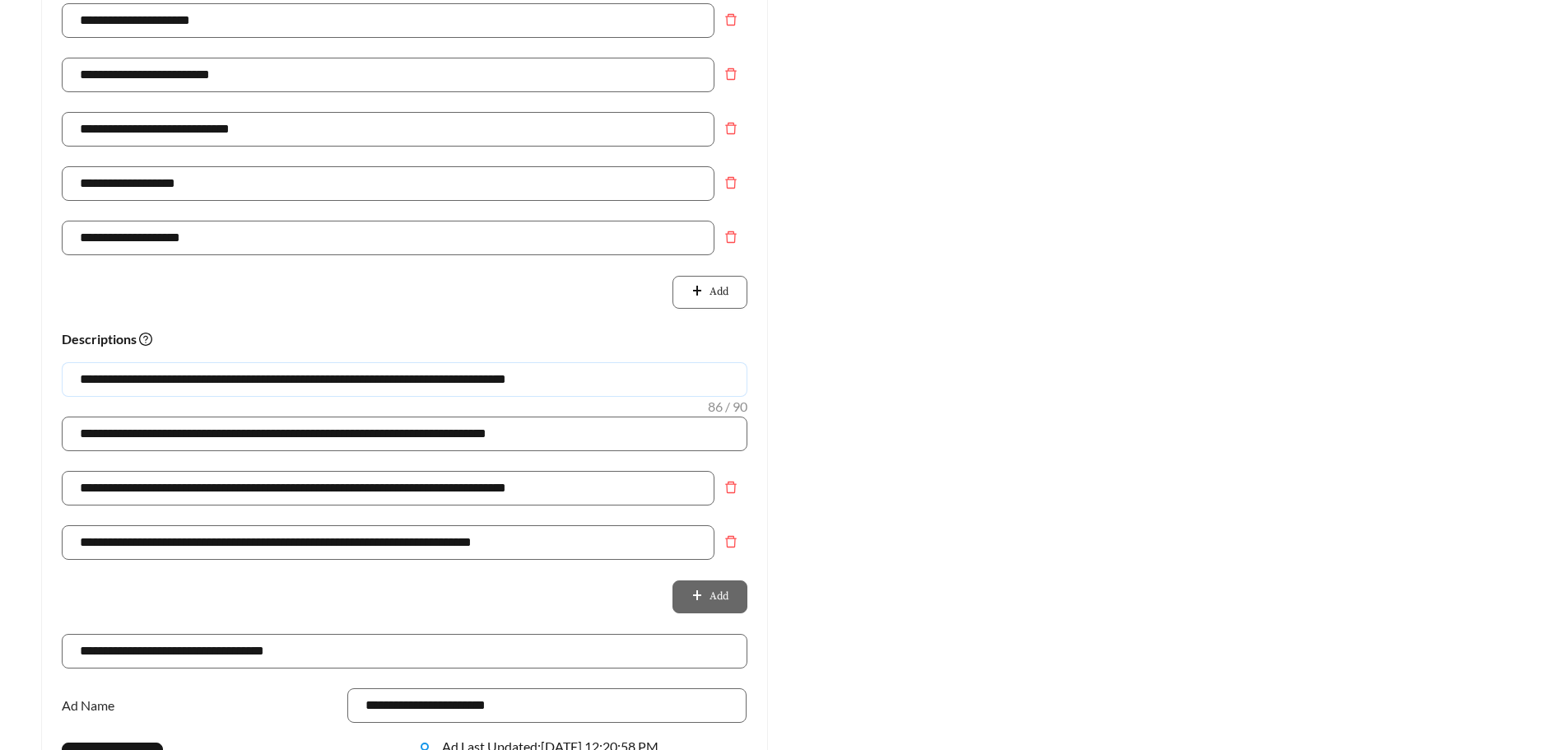
click at [599, 379] on input "**********" at bounding box center [405, 379] width 686 height 35
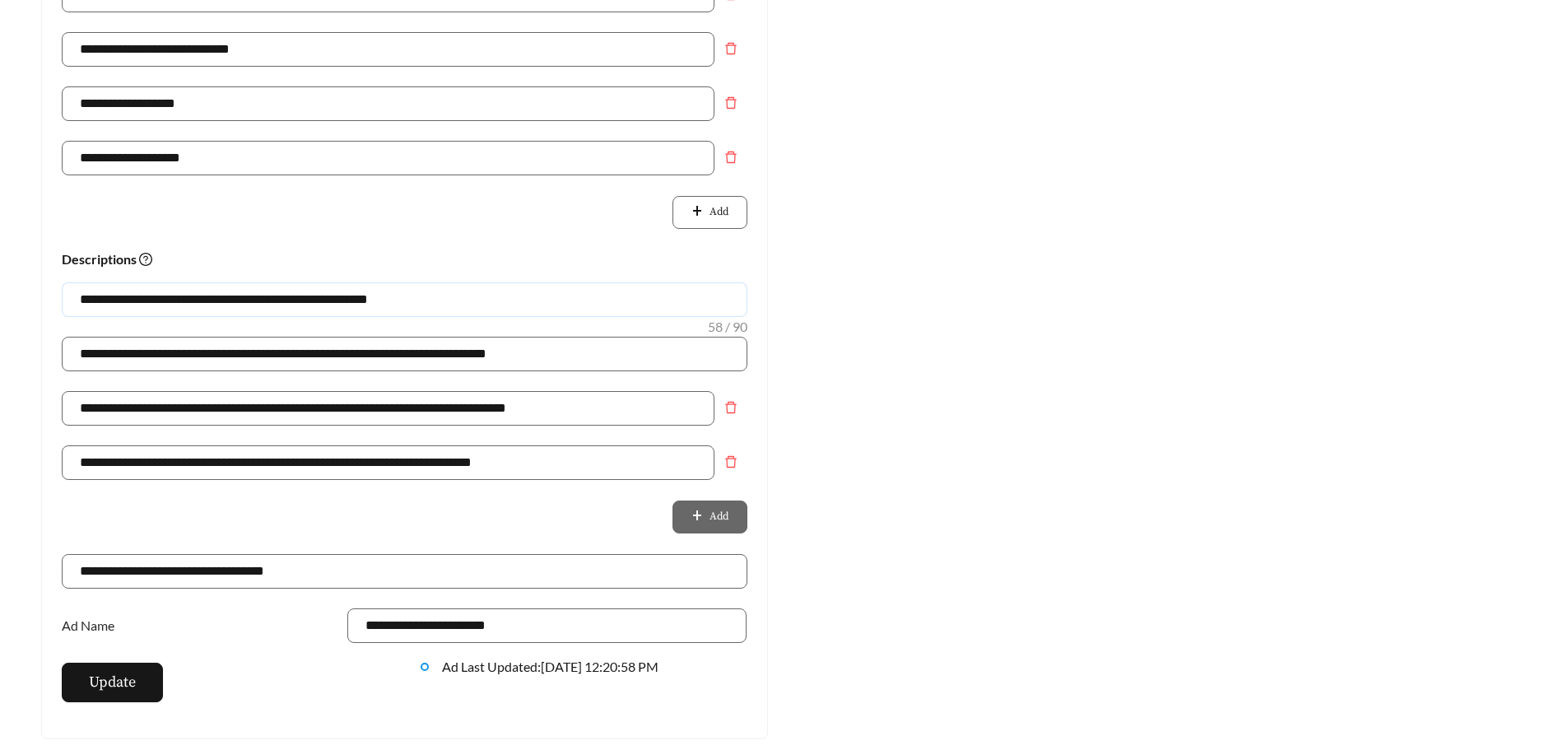
scroll to position [905, 0]
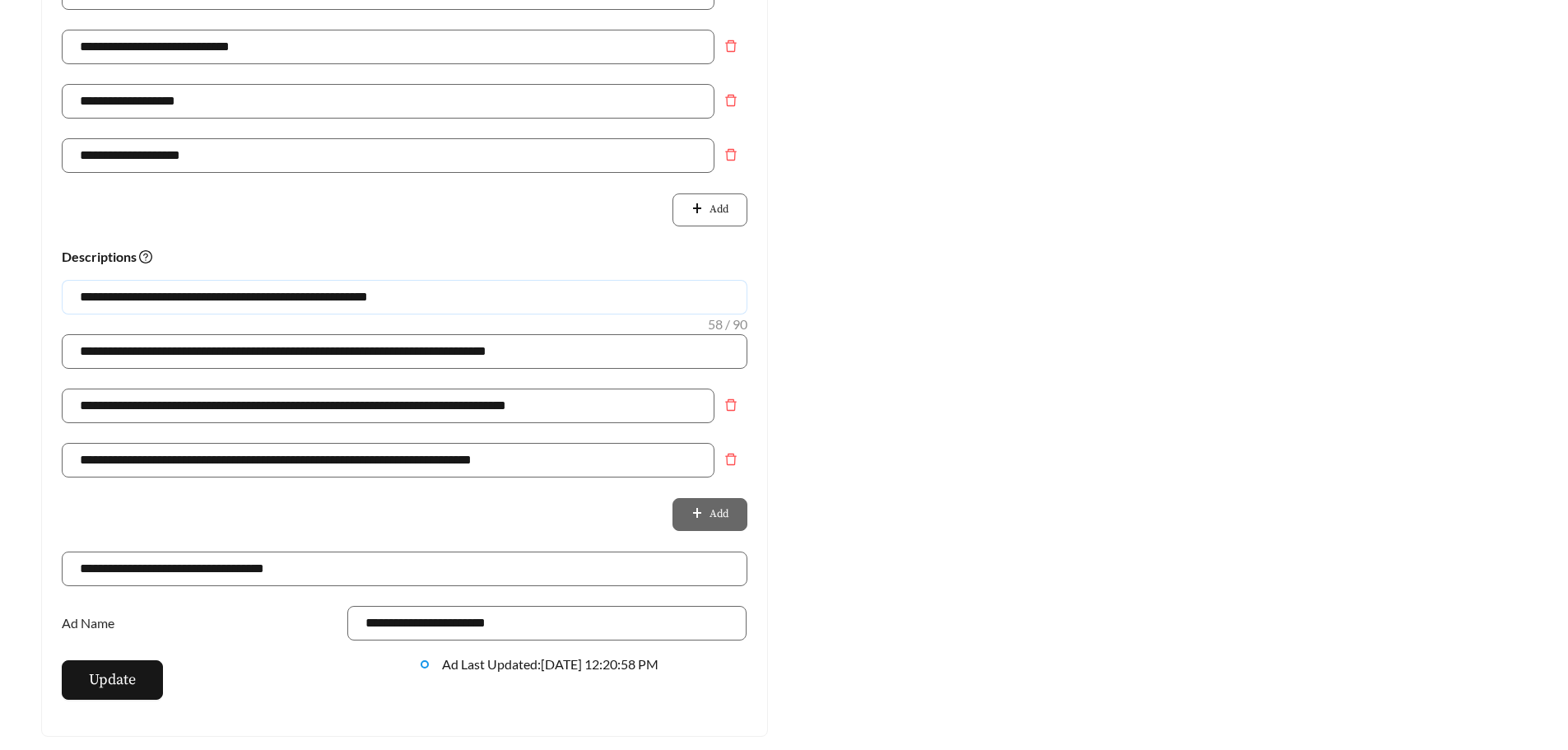
type input "**********"
click at [128, 677] on span "Update" at bounding box center [112, 679] width 47 height 22
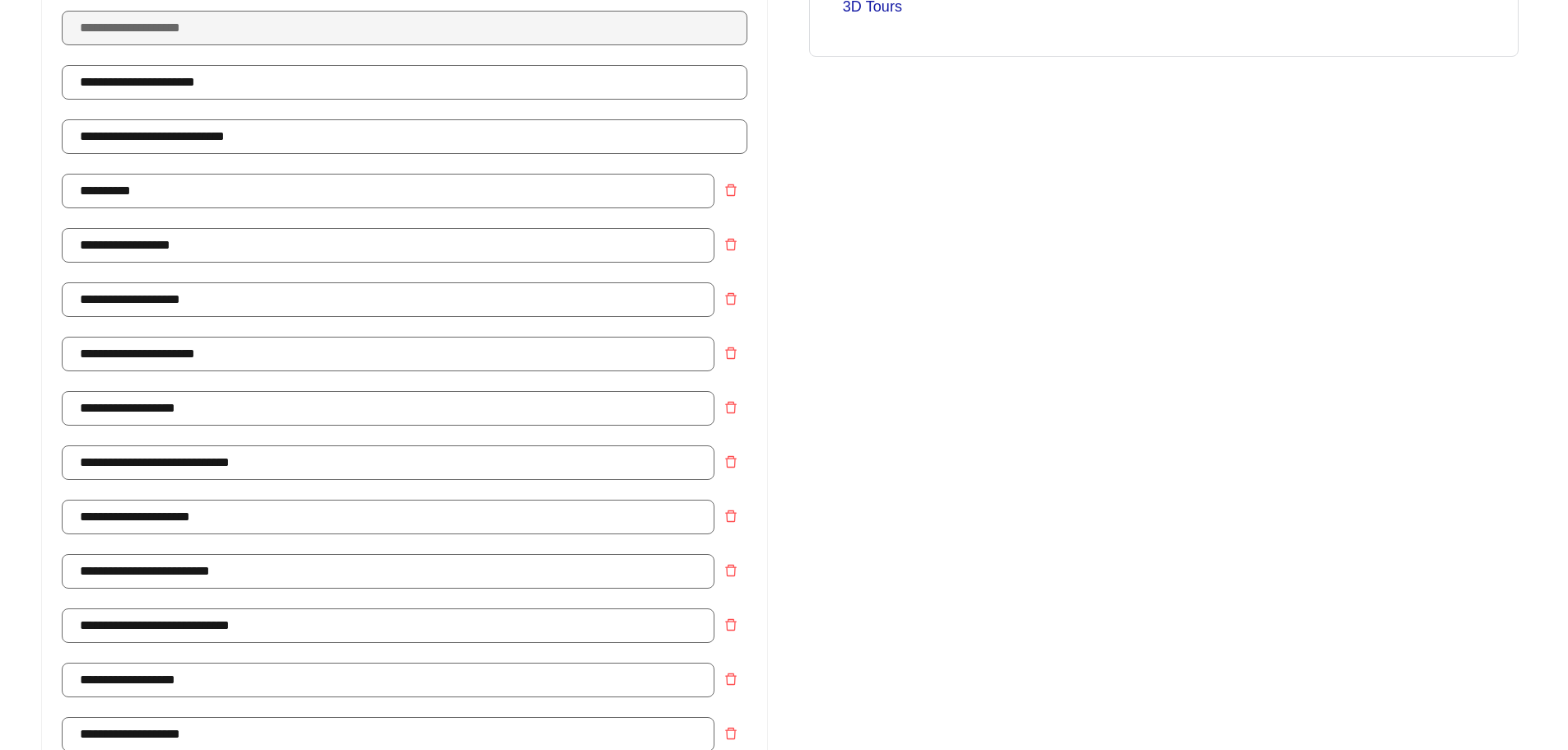
scroll to position [0, 0]
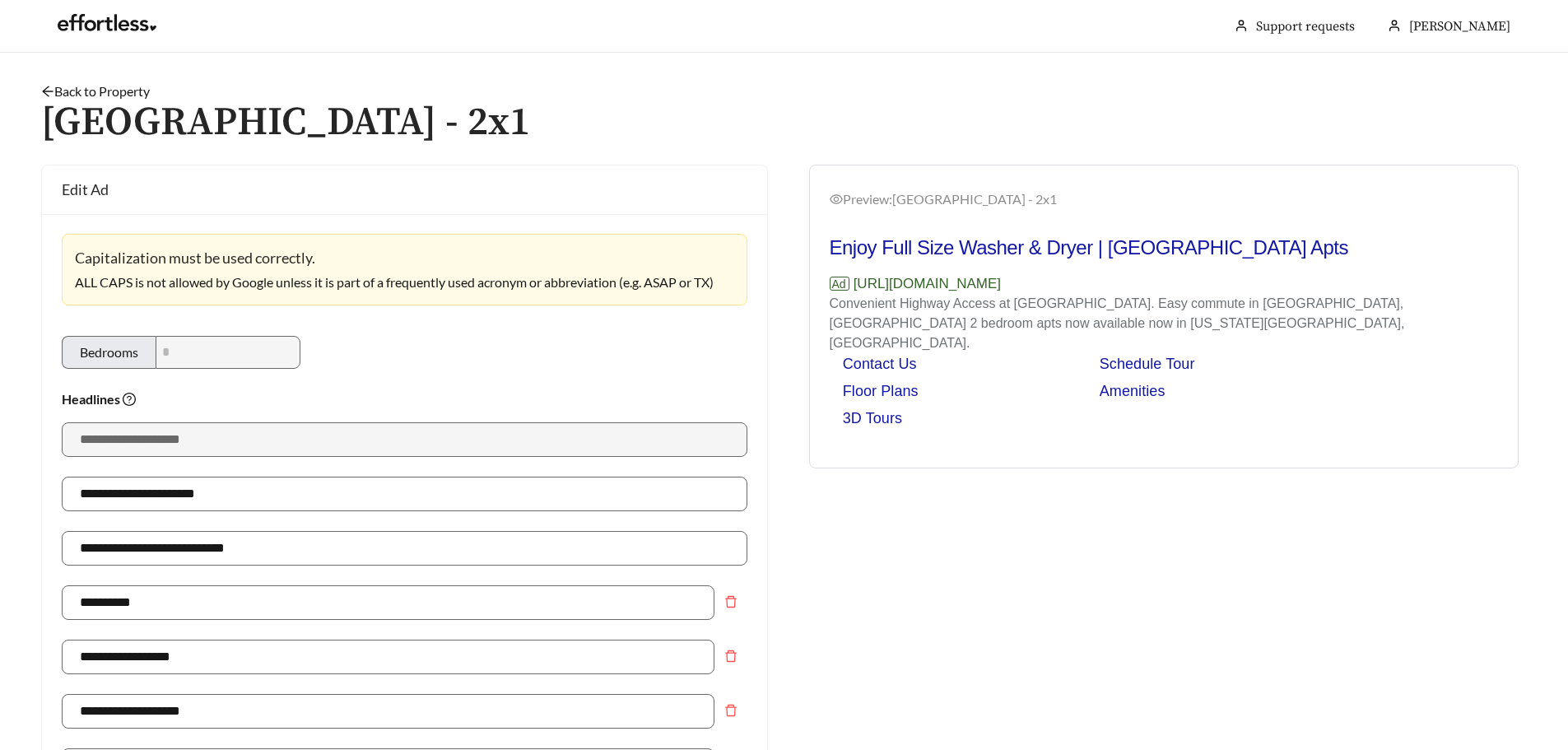
click at [82, 92] on link "Back to Property" at bounding box center [96, 91] width 109 height 15
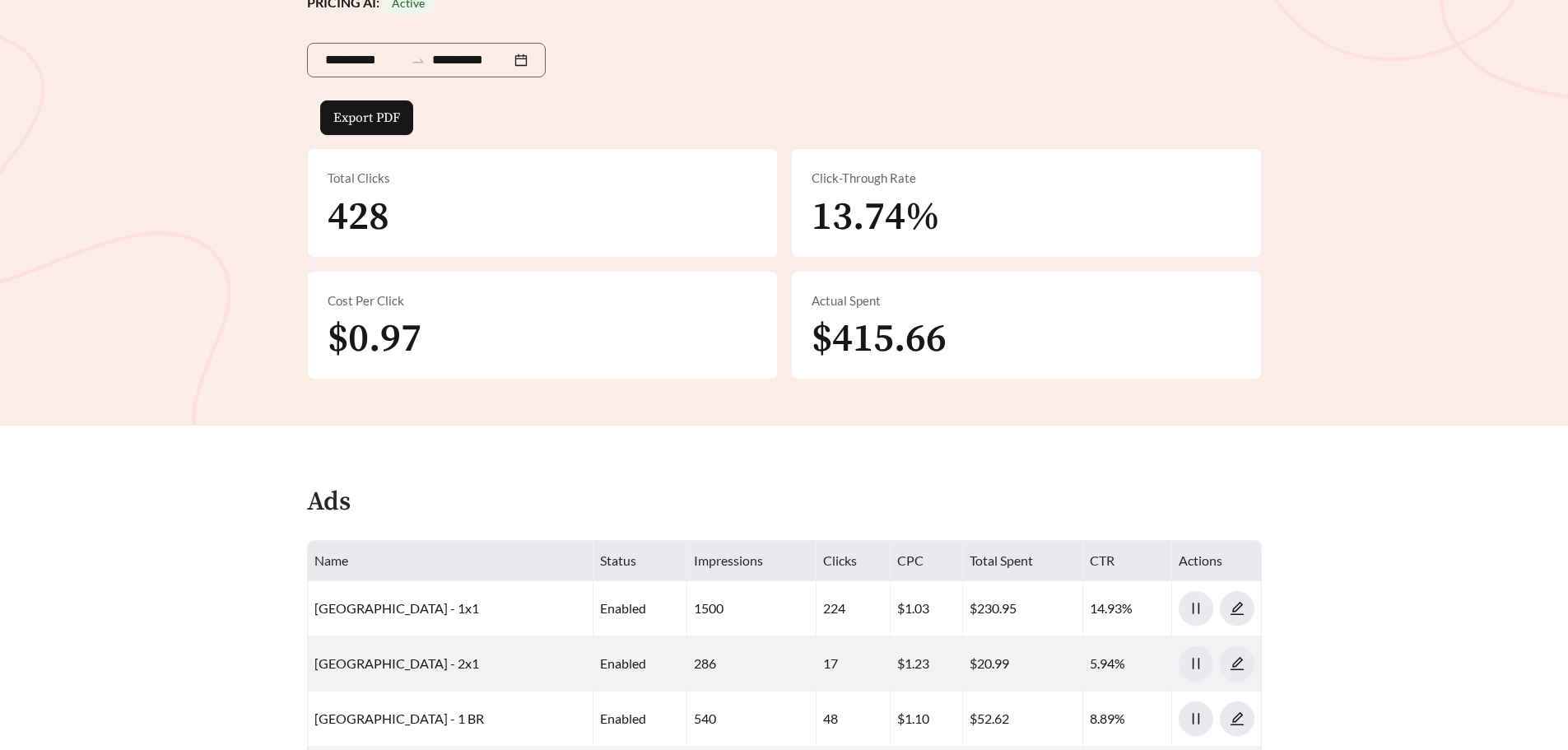
scroll to position [411, 0]
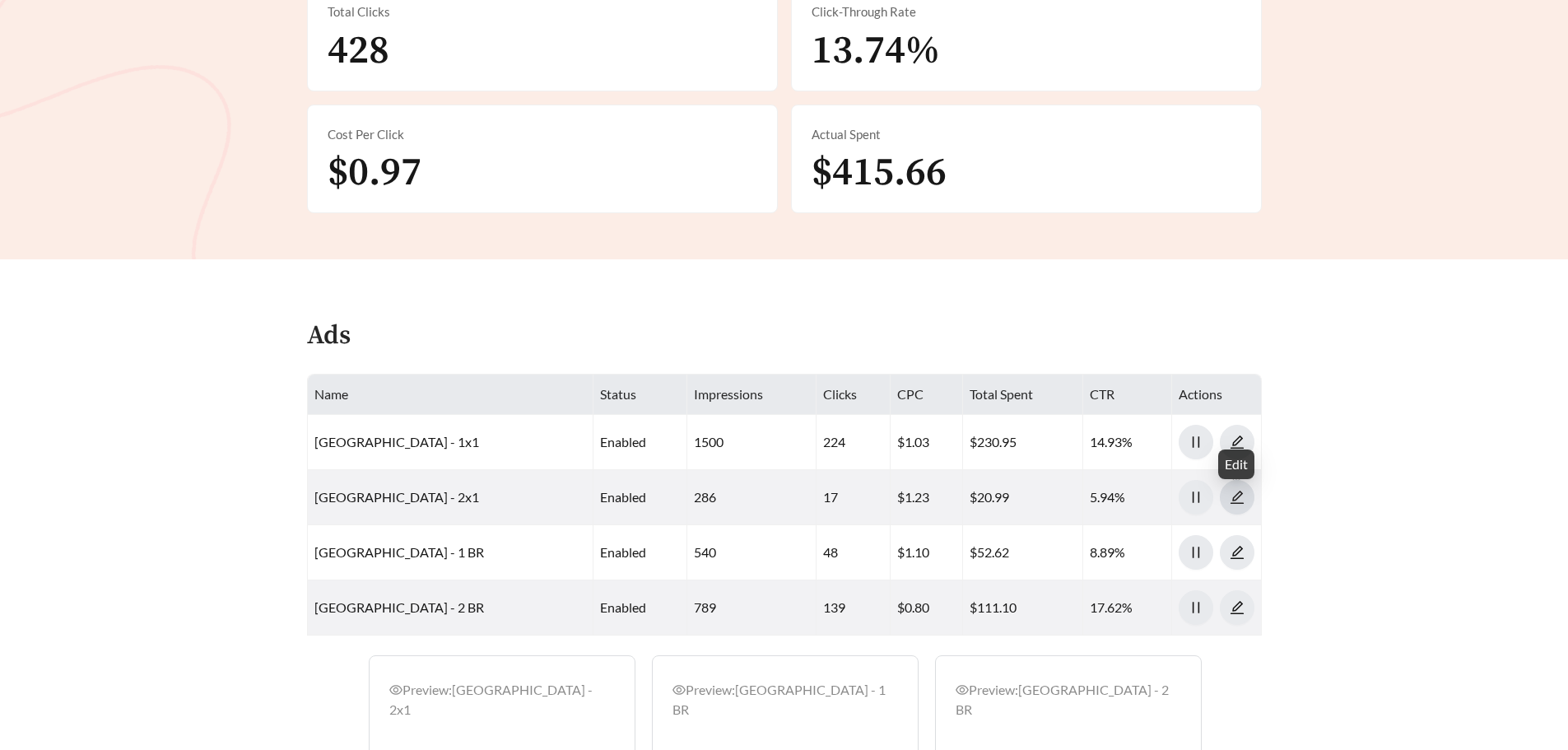
click at [1236, 500] on icon "edit" at bounding box center [1237, 496] width 14 height 14
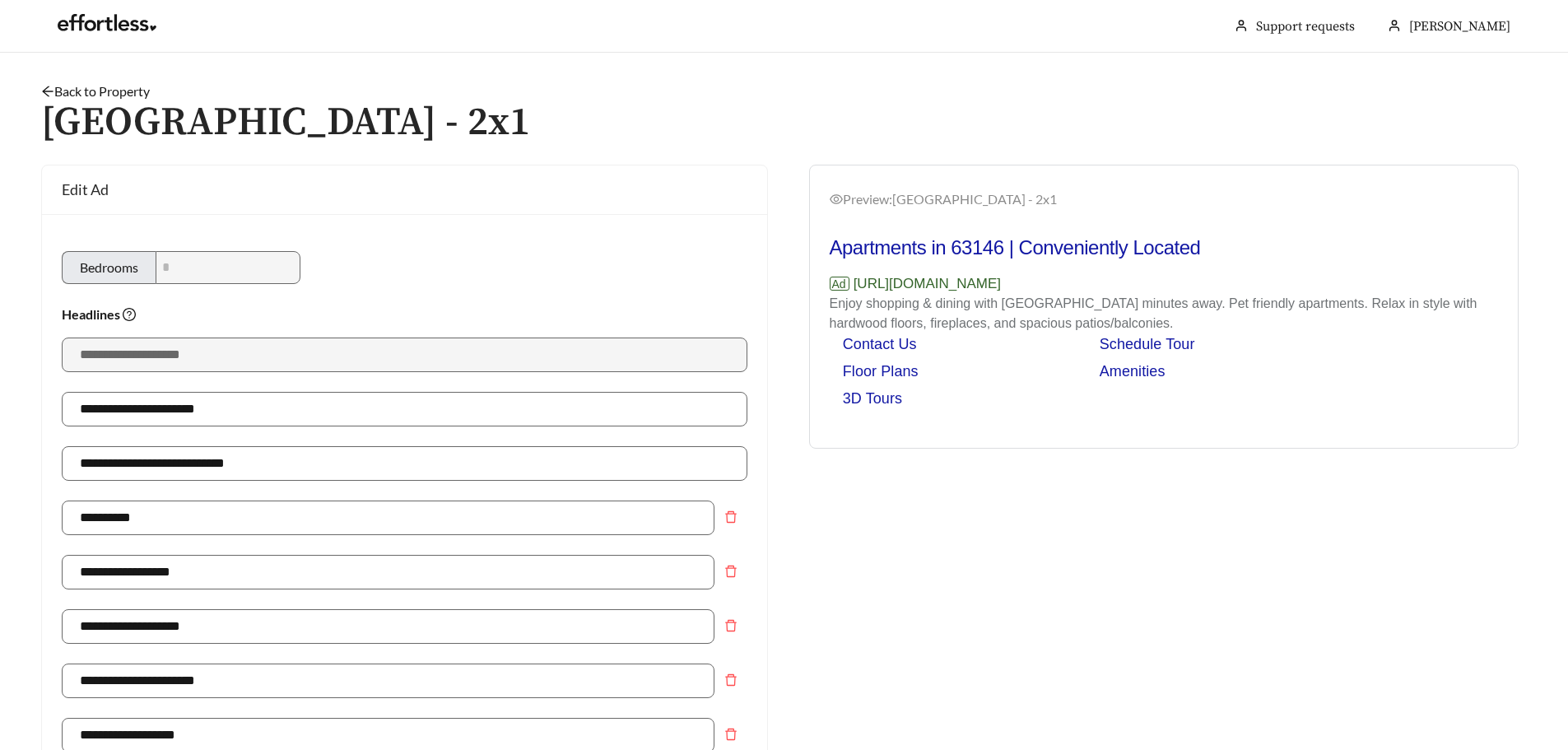
click at [92, 96] on link "Back to Property" at bounding box center [96, 91] width 109 height 15
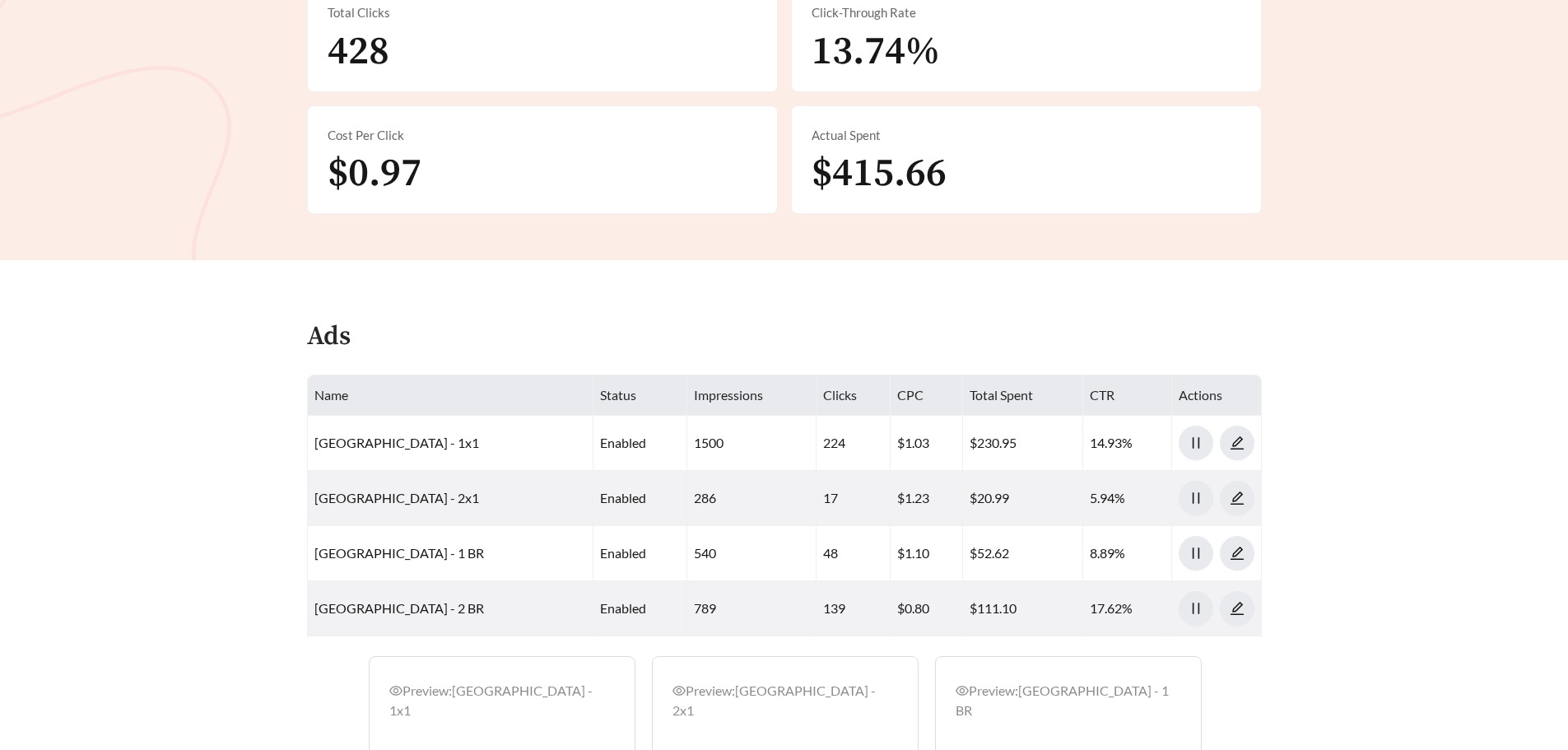
scroll to position [411, 0]
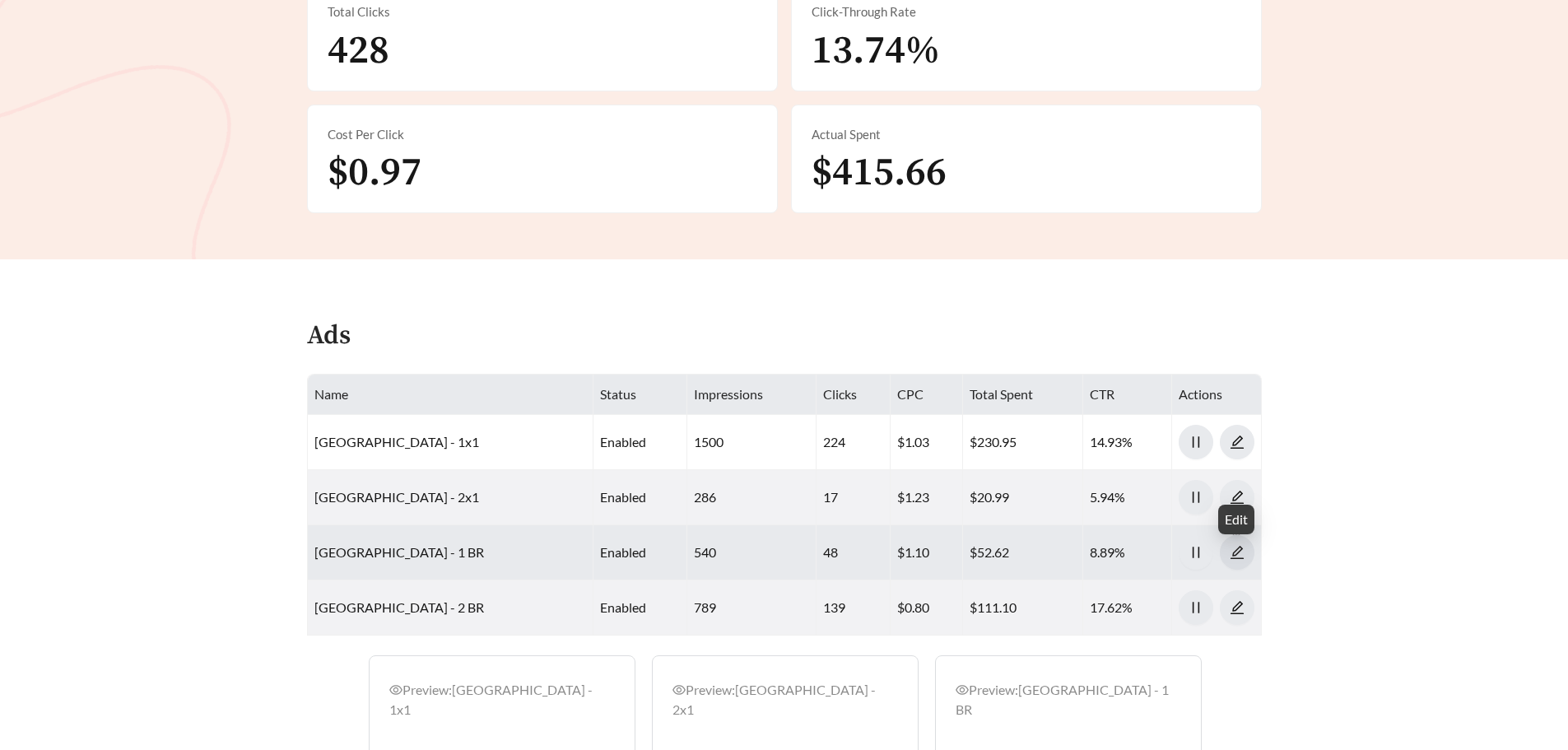
click at [1242, 551] on icon "edit" at bounding box center [1237, 552] width 14 height 14
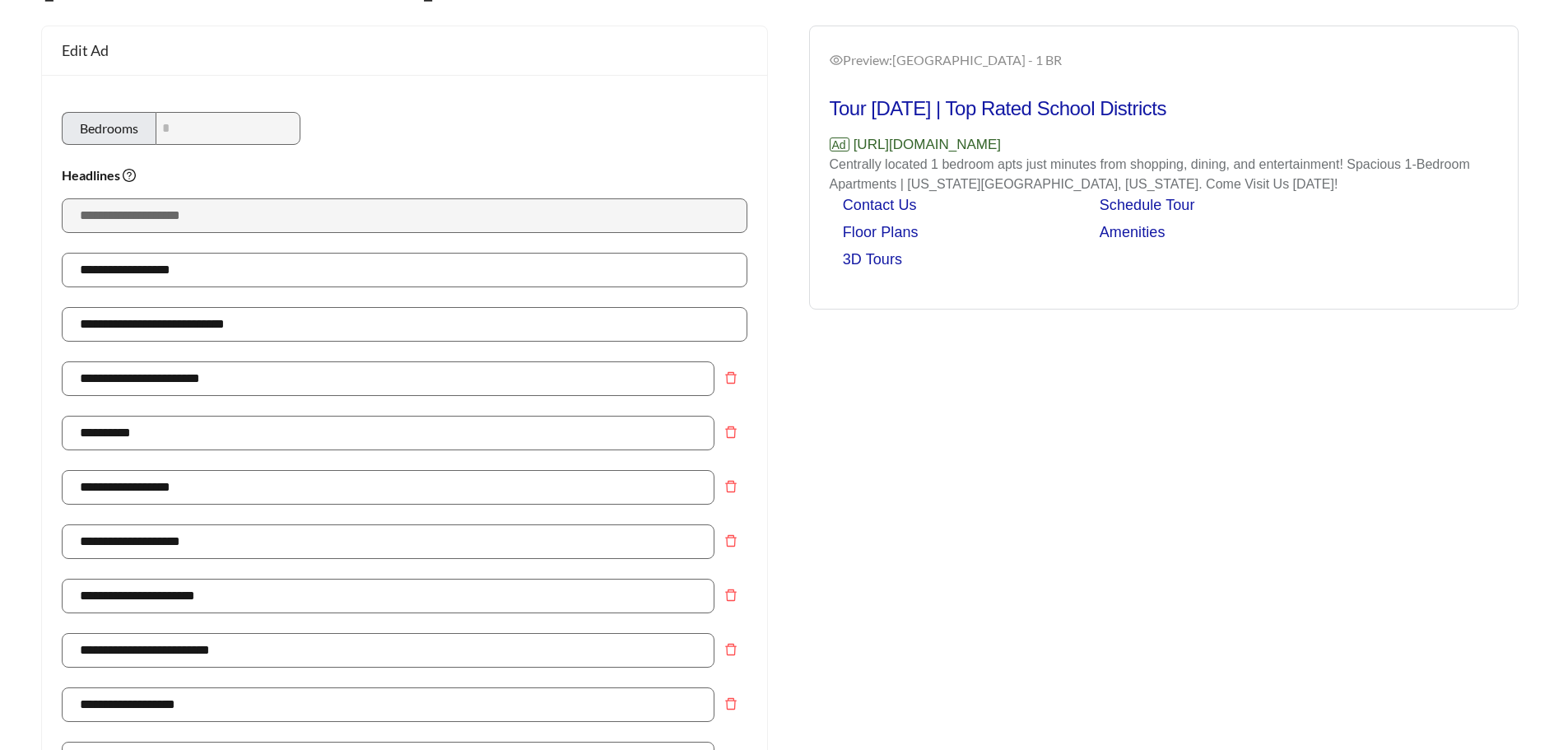
scroll to position [165, 0]
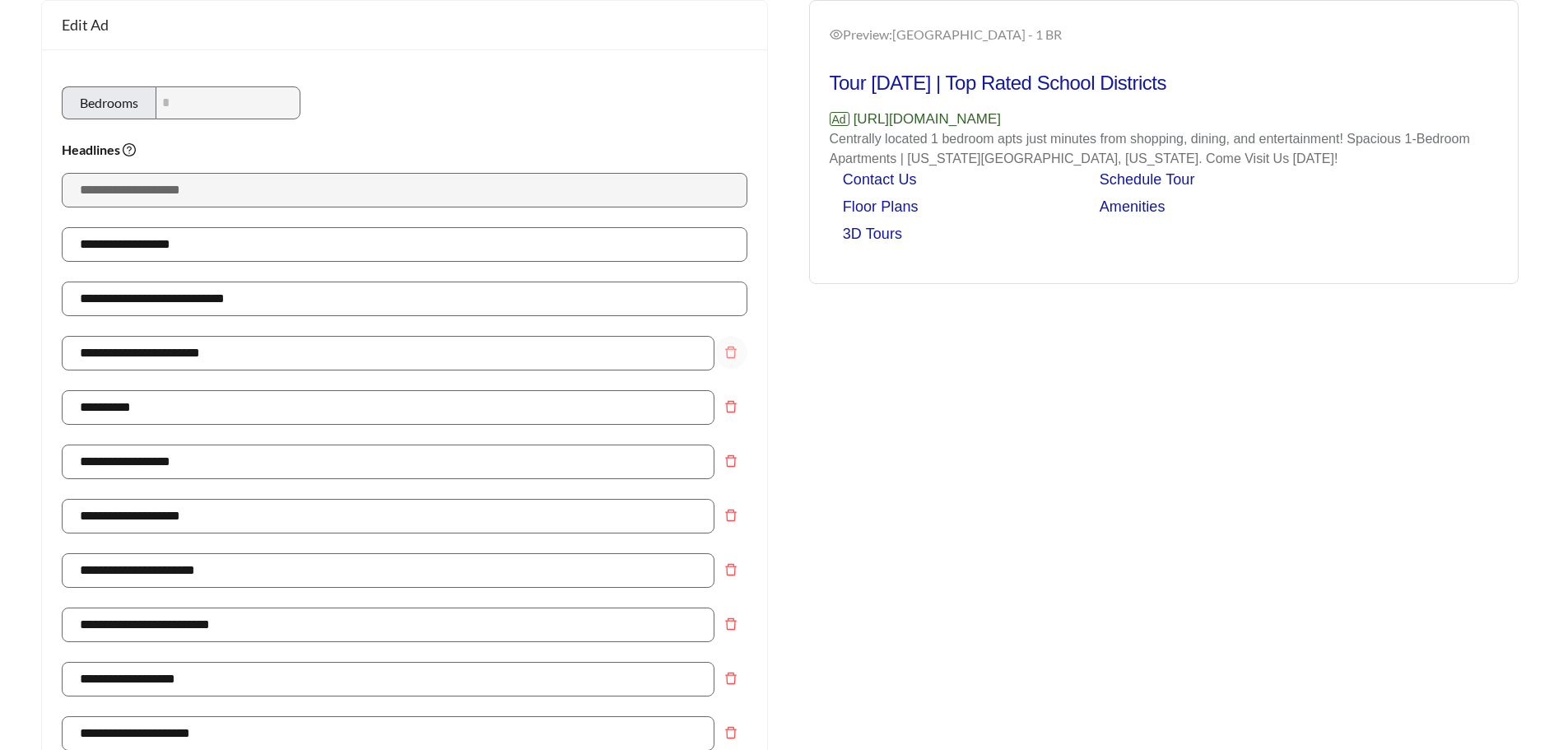
click at [733, 349] on icon "delete" at bounding box center [731, 352] width 14 height 14
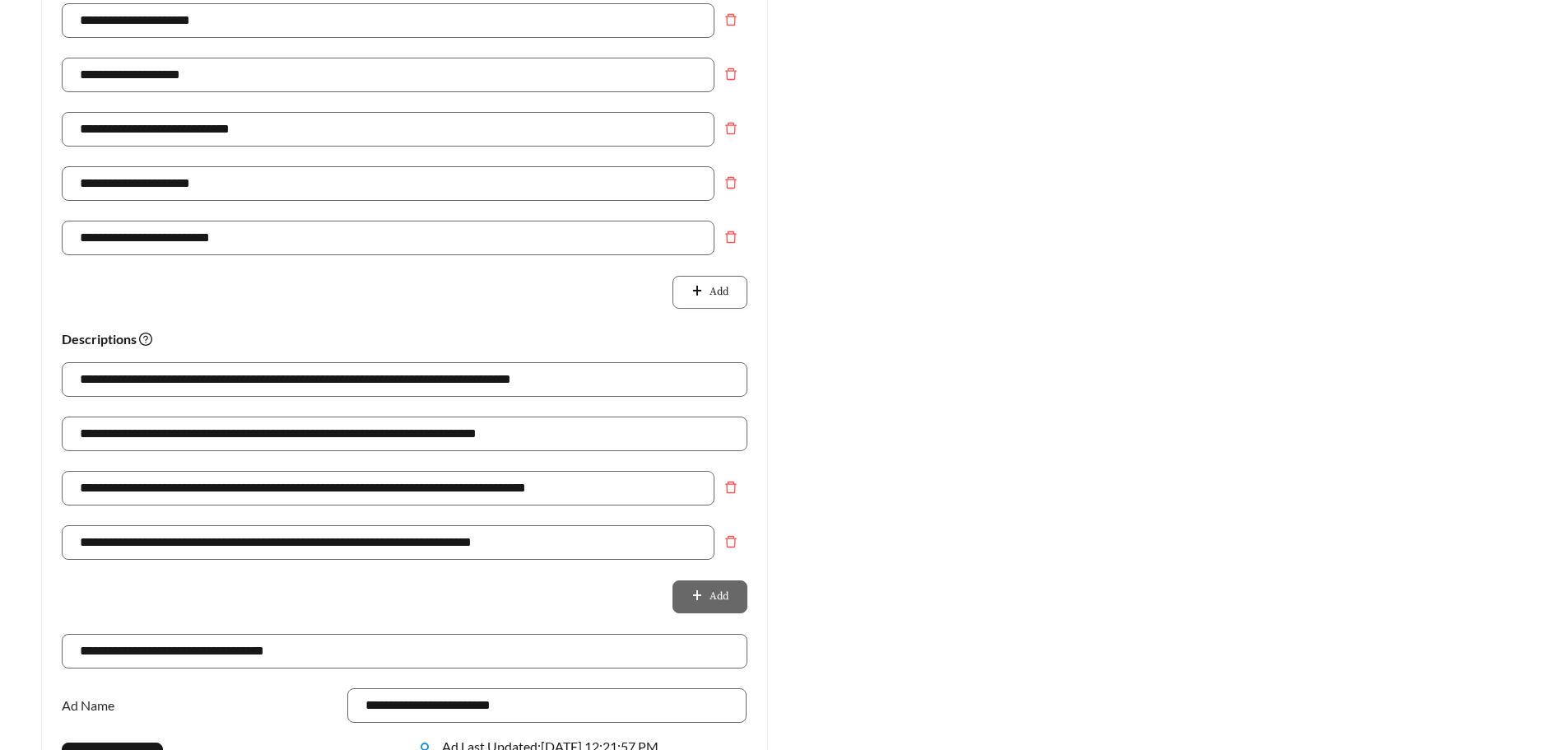
scroll to position [247, 0]
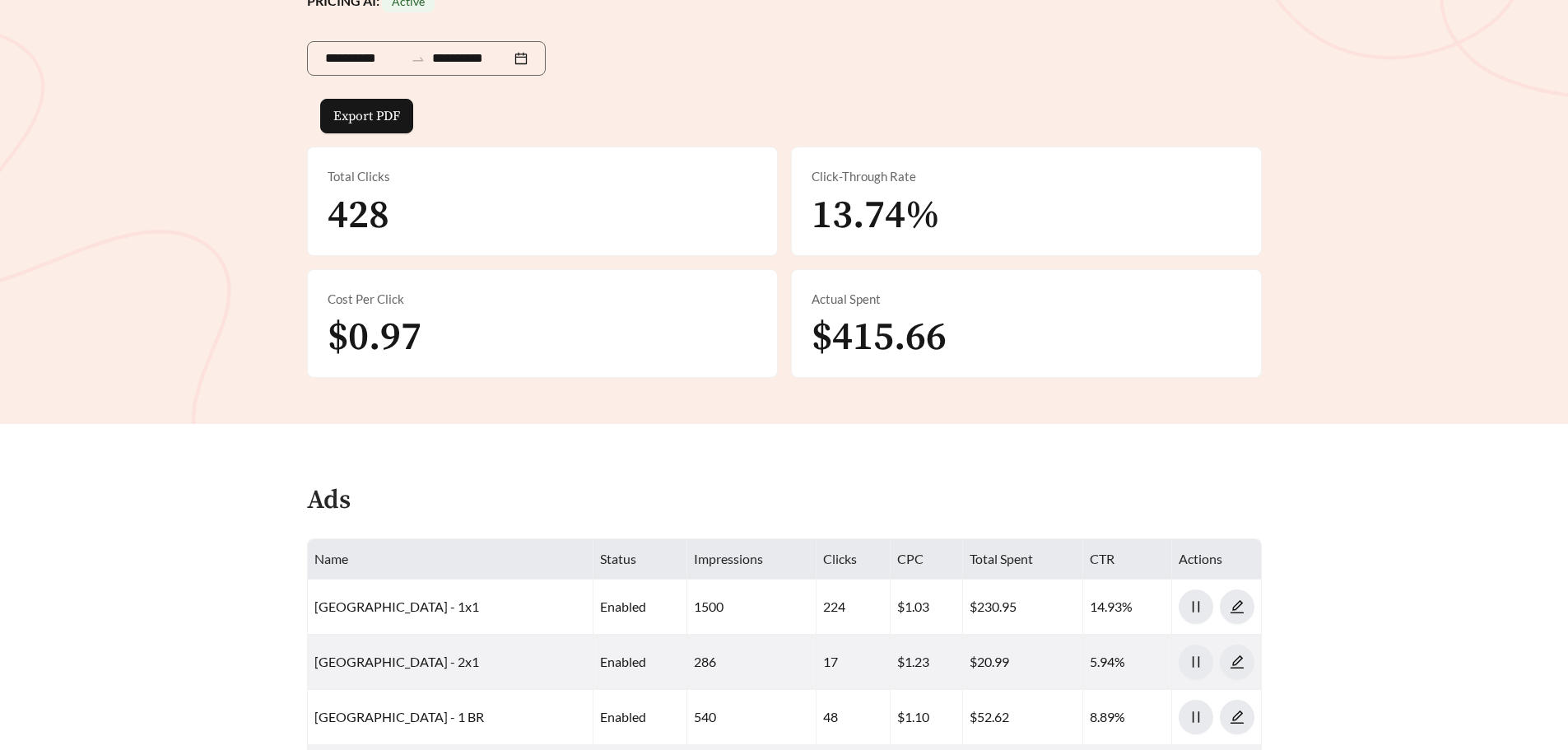
scroll to position [411, 0]
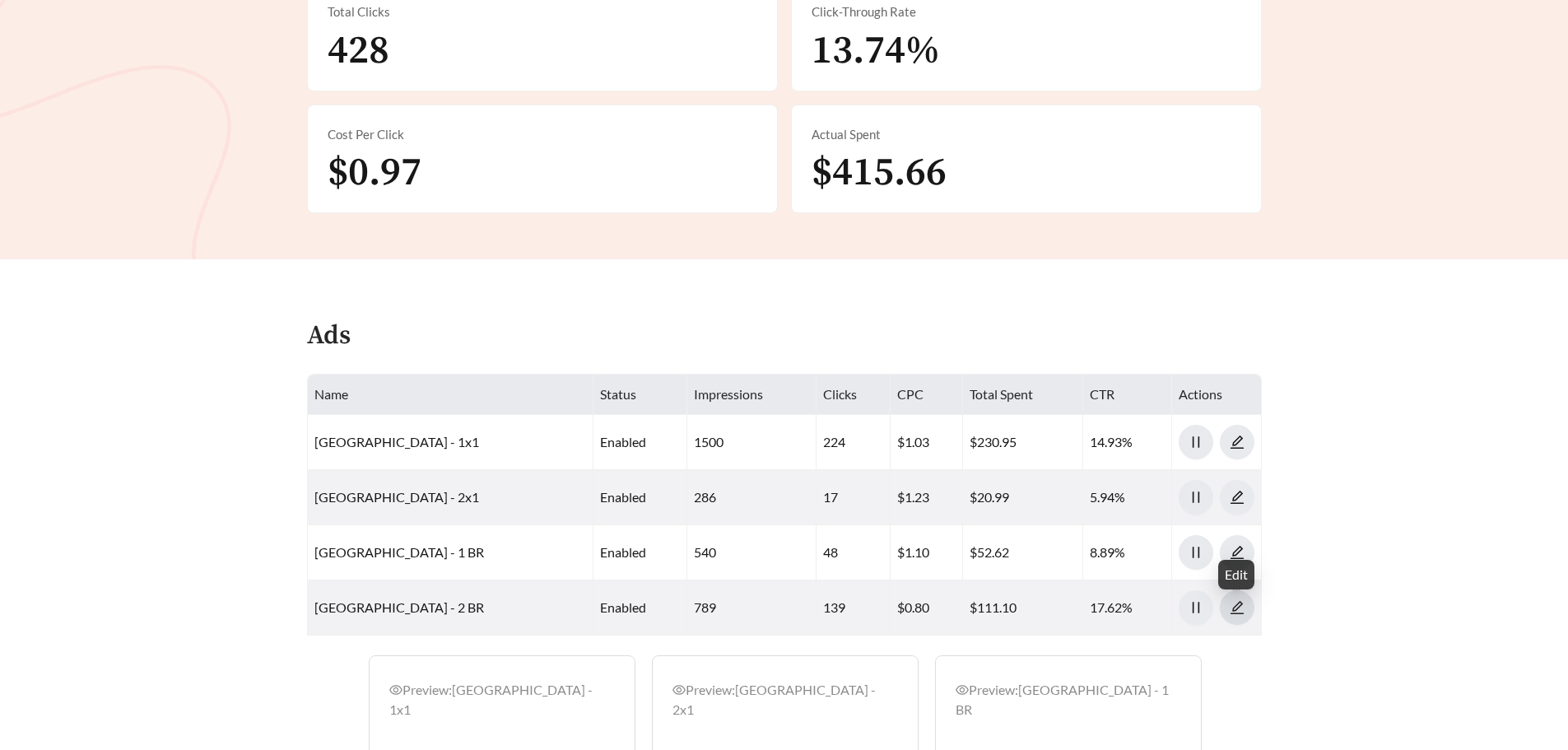
click at [1239, 611] on icon "edit" at bounding box center [1237, 607] width 14 height 14
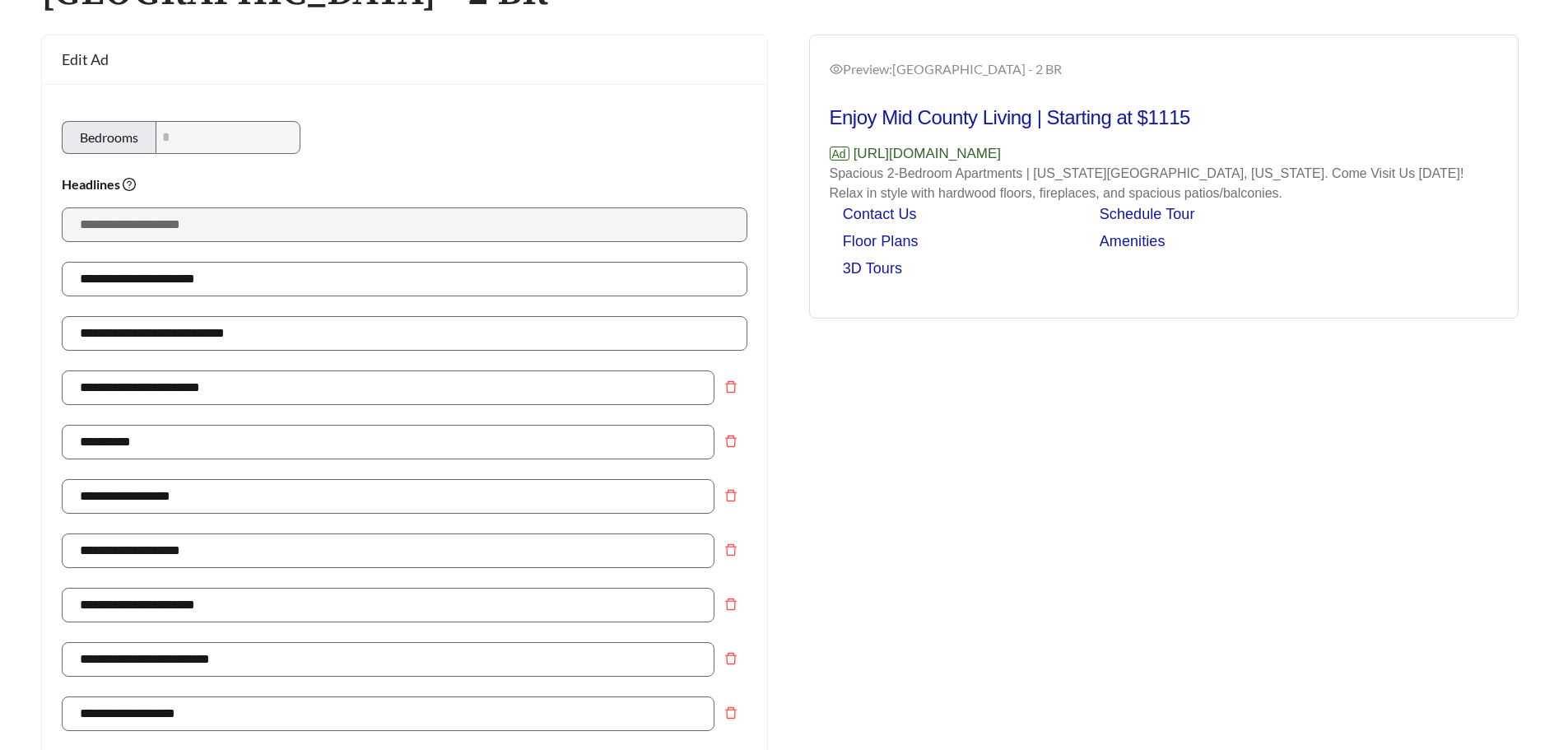
scroll to position [165, 0]
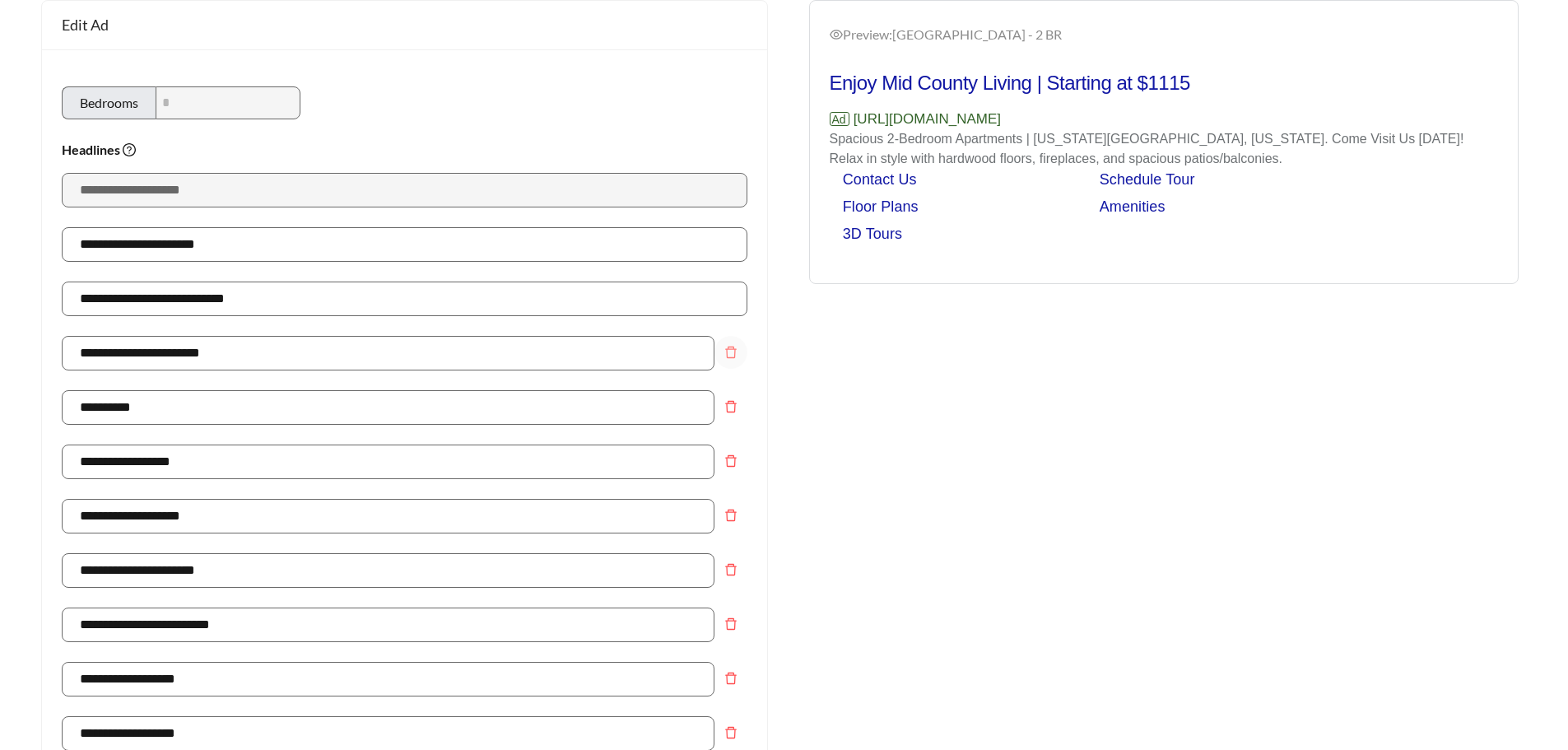
drag, startPoint x: 736, startPoint y: 355, endPoint x: 723, endPoint y: 353, distance: 13.2
click at [736, 355] on icon "delete" at bounding box center [731, 352] width 14 height 14
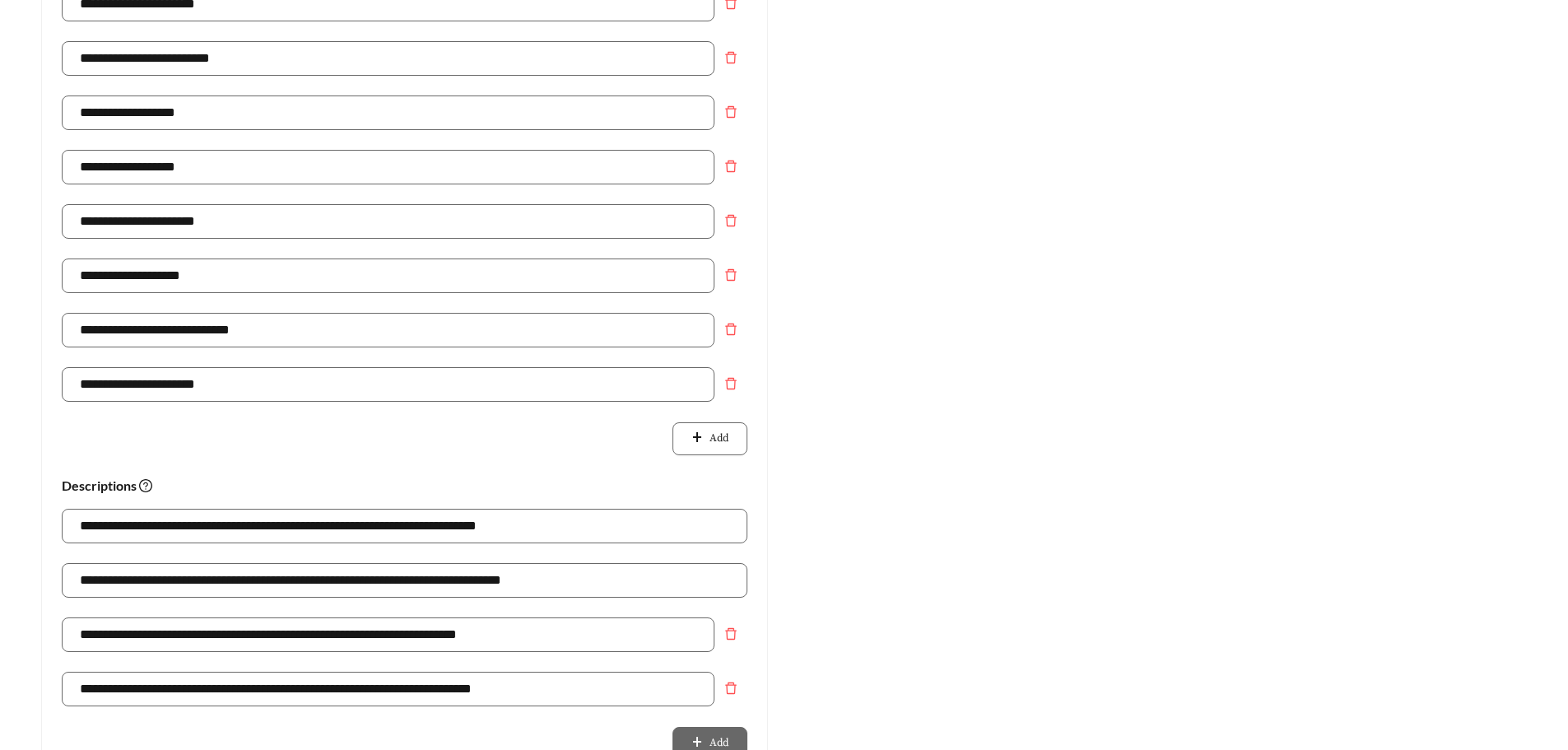
scroll to position [740, 0]
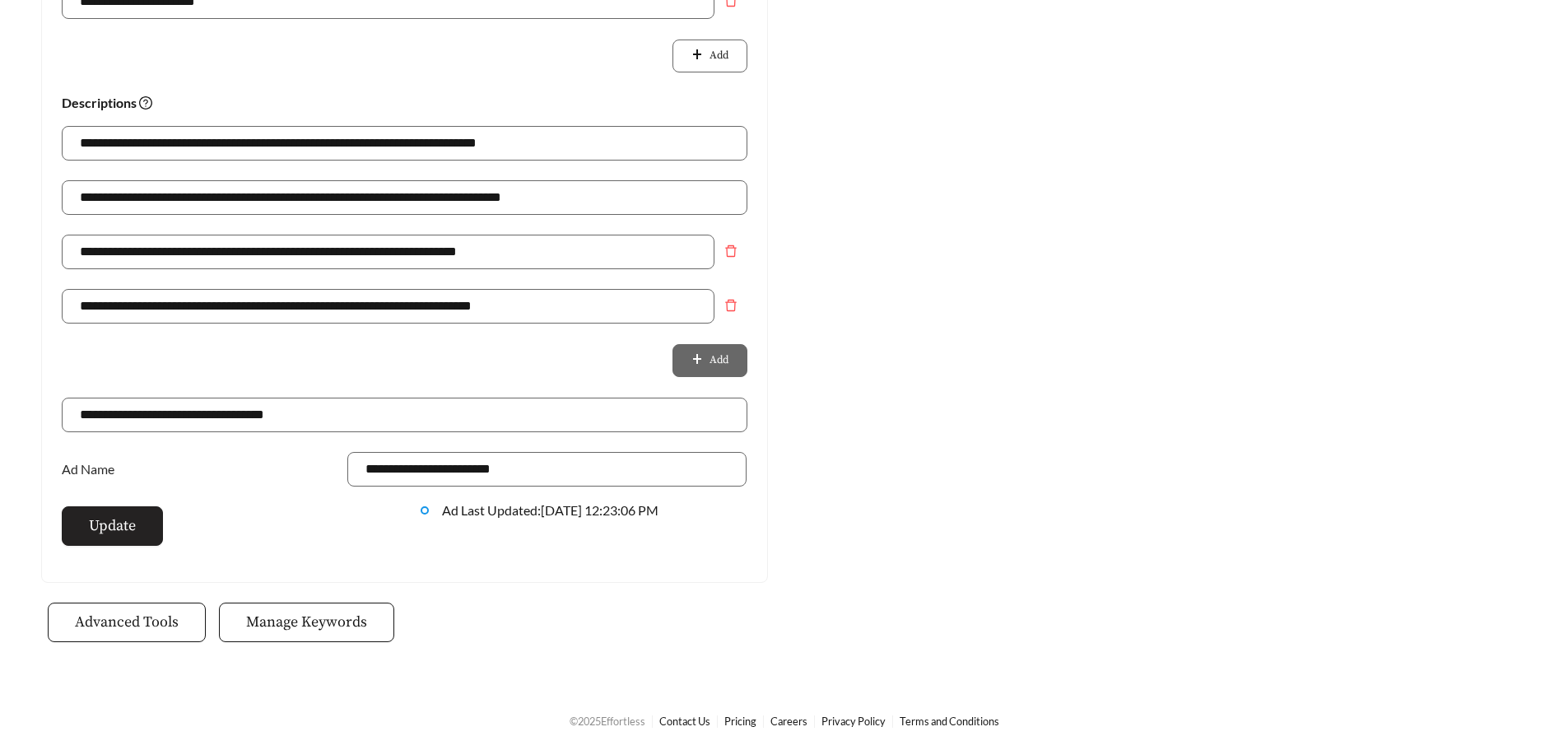
click at [145, 527] on button "Update" at bounding box center [112, 525] width 101 height 40
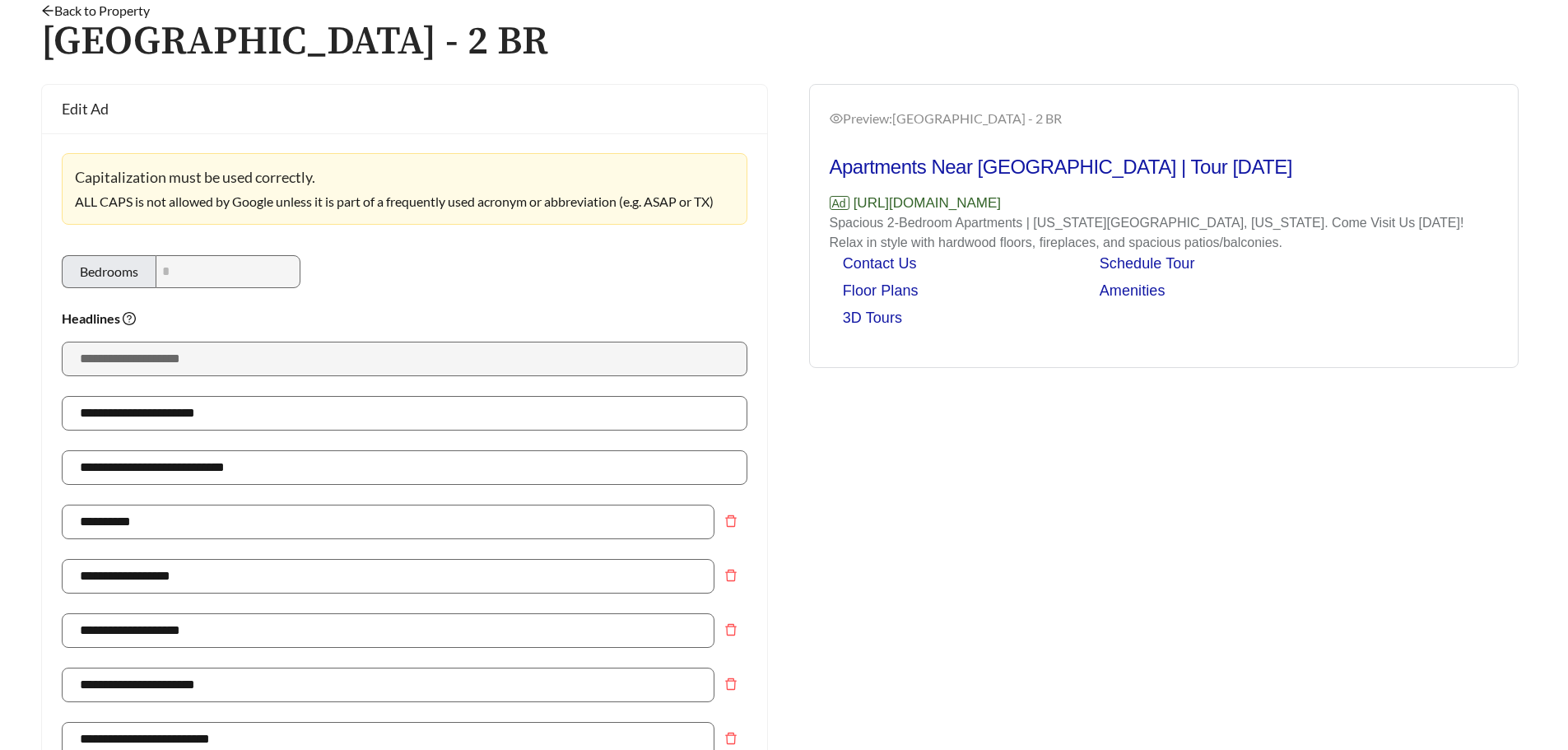
scroll to position [74, 0]
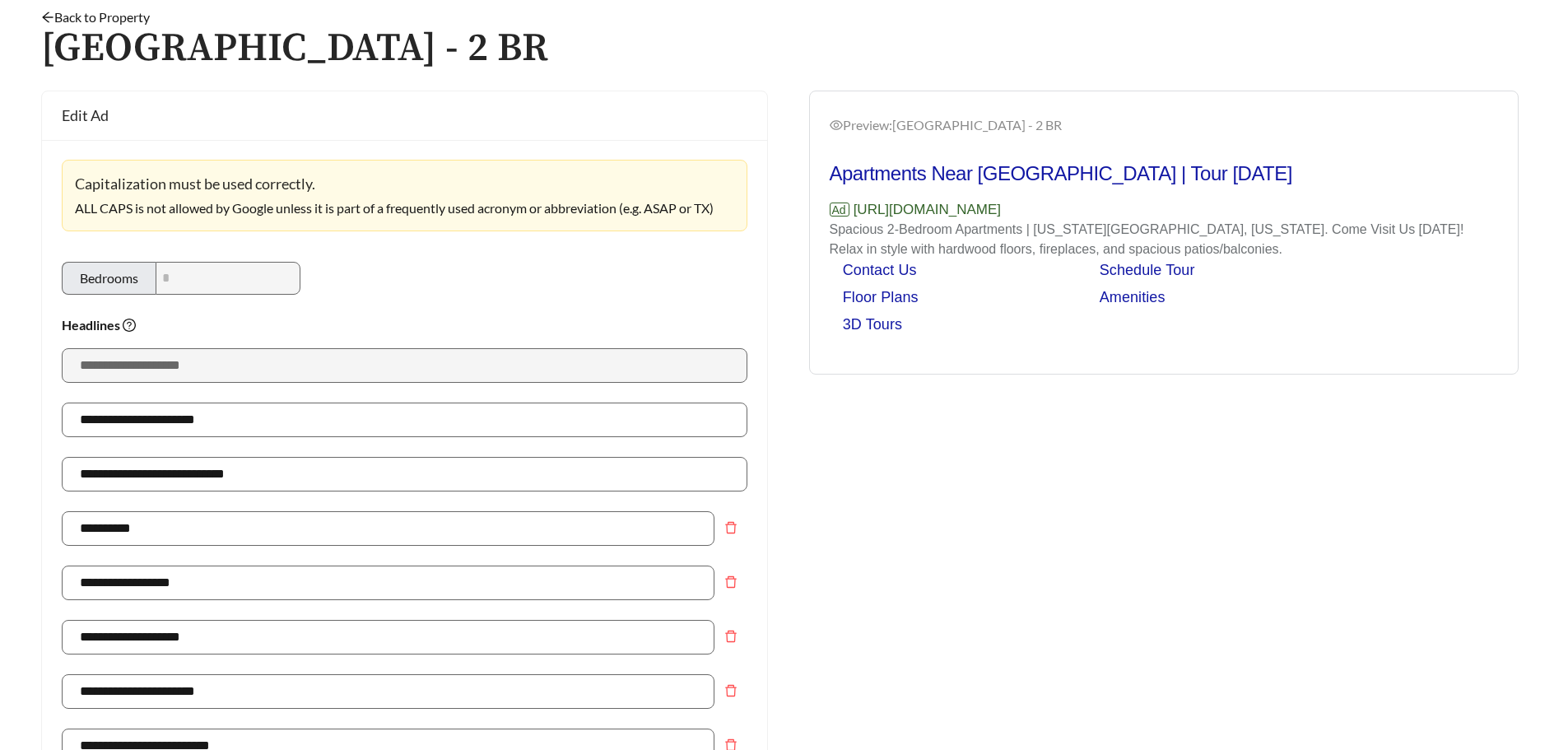
click at [59, 12] on link "Back to Property" at bounding box center [96, 16] width 109 height 15
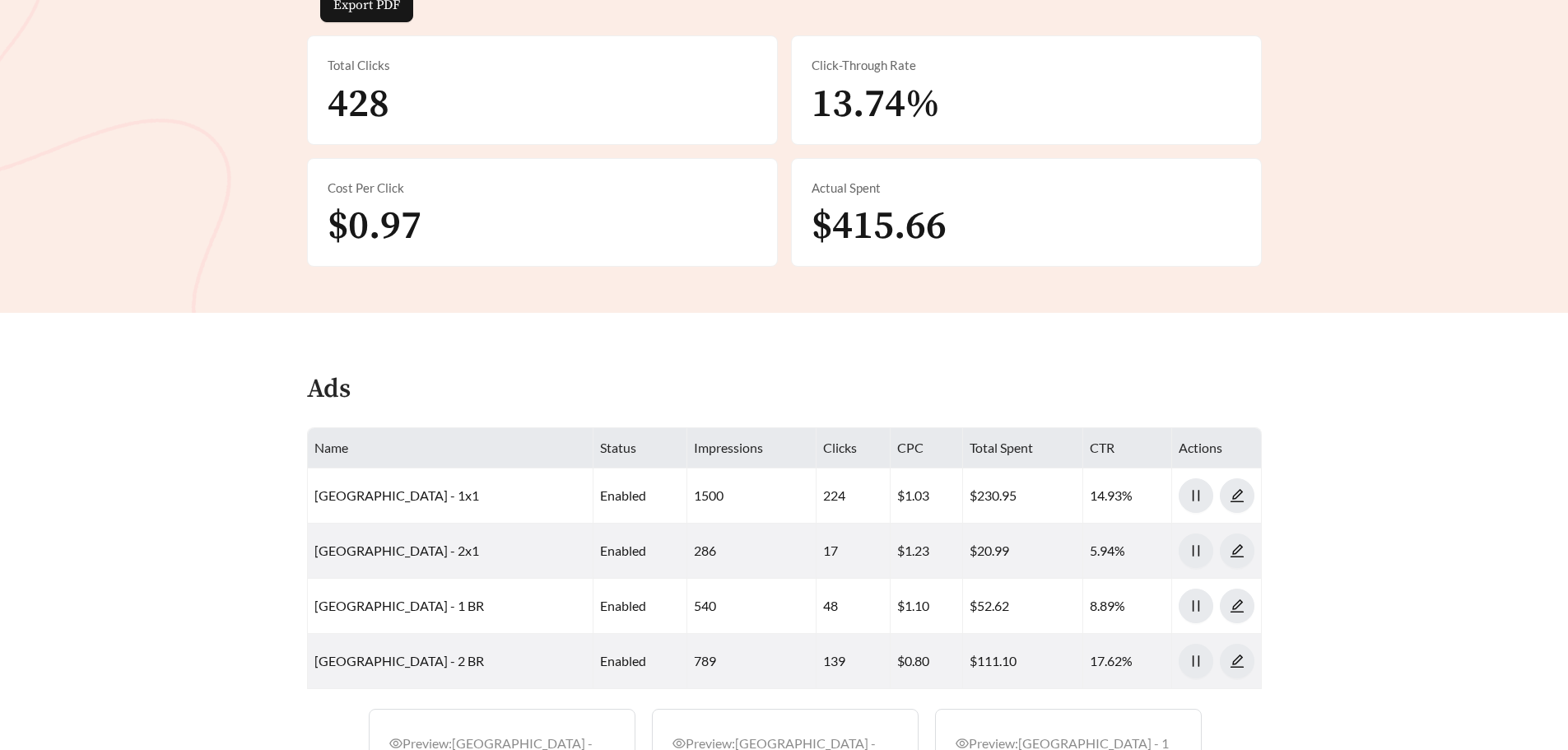
scroll to position [494, 0]
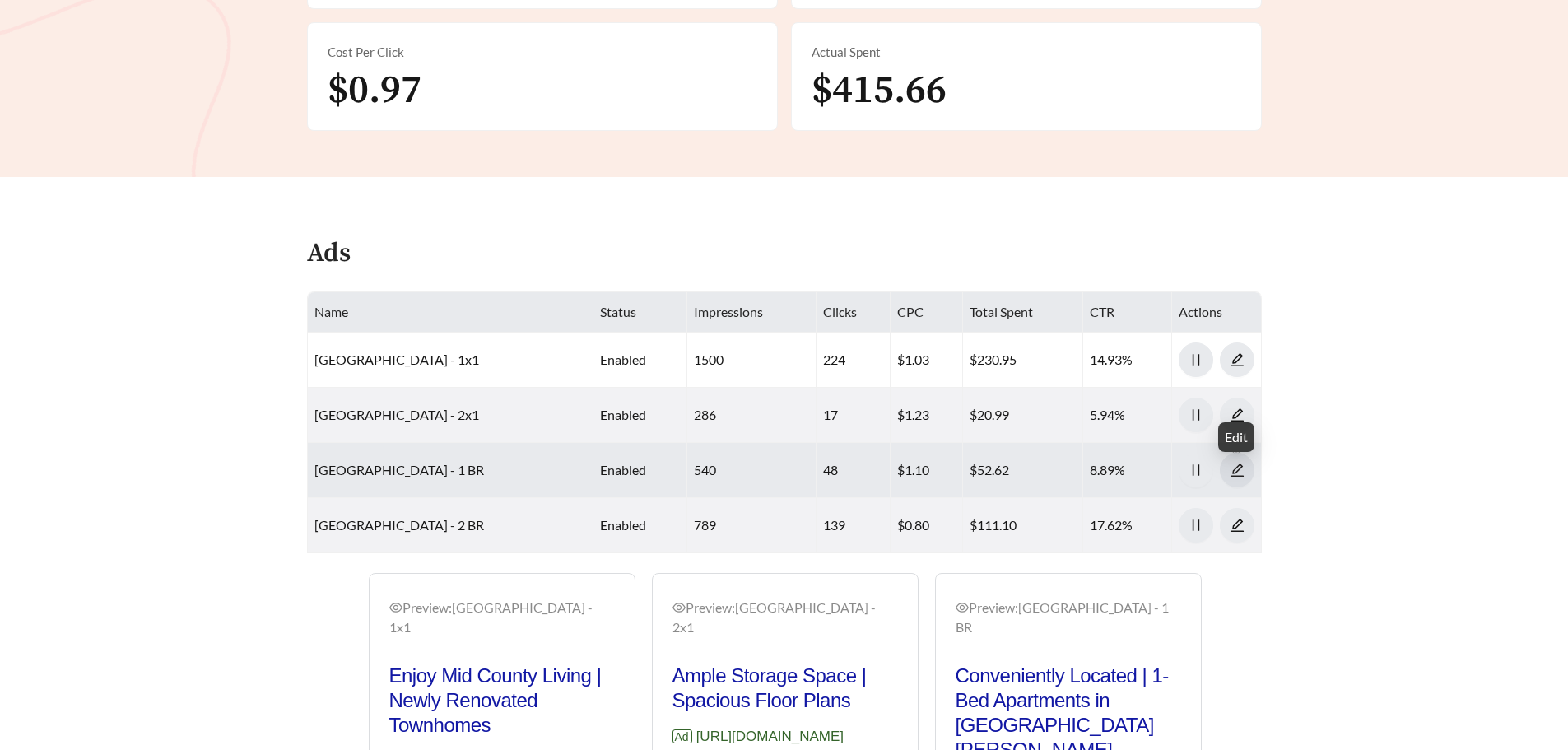
click at [1243, 477] on icon "edit" at bounding box center [1237, 469] width 14 height 14
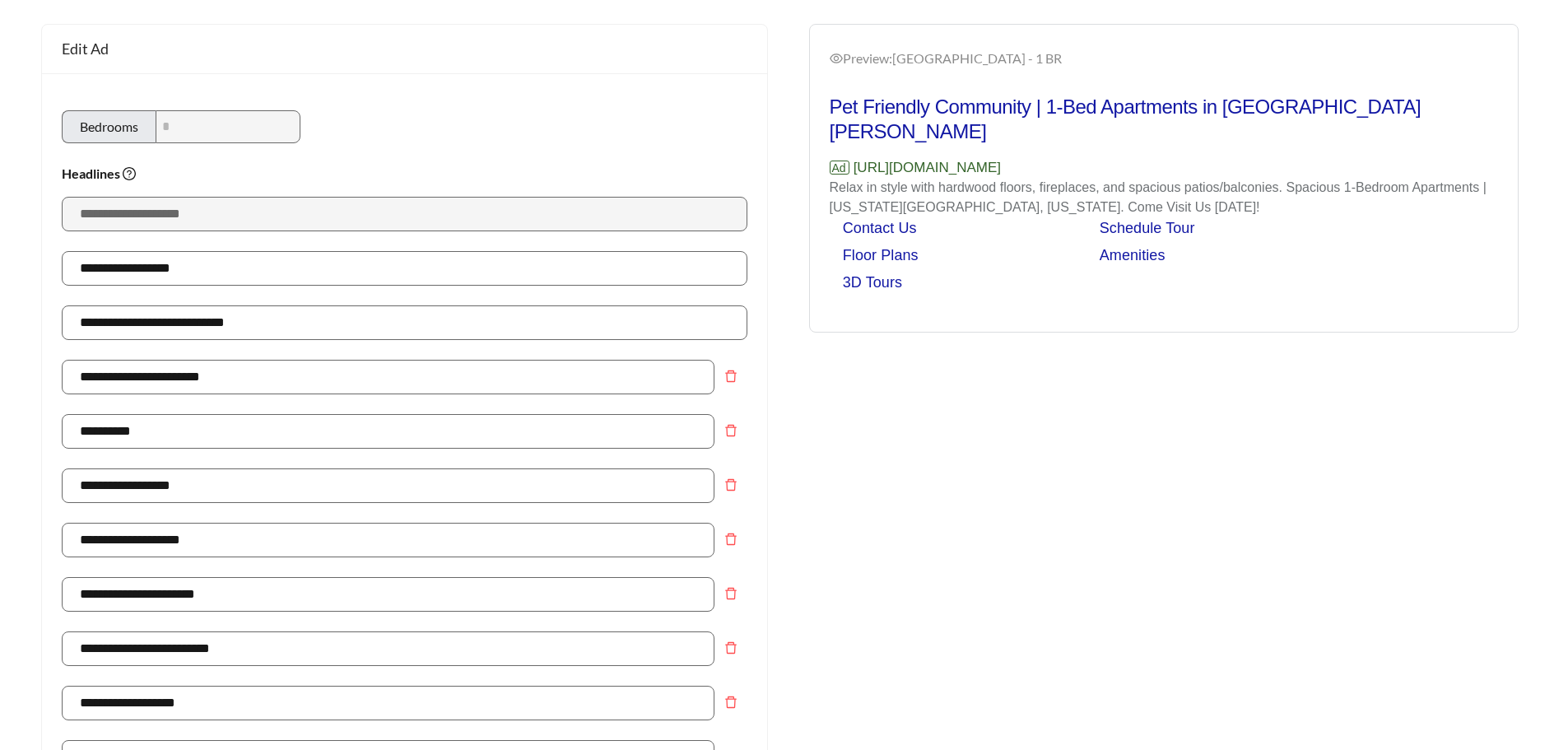
scroll to position [165, 0]
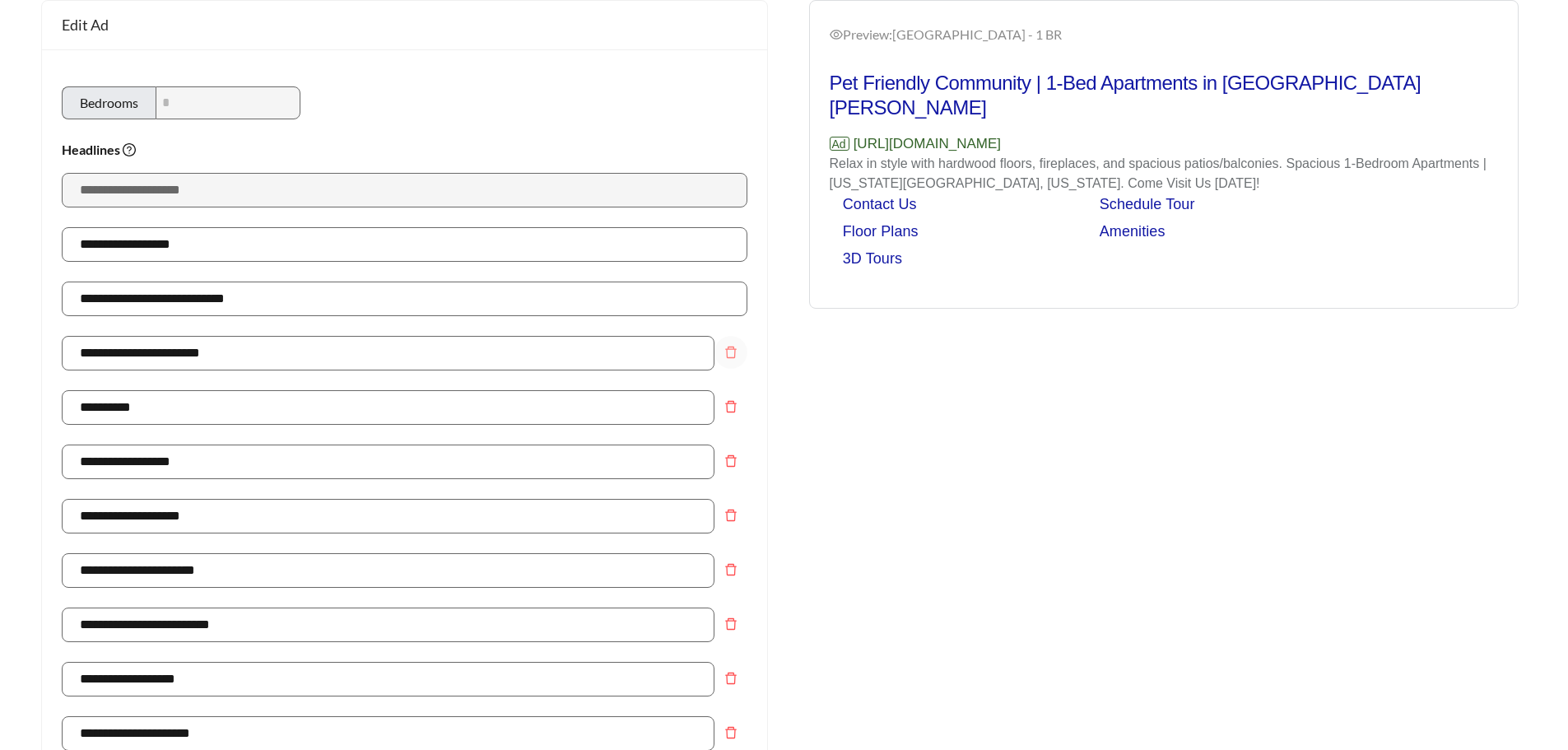
click at [730, 349] on icon "delete" at bounding box center [731, 352] width 14 height 14
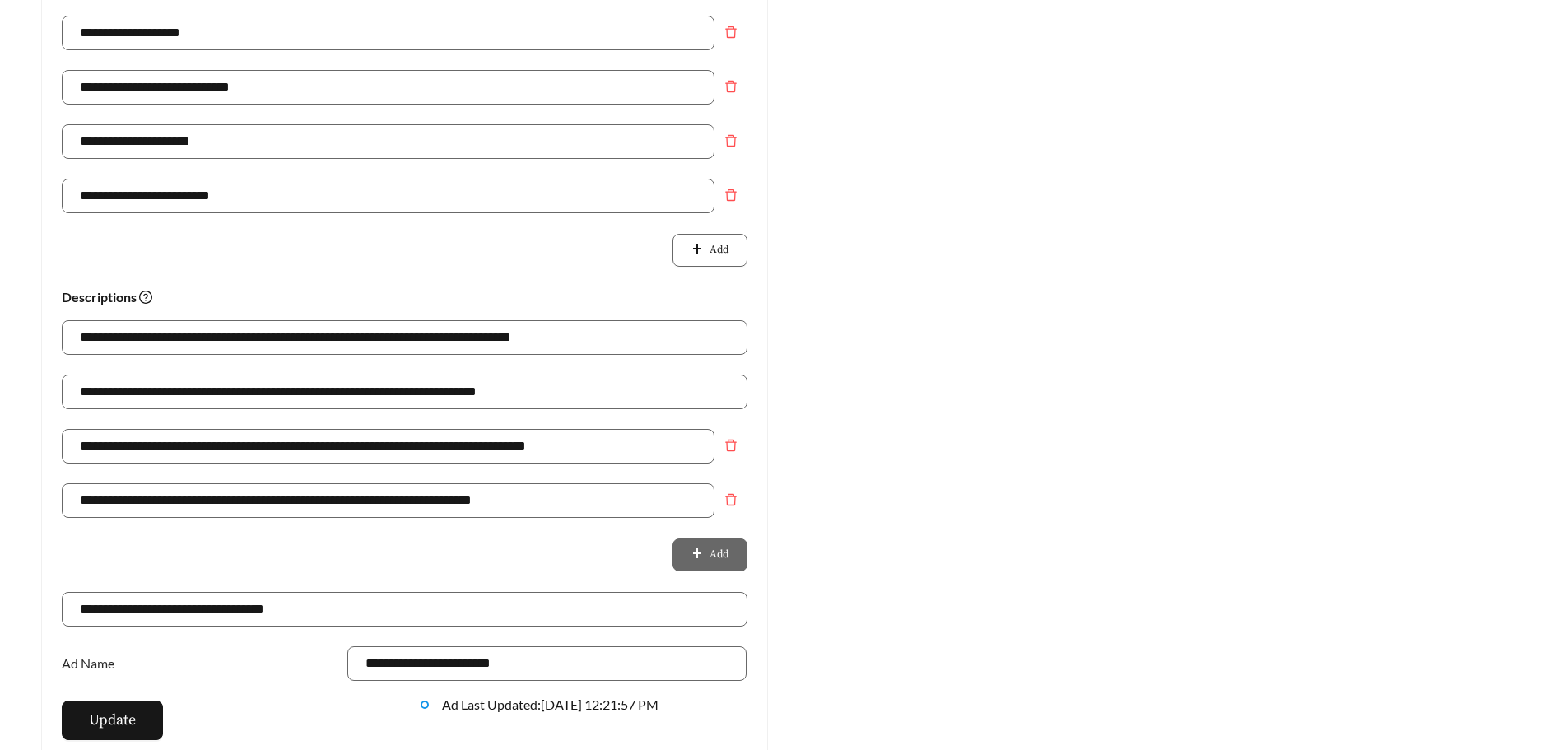
scroll to position [905, 0]
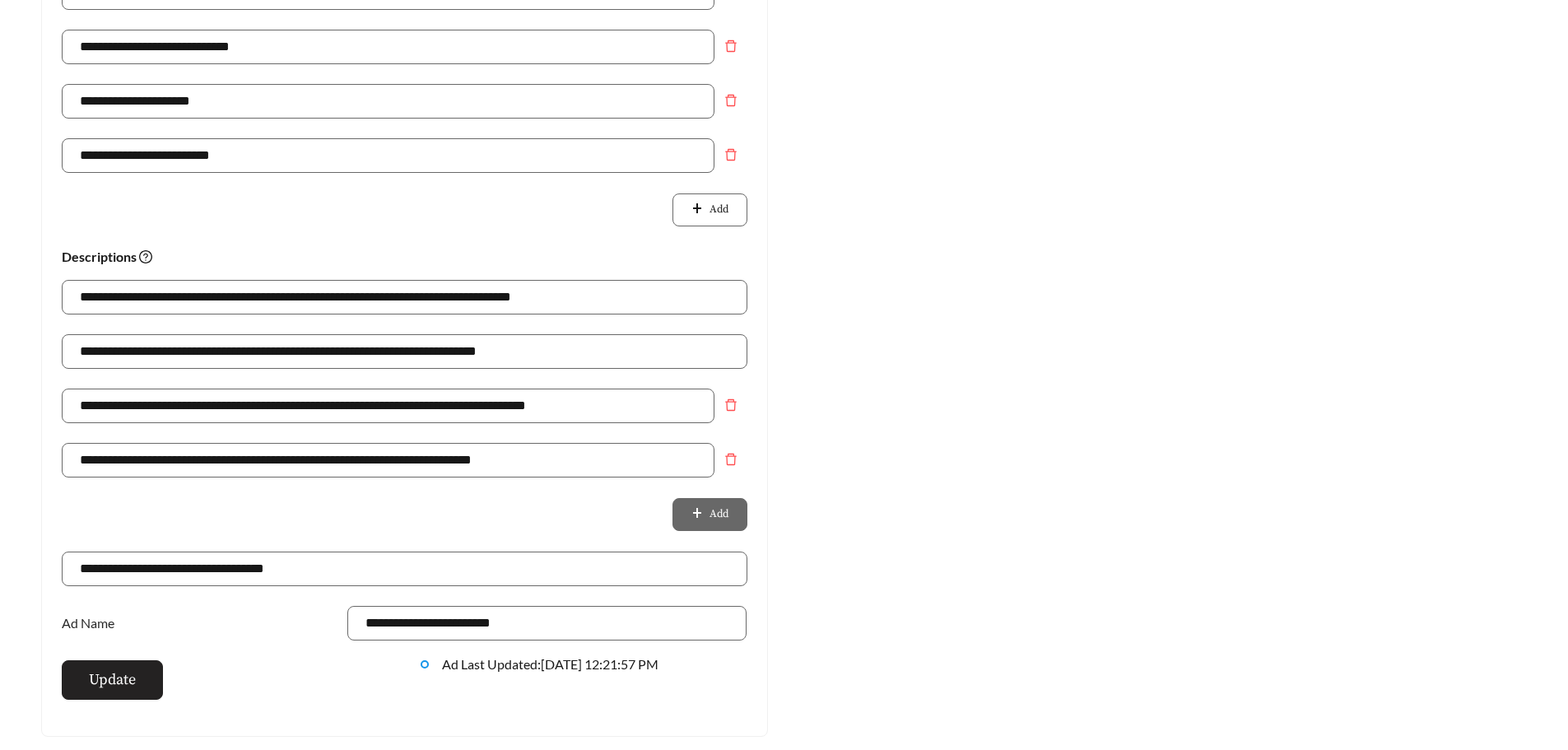
click at [127, 688] on span "Update" at bounding box center [112, 679] width 47 height 22
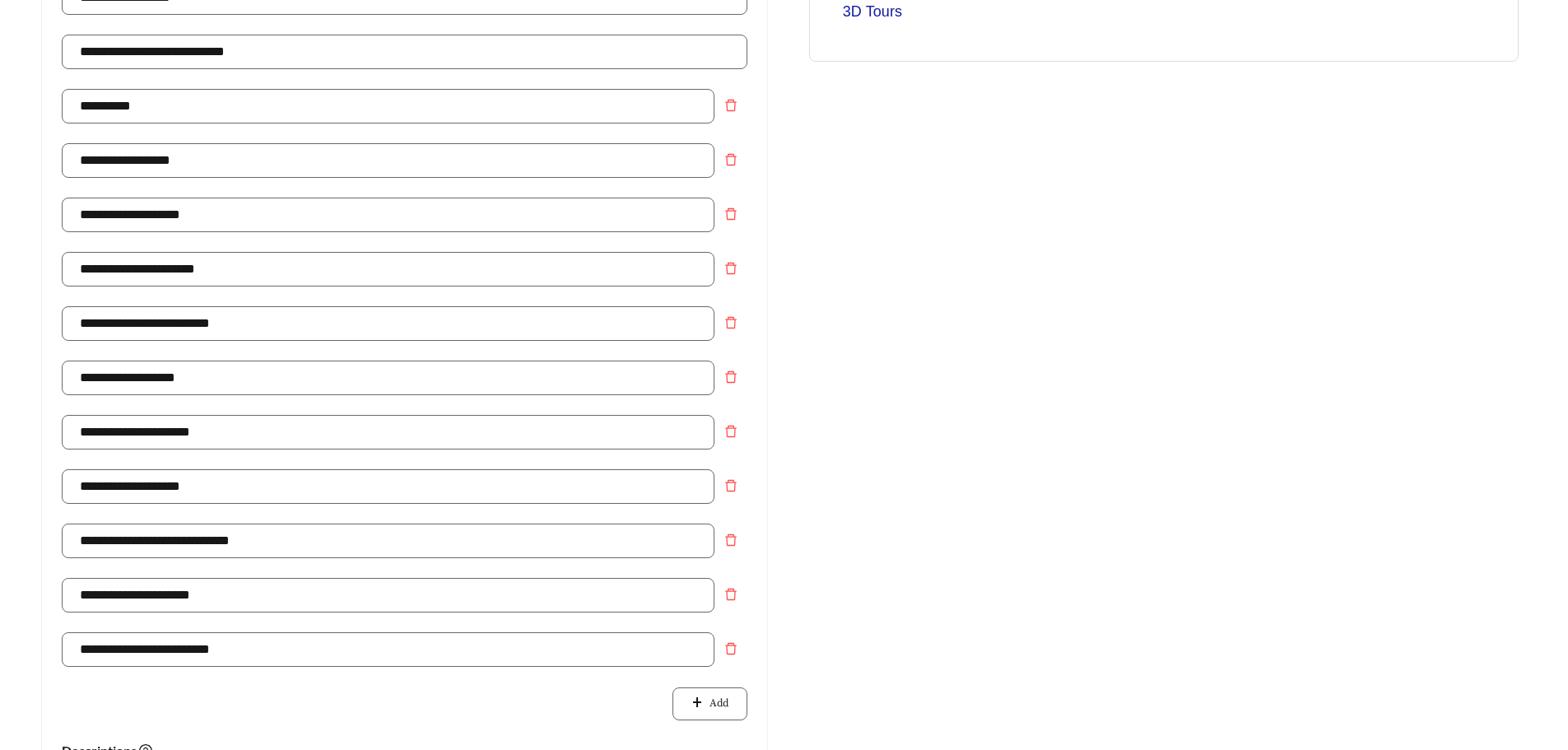
scroll to position [0, 0]
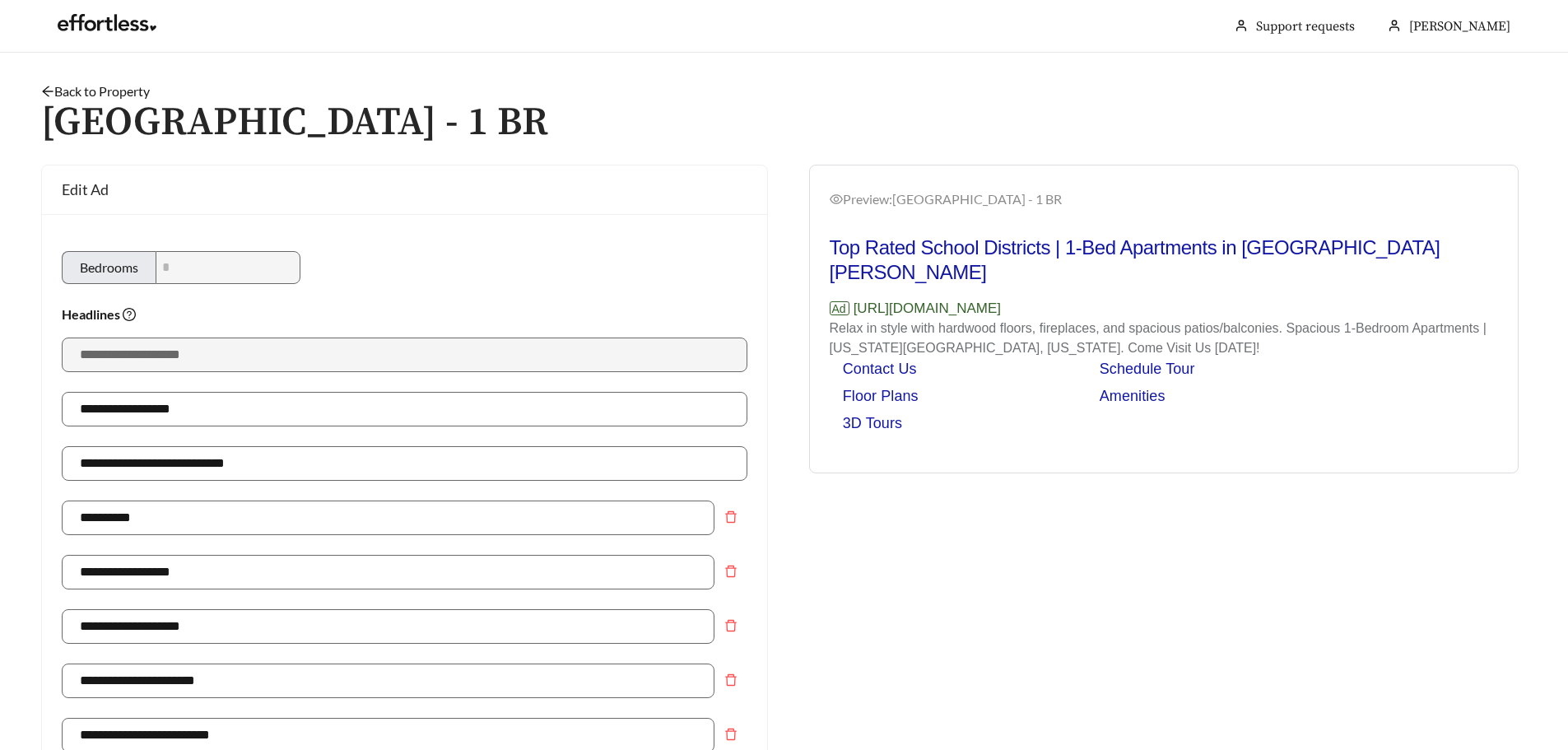
click at [89, 92] on link "Back to Property" at bounding box center [96, 91] width 109 height 15
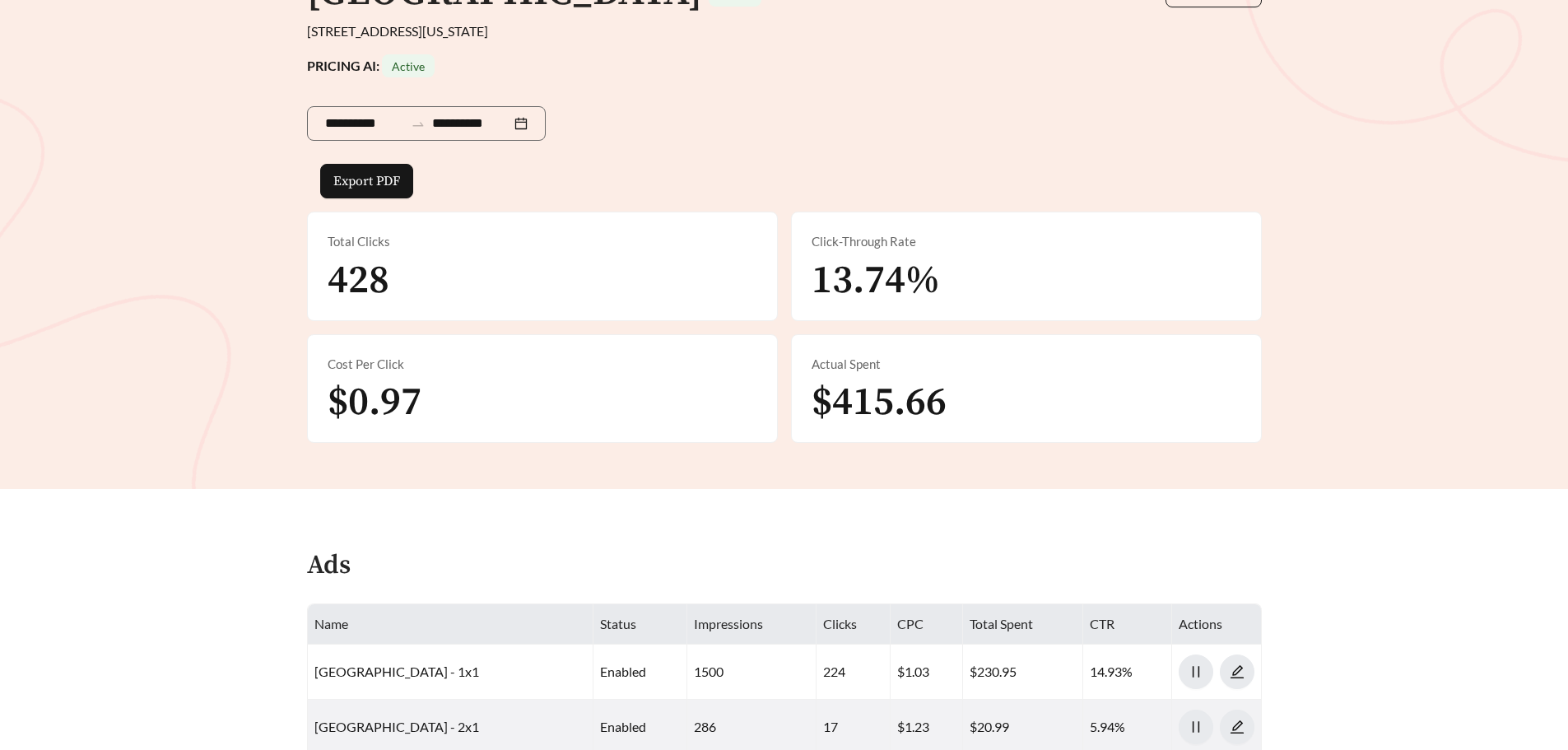
scroll to position [411, 0]
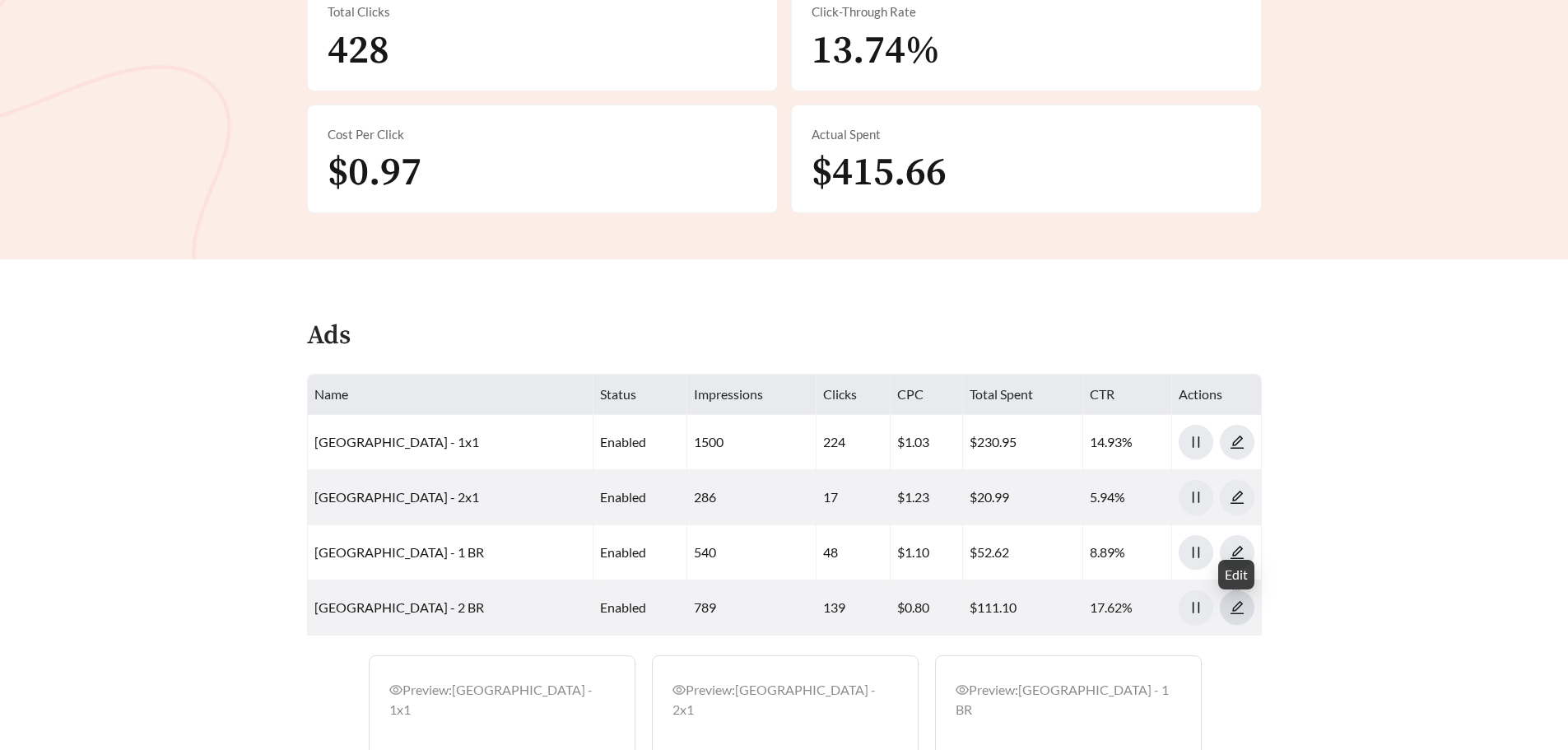
click at [1243, 609] on icon "edit" at bounding box center [1237, 607] width 14 height 14
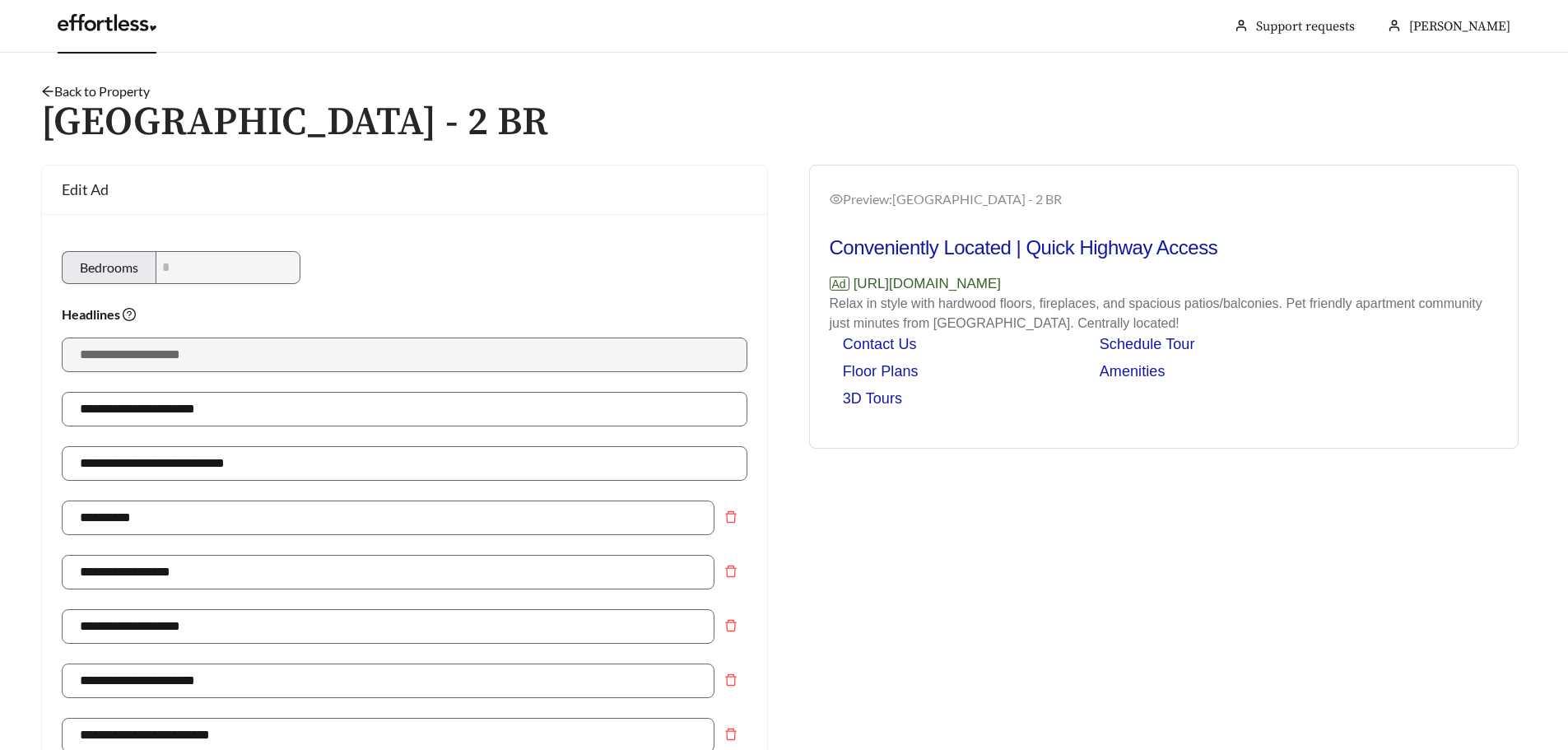
click at [93, 29] on link at bounding box center [107, 27] width 98 height 16
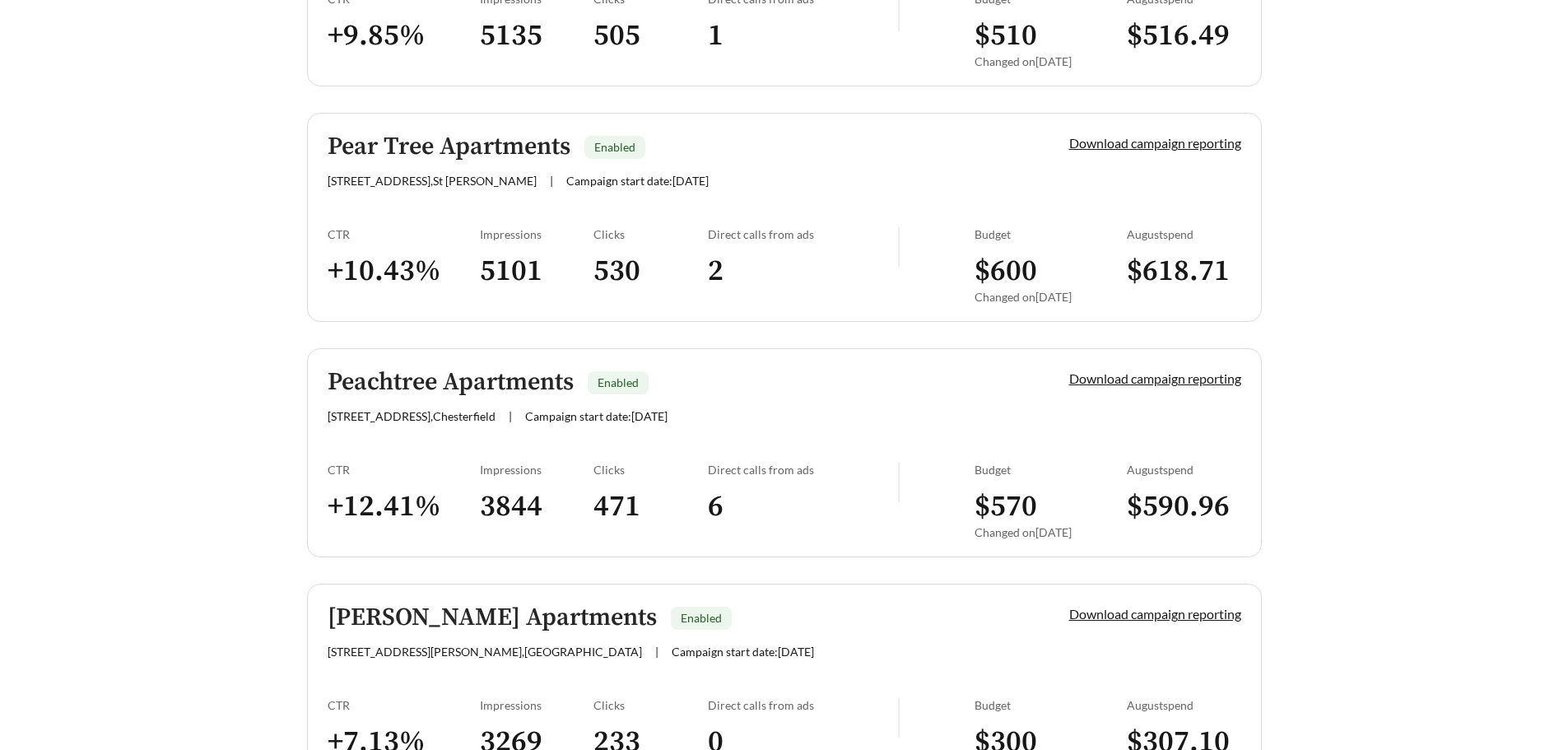
scroll to position [2552, 0]
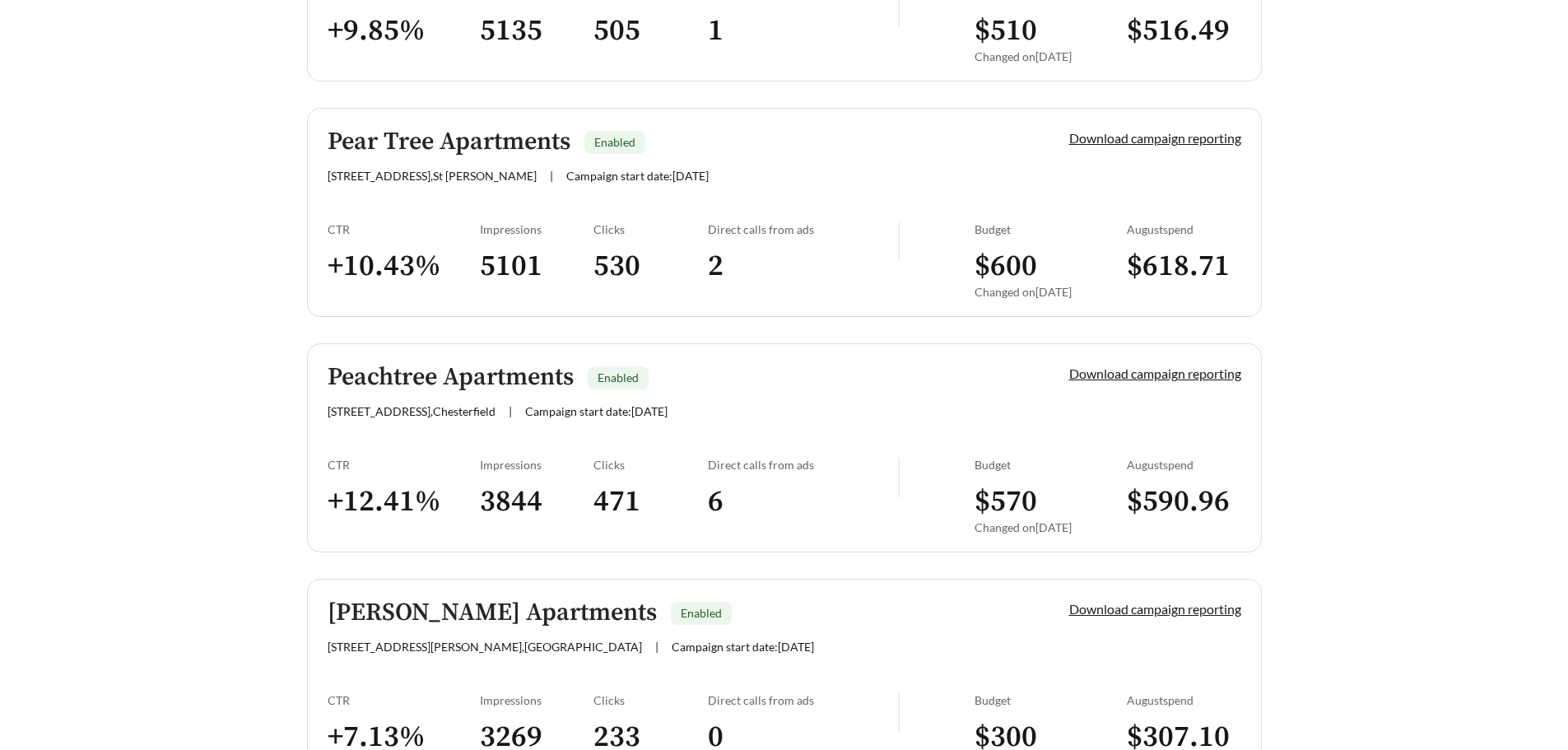
click at [608, 216] on link "Pear Tree Apartments Enabled [STREET_ADDRESS] , St [PERSON_NAME] | Campaign sta…" at bounding box center [784, 212] width 955 height 209
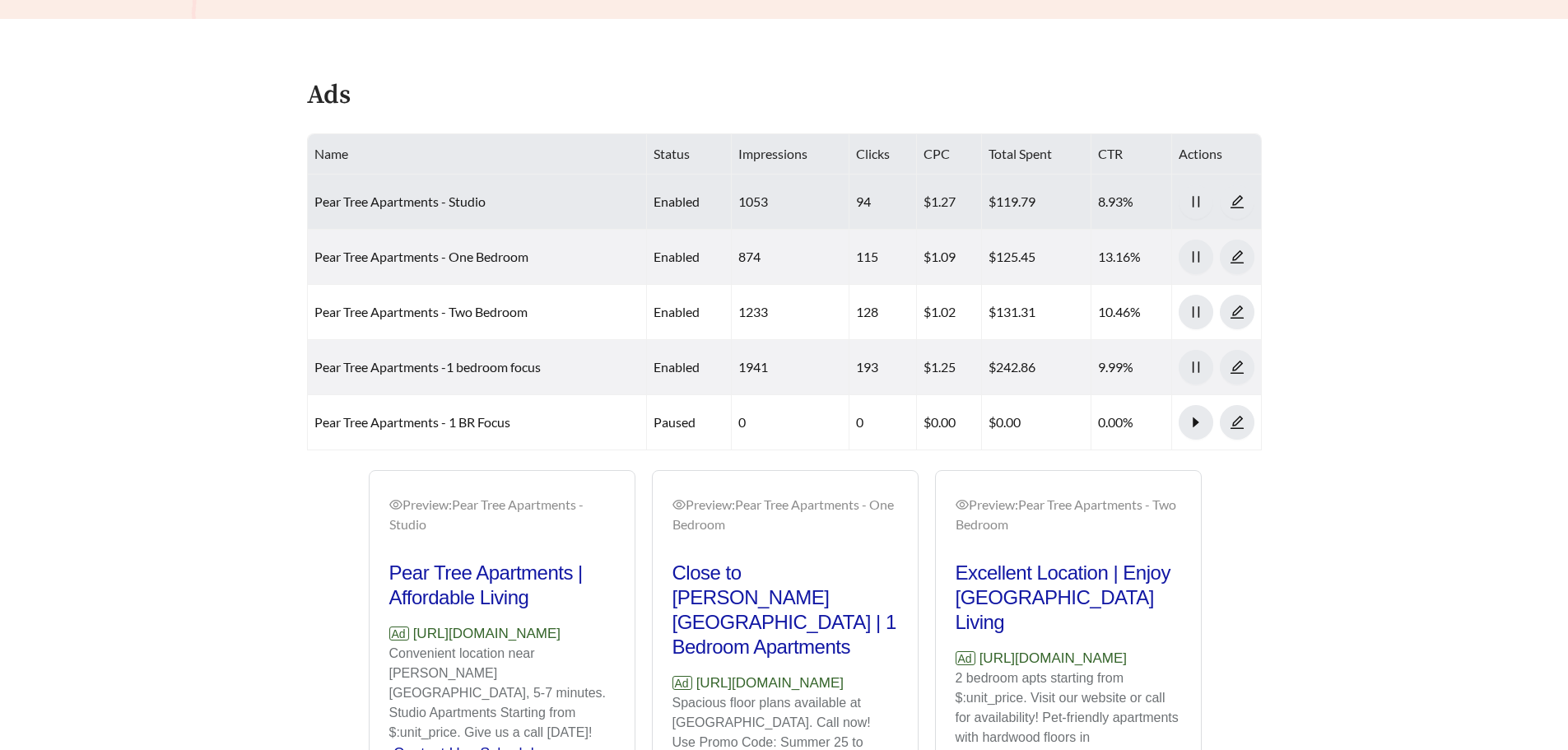
scroll to position [658, 0]
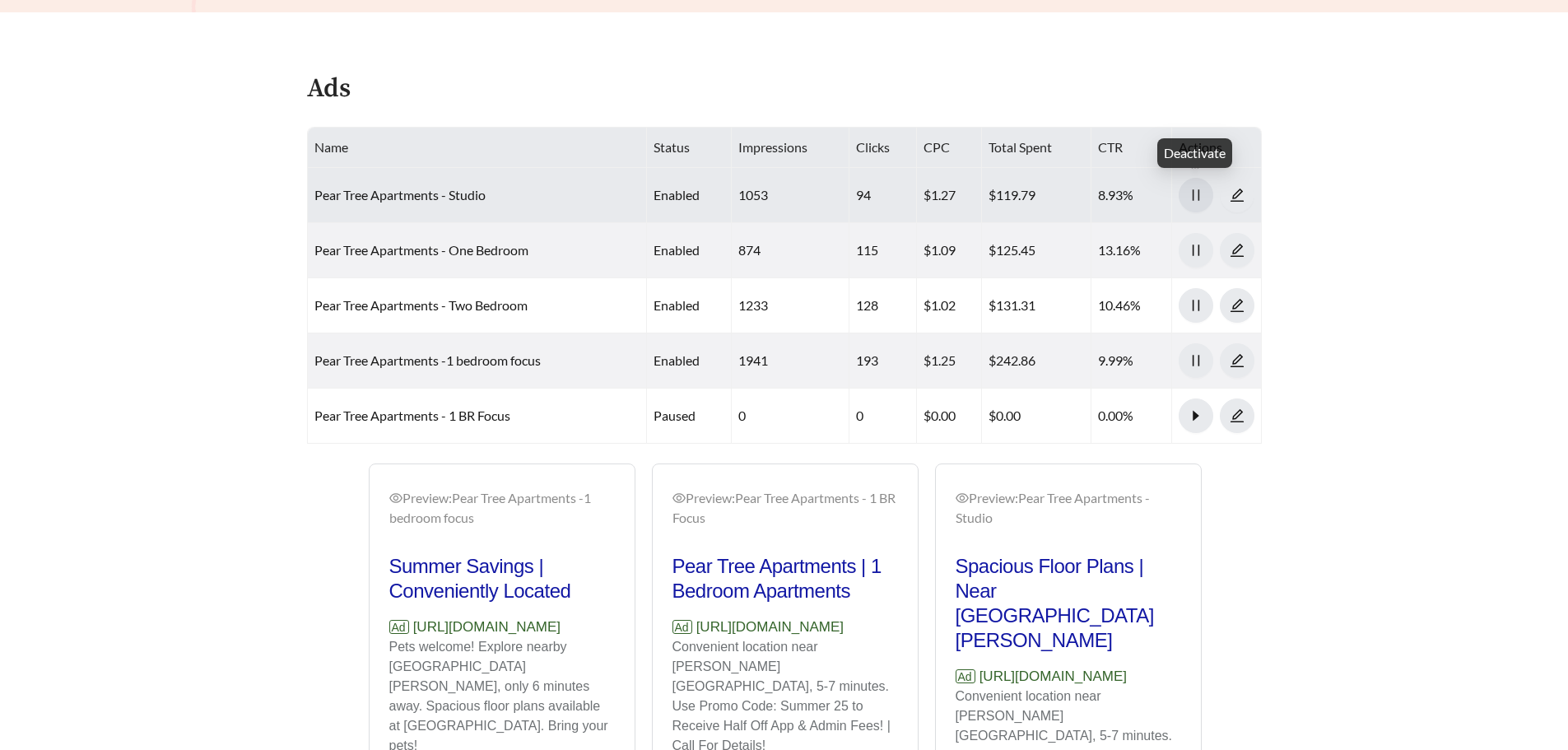
click at [1193, 194] on icon "pause" at bounding box center [1195, 195] width 7 height 12
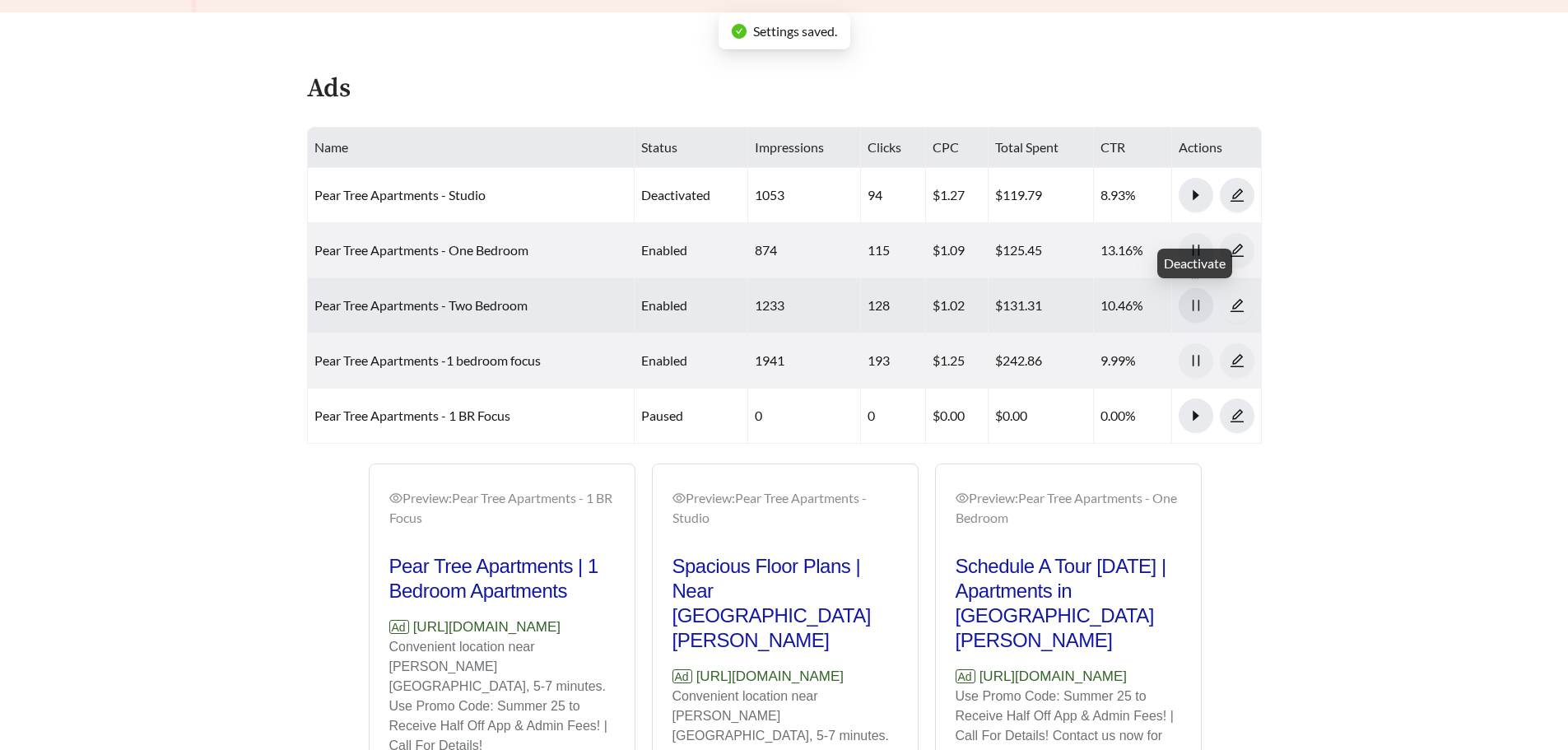
click at [1197, 302] on icon "pause" at bounding box center [1195, 305] width 14 height 14
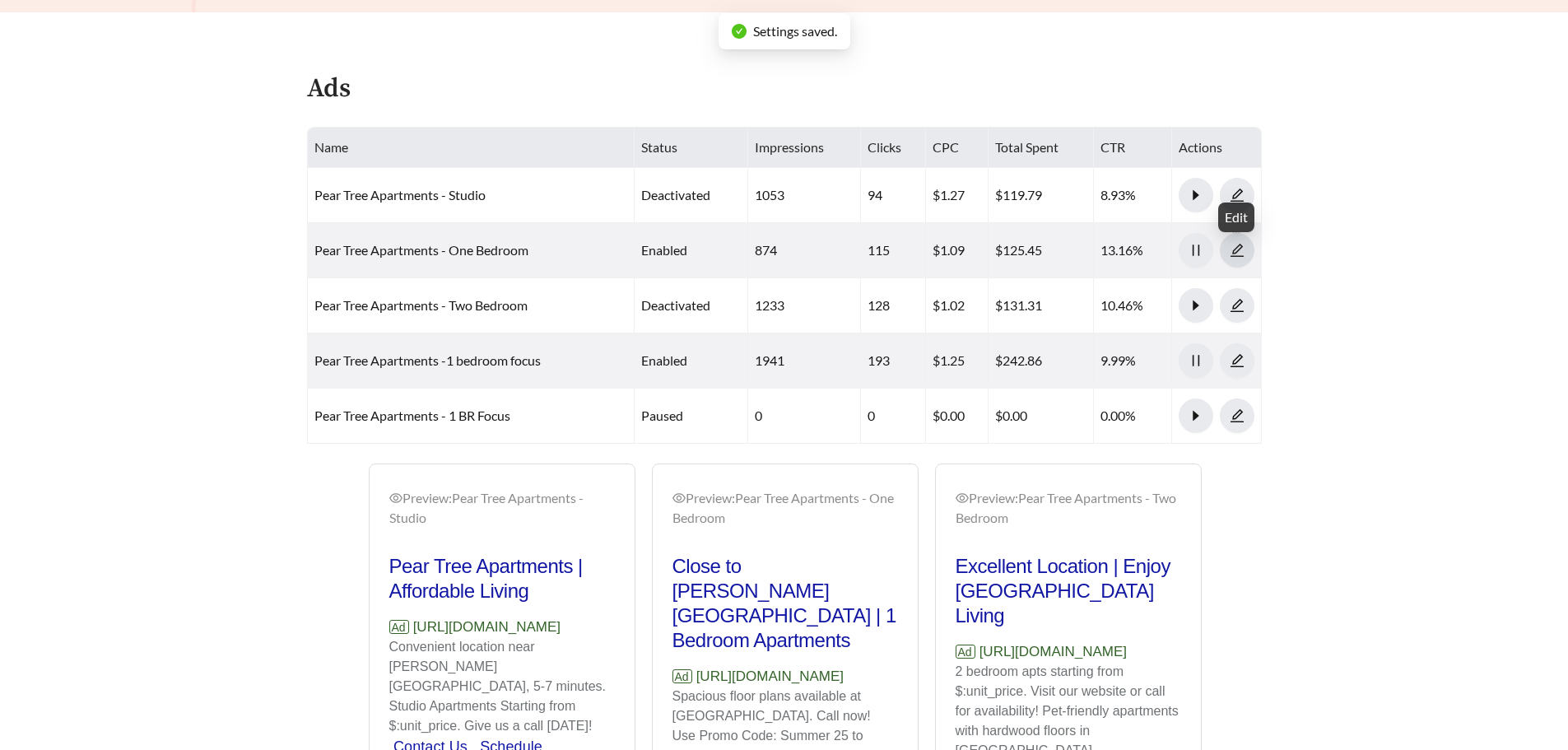
click at [1243, 247] on icon "edit" at bounding box center [1237, 250] width 14 height 14
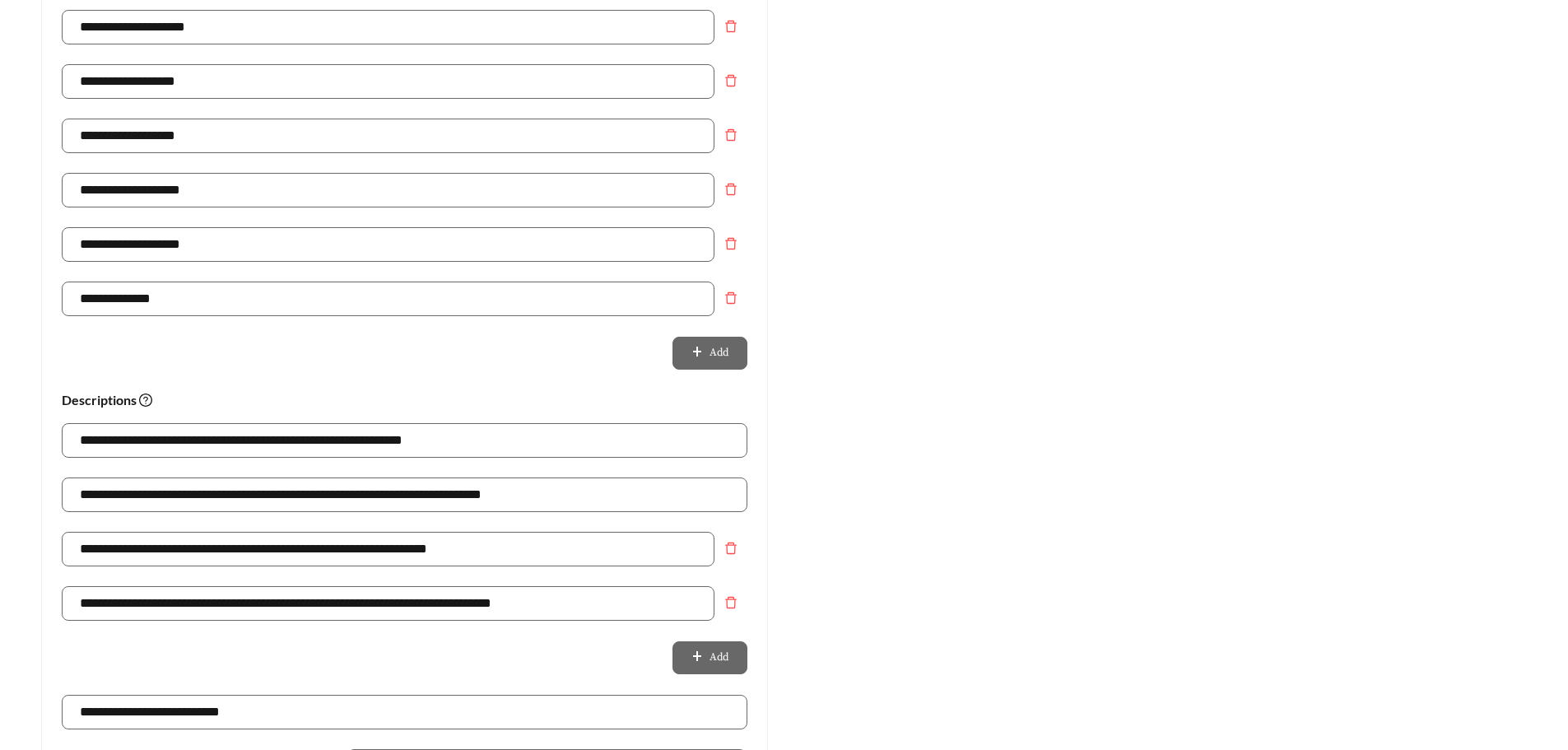
scroll to position [823, 0]
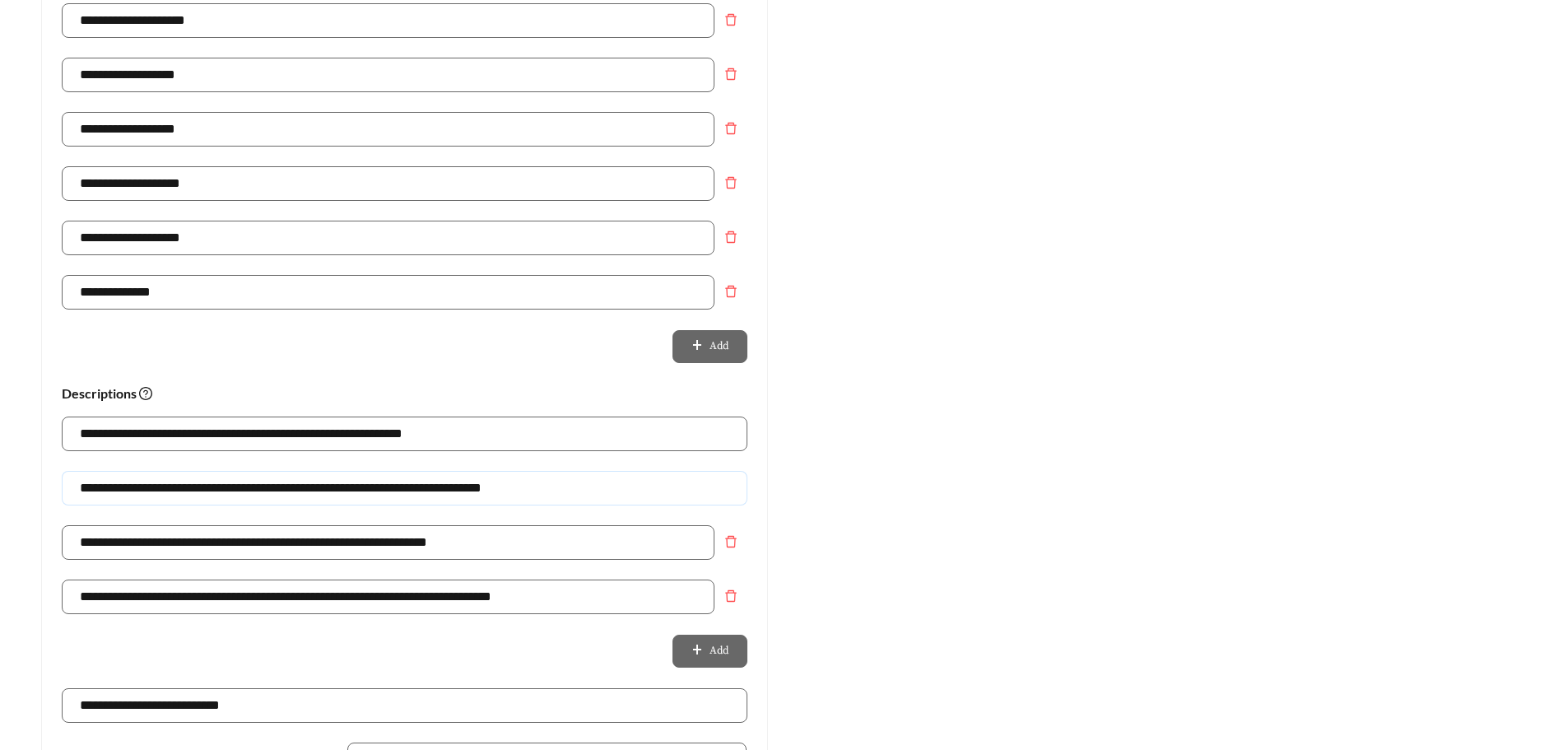
click at [350, 484] on input "**********" at bounding box center [405, 488] width 686 height 35
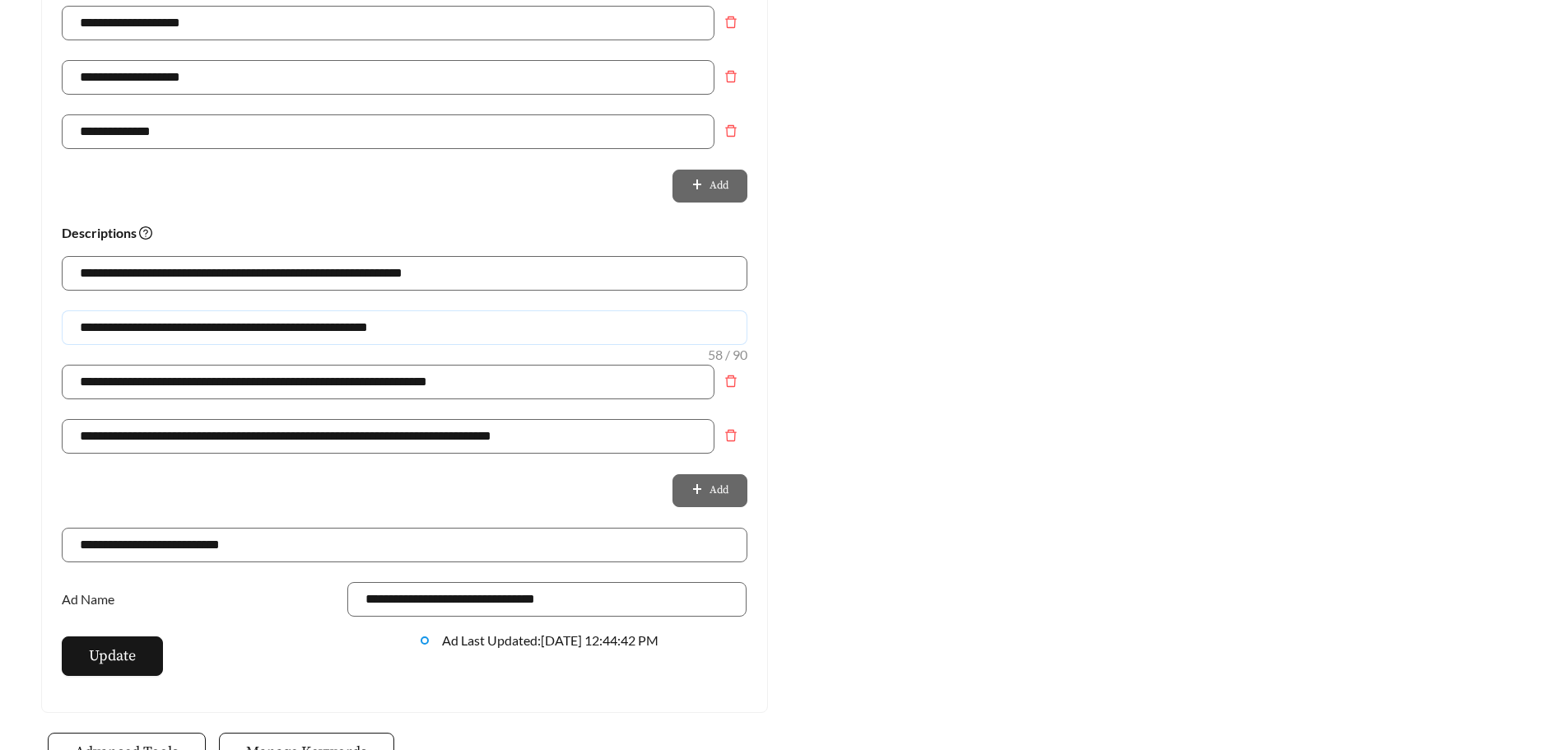
scroll to position [987, 0]
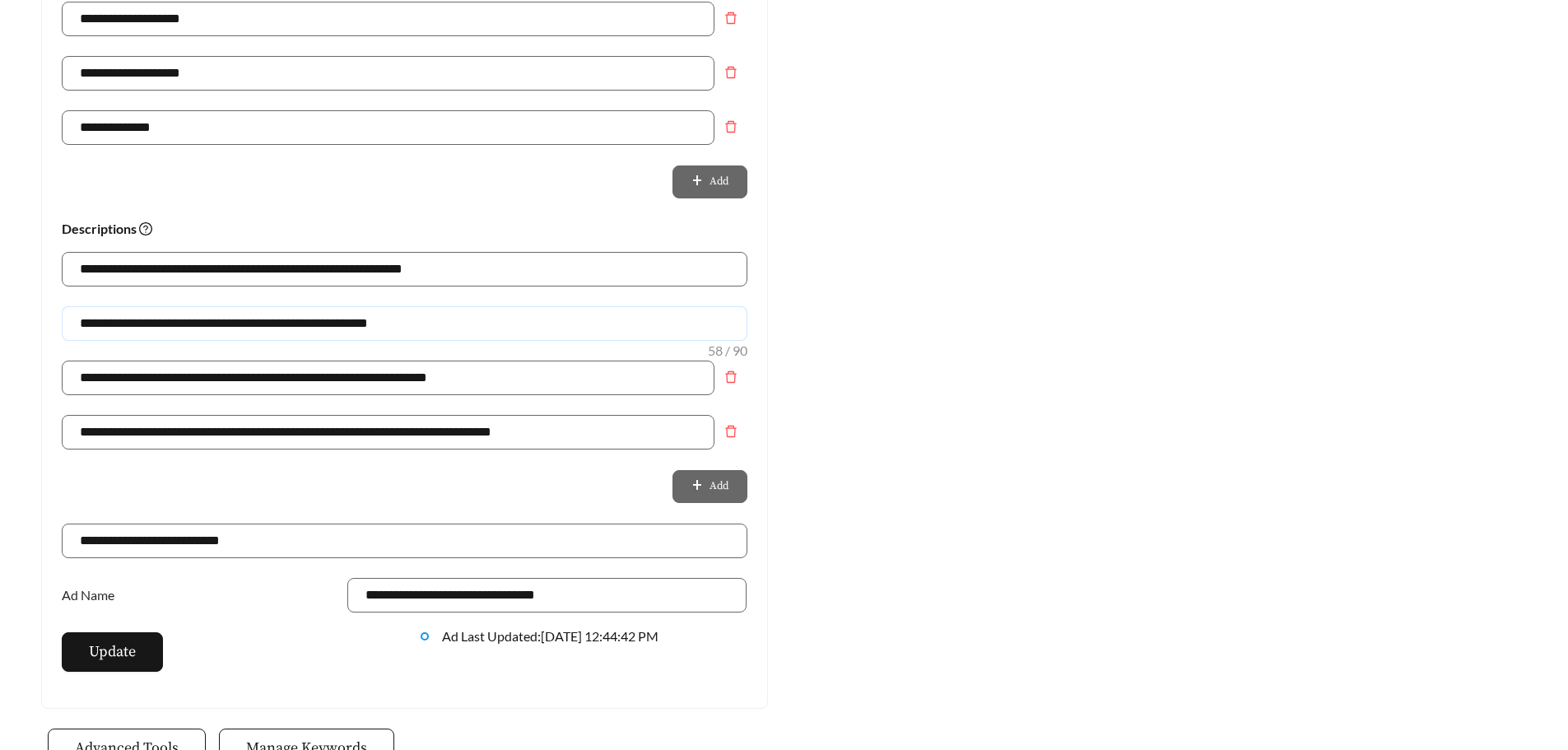
type input "**********"
click at [121, 651] on span "Update" at bounding box center [112, 651] width 47 height 22
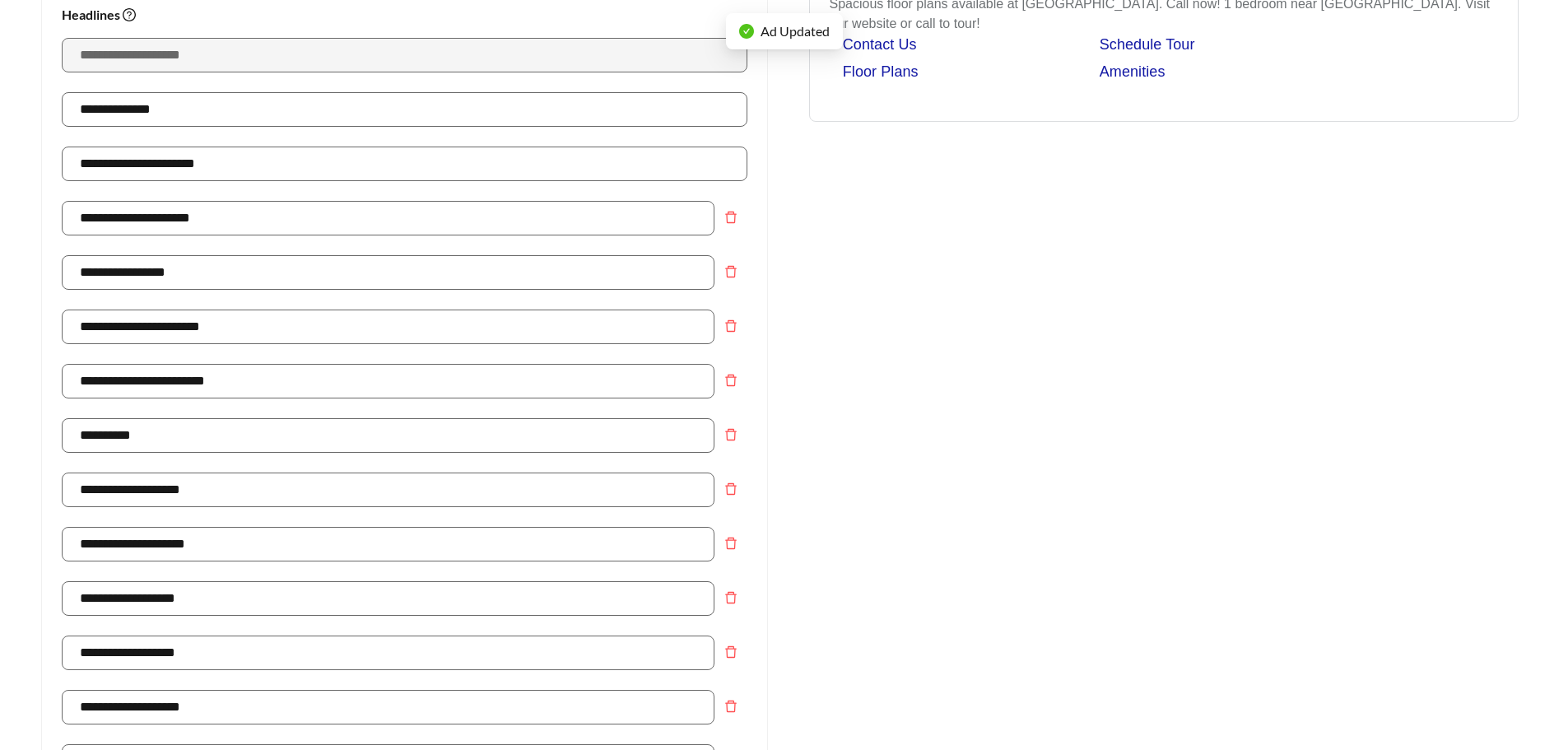
scroll to position [0, 0]
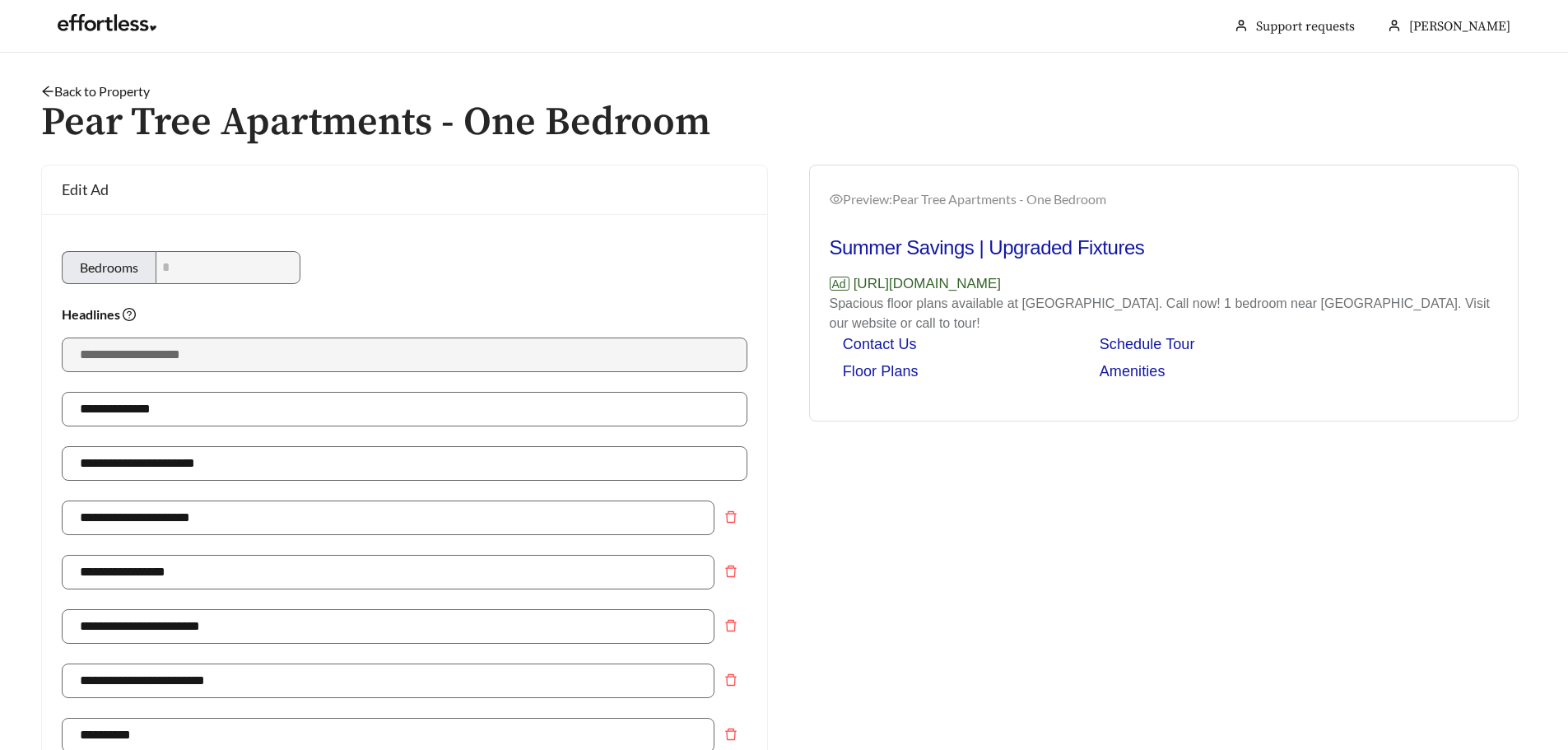
click at [93, 97] on link "Back to Property" at bounding box center [96, 91] width 109 height 15
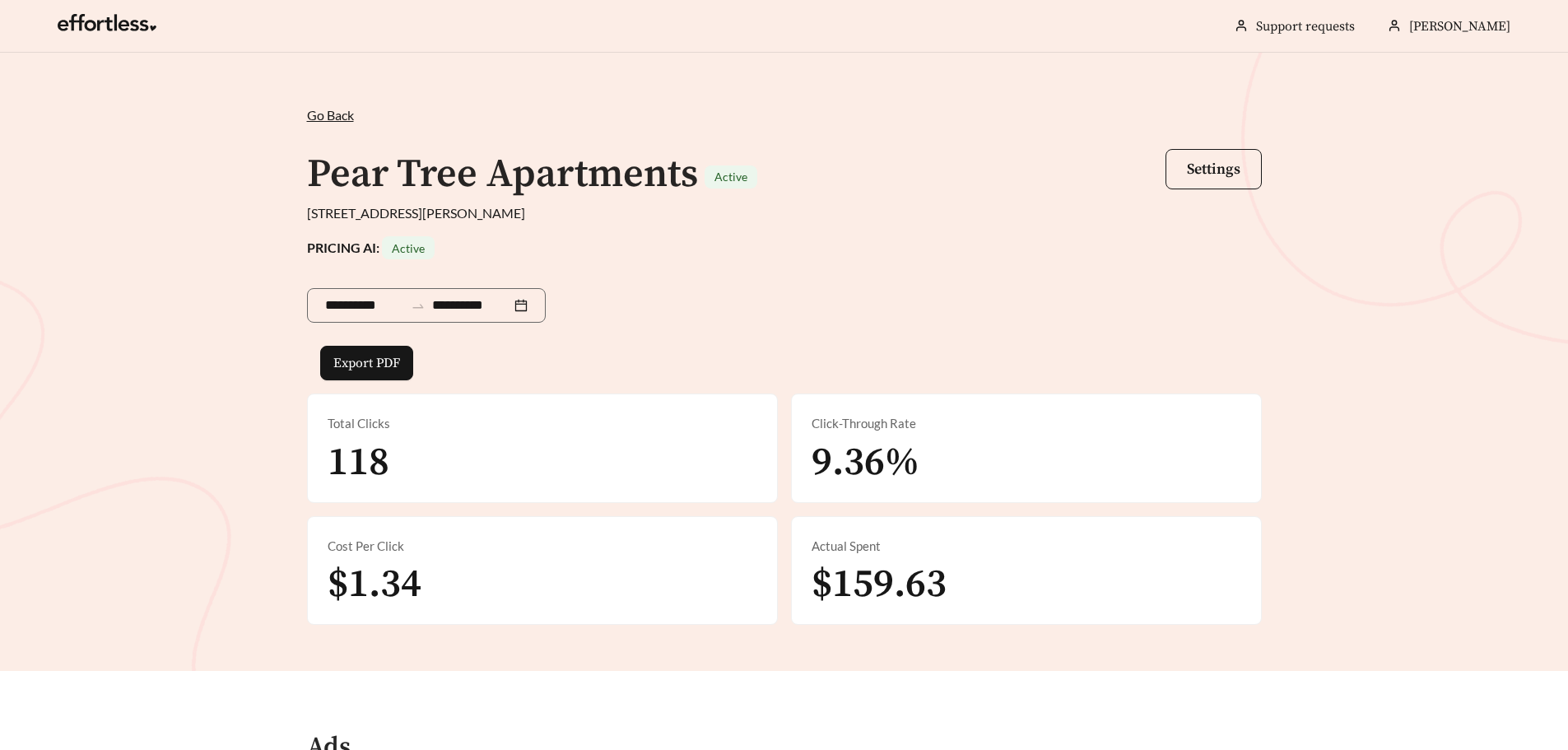
scroll to position [494, 0]
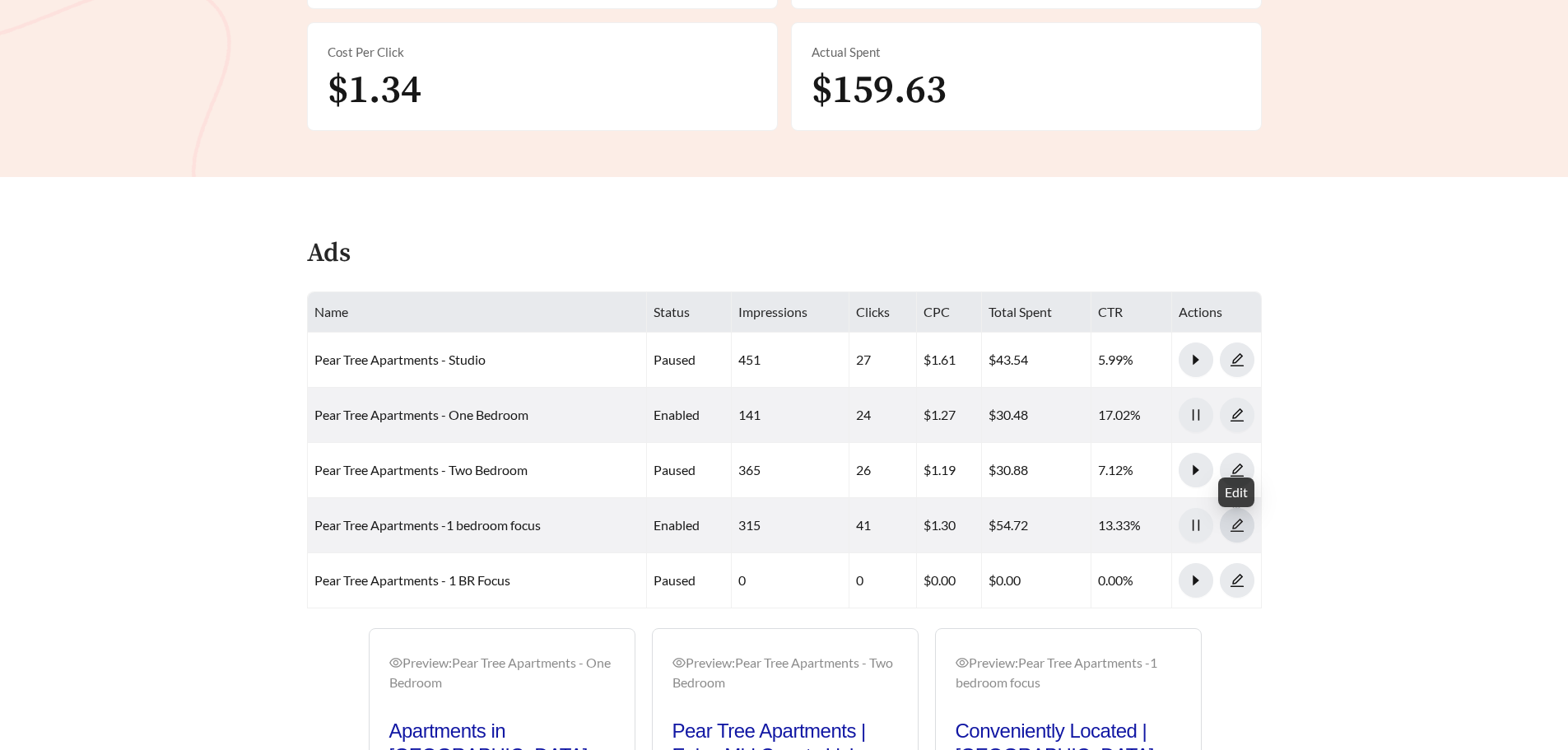
click at [1232, 526] on icon "edit" at bounding box center [1237, 524] width 14 height 14
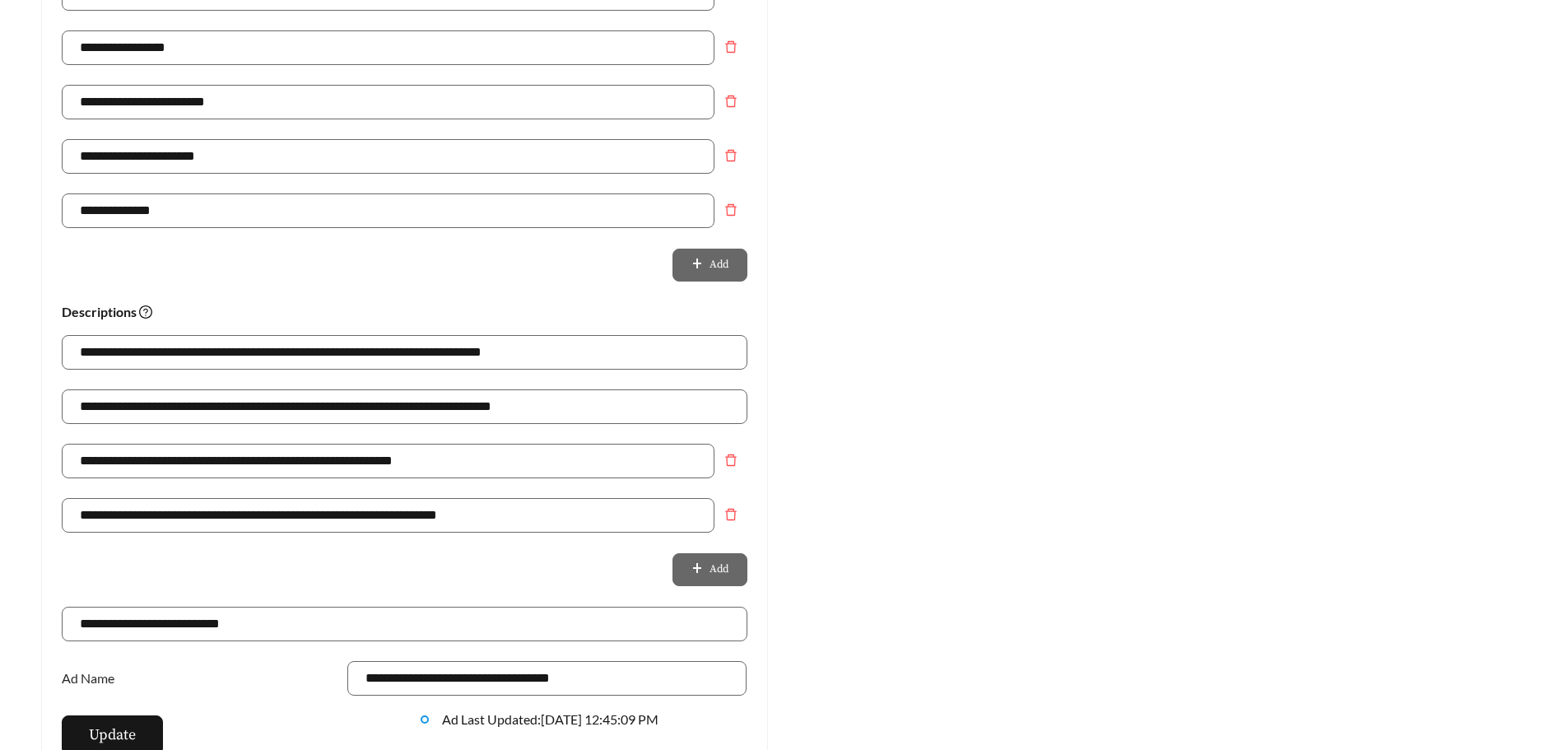
scroll to position [905, 0]
click at [275, 344] on input "**********" at bounding box center [405, 351] width 686 height 35
type input "**********"
click at [723, 460] on span "delete" at bounding box center [731, 459] width 31 height 14
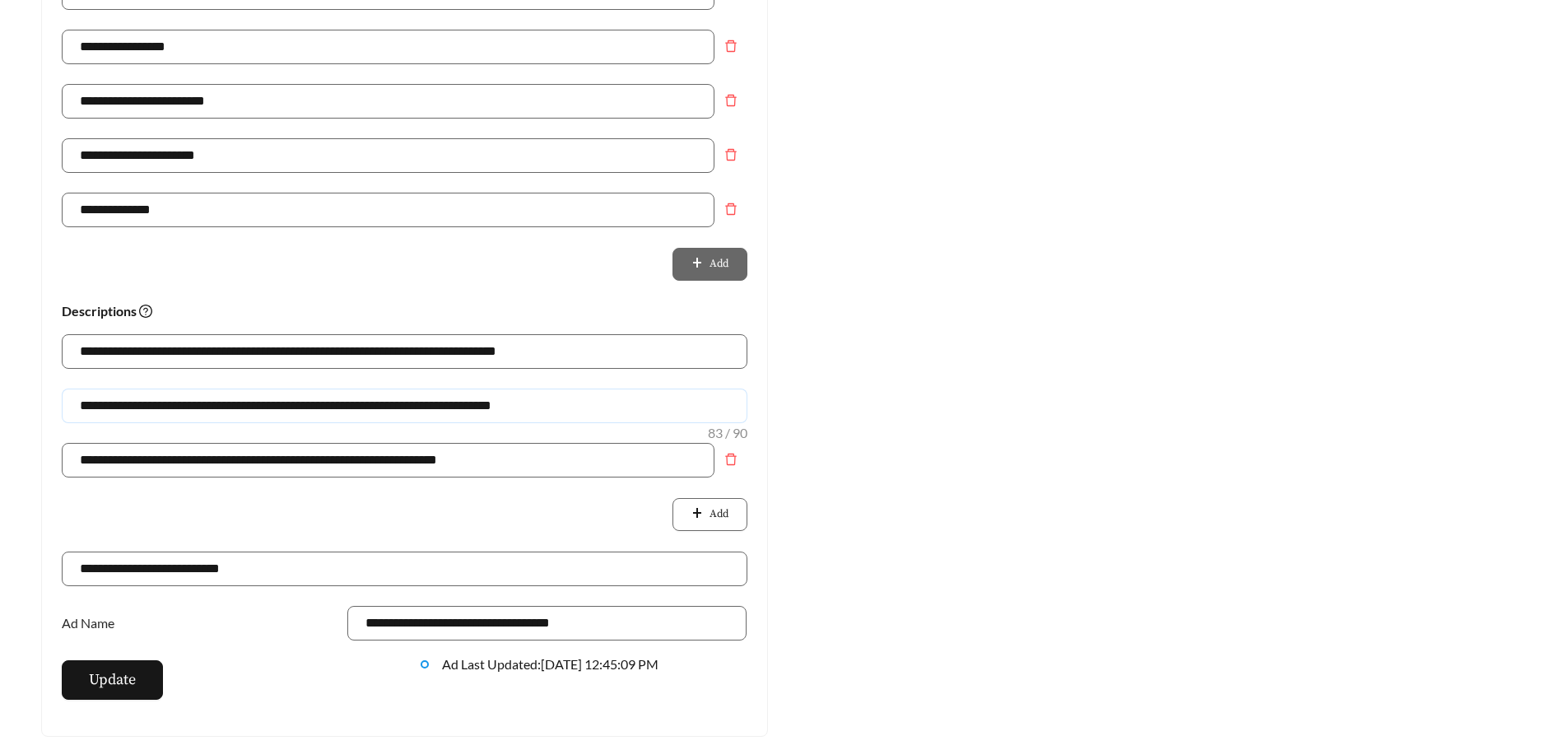
drag, startPoint x: 606, startPoint y: 400, endPoint x: 51, endPoint y: 399, distance: 555.0
click at [51, 399] on div "**********" at bounding box center [404, 22] width 725 height 1428
drag, startPoint x: 513, startPoint y: 456, endPoint x: -66, endPoint y: 465, distance: 579.1
click at [136, 401] on input "text" at bounding box center [405, 405] width 686 height 35
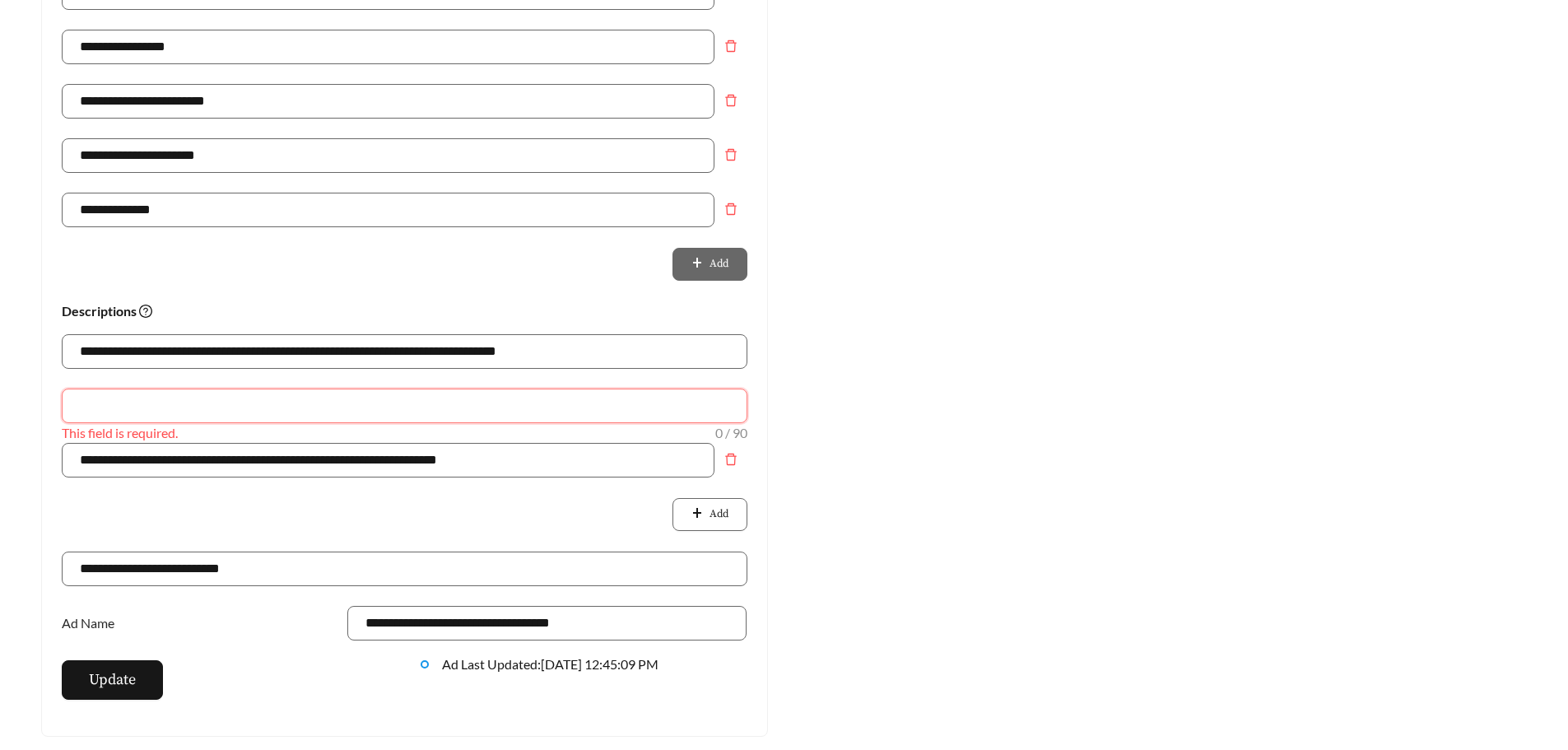
paste input "**********"
type input "**********"
click at [735, 458] on icon "delete" at bounding box center [731, 459] width 12 height 12
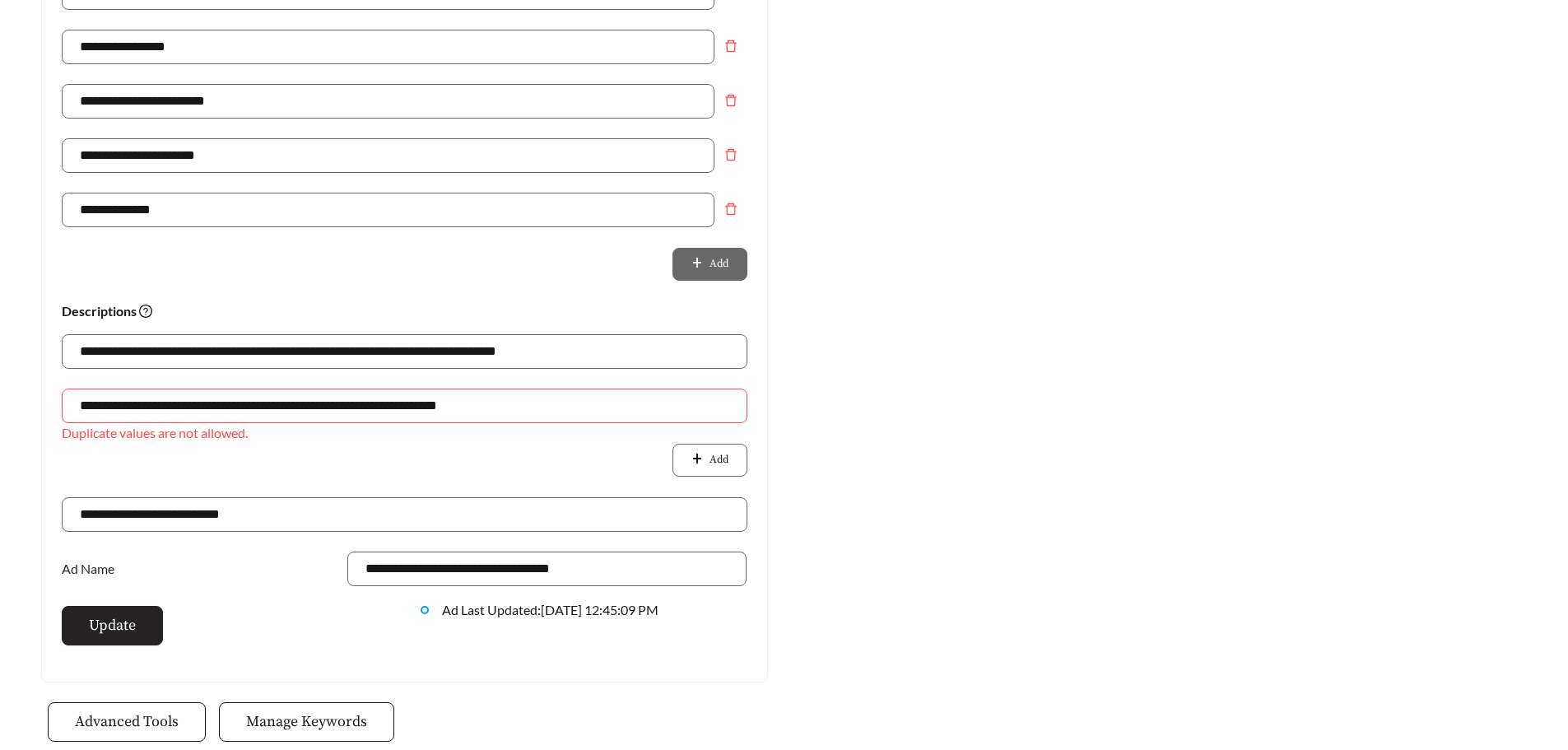
click at [120, 625] on span "Update" at bounding box center [112, 625] width 47 height 22
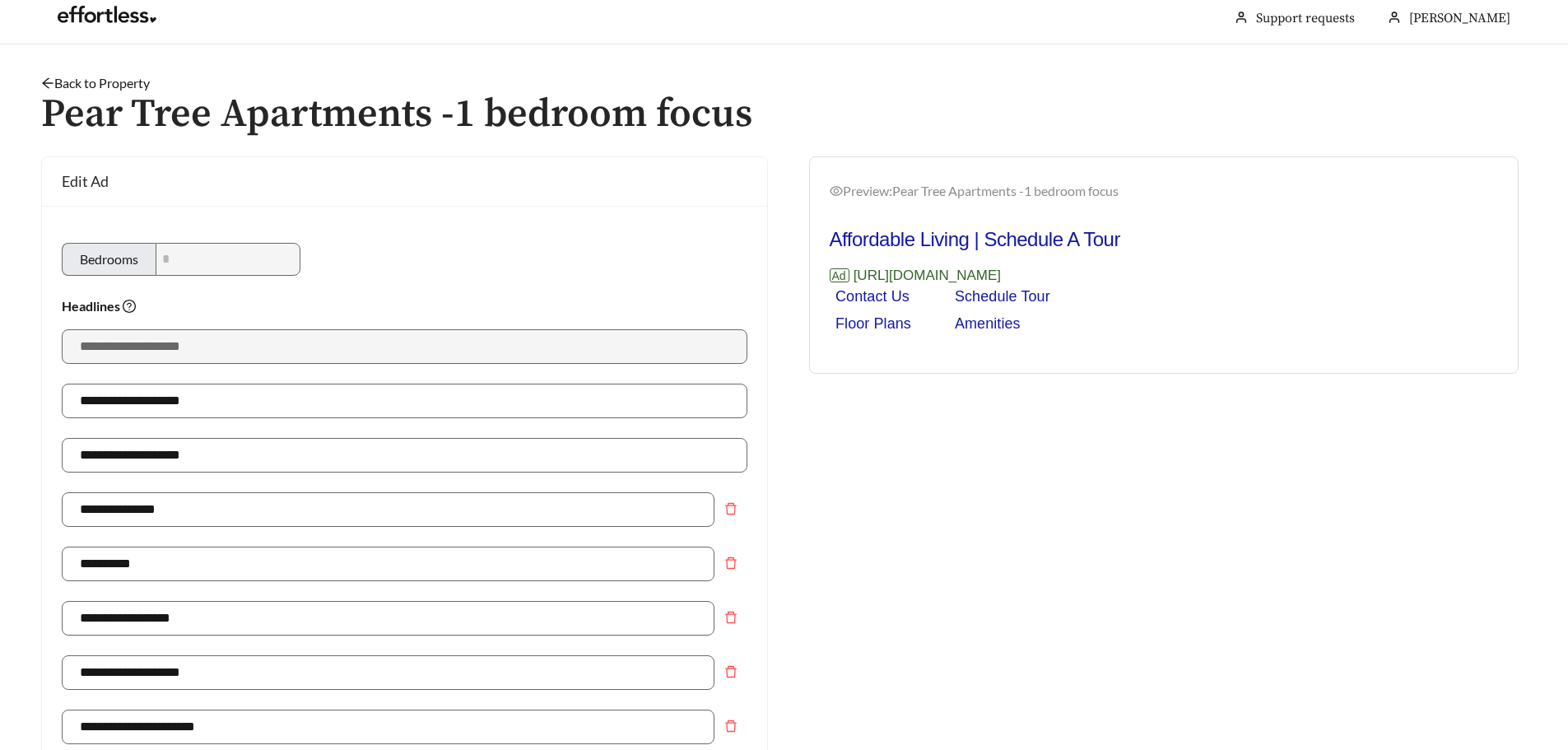
scroll to position [0, 0]
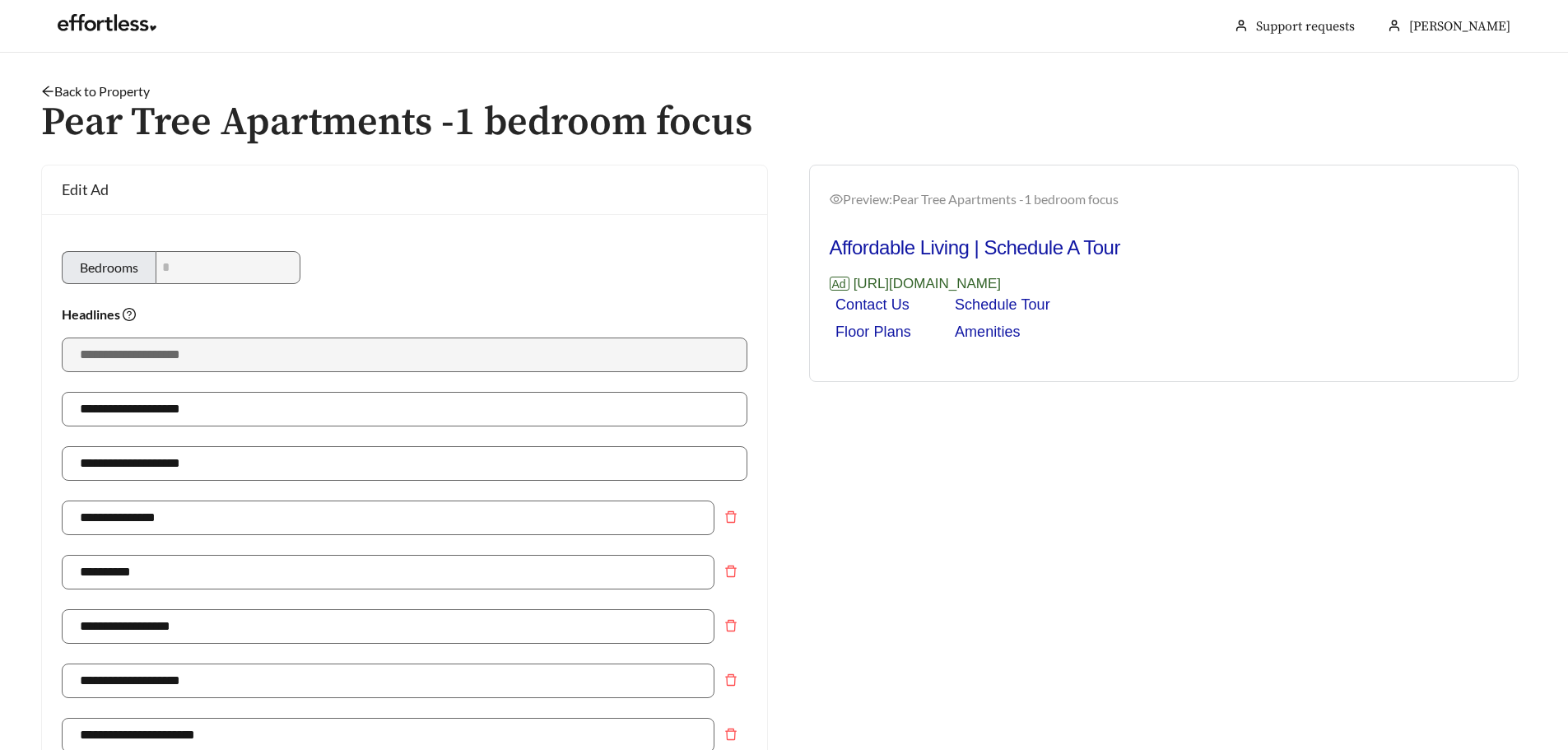
click at [113, 88] on link "Back to Property" at bounding box center [96, 91] width 109 height 15
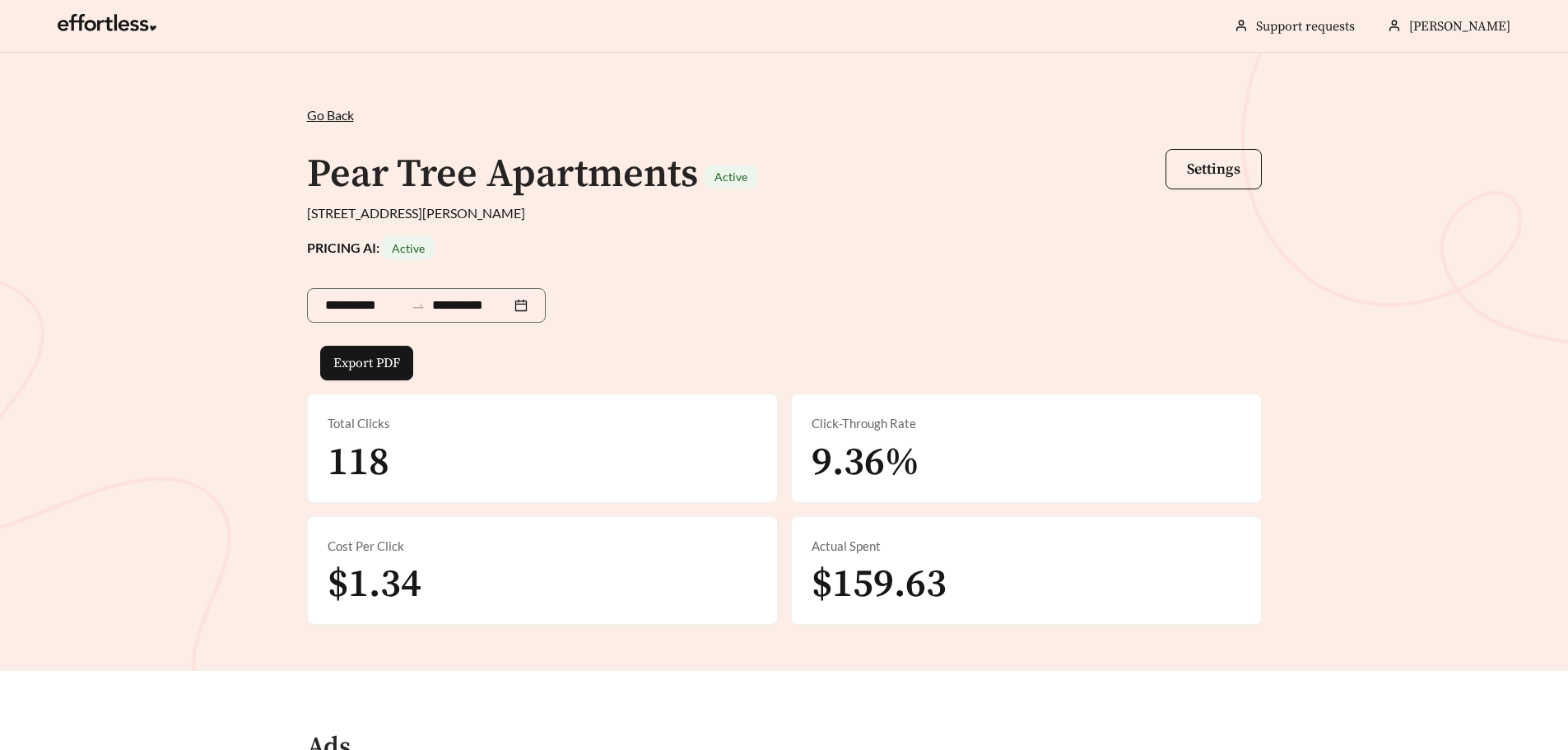
click at [335, 115] on span "Go Back" at bounding box center [330, 115] width 47 height 15
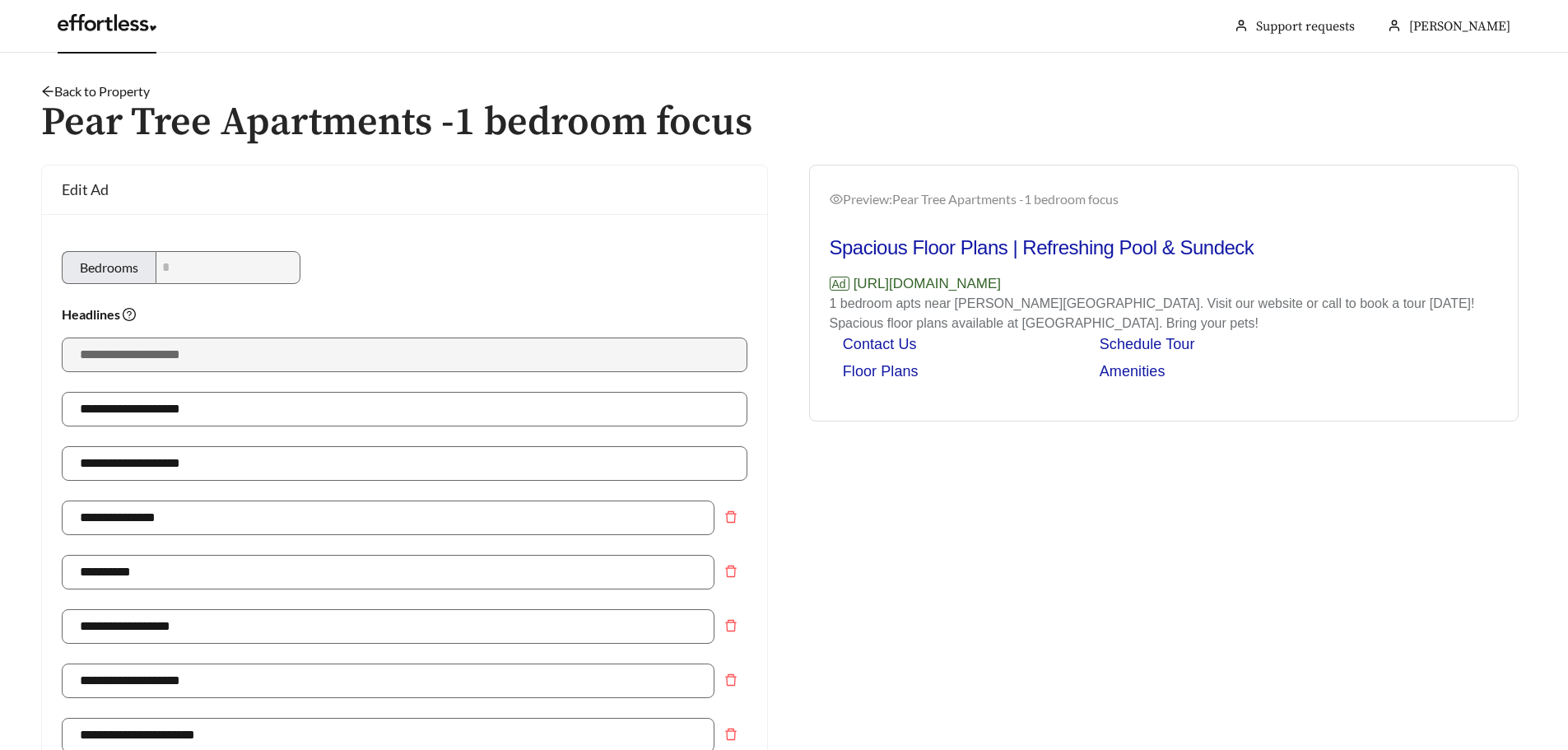
drag, startPoint x: 119, startPoint y: 23, endPoint x: 151, endPoint y: 52, distance: 43.2
click at [118, 20] on link at bounding box center [107, 27] width 98 height 16
